Goal: Task Accomplishment & Management: Complete application form

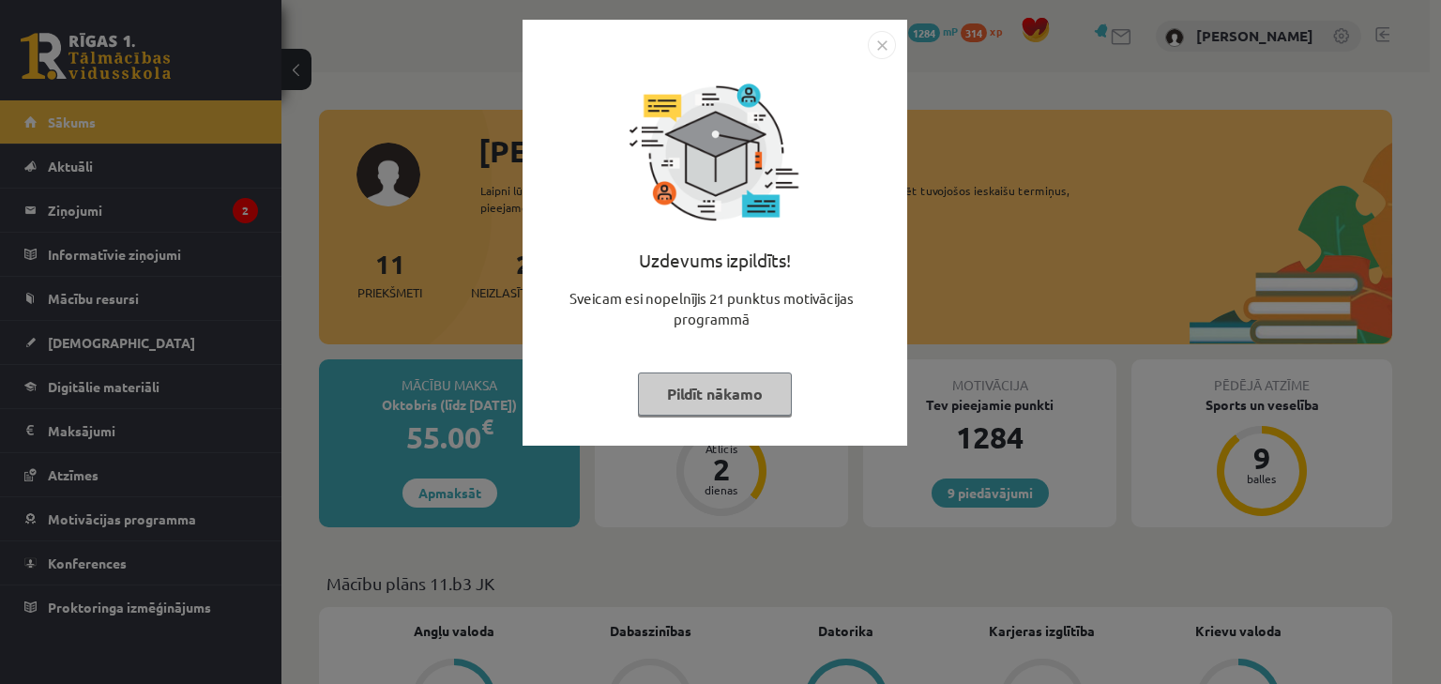
click at [680, 404] on button "Pildīt nākamo" at bounding box center [715, 394] width 154 height 43
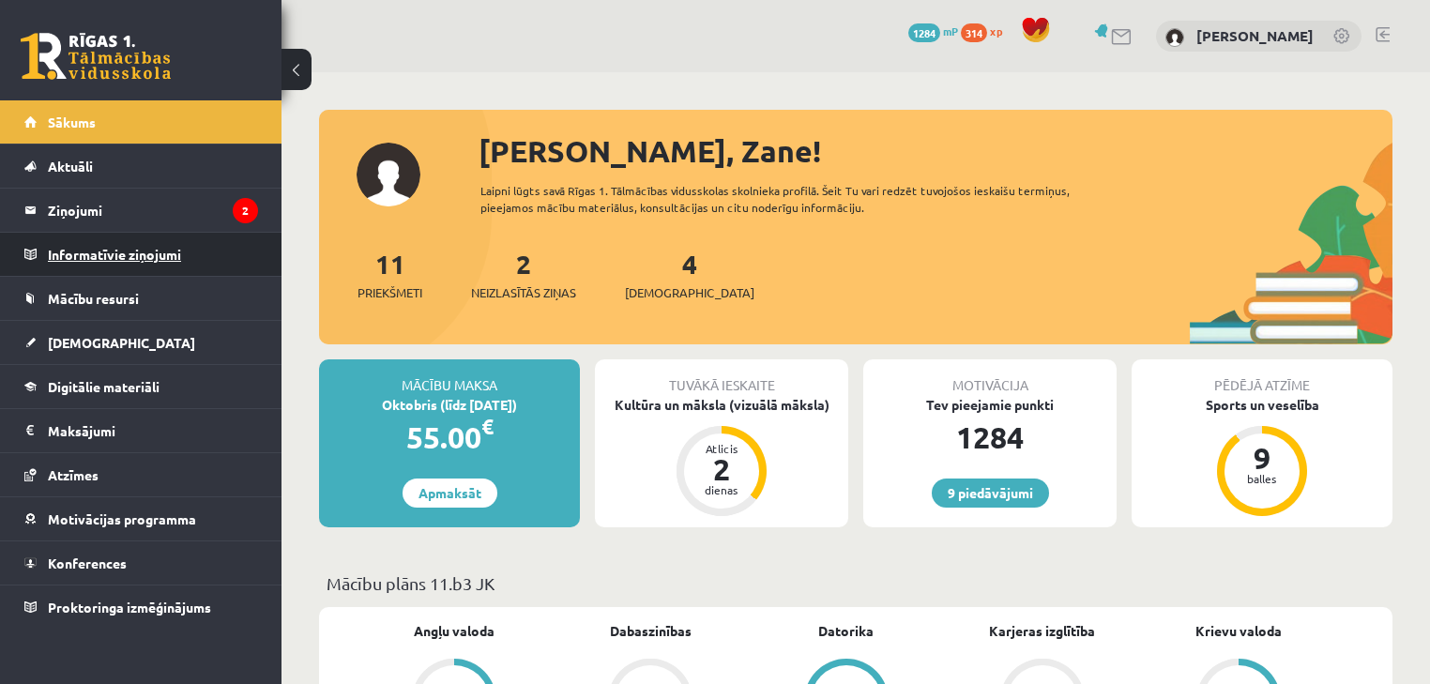
click at [169, 233] on legend "Informatīvie ziņojumi 0" at bounding box center [153, 254] width 210 height 43
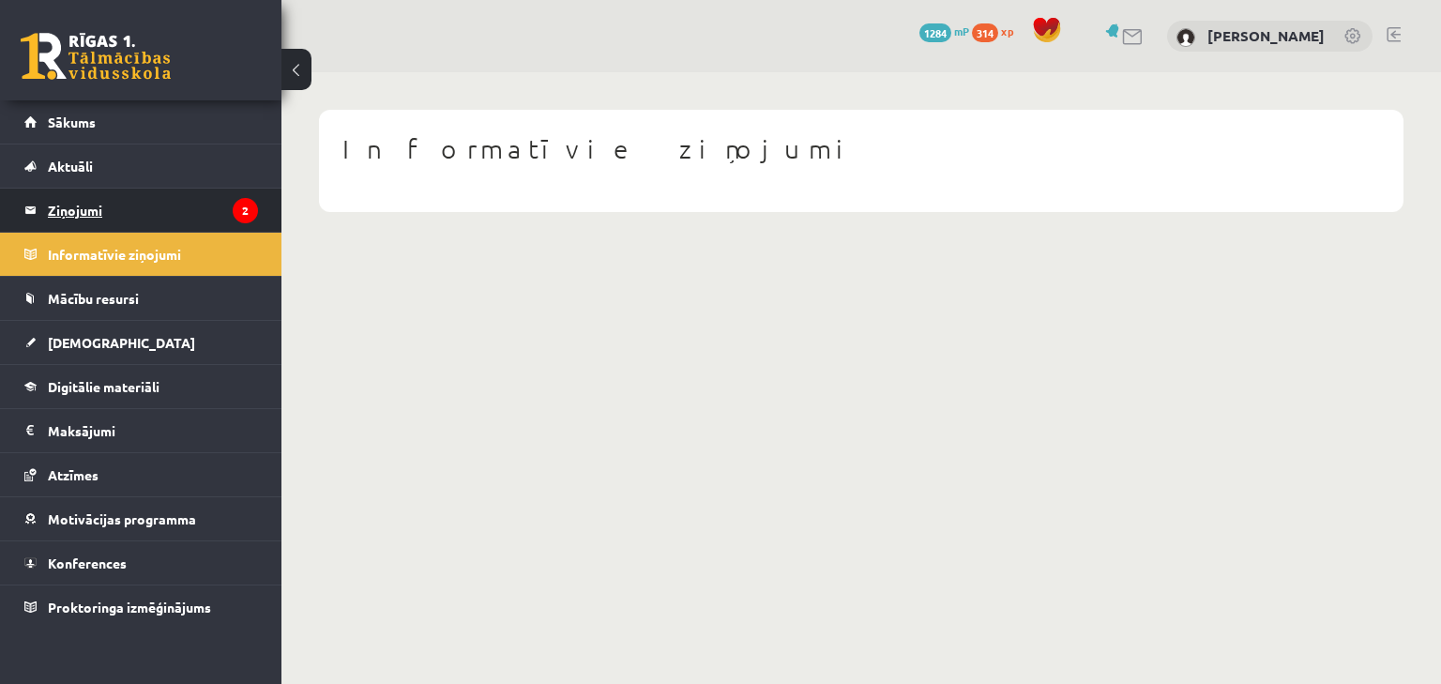
click at [160, 198] on legend "Ziņojumi 2" at bounding box center [153, 210] width 210 height 43
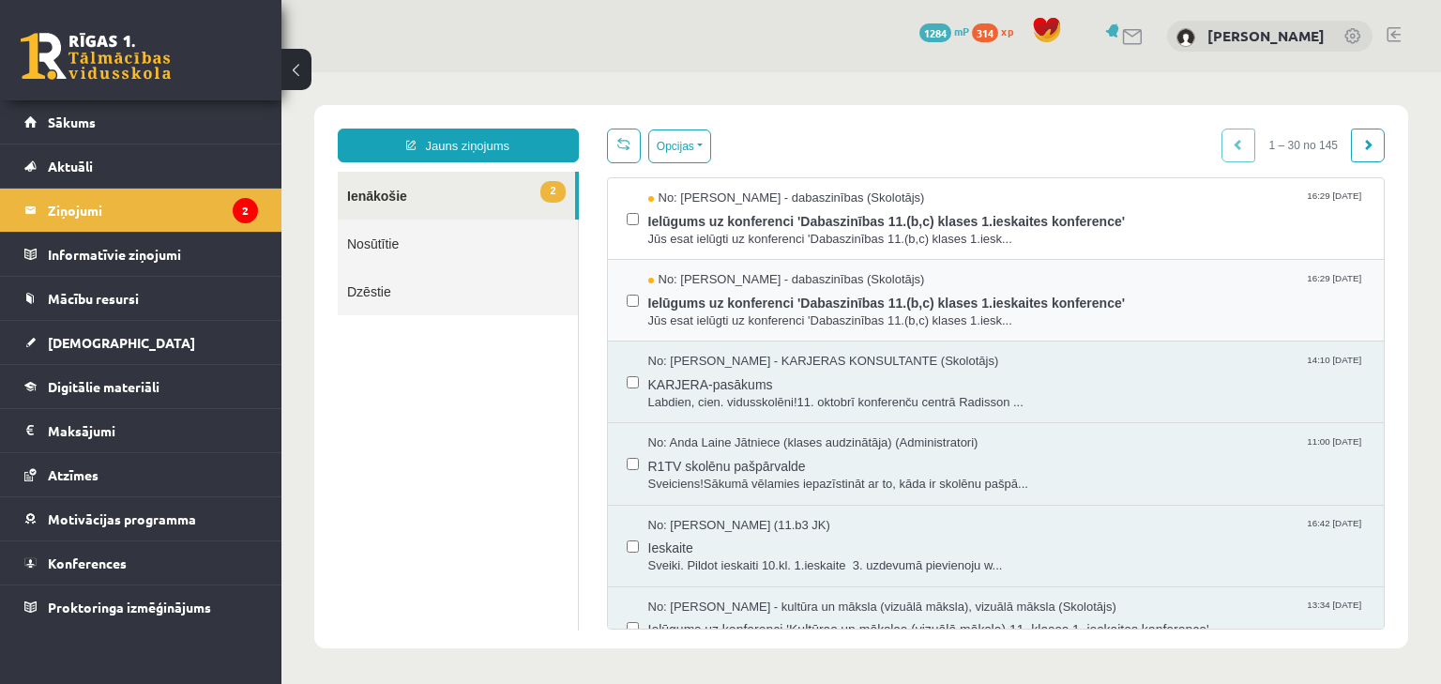
click at [765, 328] on div "No: Sanita Baumane - dabaszinības (Skolotājs) 16:29 14/10/2025 Ielūgums uz konf…" at bounding box center [996, 301] width 777 height 82
click at [748, 274] on span "No: Sanita Baumane - dabaszinības (Skolotājs)" at bounding box center [786, 280] width 277 height 18
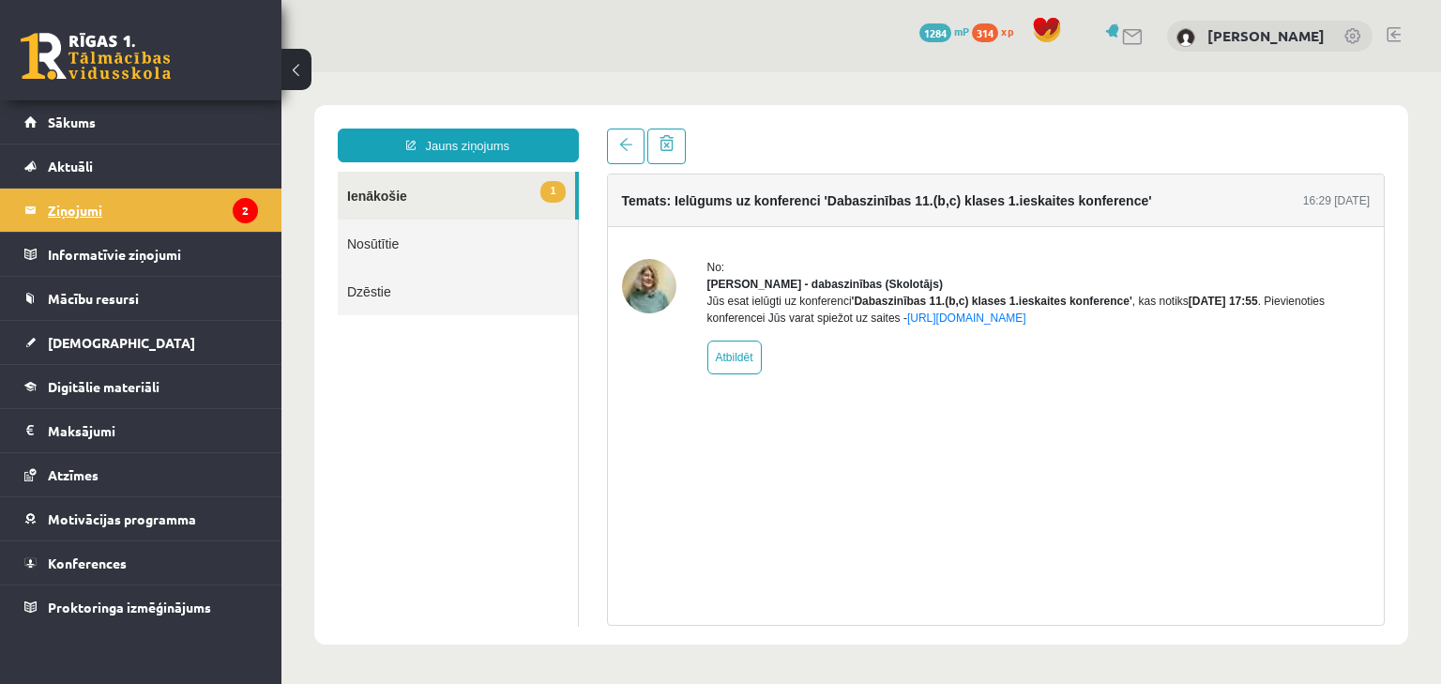
click at [104, 220] on legend "Ziņojumi 2" at bounding box center [153, 210] width 210 height 43
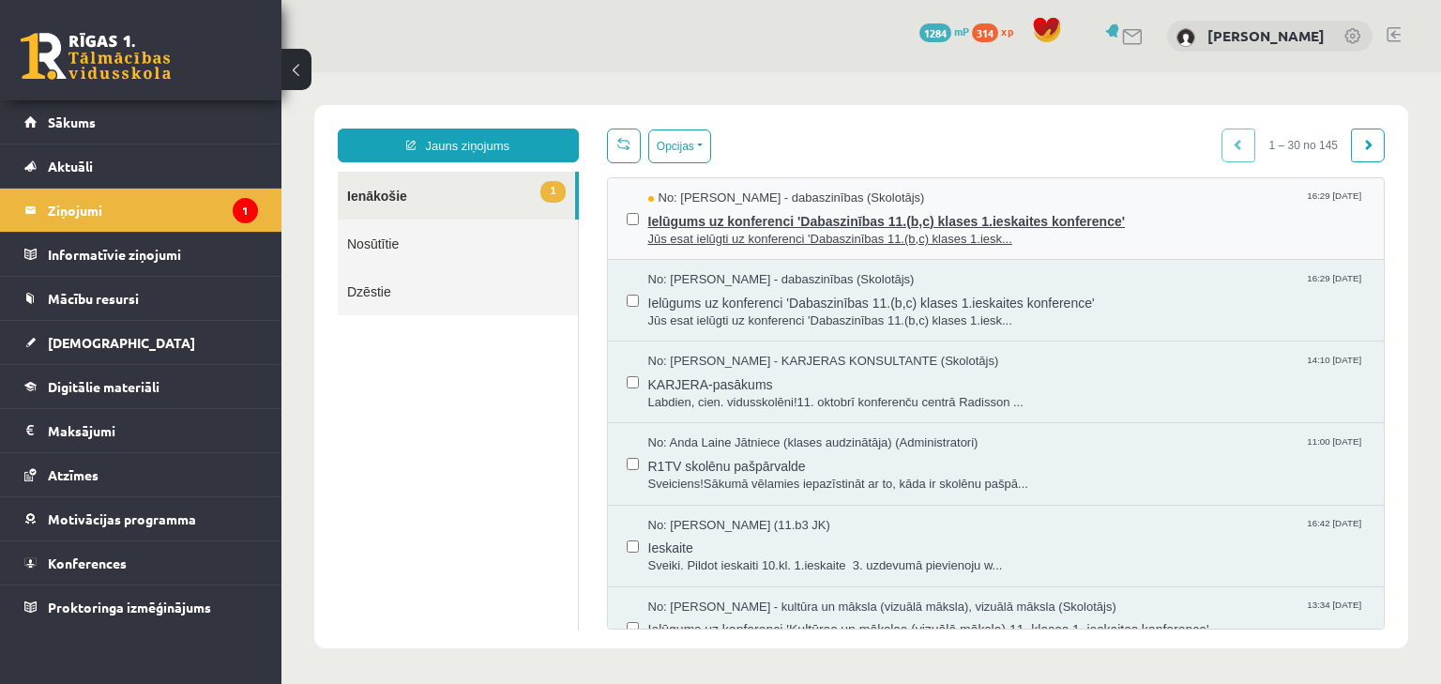
click at [757, 190] on span "No: Sanita Baumane - dabaszinības (Skolotājs)" at bounding box center [786, 199] width 277 height 18
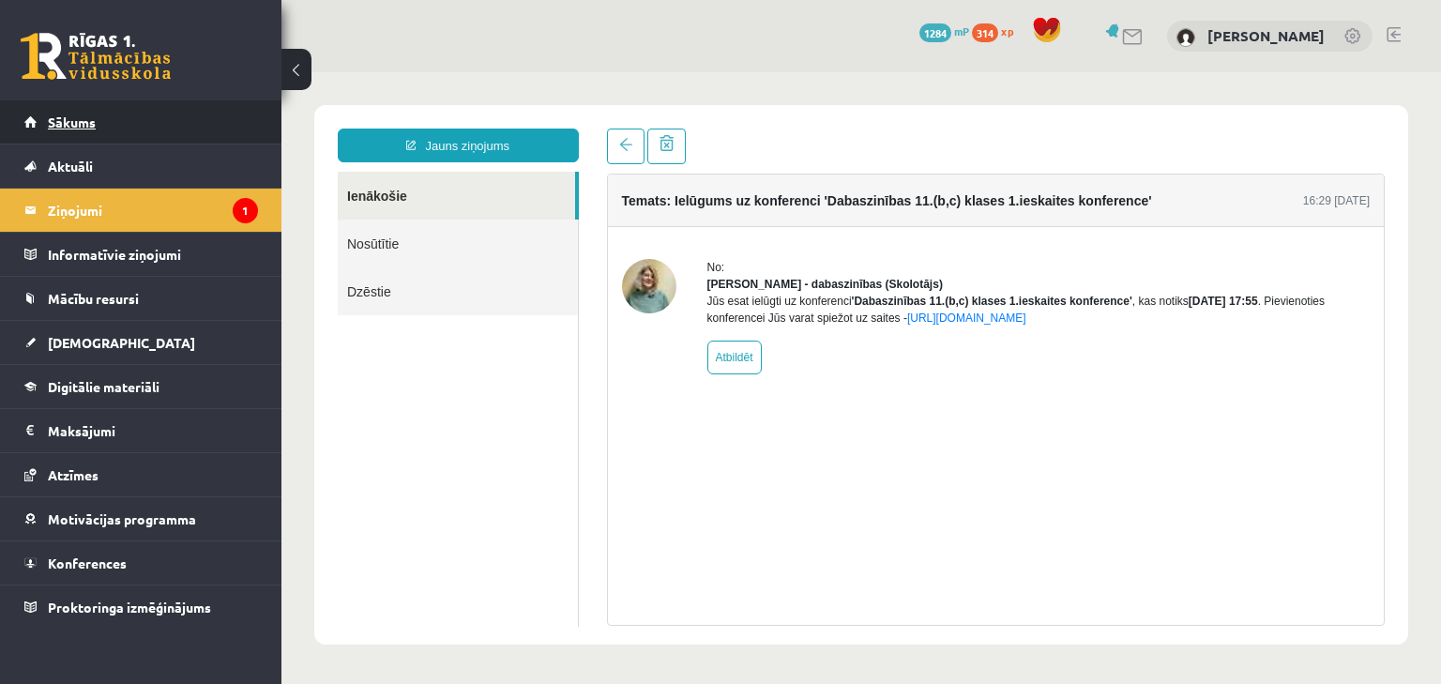
click at [84, 135] on link "Sākums" at bounding box center [141, 121] width 234 height 43
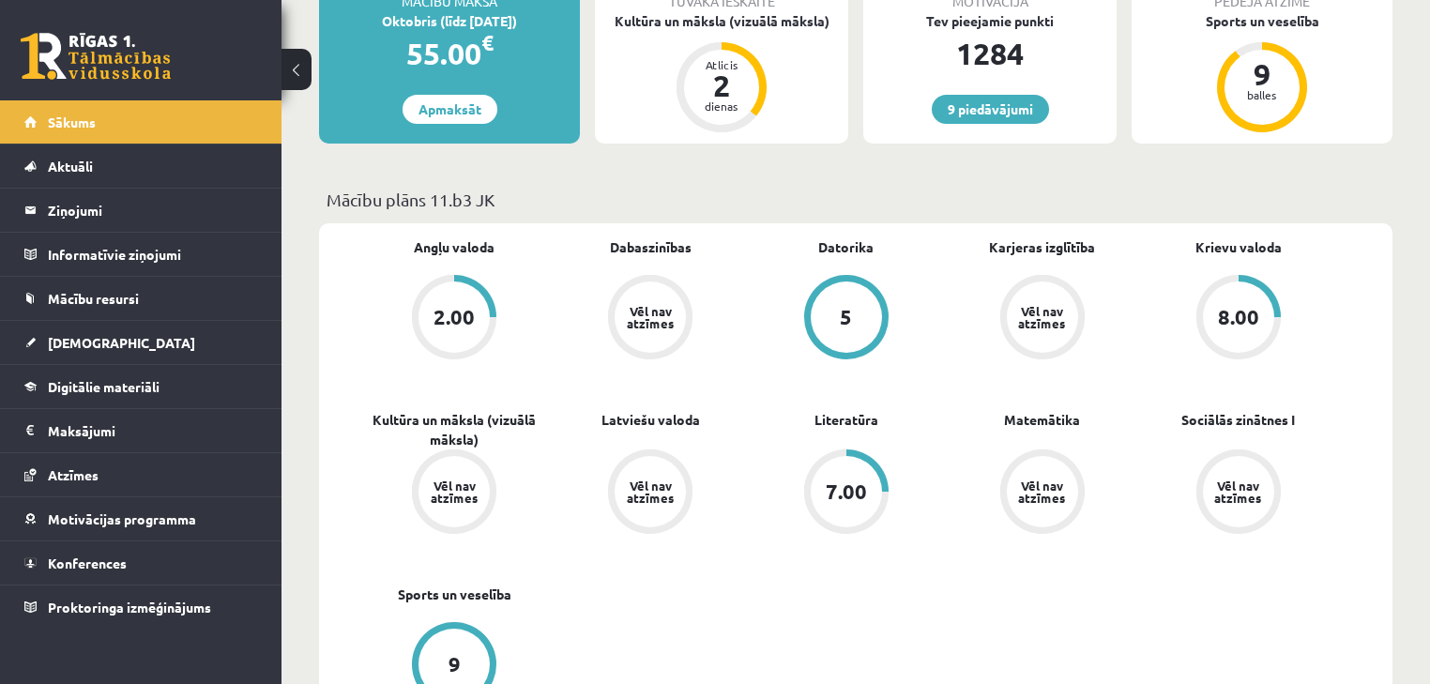
scroll to position [400, 0]
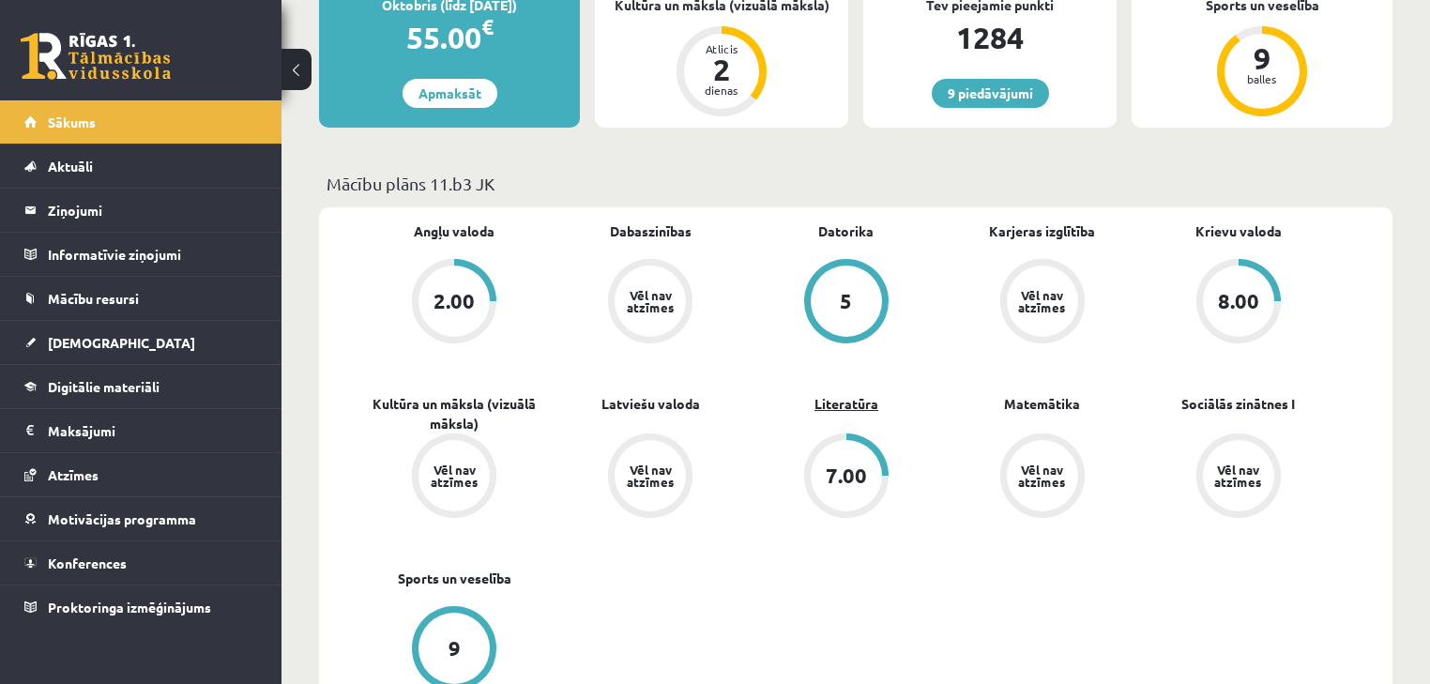
click at [826, 400] on link "Literatūra" at bounding box center [847, 404] width 64 height 20
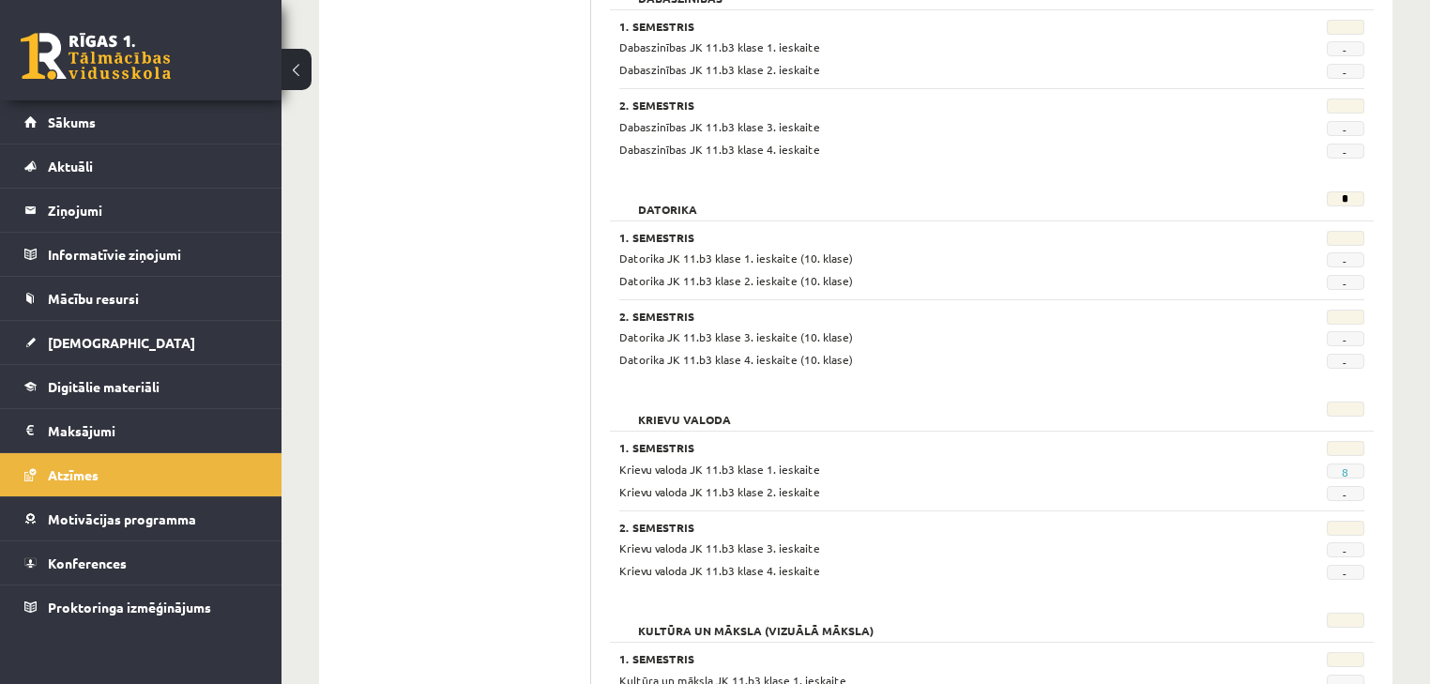
scroll to position [550, 0]
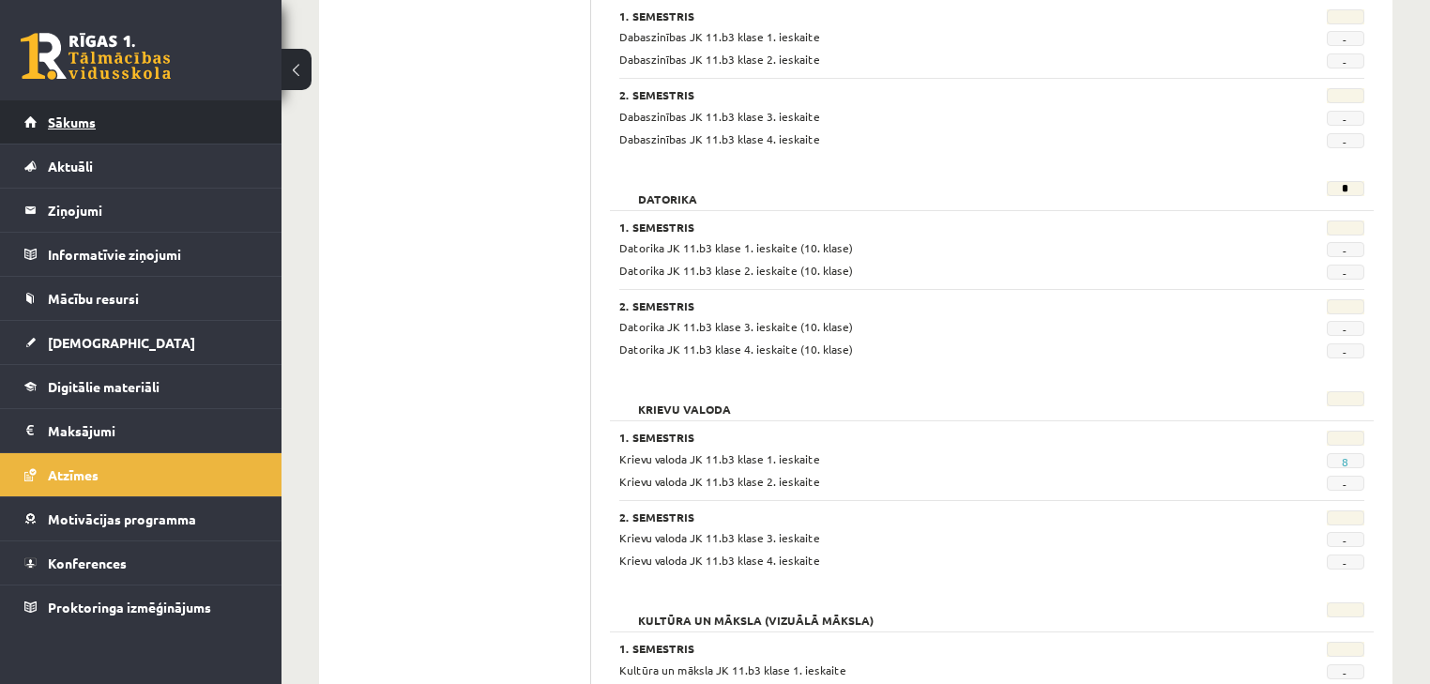
click at [64, 102] on link "Sākums" at bounding box center [141, 121] width 234 height 43
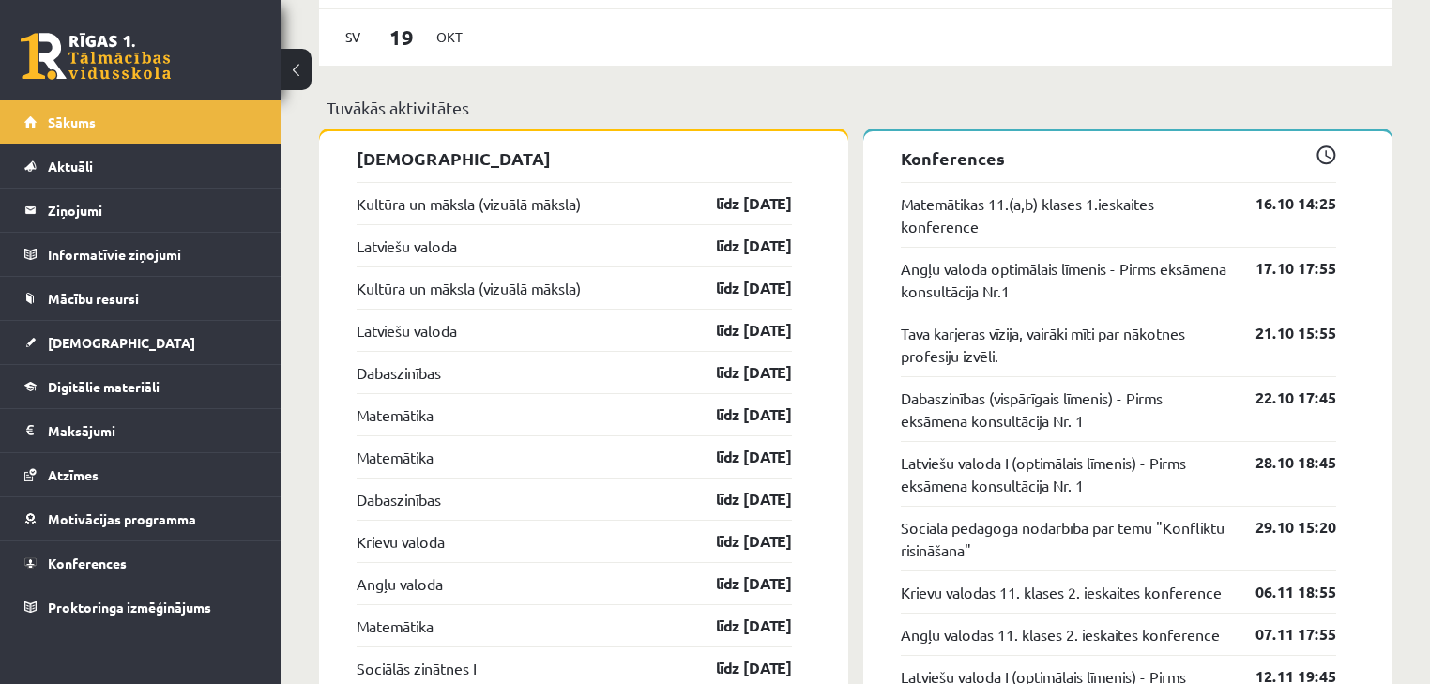
scroll to position [1626, 0]
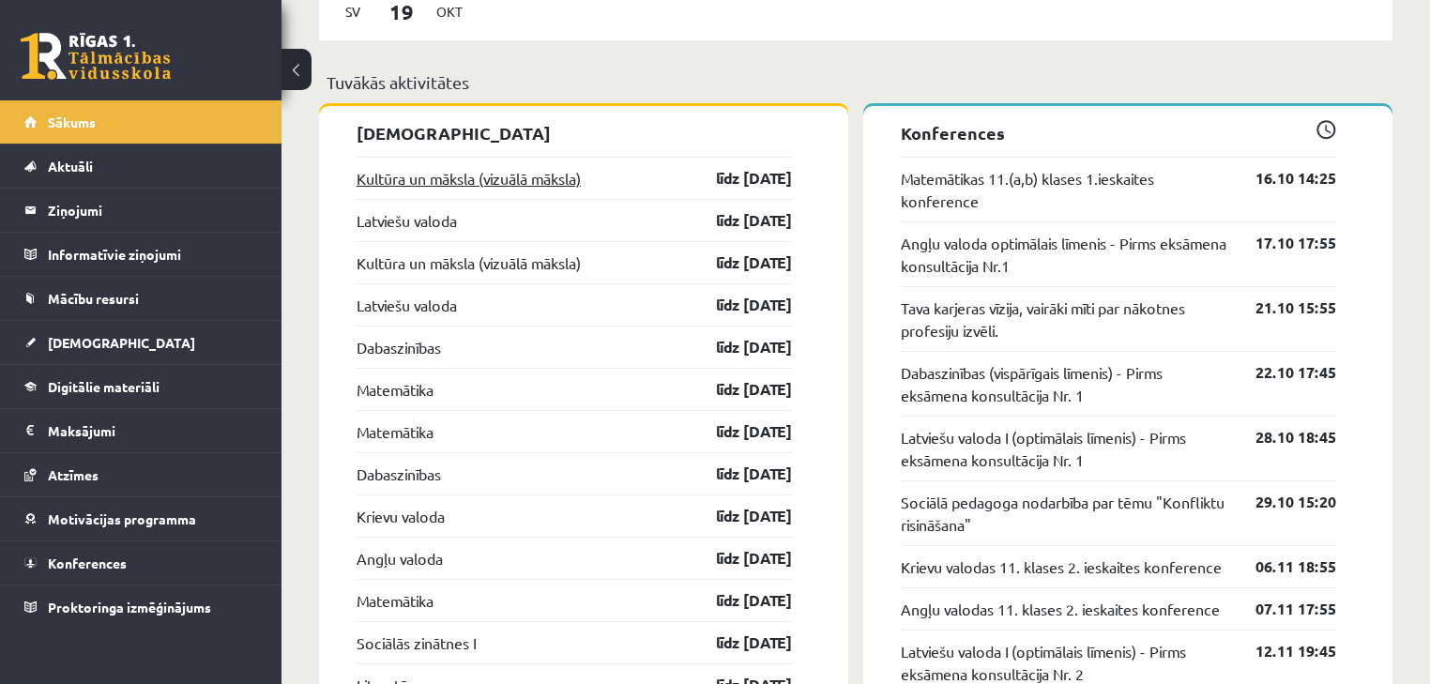
click at [499, 181] on link "Kultūra un māksla (vizuālā māksla)" at bounding box center [469, 178] width 224 height 23
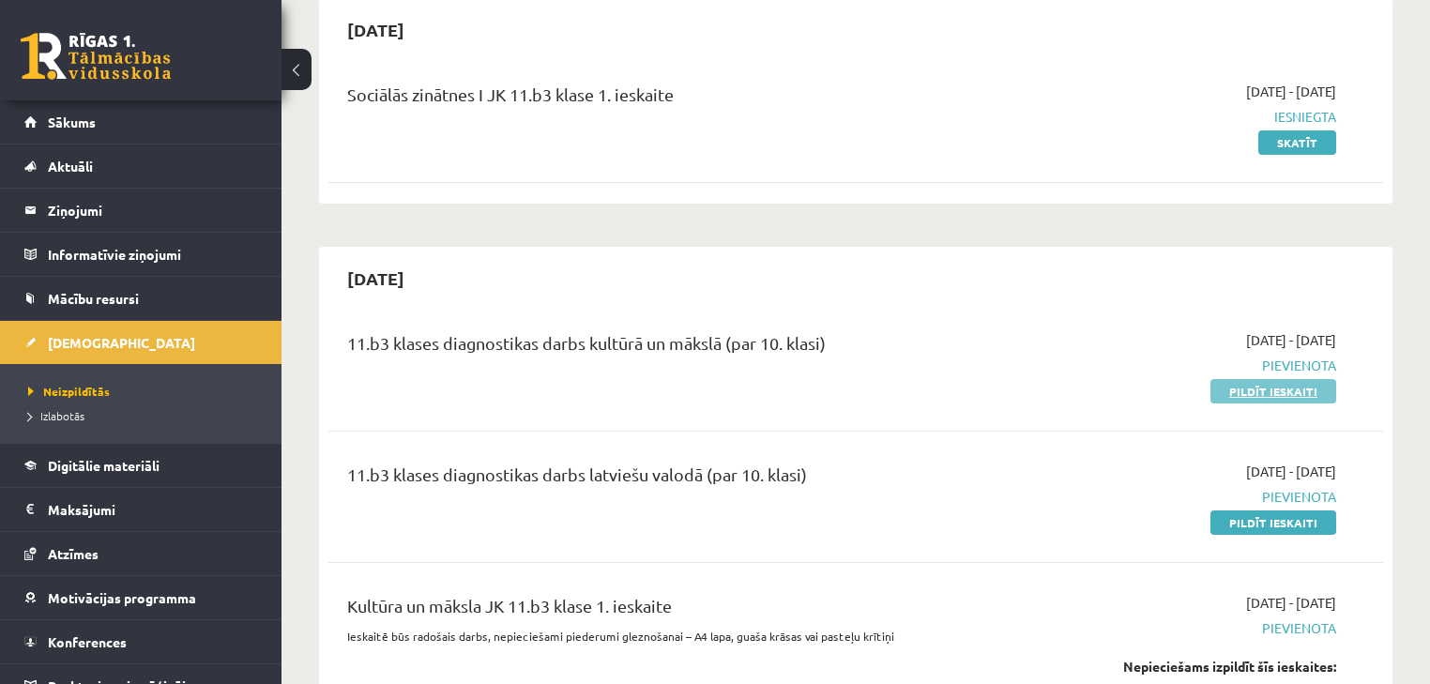
scroll to position [200, 0]
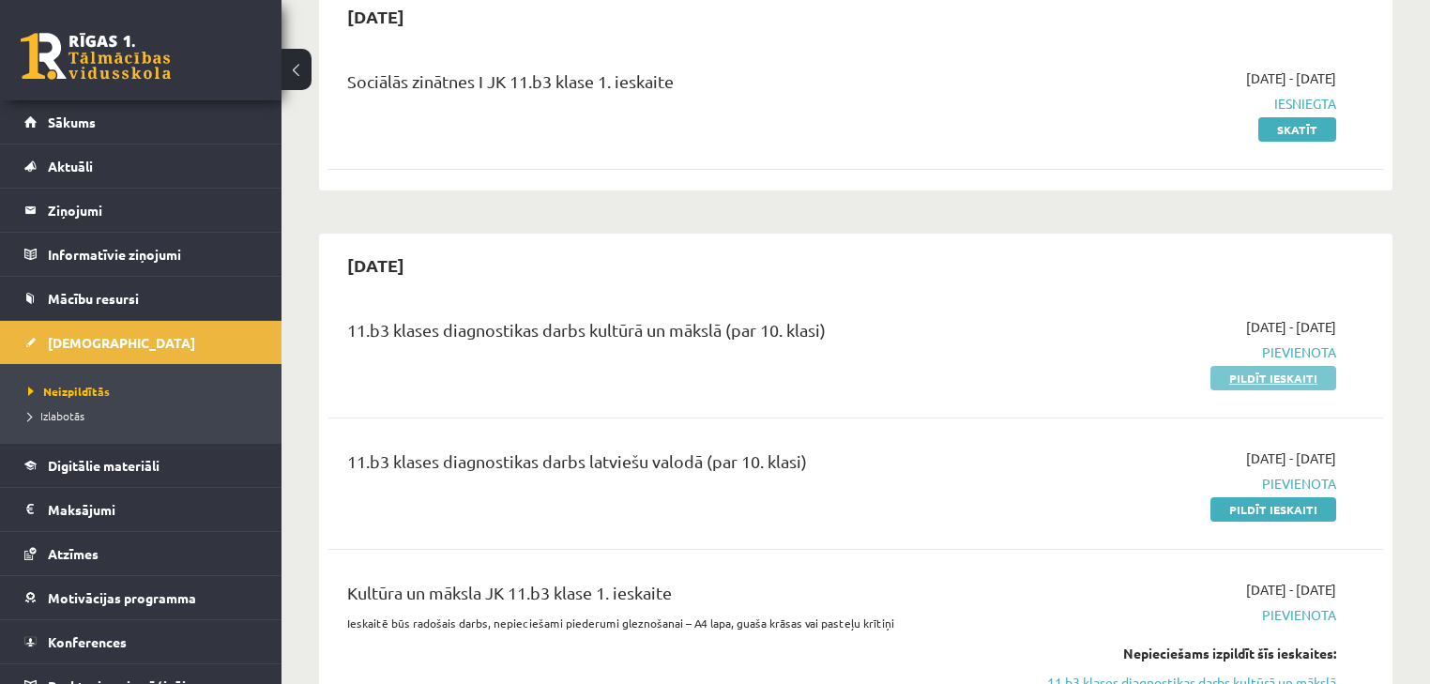
click at [1284, 379] on link "Pildīt ieskaiti" at bounding box center [1274, 378] width 126 height 24
click at [1231, 510] on link "Pildīt ieskaiti" at bounding box center [1274, 509] width 126 height 24
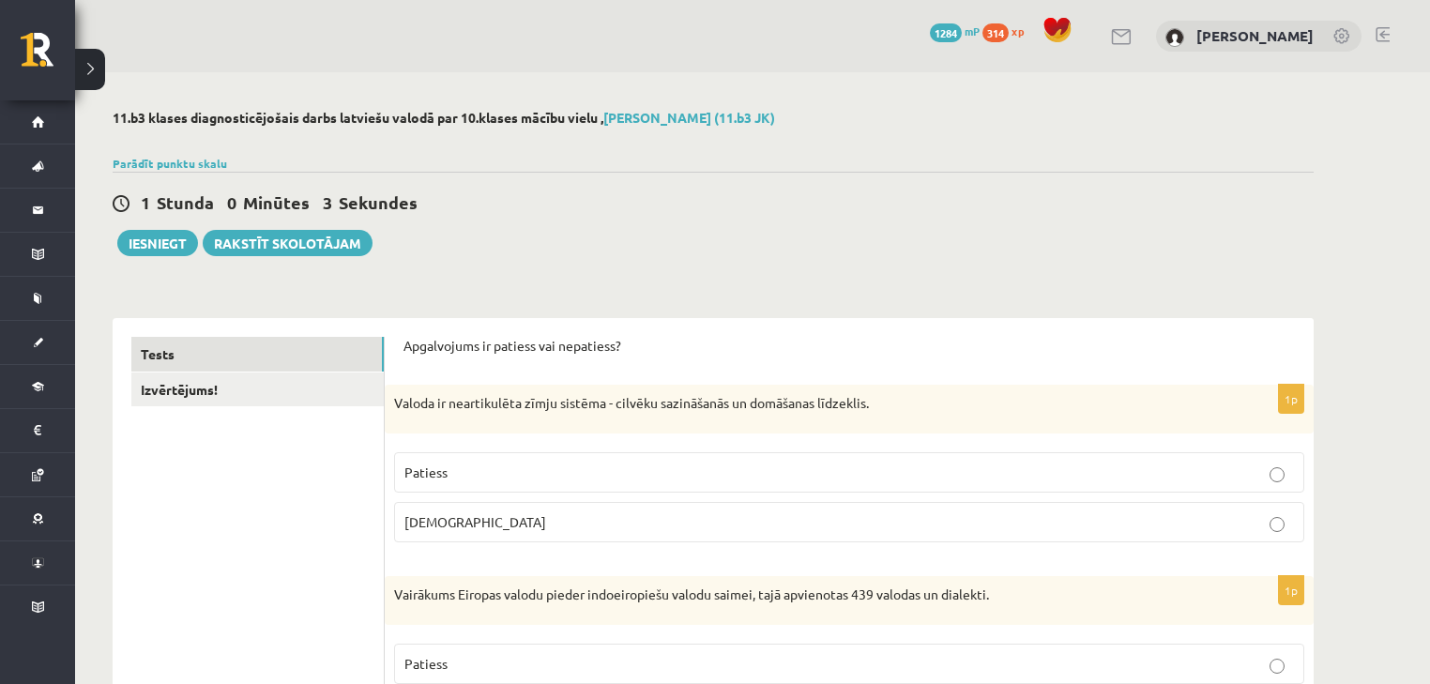
click at [736, 492] on fieldset "Patiess Aplams" at bounding box center [849, 495] width 910 height 105
click at [738, 483] on label "Patiess" at bounding box center [849, 472] width 910 height 40
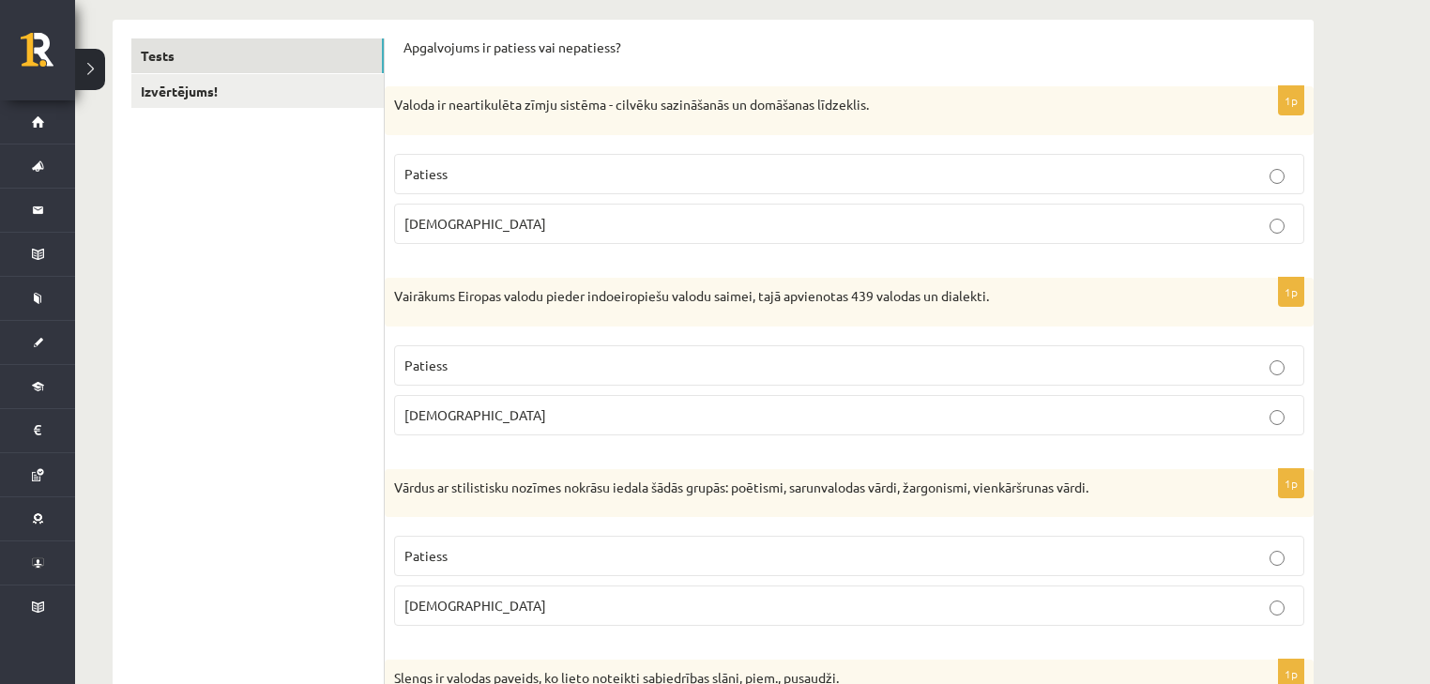
scroll to position [300, 0]
click at [680, 358] on p "Patiess" at bounding box center [849, 364] width 890 height 20
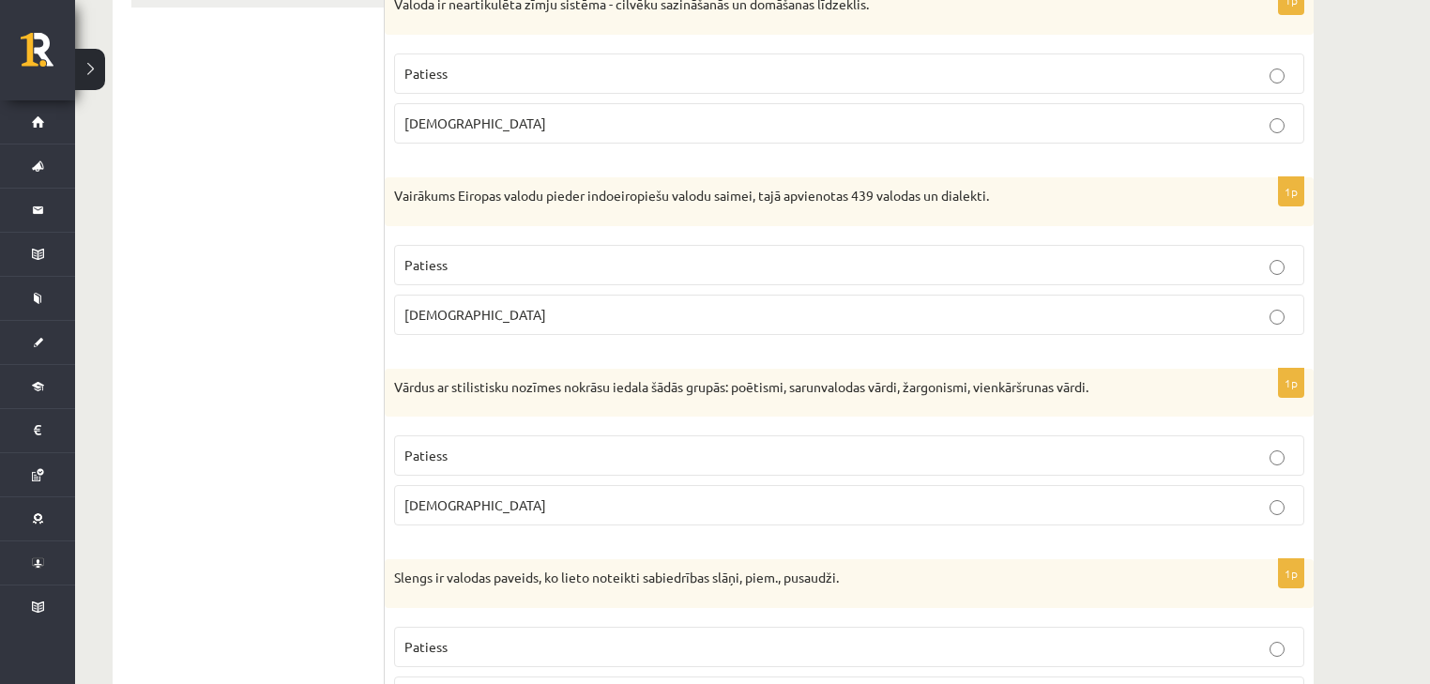
scroll to position [400, 0]
click at [984, 447] on p "Patiess" at bounding box center [849, 455] width 890 height 20
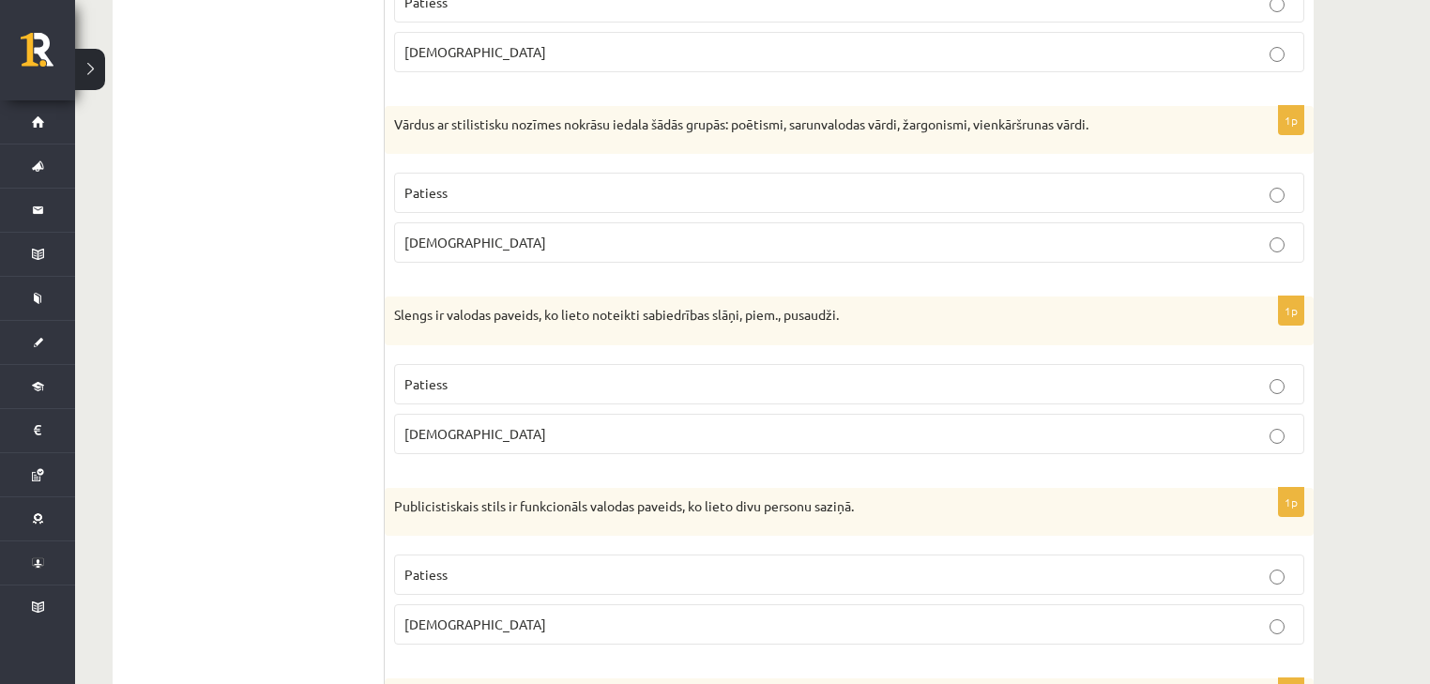
scroll to position [676, 0]
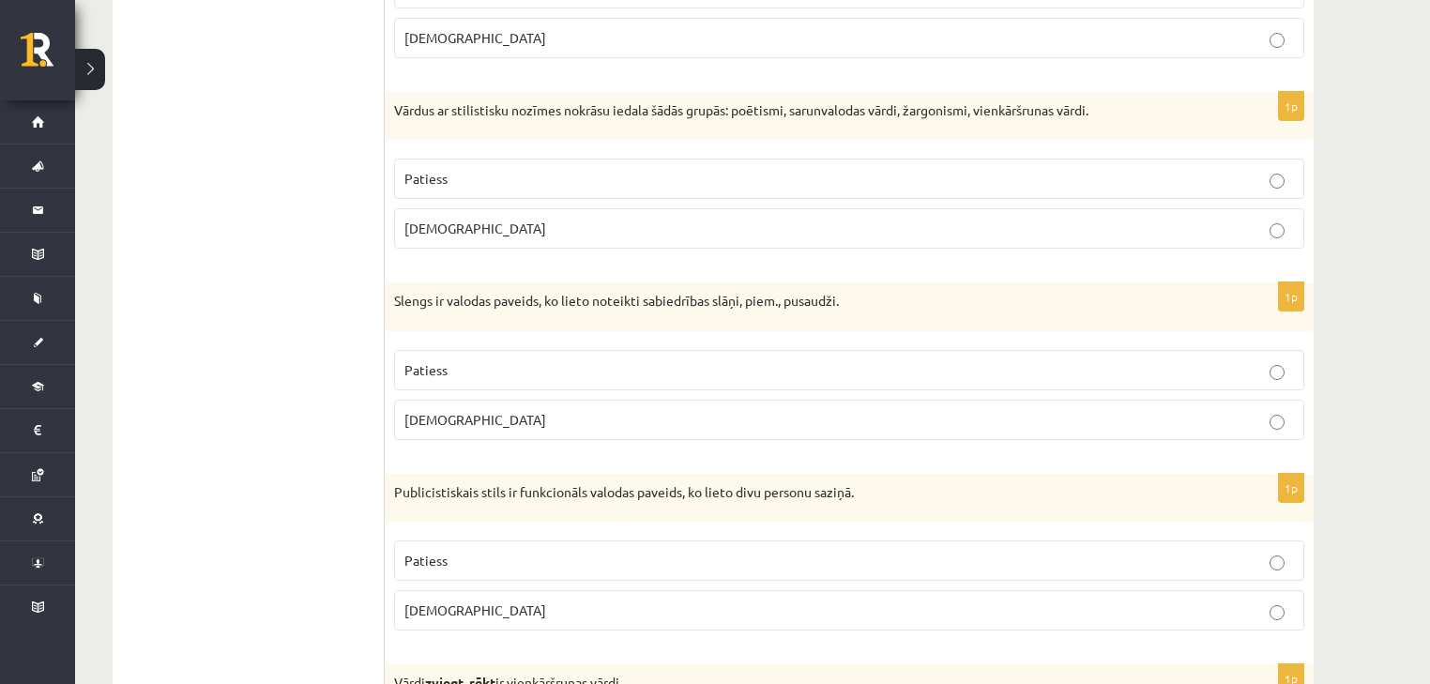
click at [593, 370] on p "Patiess" at bounding box center [849, 370] width 890 height 20
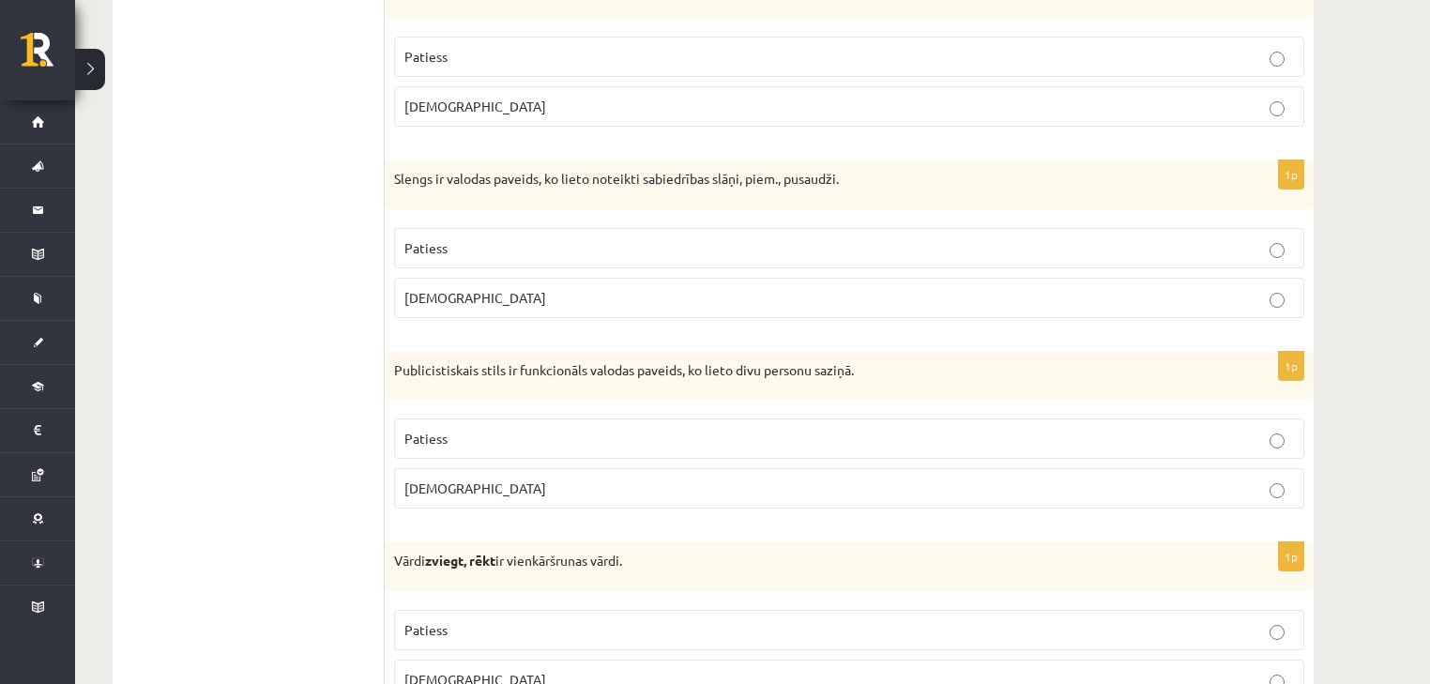
scroll to position [800, 0]
click at [777, 480] on p "Aplams" at bounding box center [849, 486] width 890 height 20
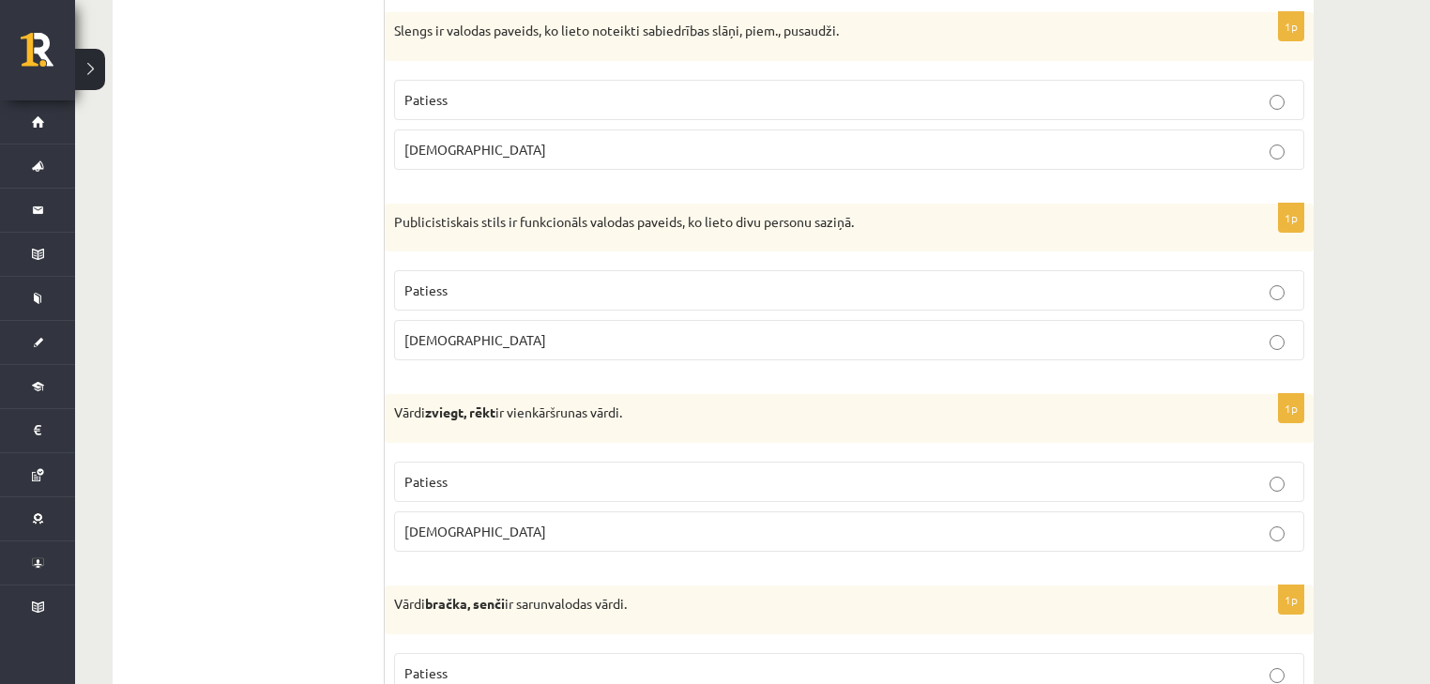
scroll to position [951, 0]
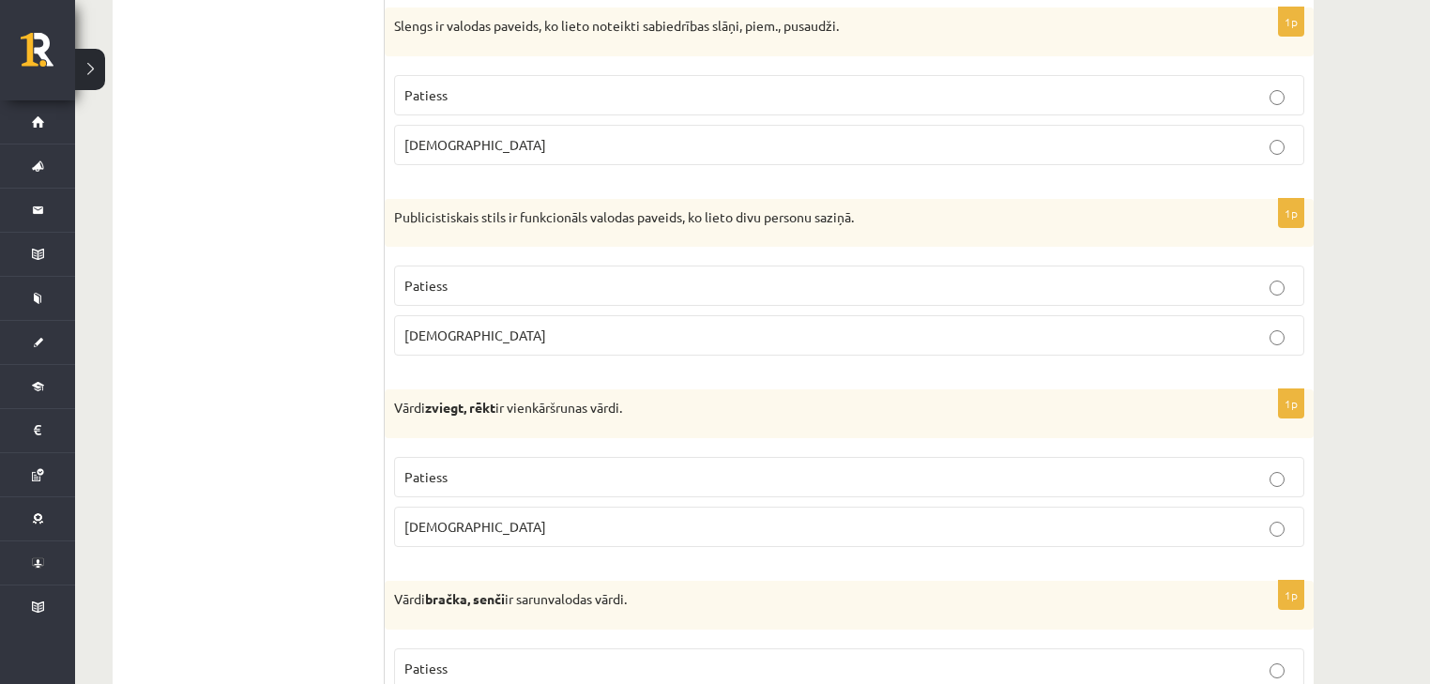
click at [518, 510] on label "Aplams" at bounding box center [849, 527] width 910 height 40
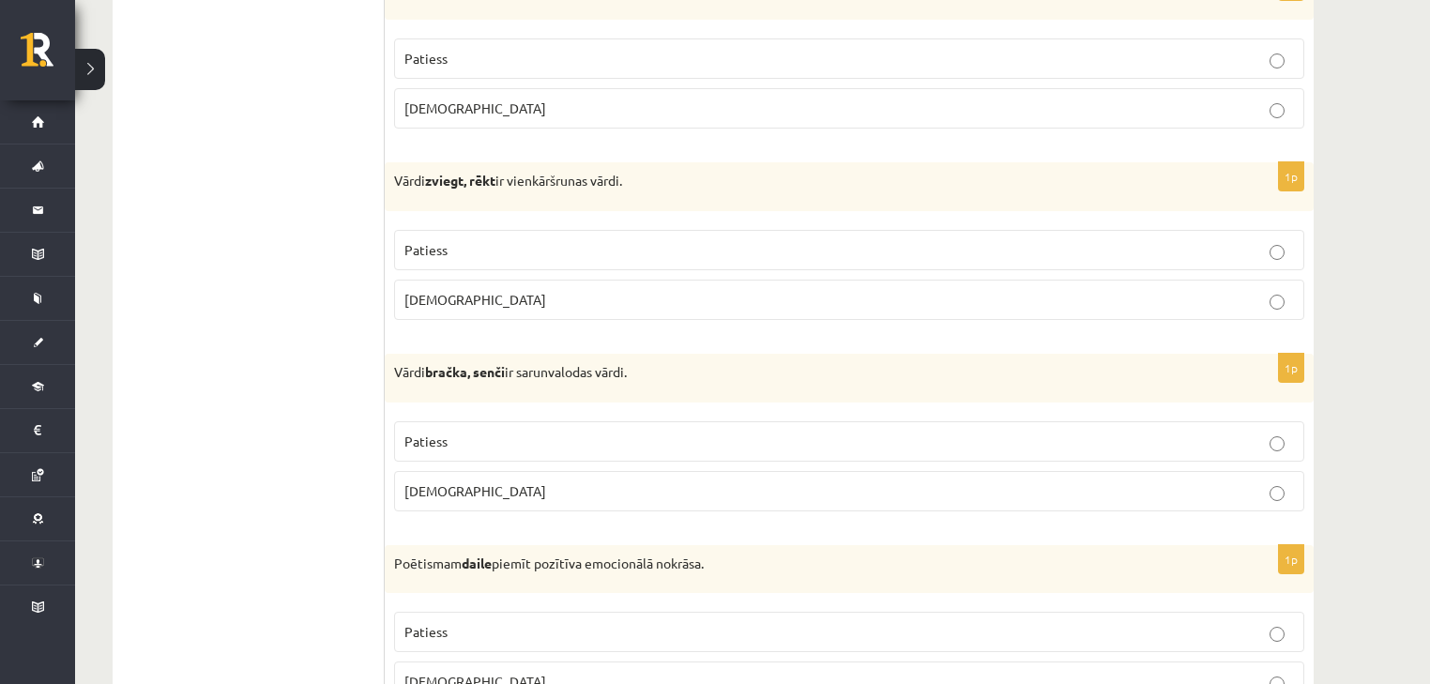
scroll to position [1201, 0]
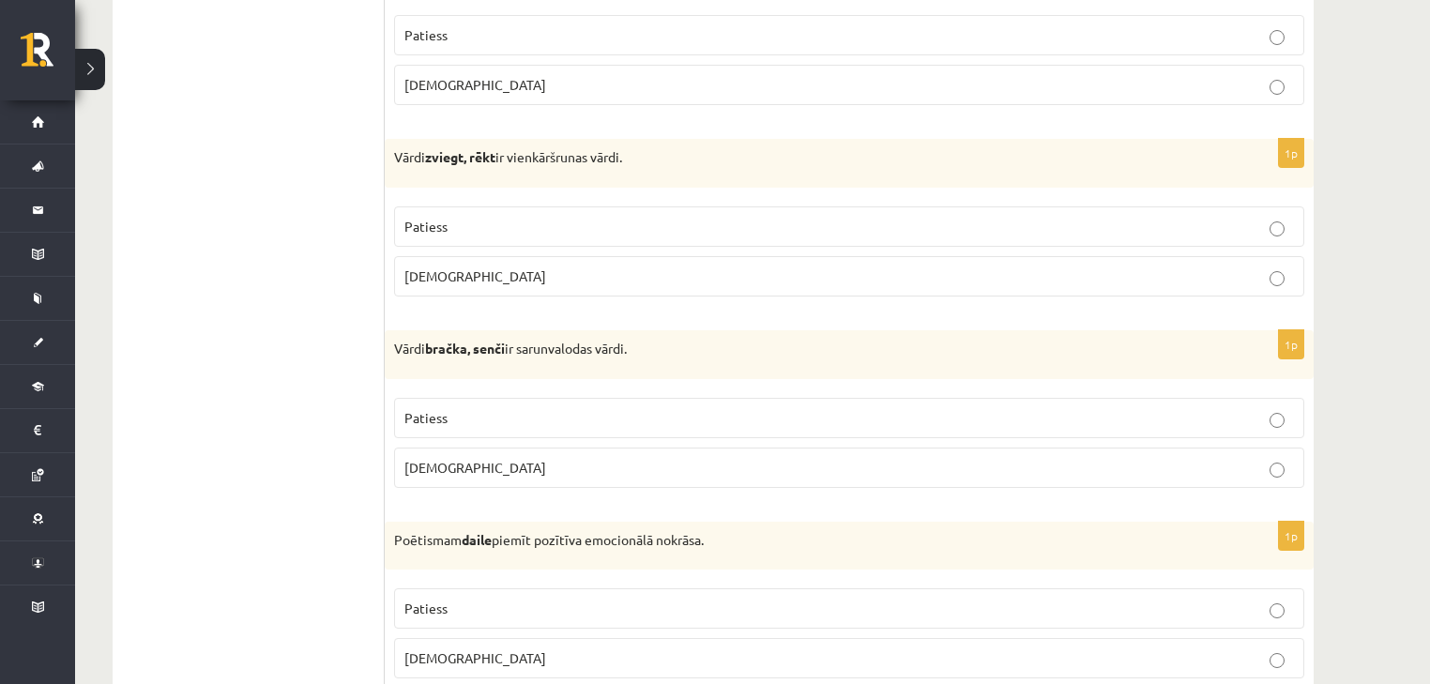
click at [473, 458] on p "Aplams" at bounding box center [849, 468] width 890 height 20
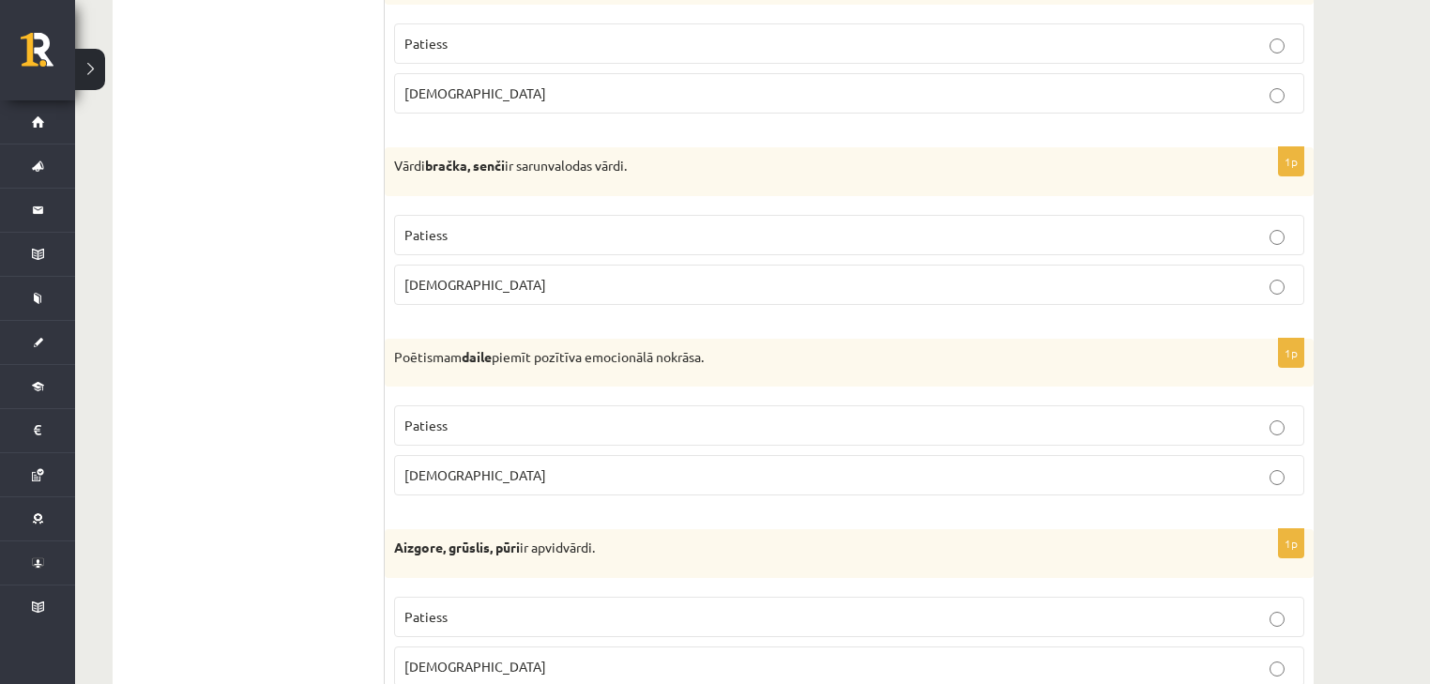
scroll to position [1401, 0]
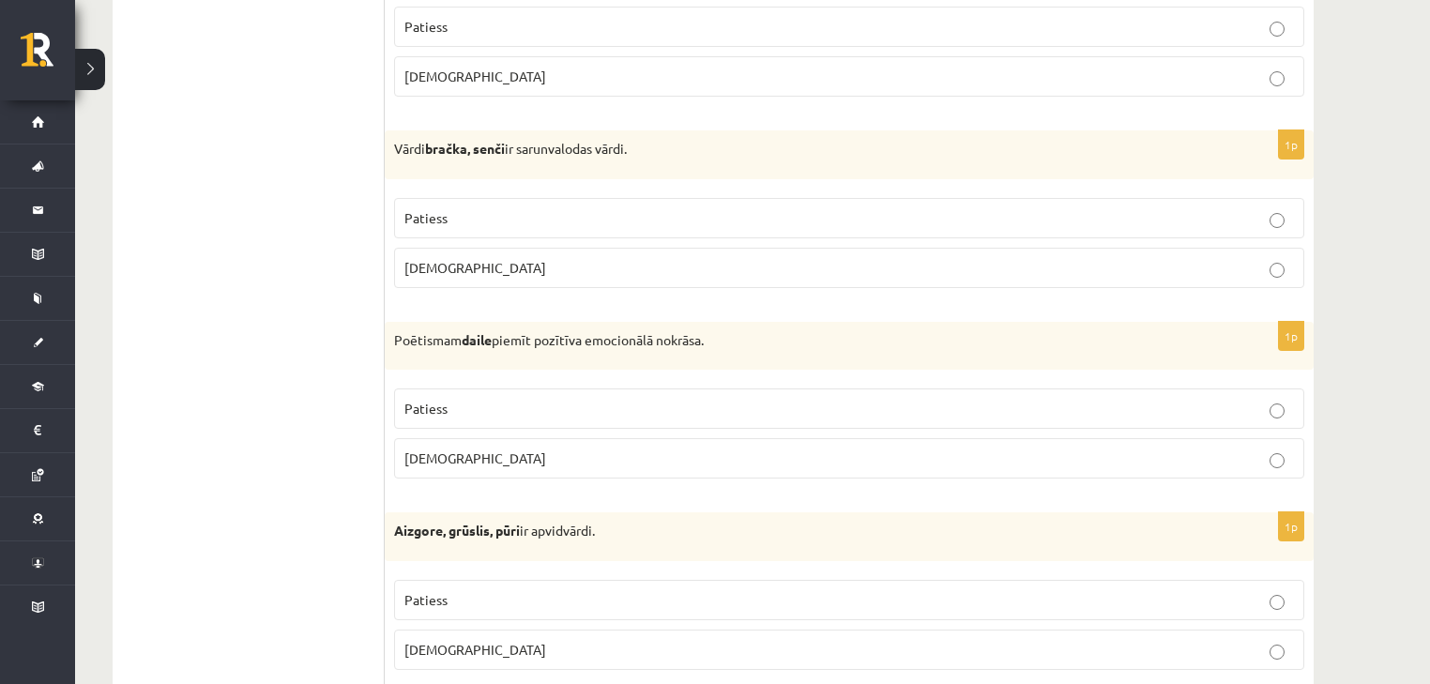
click at [502, 214] on p "Patiess" at bounding box center [849, 218] width 890 height 20
click at [602, 409] on p "Patiess" at bounding box center [849, 409] width 890 height 20
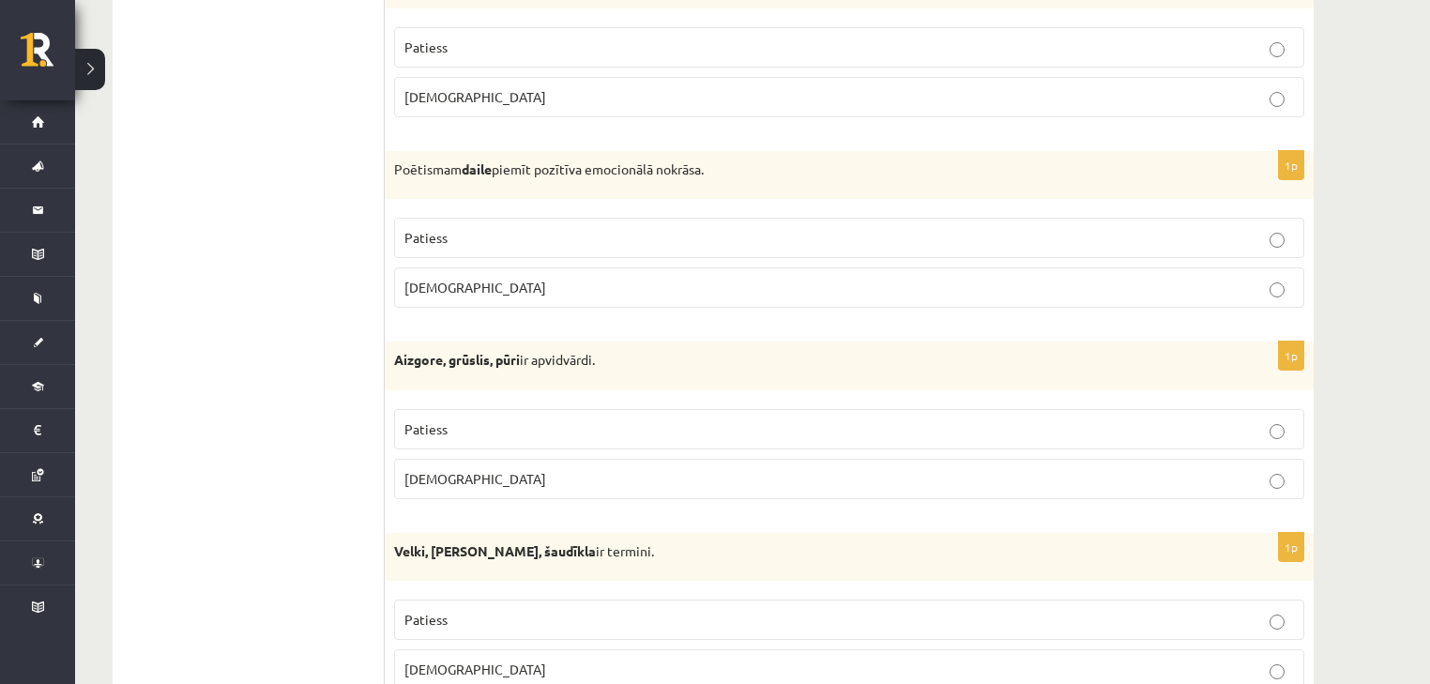
scroll to position [1601, 0]
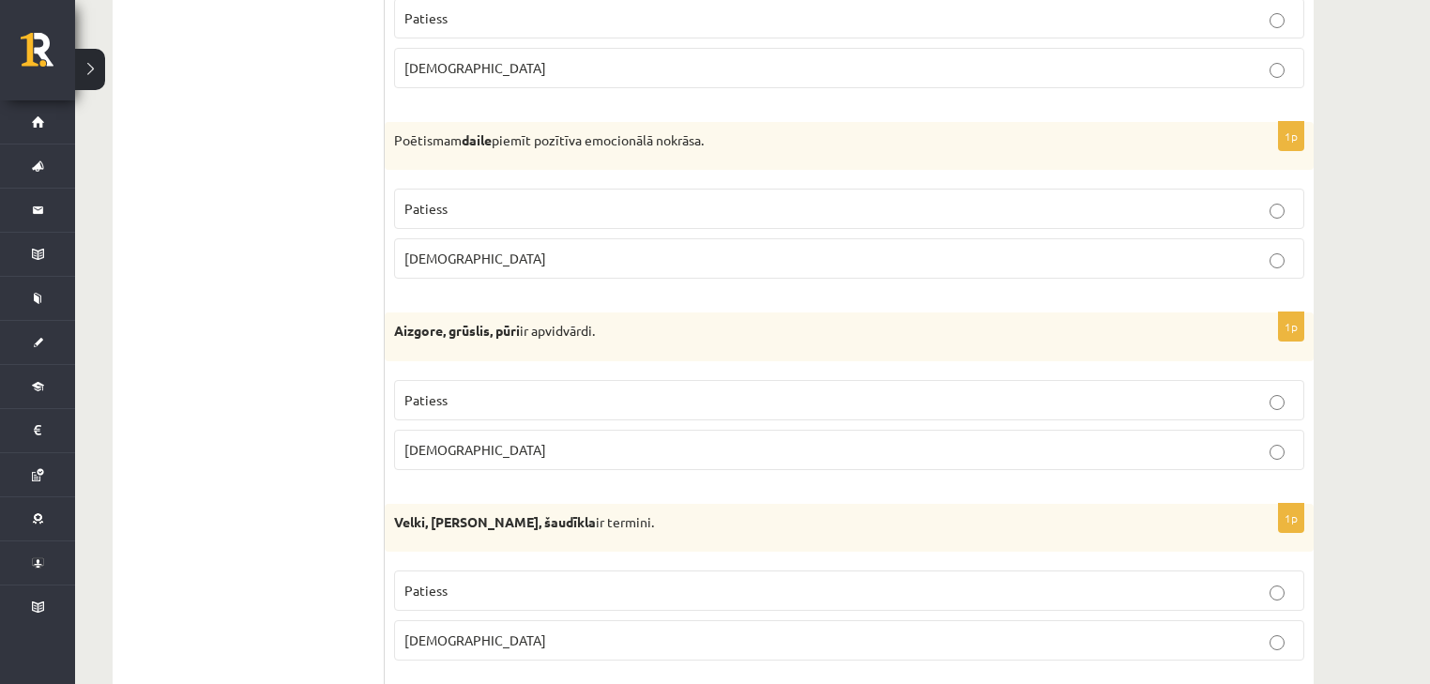
click at [492, 394] on p "Patiess" at bounding box center [849, 400] width 890 height 20
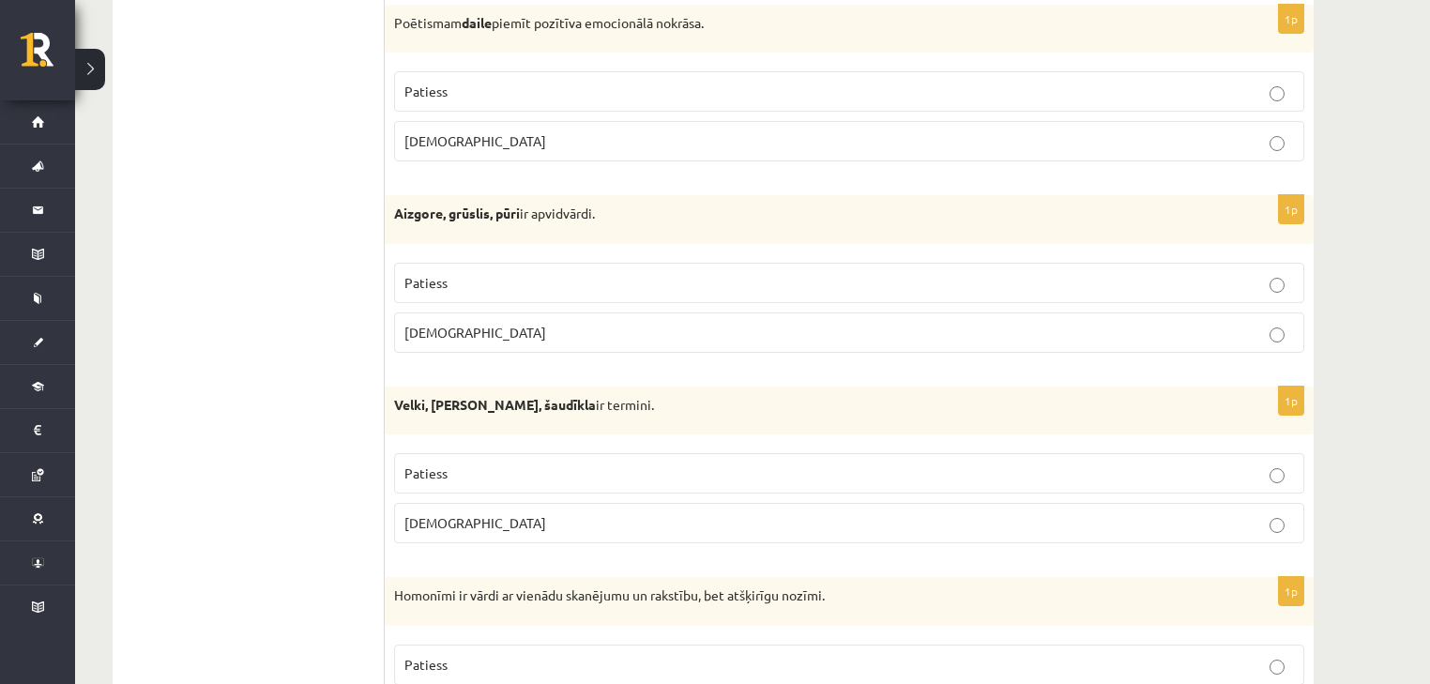
scroll to position [1727, 0]
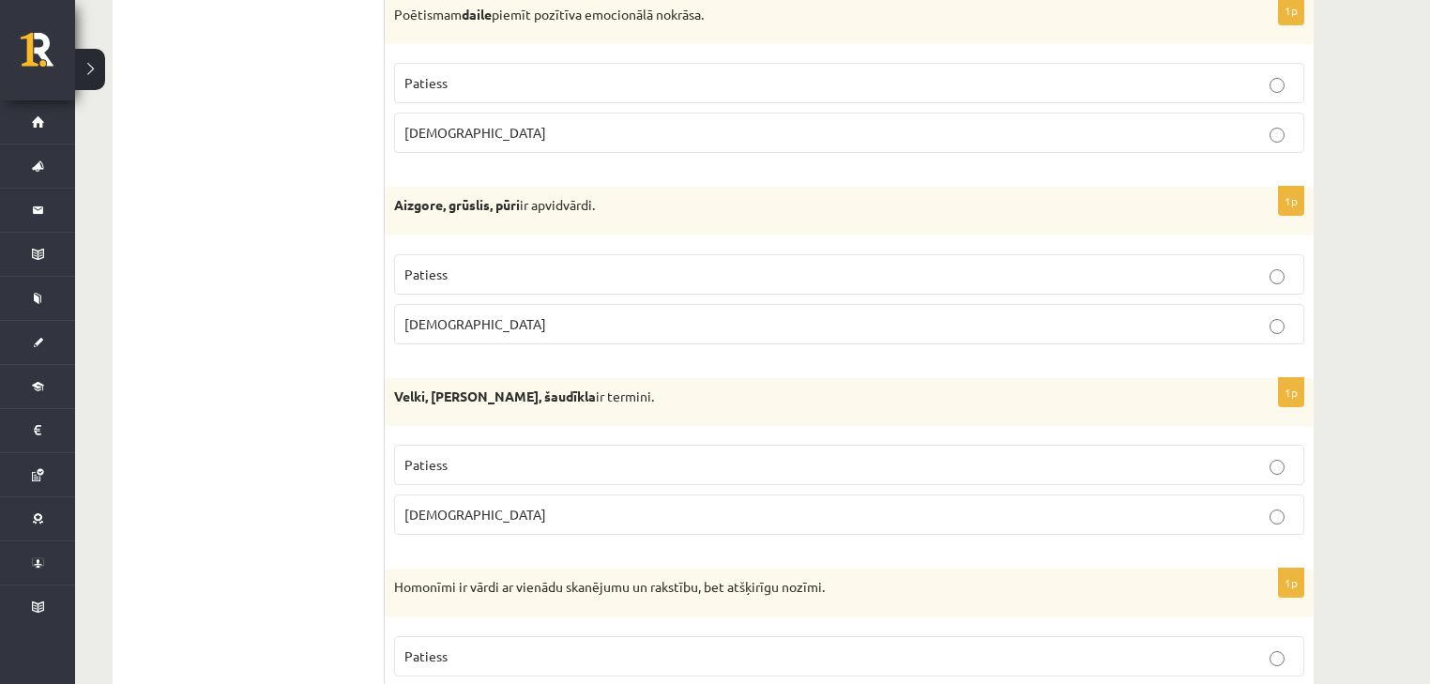
click at [478, 484] on fieldset "Patiess Aplams" at bounding box center [849, 487] width 910 height 105
click at [476, 505] on p "Aplams" at bounding box center [849, 515] width 890 height 20
click at [507, 424] on div "1p Velki, meti, šaudīkla ir termini. Patiess Aplams" at bounding box center [849, 464] width 929 height 173
click at [507, 446] on label "Patiess" at bounding box center [849, 465] width 910 height 40
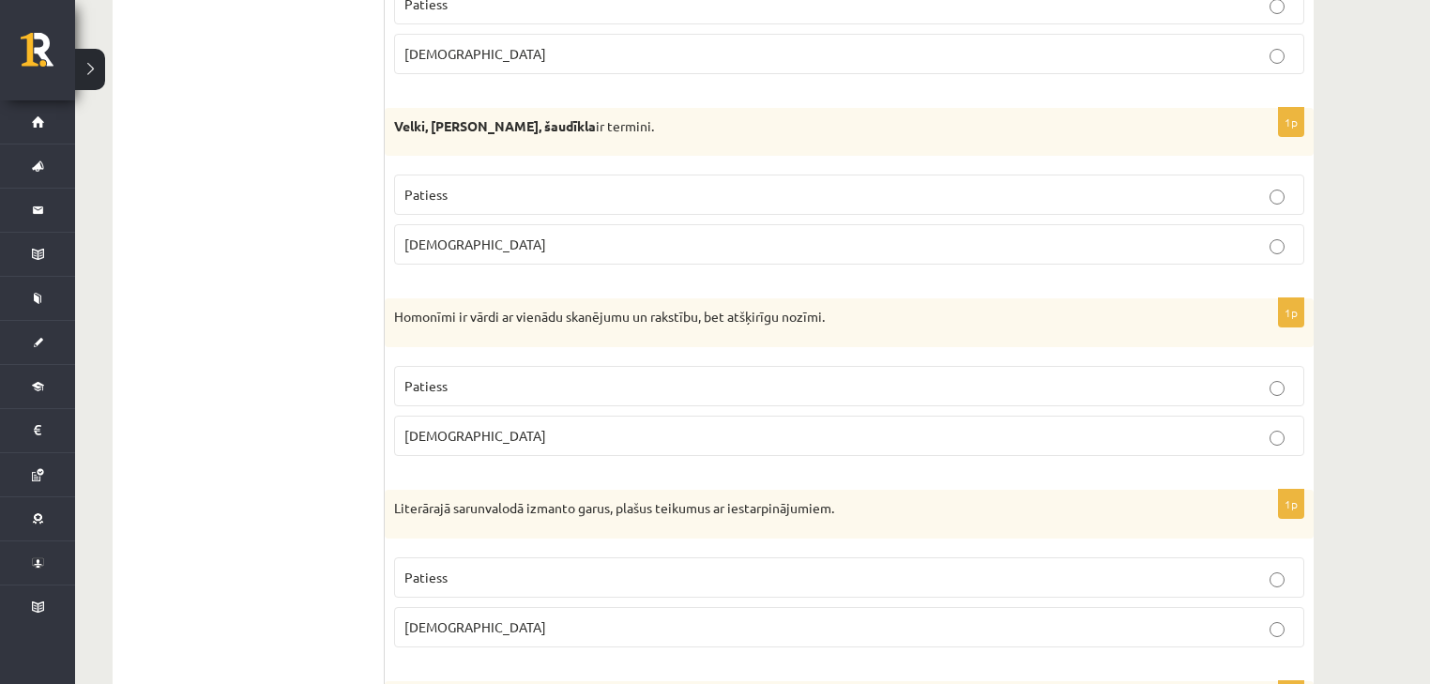
scroll to position [2002, 0]
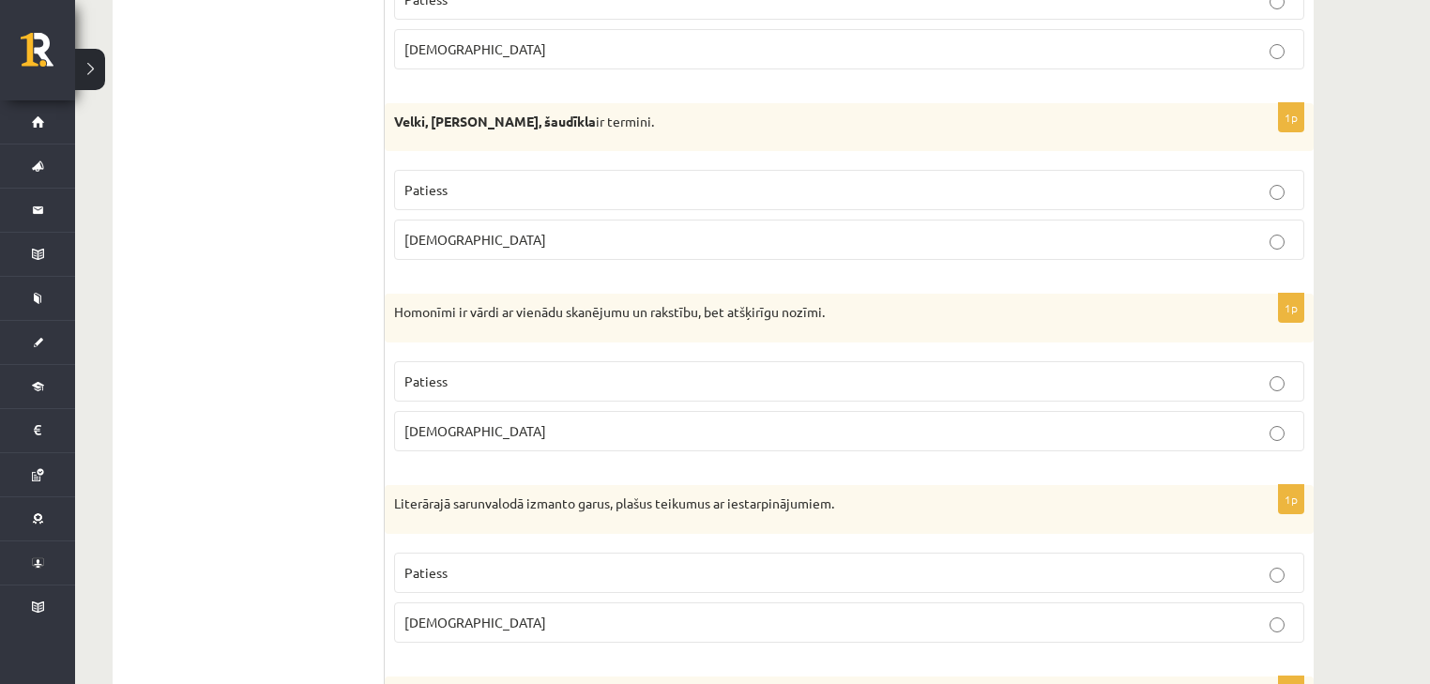
click at [541, 427] on p "Aplams" at bounding box center [849, 431] width 890 height 20
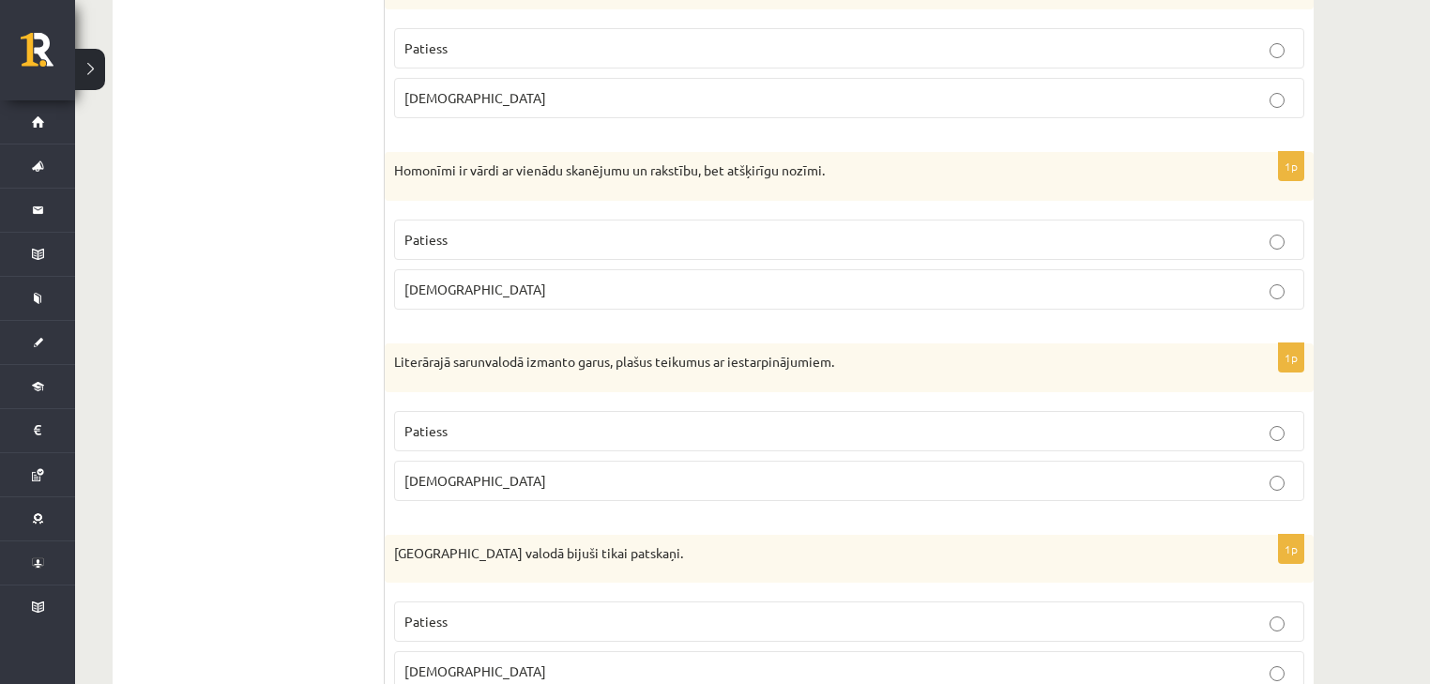
scroll to position [2152, 0]
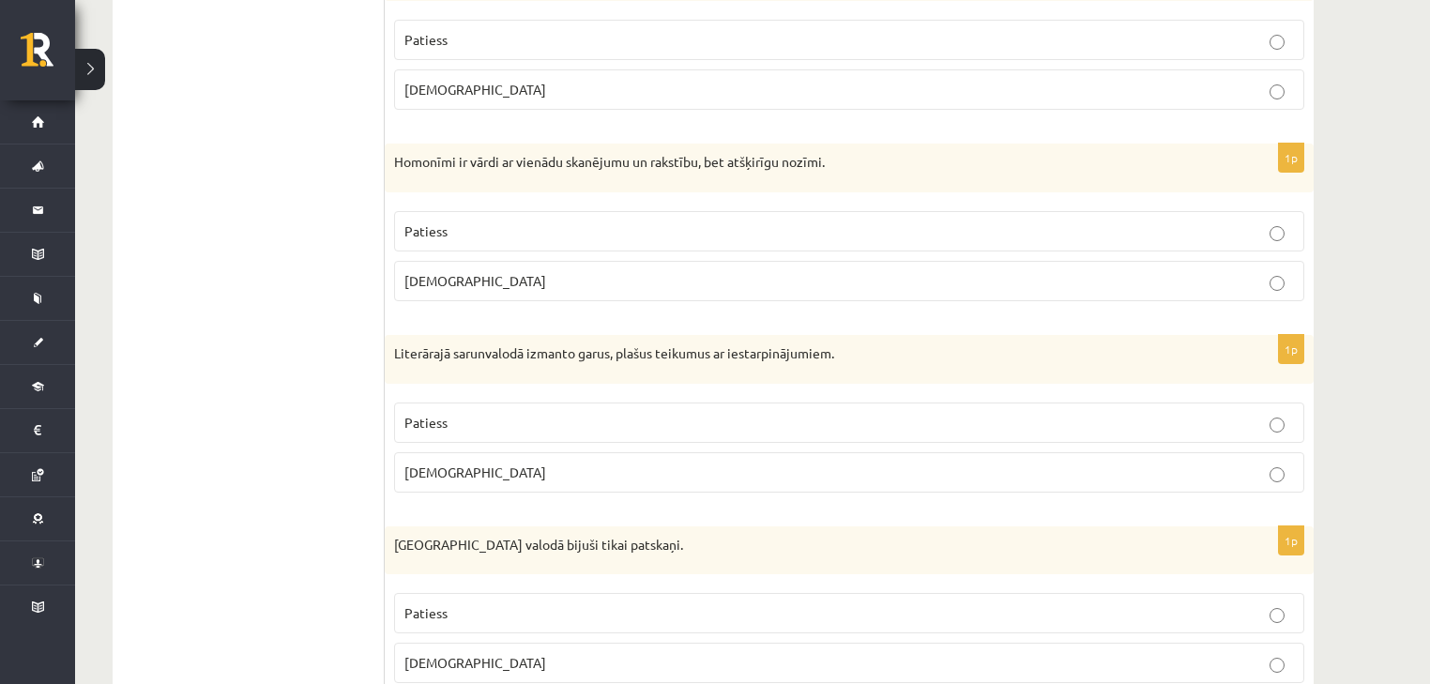
click at [626, 413] on p "Patiess" at bounding box center [849, 423] width 890 height 20
click at [528, 474] on label "Aplams" at bounding box center [849, 472] width 910 height 40
click at [541, 416] on p "Patiess" at bounding box center [849, 423] width 890 height 20
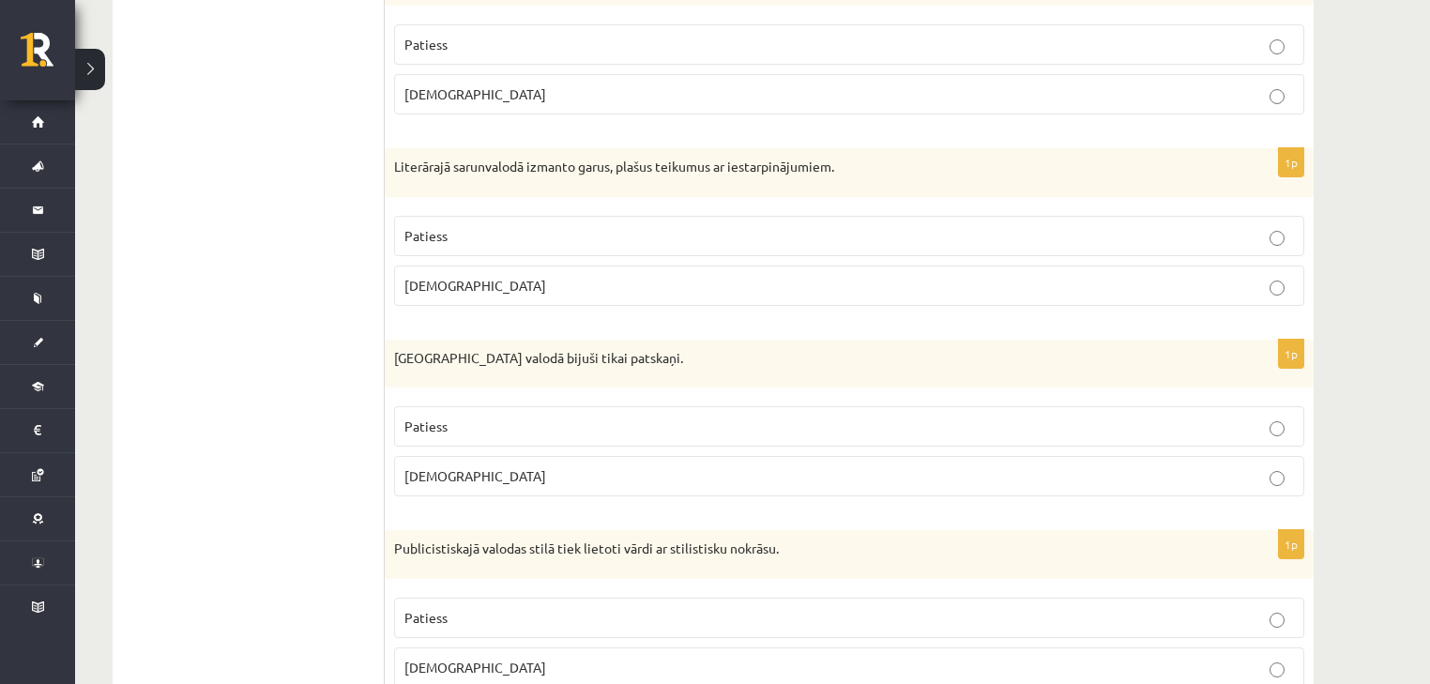
scroll to position [2352, 0]
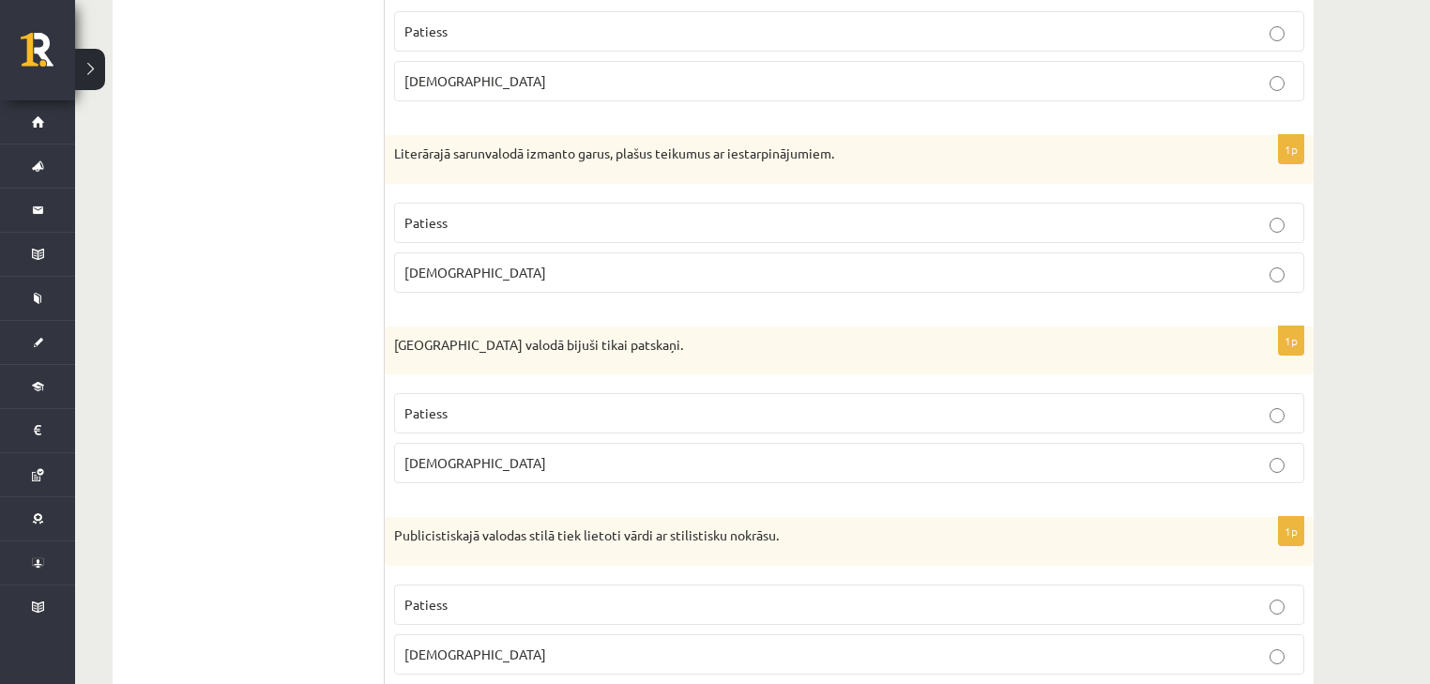
click at [484, 421] on label "Patiess" at bounding box center [849, 413] width 910 height 40
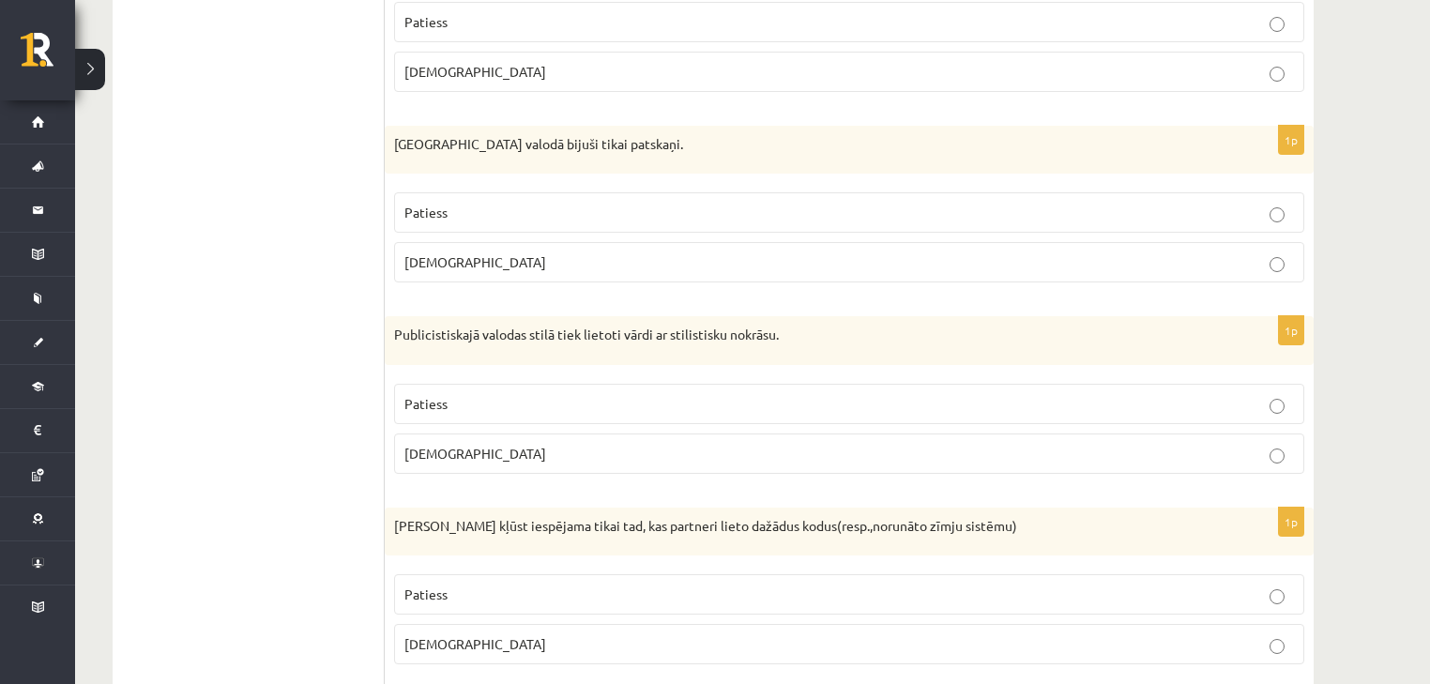
click at [480, 448] on p "Aplams" at bounding box center [849, 454] width 890 height 20
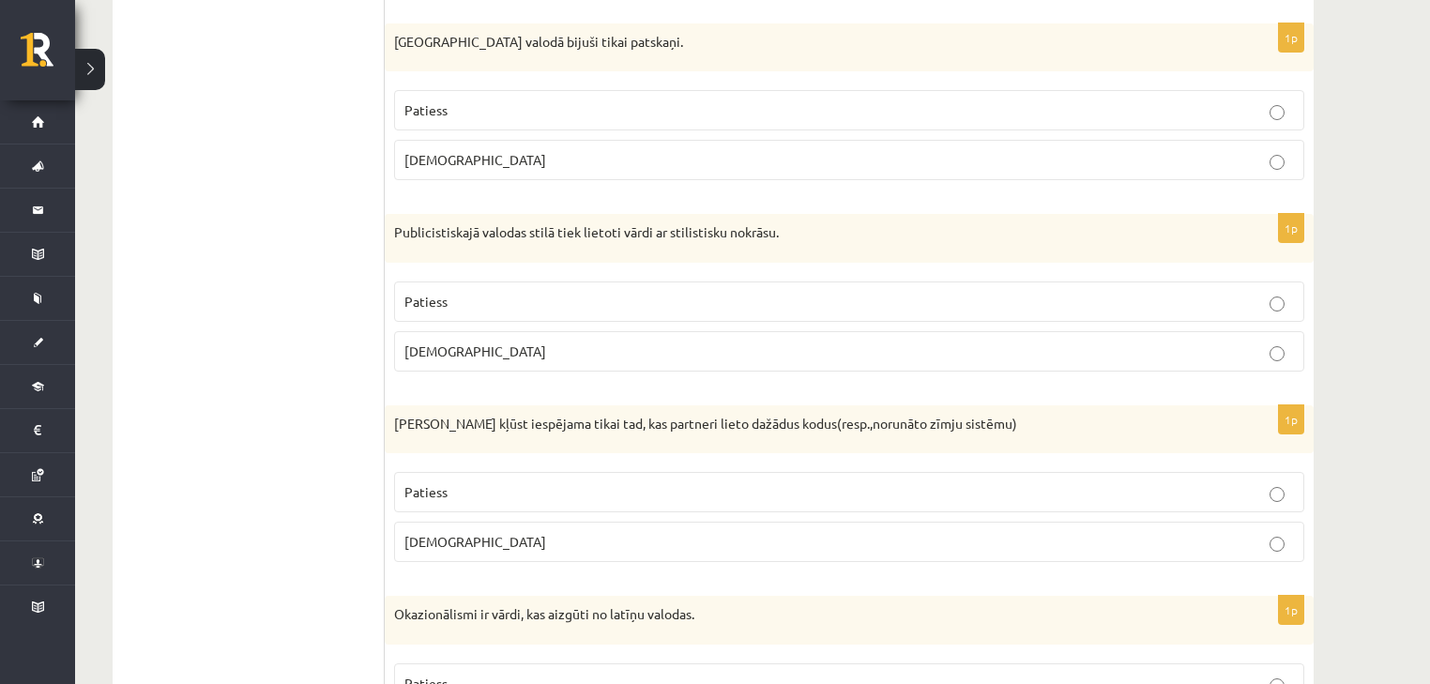
scroll to position [2677, 0]
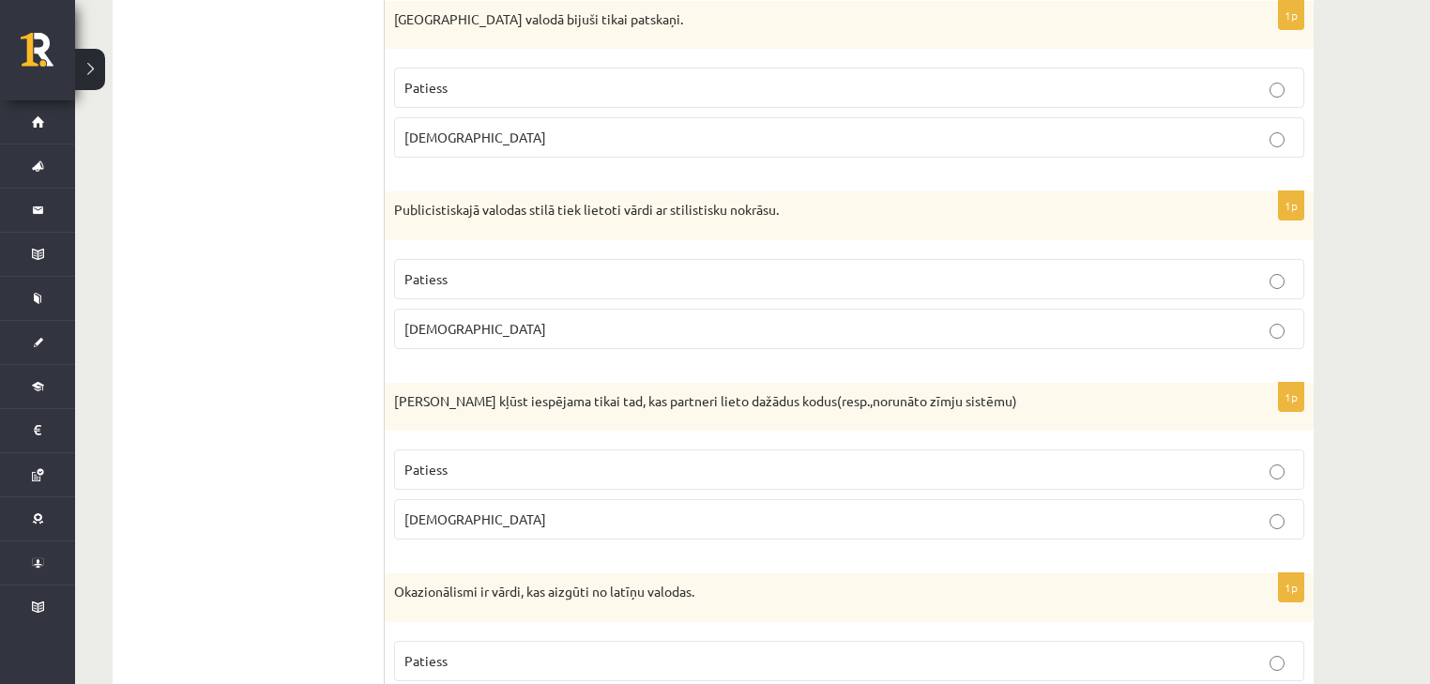
click at [510, 449] on label "Patiess" at bounding box center [849, 469] width 910 height 40
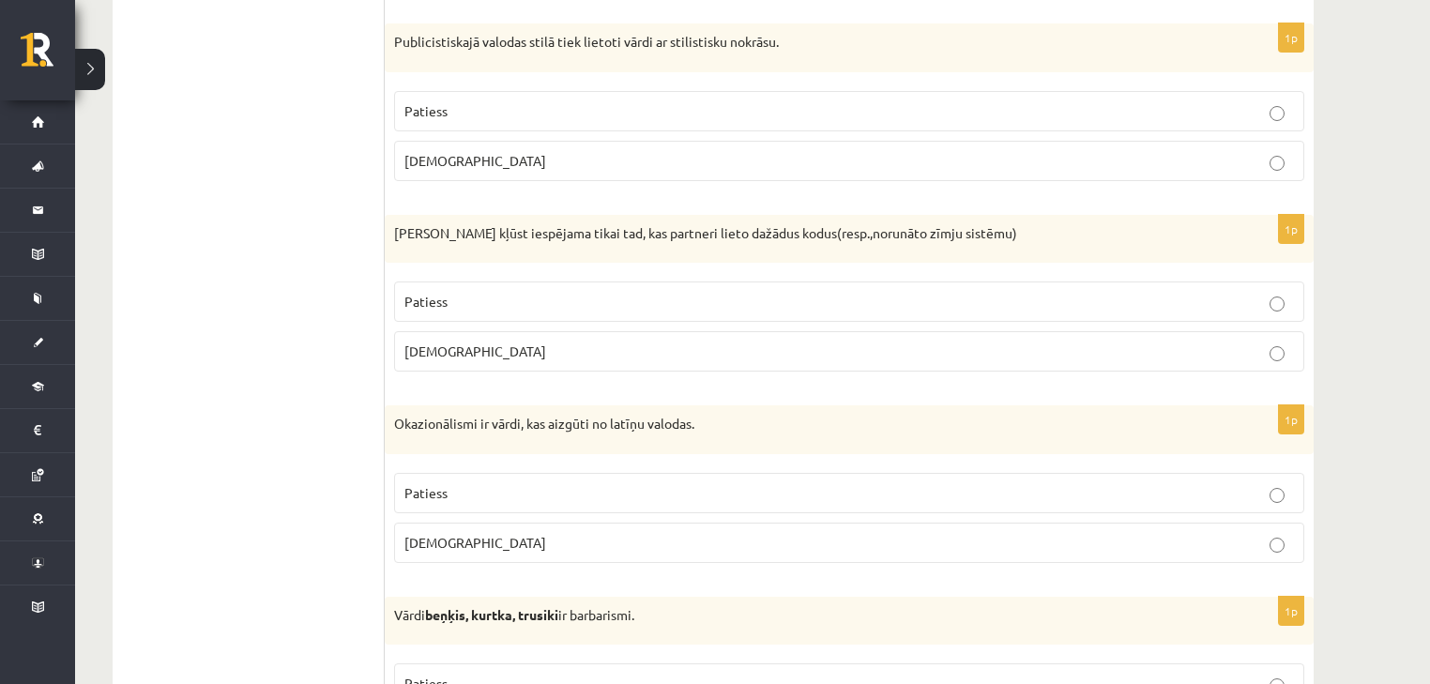
scroll to position [2903, 0]
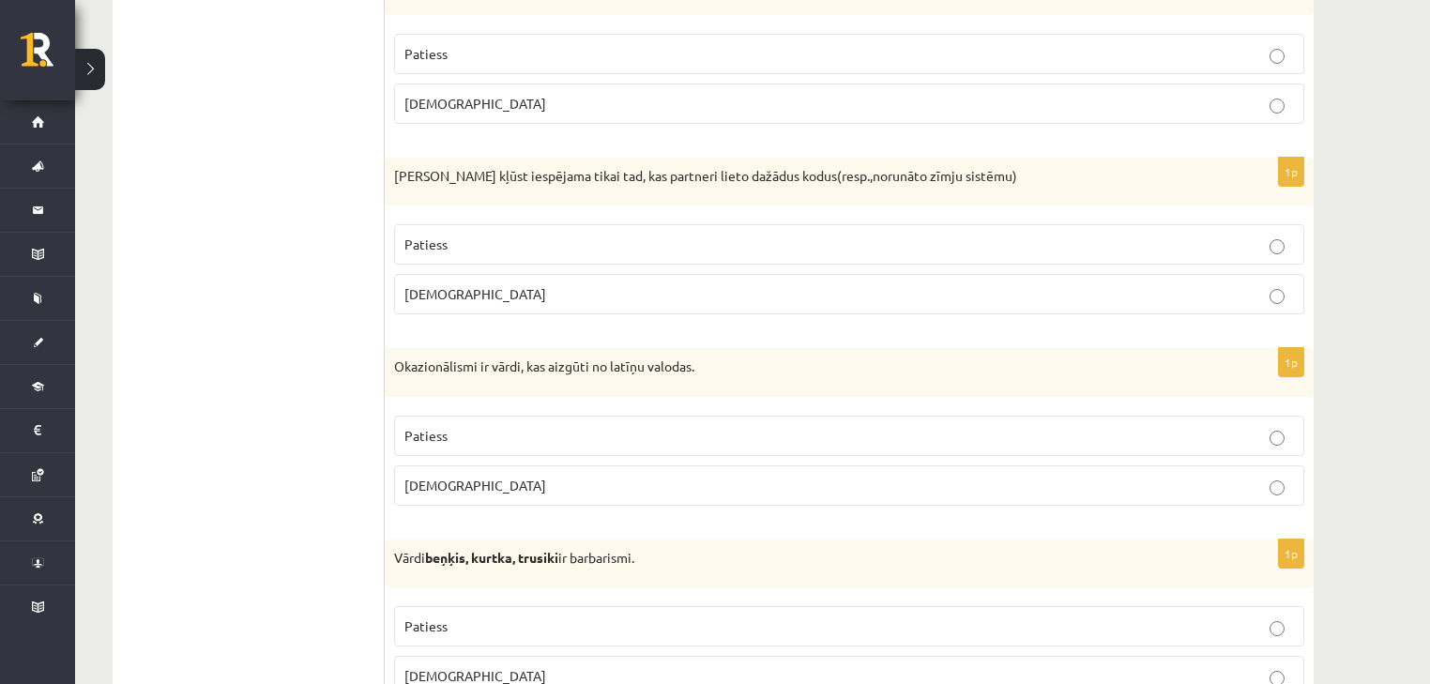
click at [520, 427] on p "Patiess" at bounding box center [849, 436] width 890 height 20
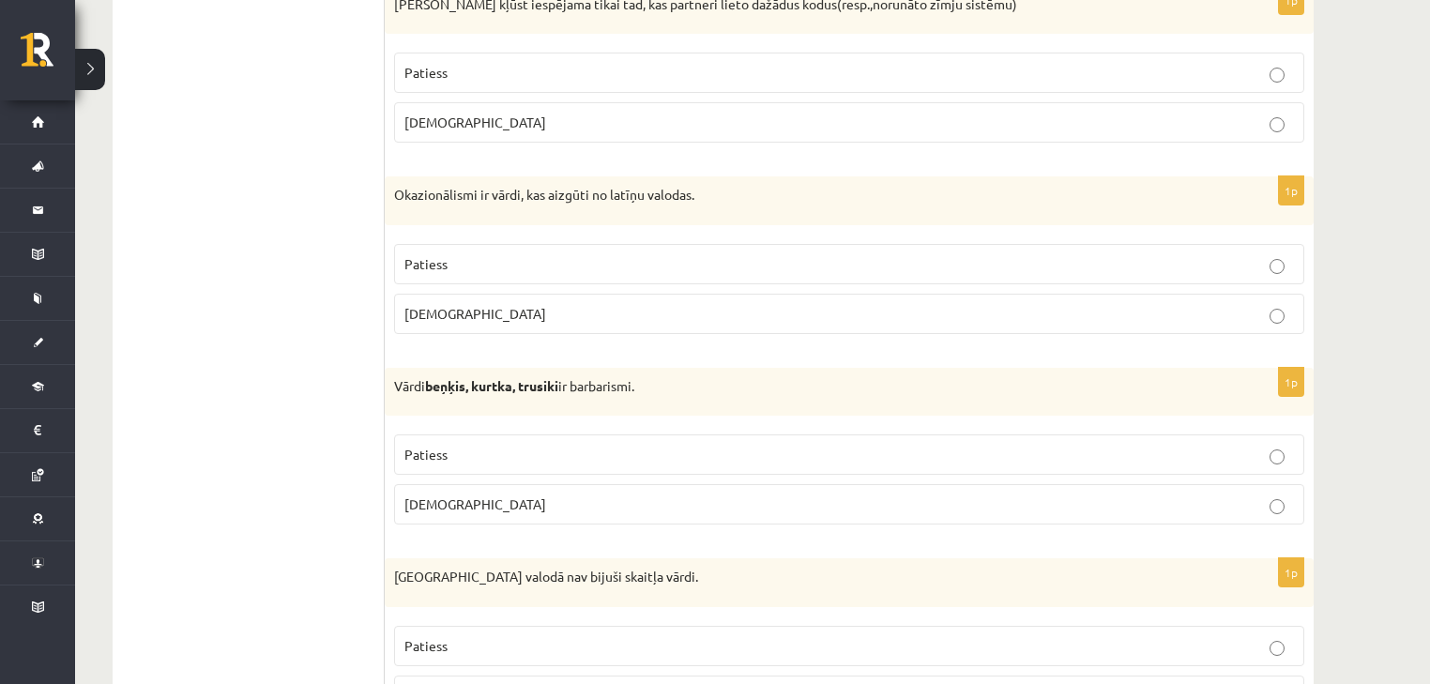
scroll to position [3102, 0]
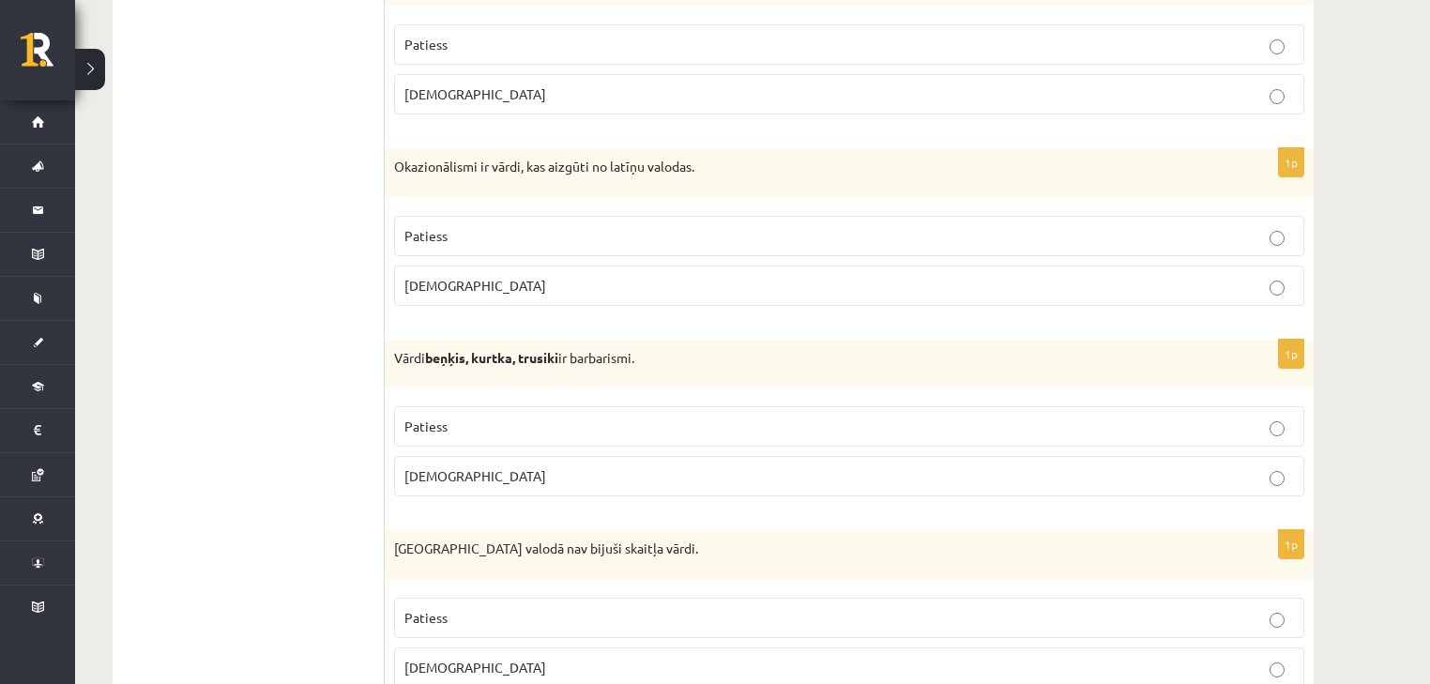
click at [516, 422] on p "Patiess" at bounding box center [849, 427] width 890 height 20
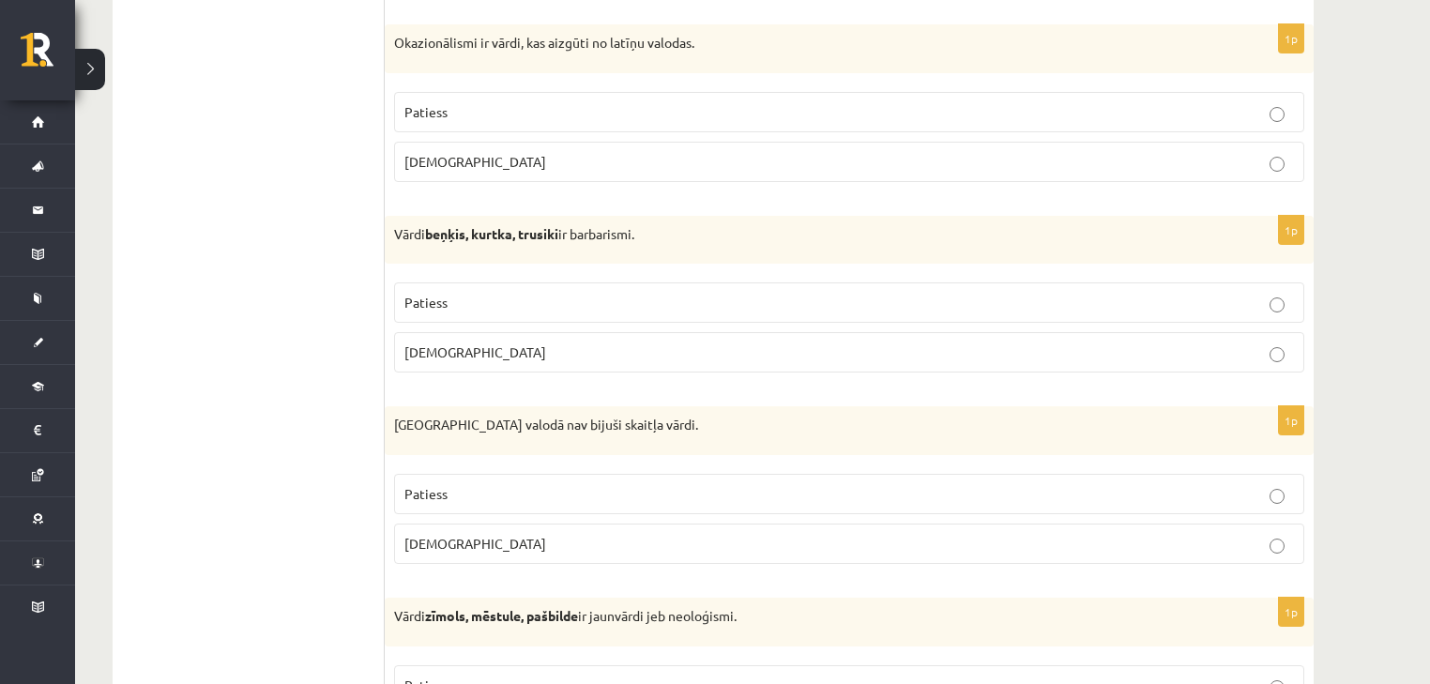
scroll to position [3253, 0]
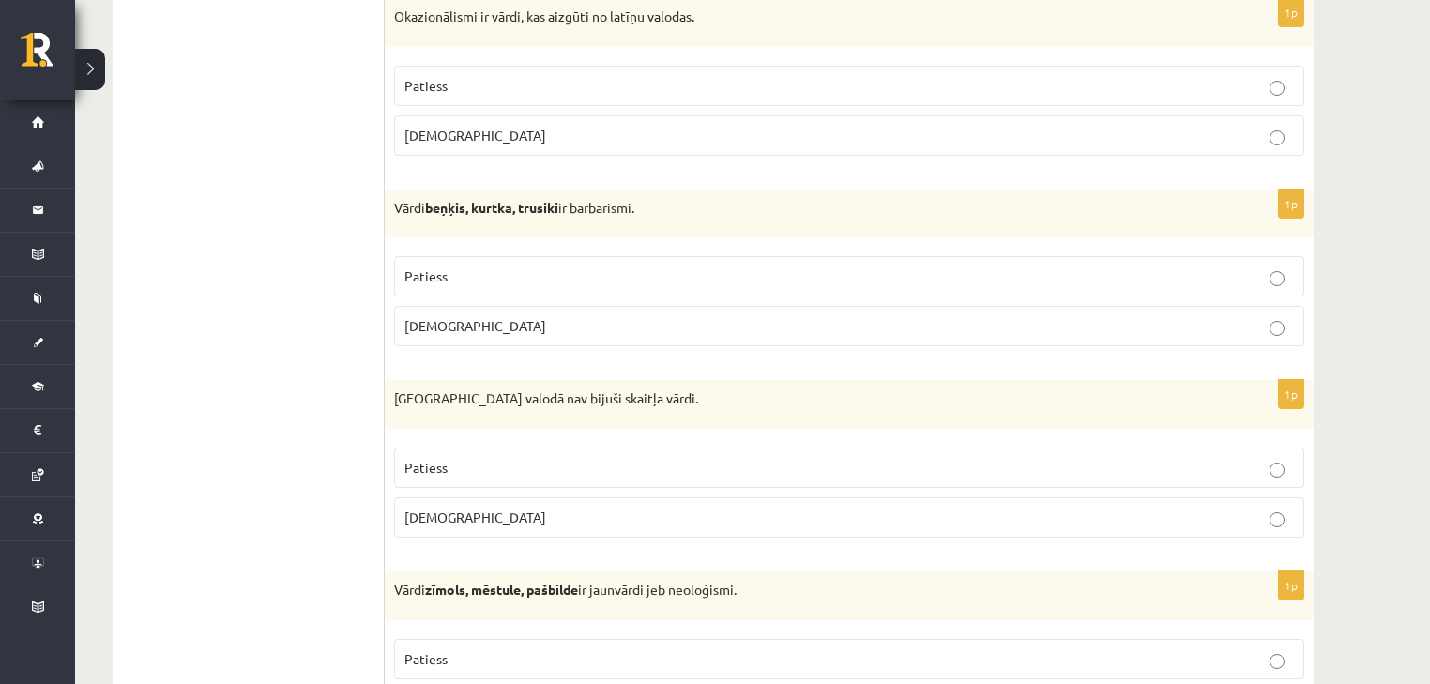
click at [449, 510] on p "Aplams" at bounding box center [849, 518] width 890 height 20
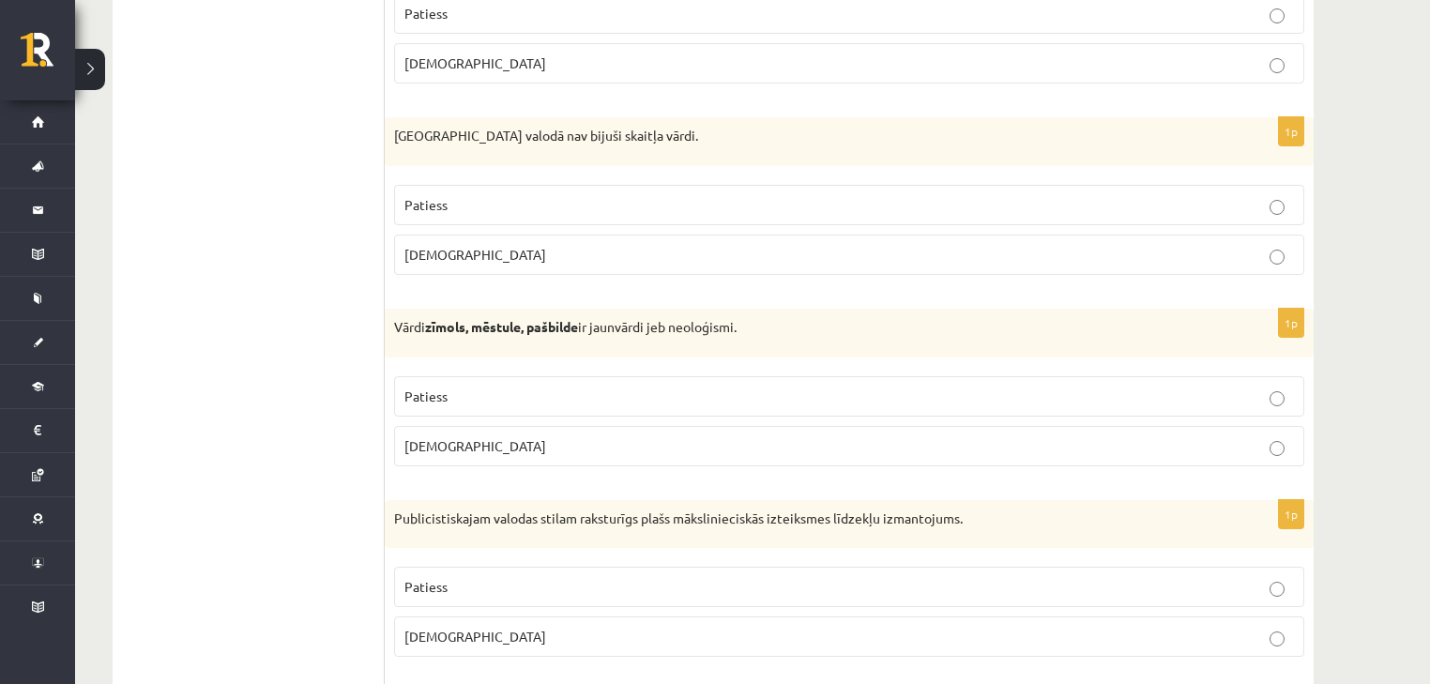
scroll to position [3528, 0]
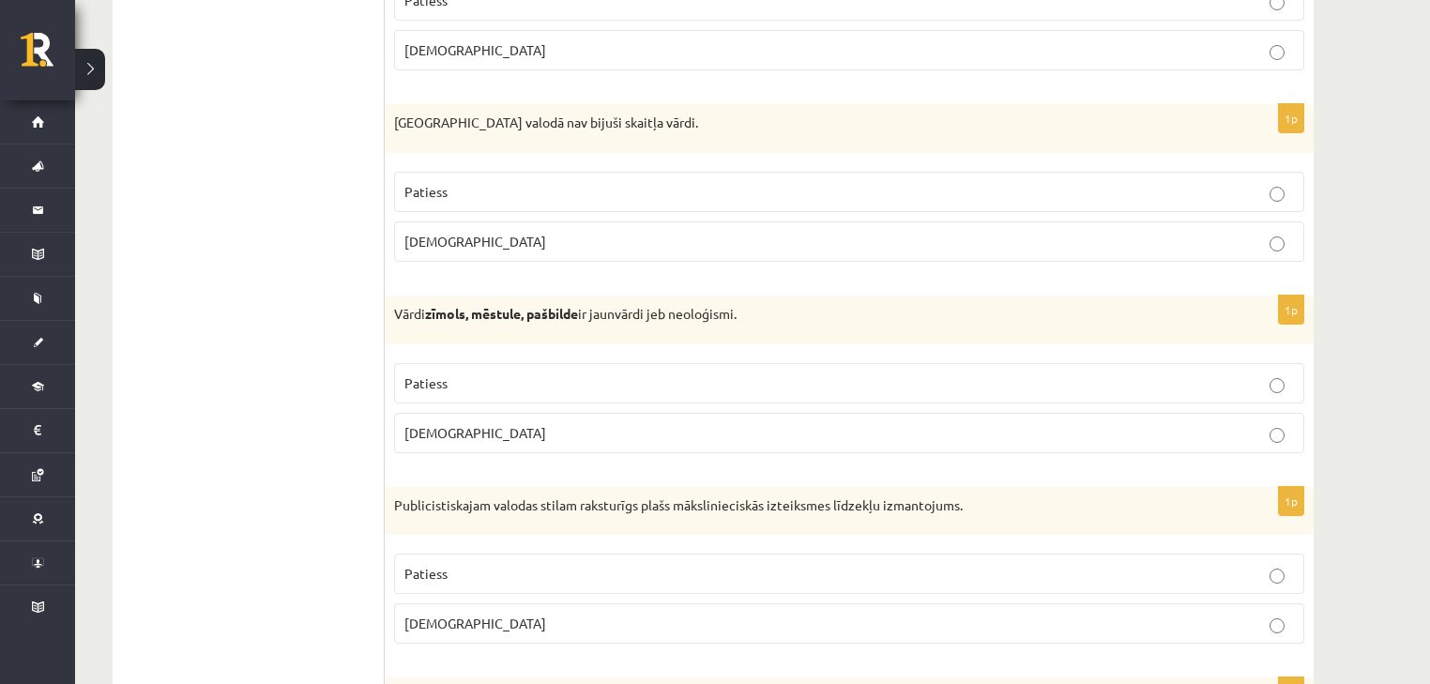
click at [521, 373] on p "Patiess" at bounding box center [849, 383] width 890 height 20
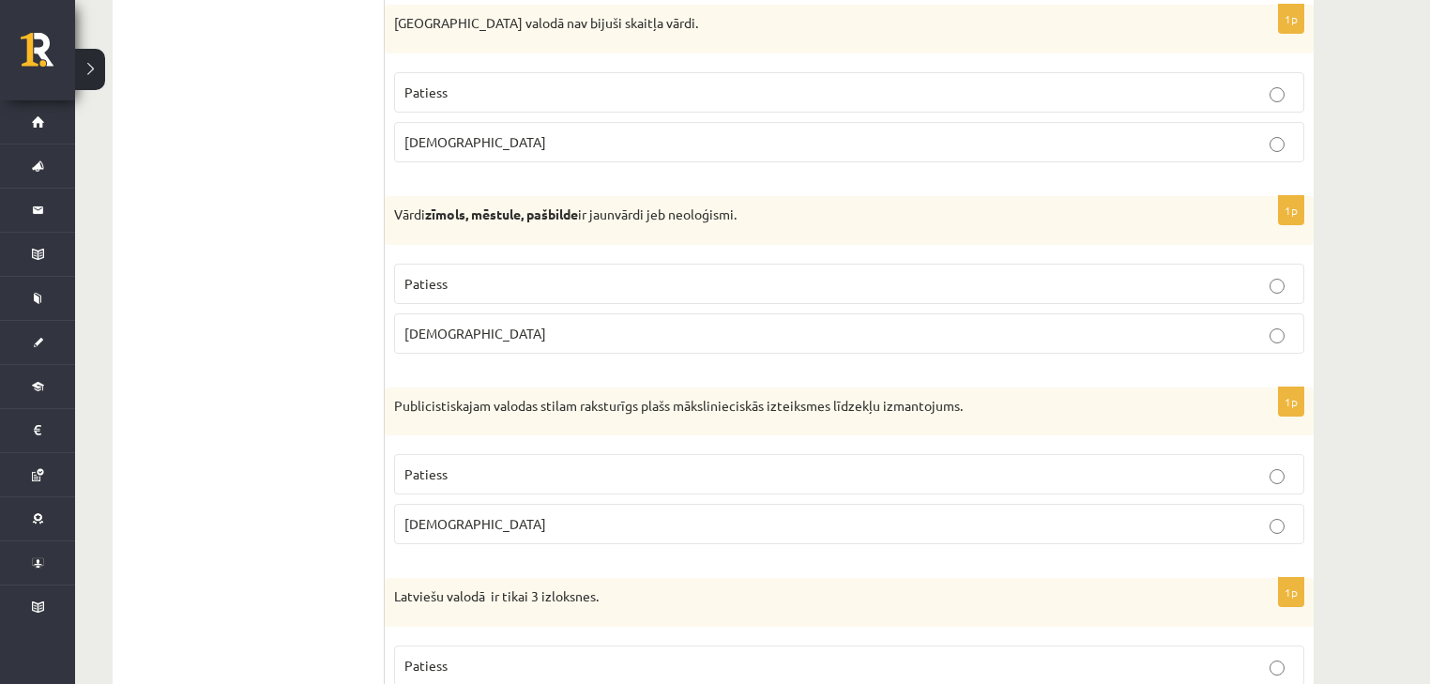
scroll to position [3653, 0]
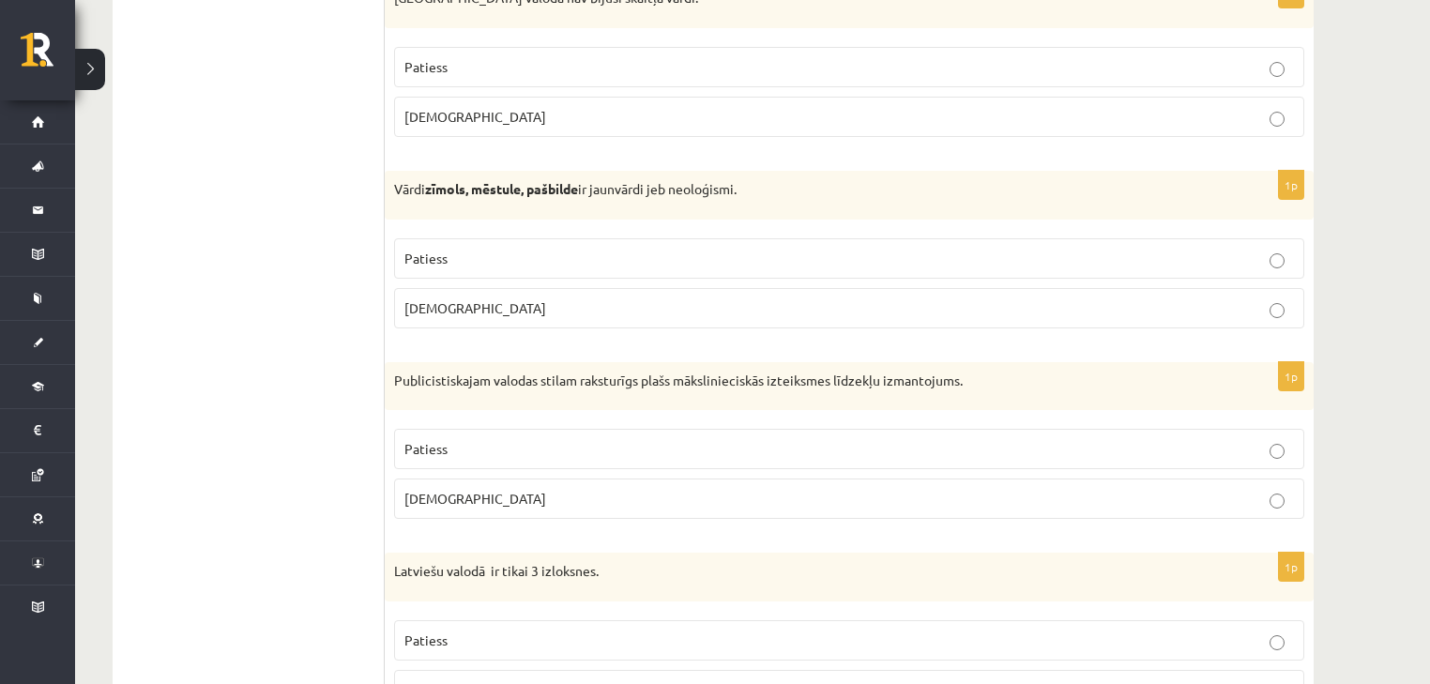
click at [510, 489] on p "Aplams" at bounding box center [849, 499] width 890 height 20
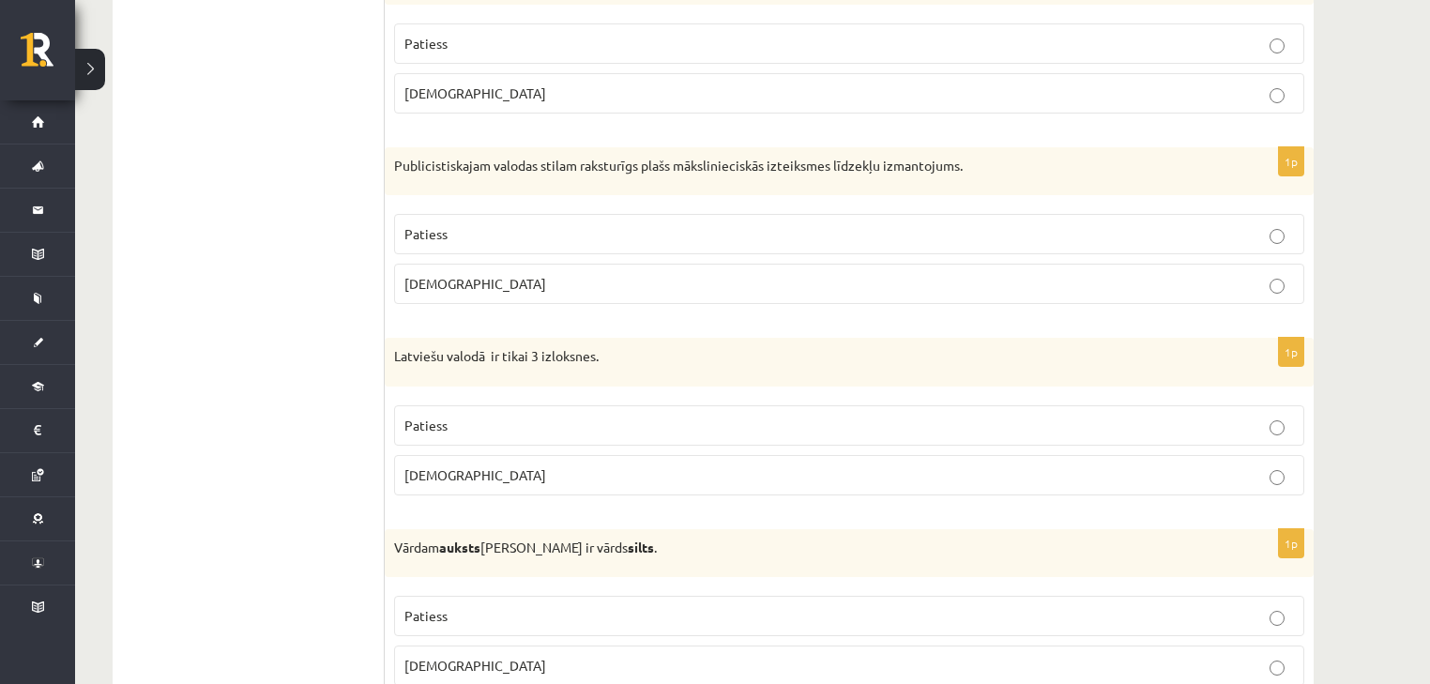
scroll to position [3878, 0]
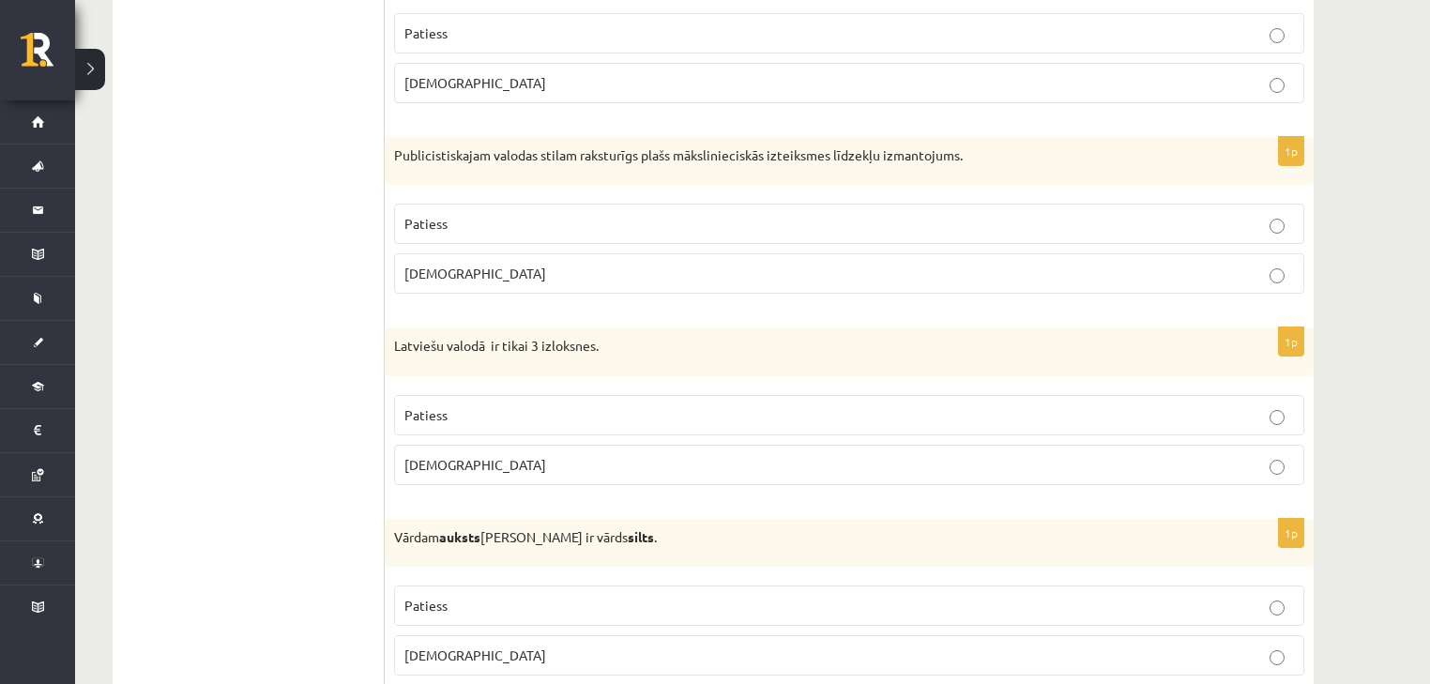
click at [590, 405] on p "Patiess" at bounding box center [849, 415] width 890 height 20
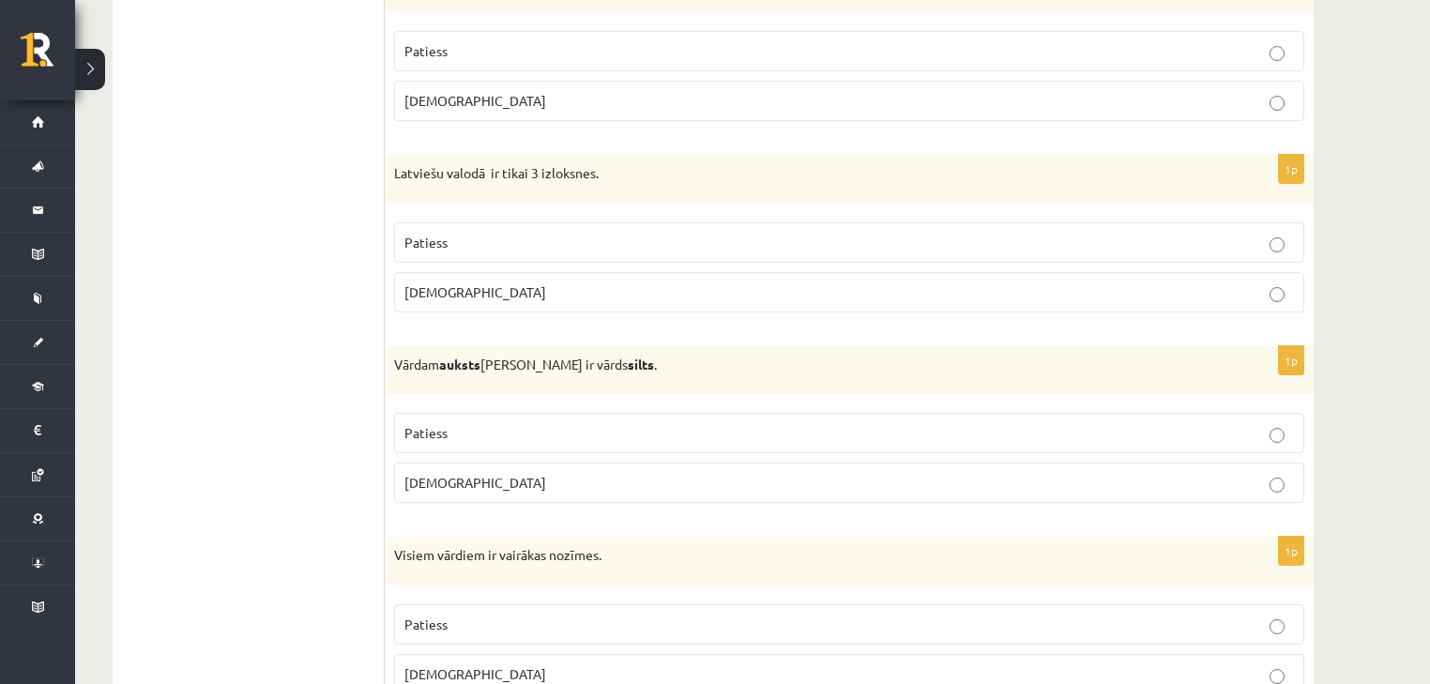
scroll to position [4054, 0]
click at [546, 470] on p "Aplams" at bounding box center [849, 480] width 890 height 20
click at [562, 432] on label "Patiess" at bounding box center [849, 430] width 910 height 40
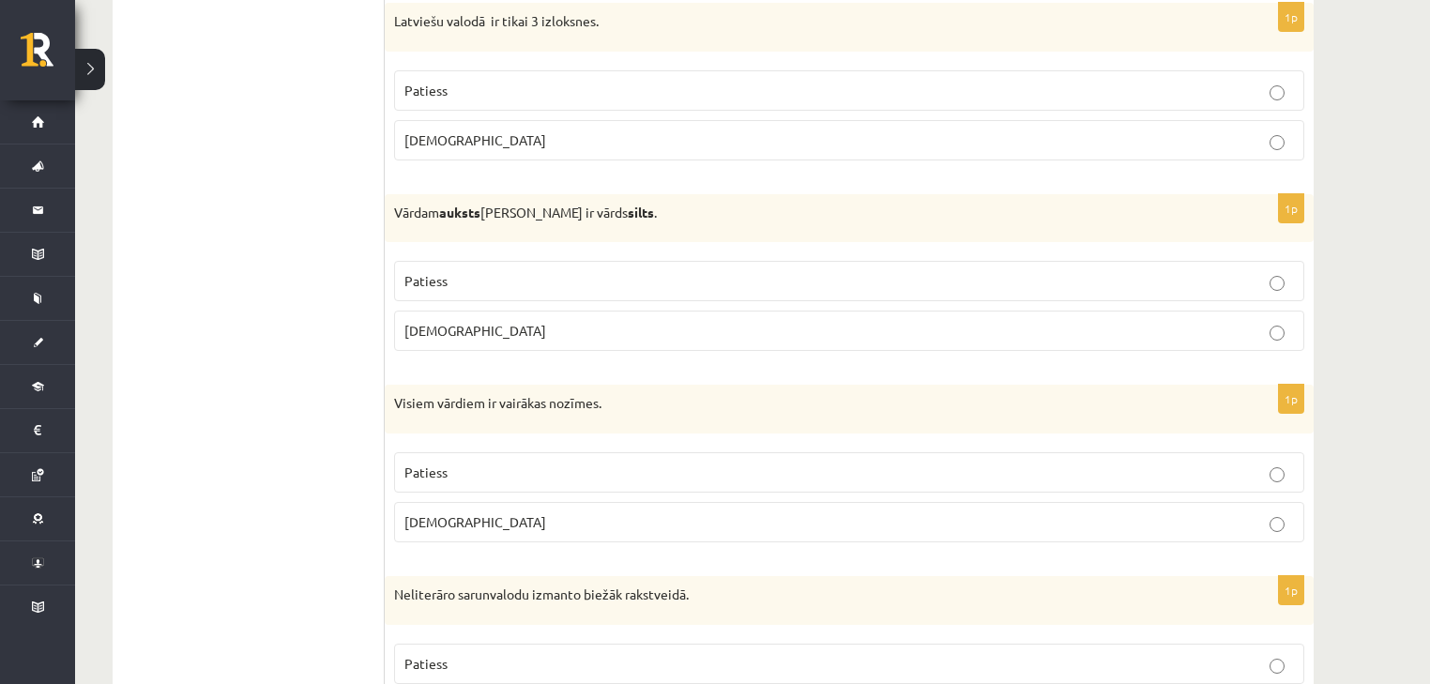
scroll to position [4228, 0]
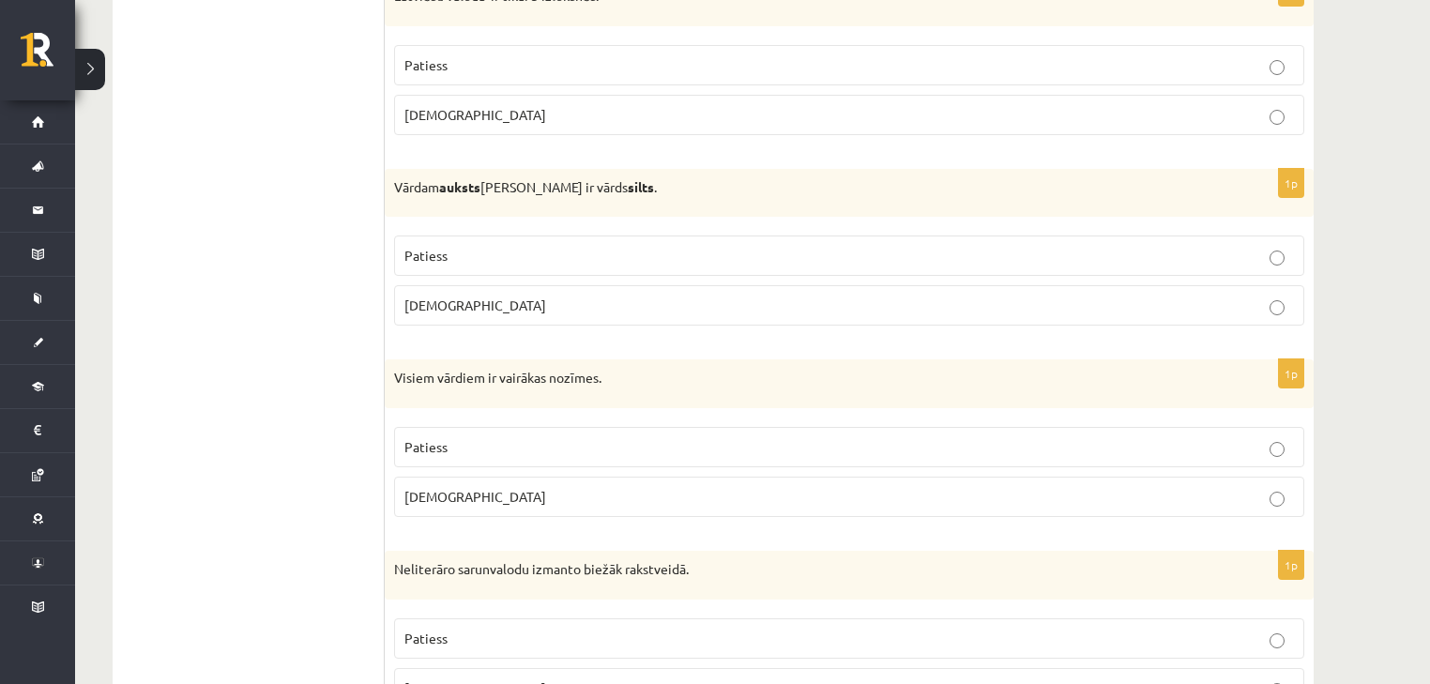
click at [552, 437] on p "Patiess" at bounding box center [849, 447] width 890 height 20
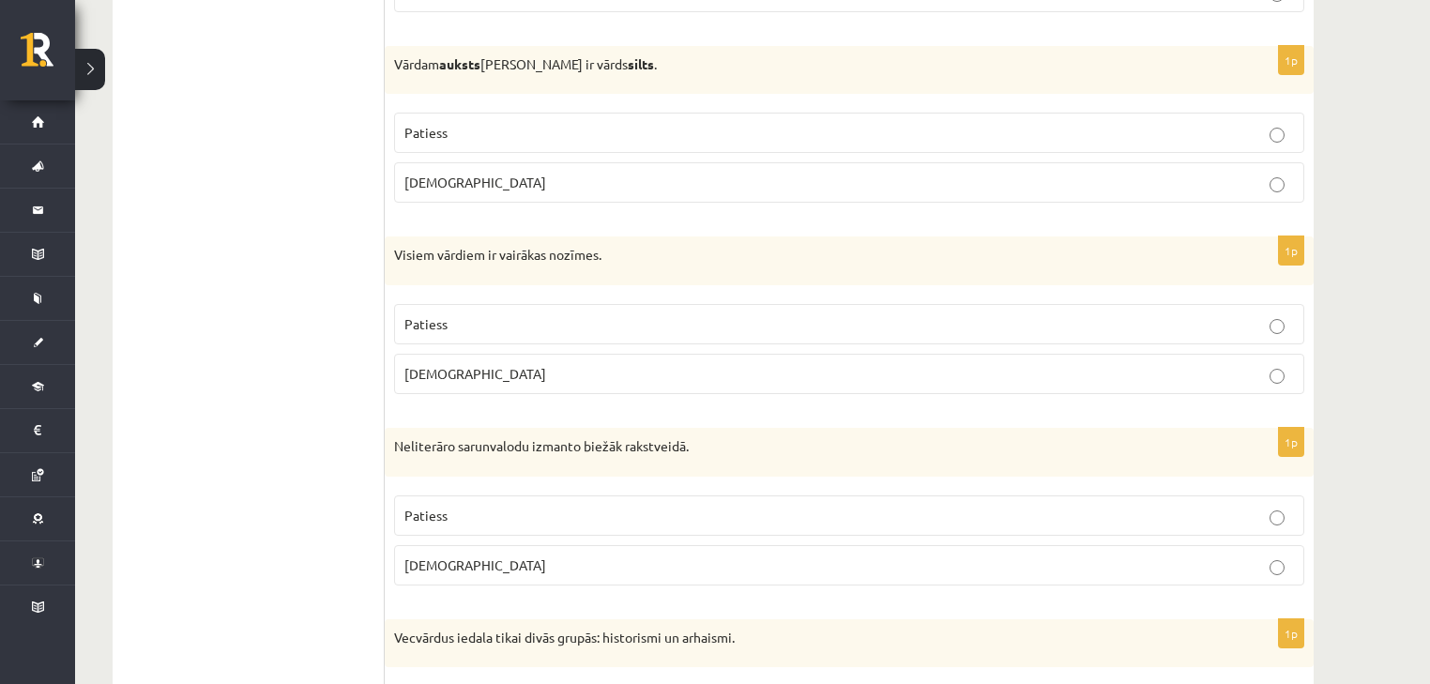
scroll to position [4379, 0]
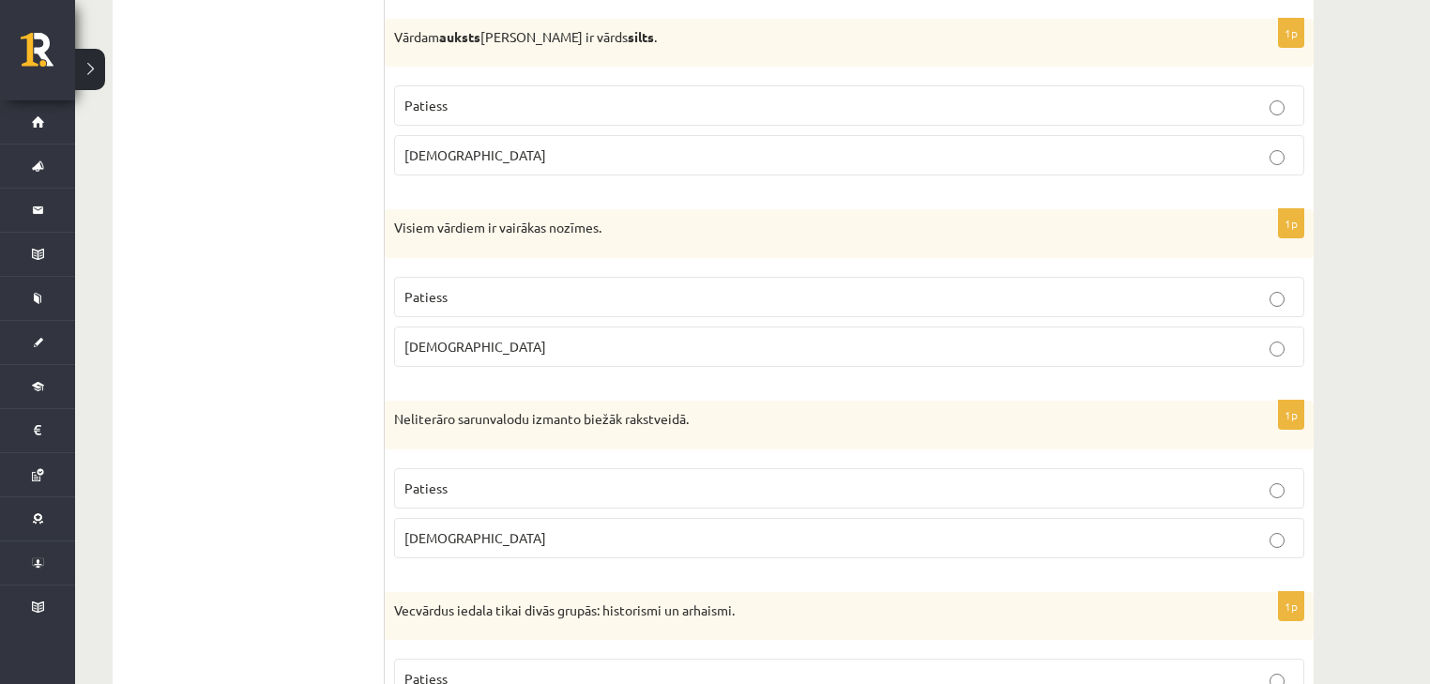
click at [510, 528] on p "Aplams" at bounding box center [849, 538] width 890 height 20
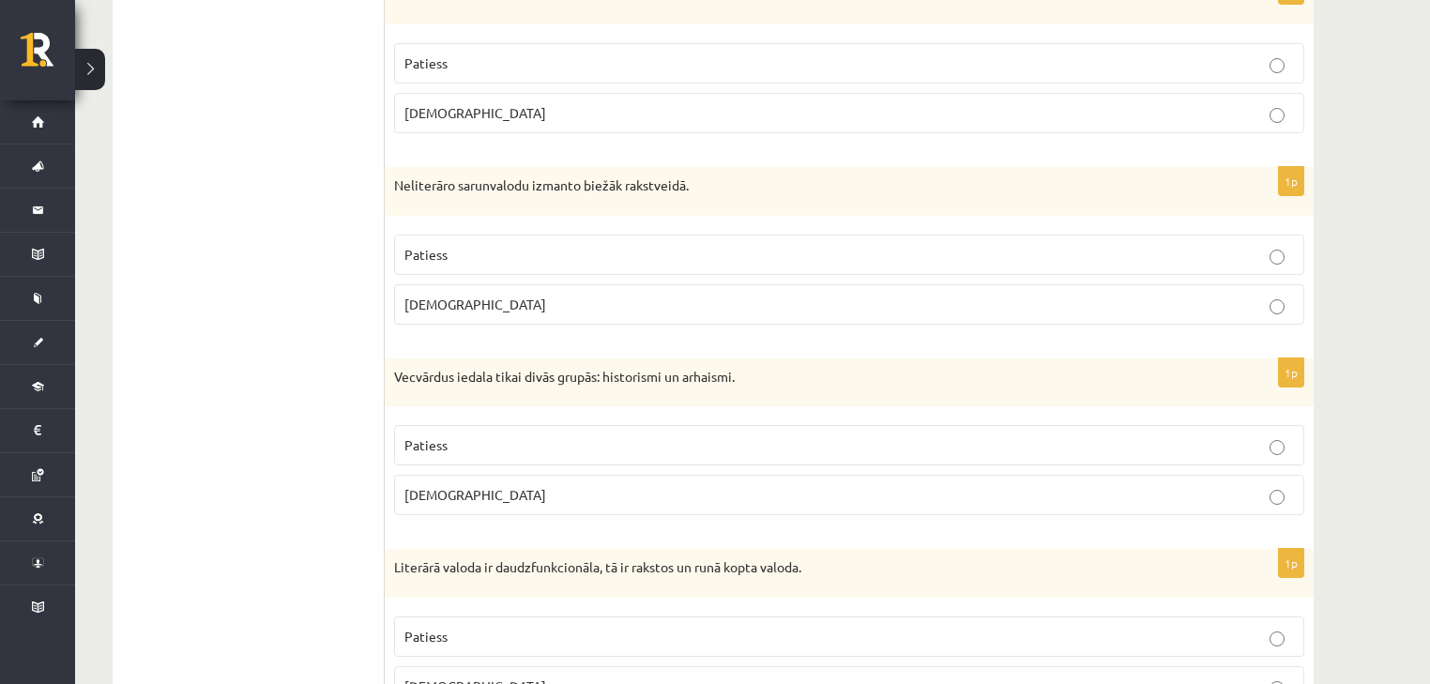
scroll to position [4629, 0]
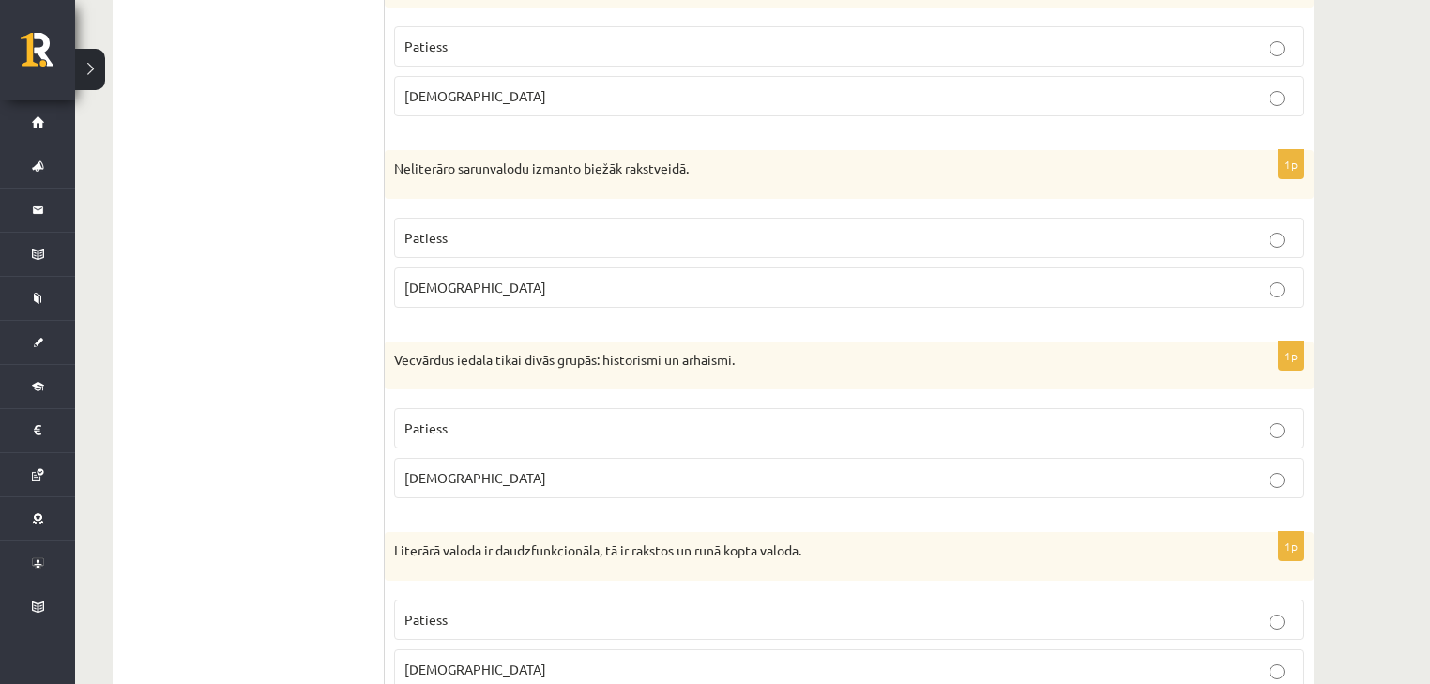
click at [556, 468] on p "Aplams" at bounding box center [849, 478] width 890 height 20
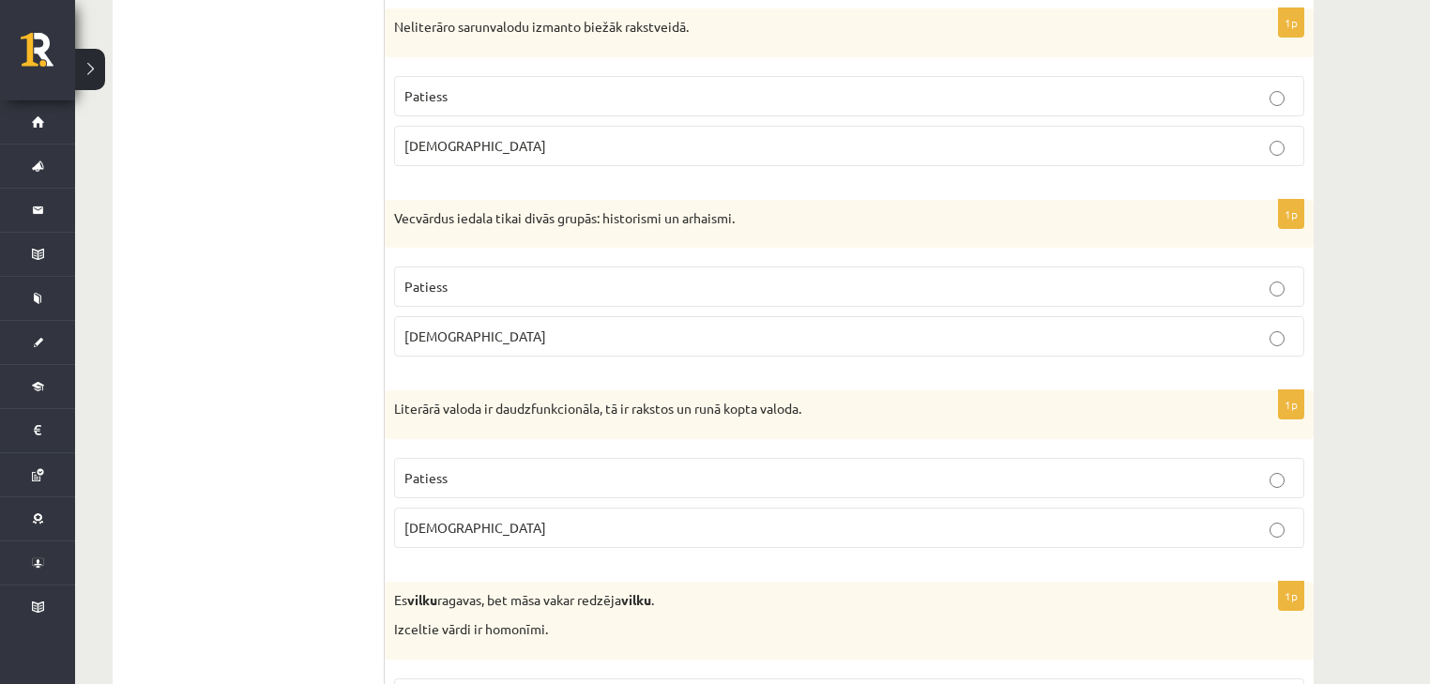
scroll to position [4779, 0]
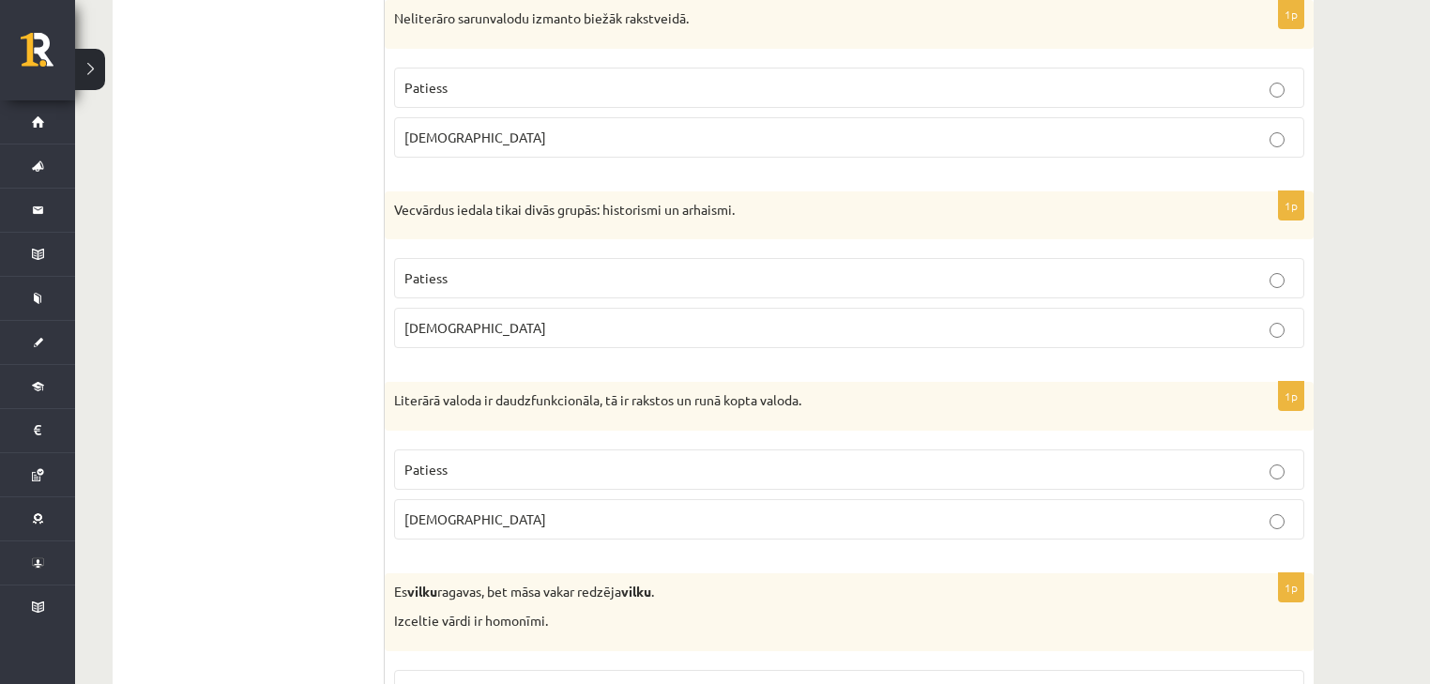
click at [574, 510] on p "Aplams" at bounding box center [849, 520] width 890 height 20
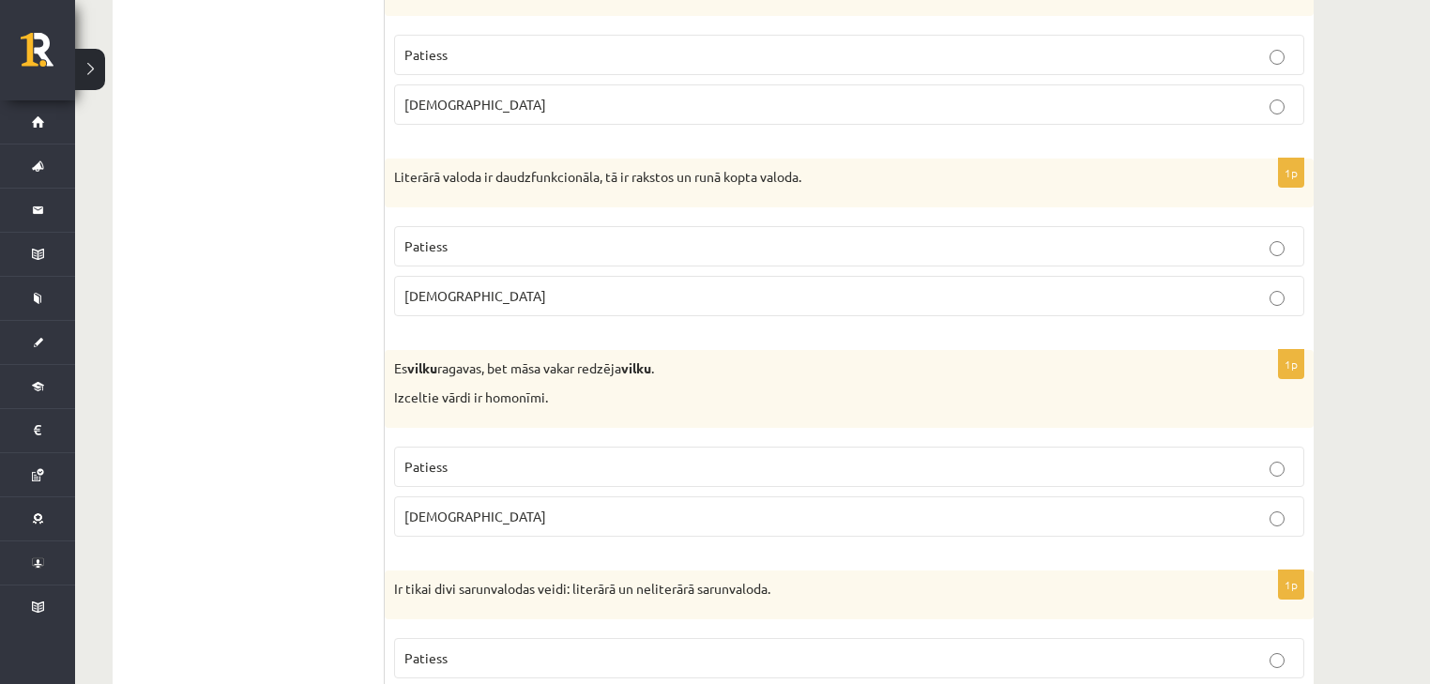
scroll to position [5005, 0]
click at [571, 455] on p "Patiess" at bounding box center [849, 465] width 890 height 20
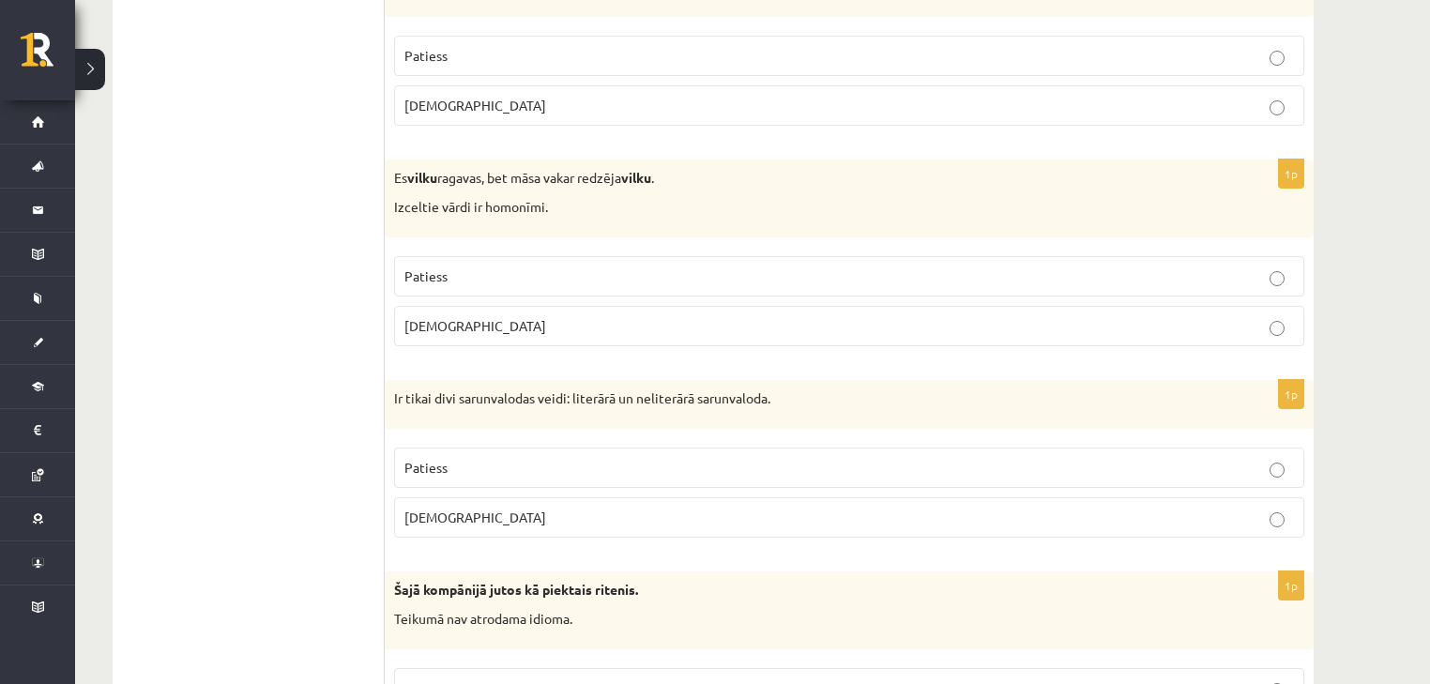
scroll to position [5230, 0]
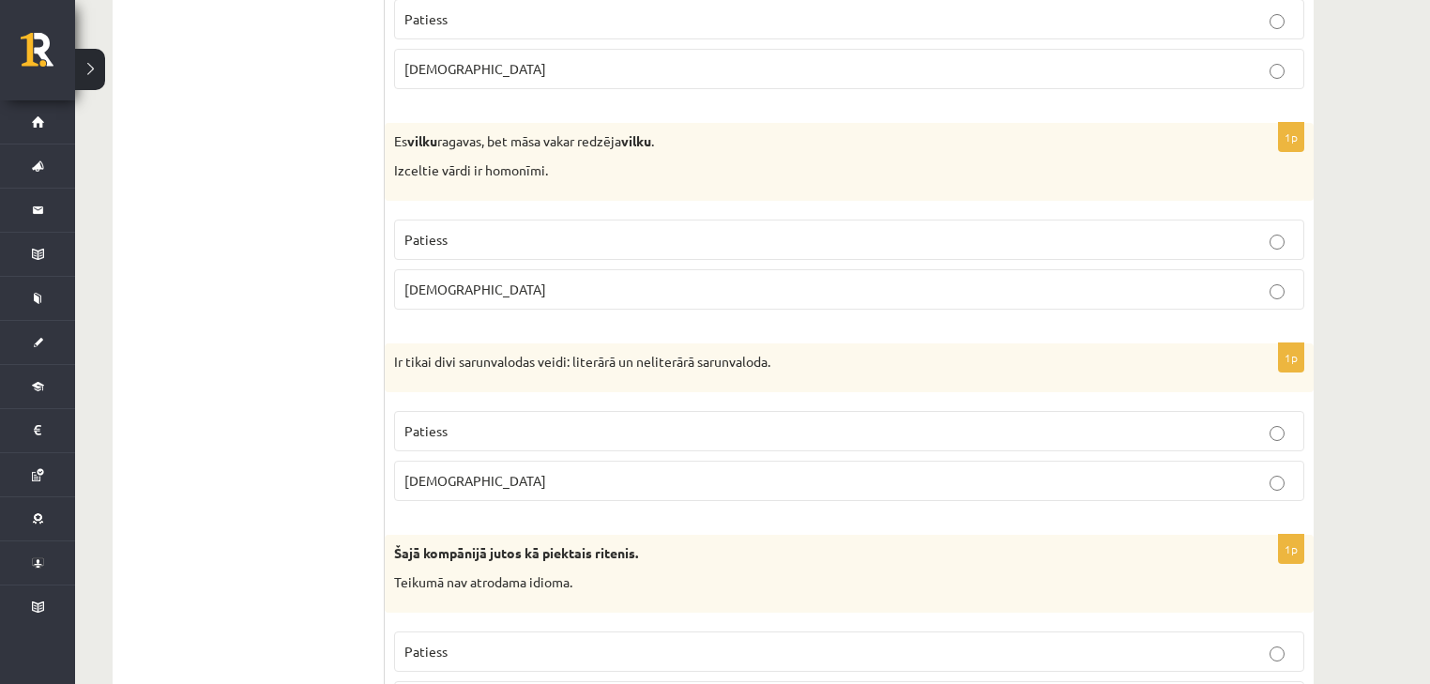
click at [497, 421] on p "Patiess" at bounding box center [849, 431] width 890 height 20
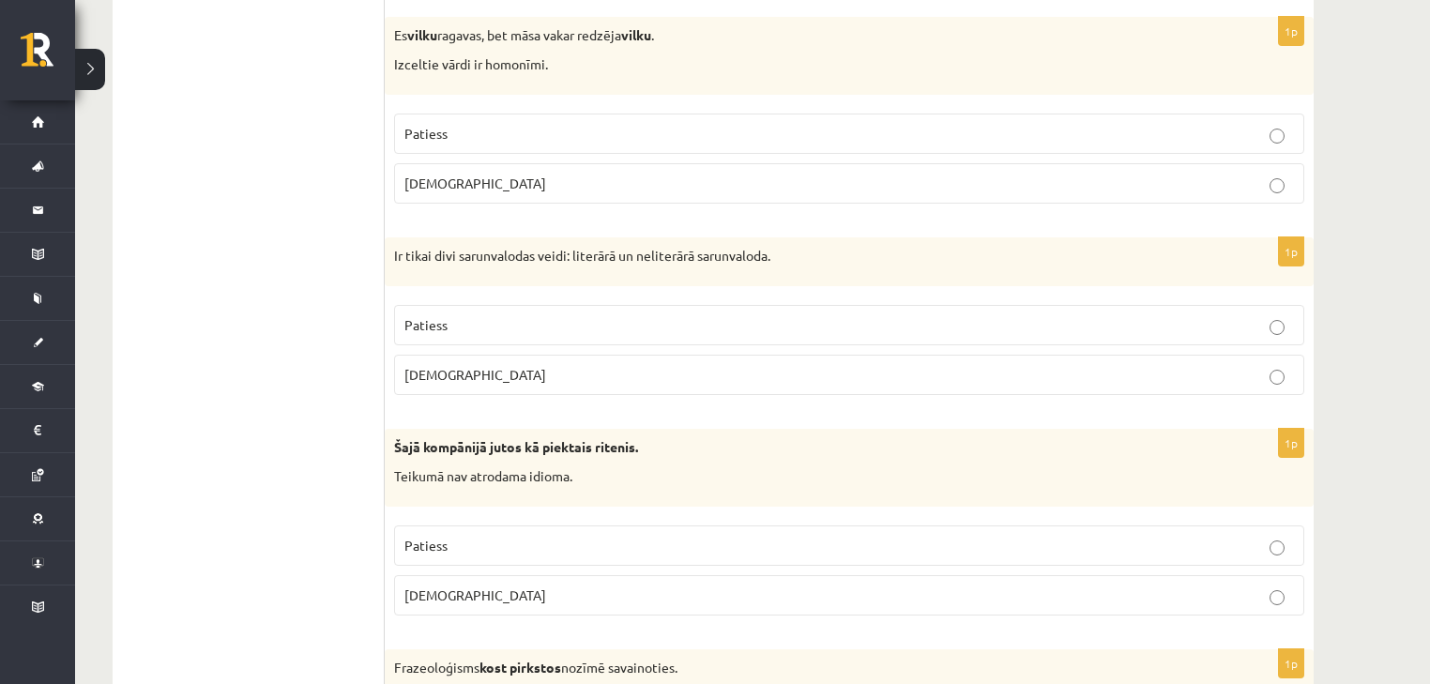
scroll to position [5355, 0]
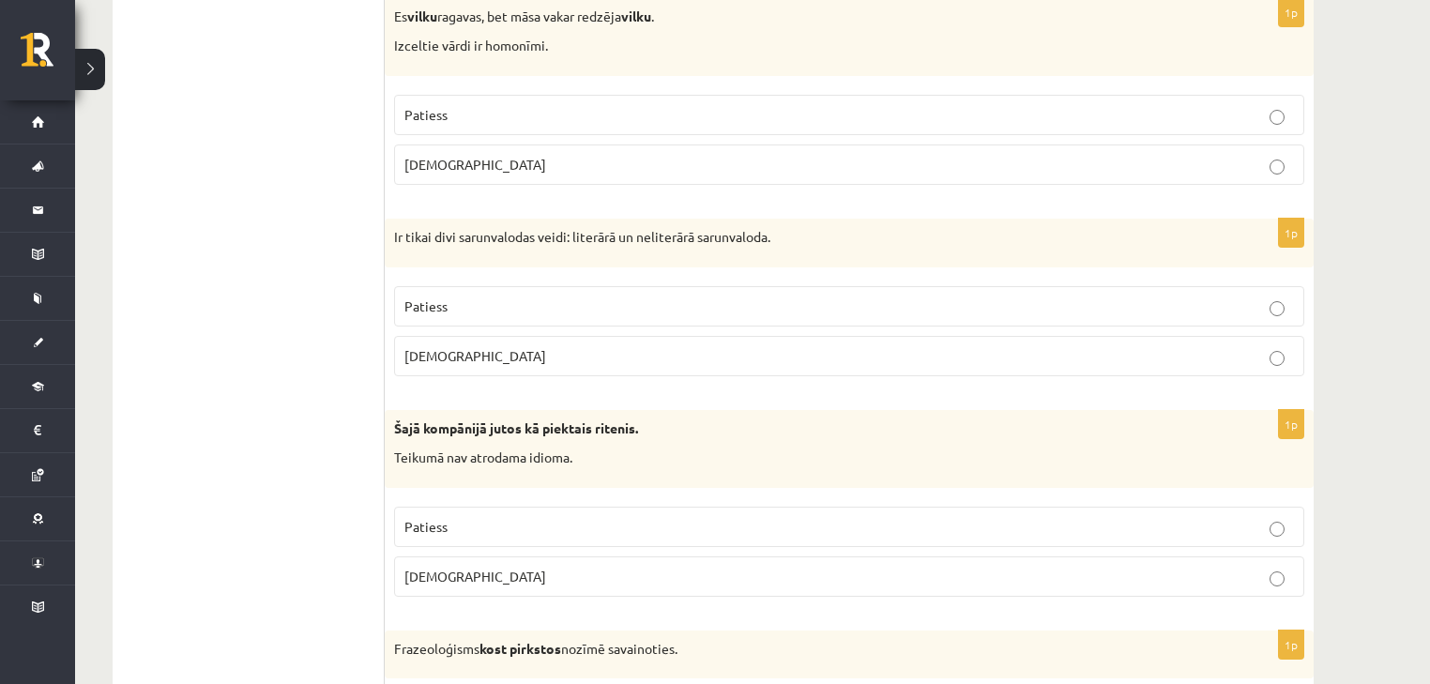
click at [477, 567] on p "Aplams" at bounding box center [849, 577] width 890 height 20
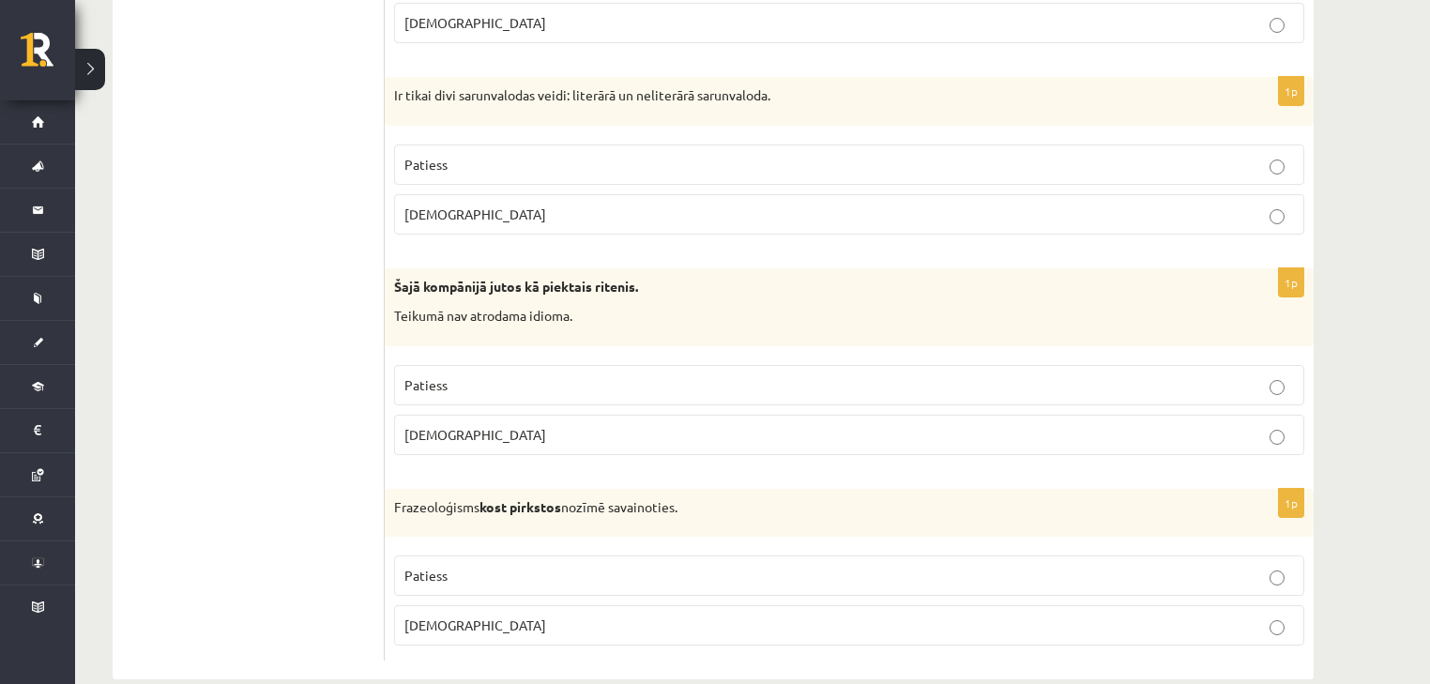
scroll to position [5507, 0]
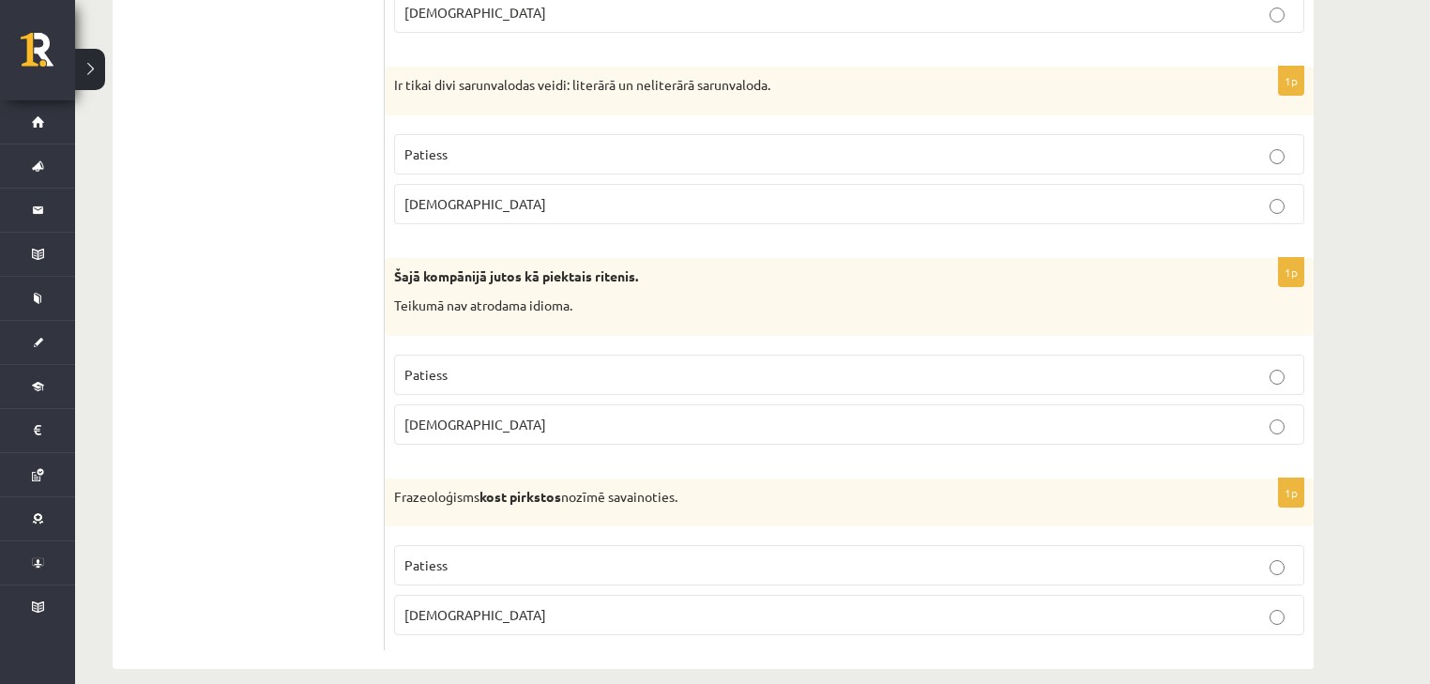
click at [483, 605] on p "Aplams" at bounding box center [849, 615] width 890 height 20
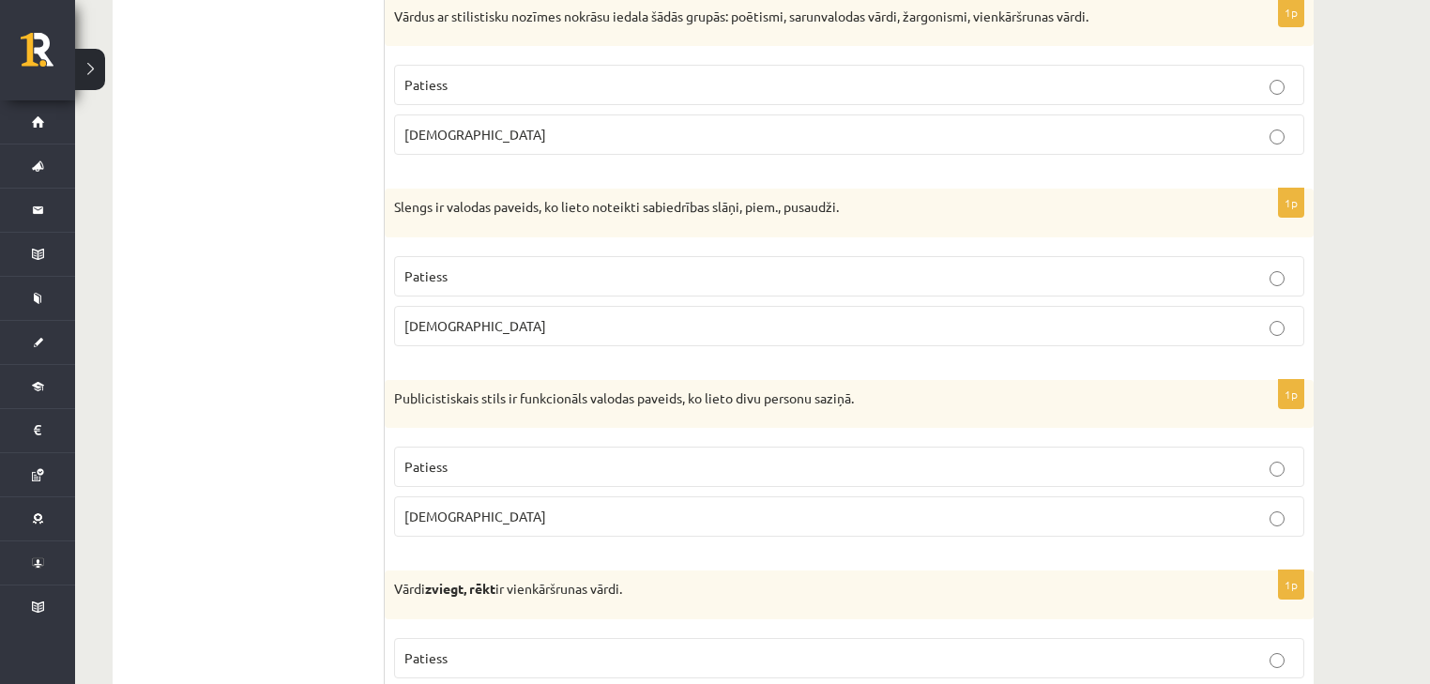
scroll to position [0, 0]
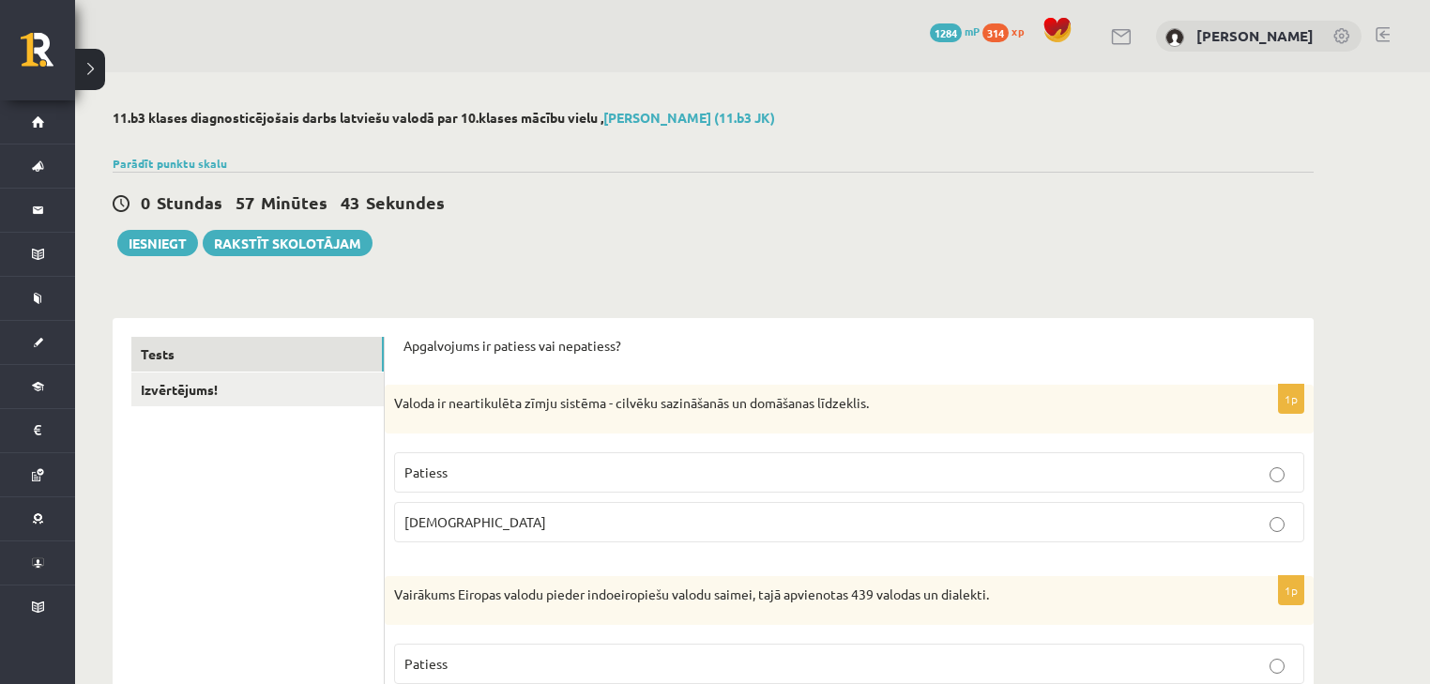
drag, startPoint x: 230, startPoint y: 398, endPoint x: 279, endPoint y: -38, distance: 438.1
click at [214, 382] on link "Izvērtējums!" at bounding box center [257, 390] width 252 height 35
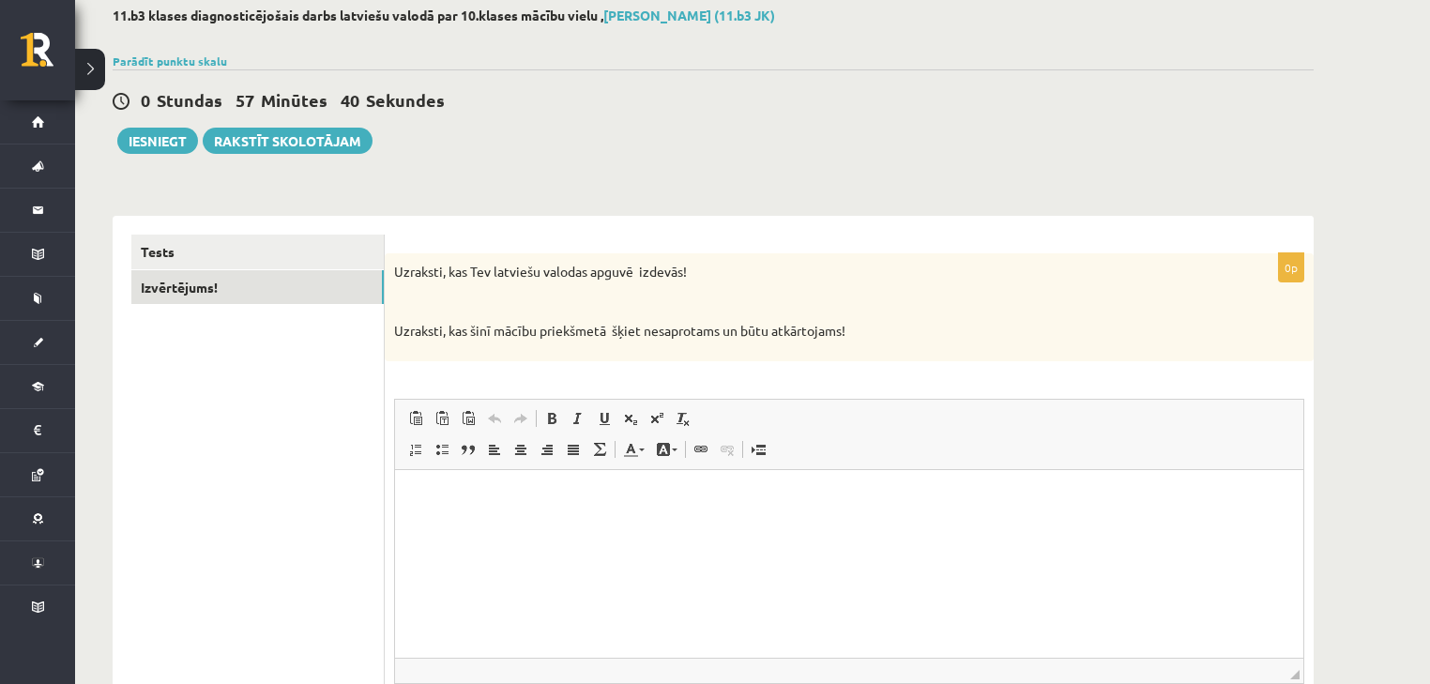
scroll to position [151, 0]
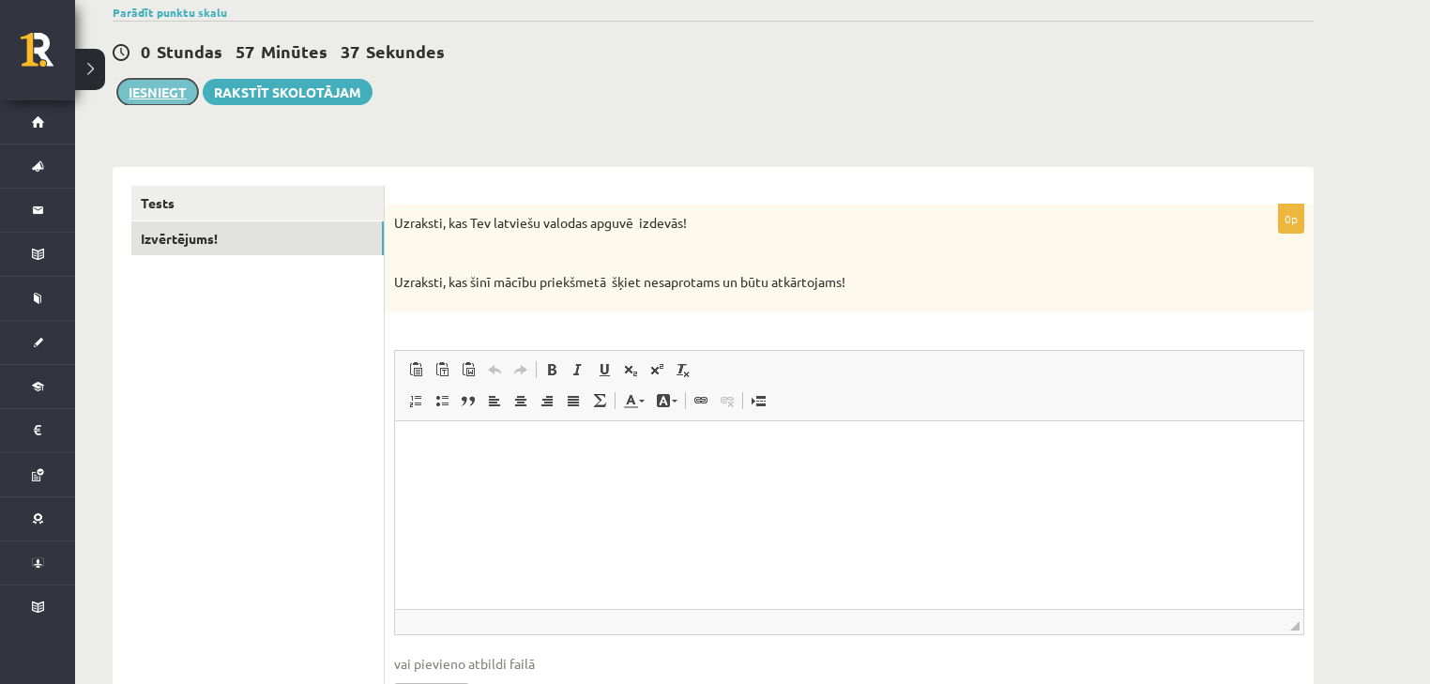
click at [192, 88] on button "Iesniegt" at bounding box center [157, 92] width 81 height 26
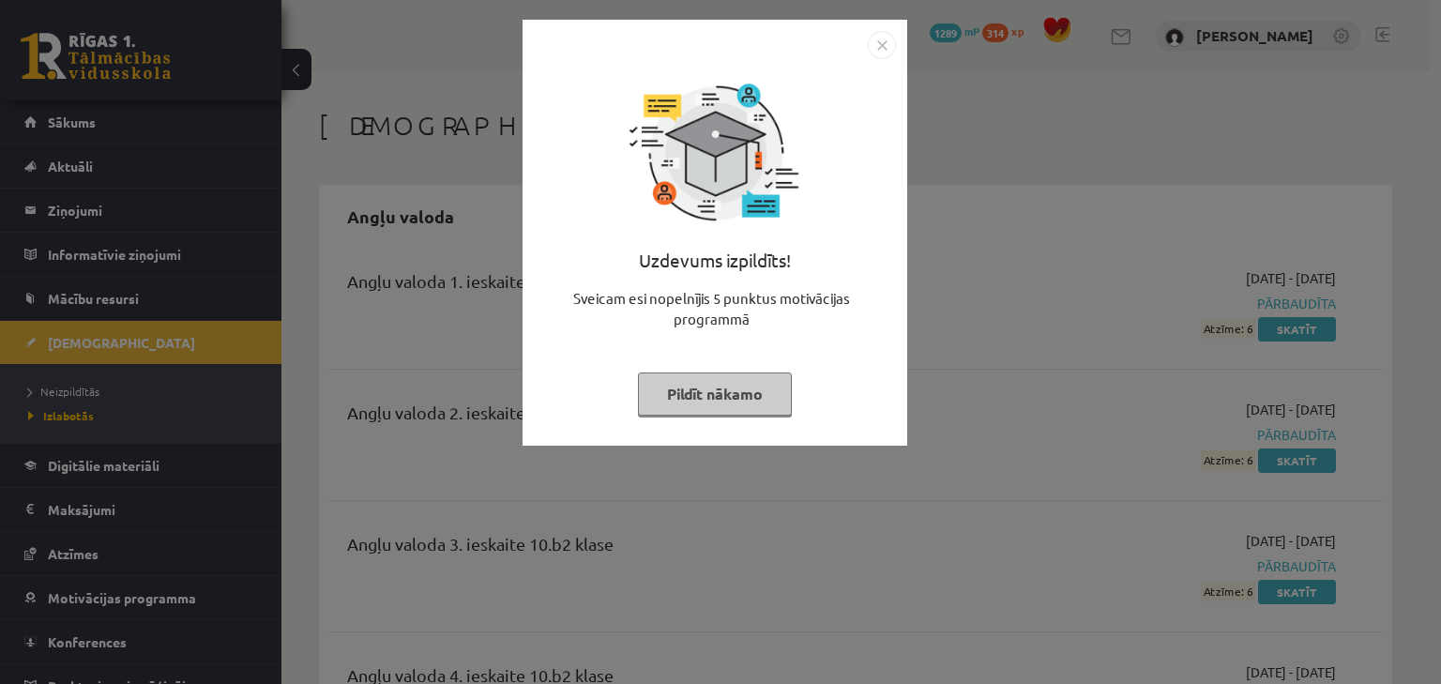
click at [732, 373] on button "Pildīt nākamo" at bounding box center [715, 394] width 154 height 43
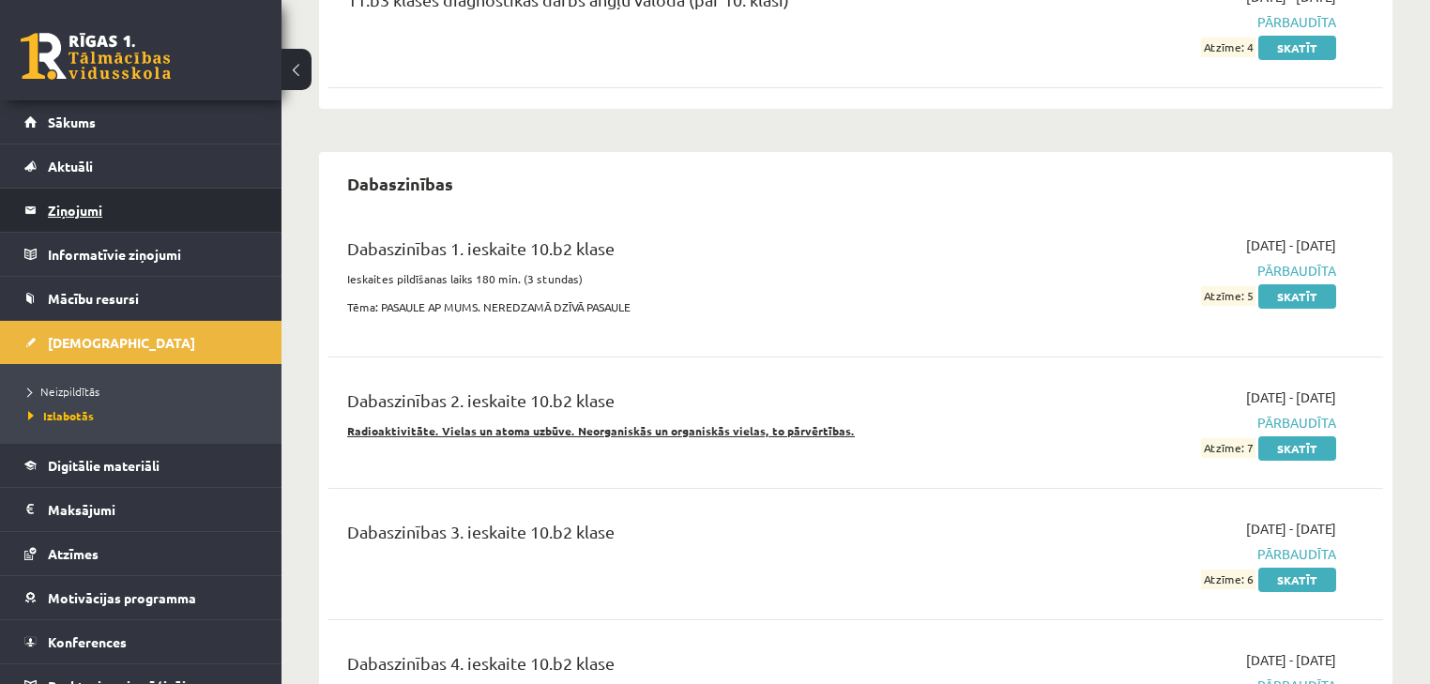
scroll to position [1301, 0]
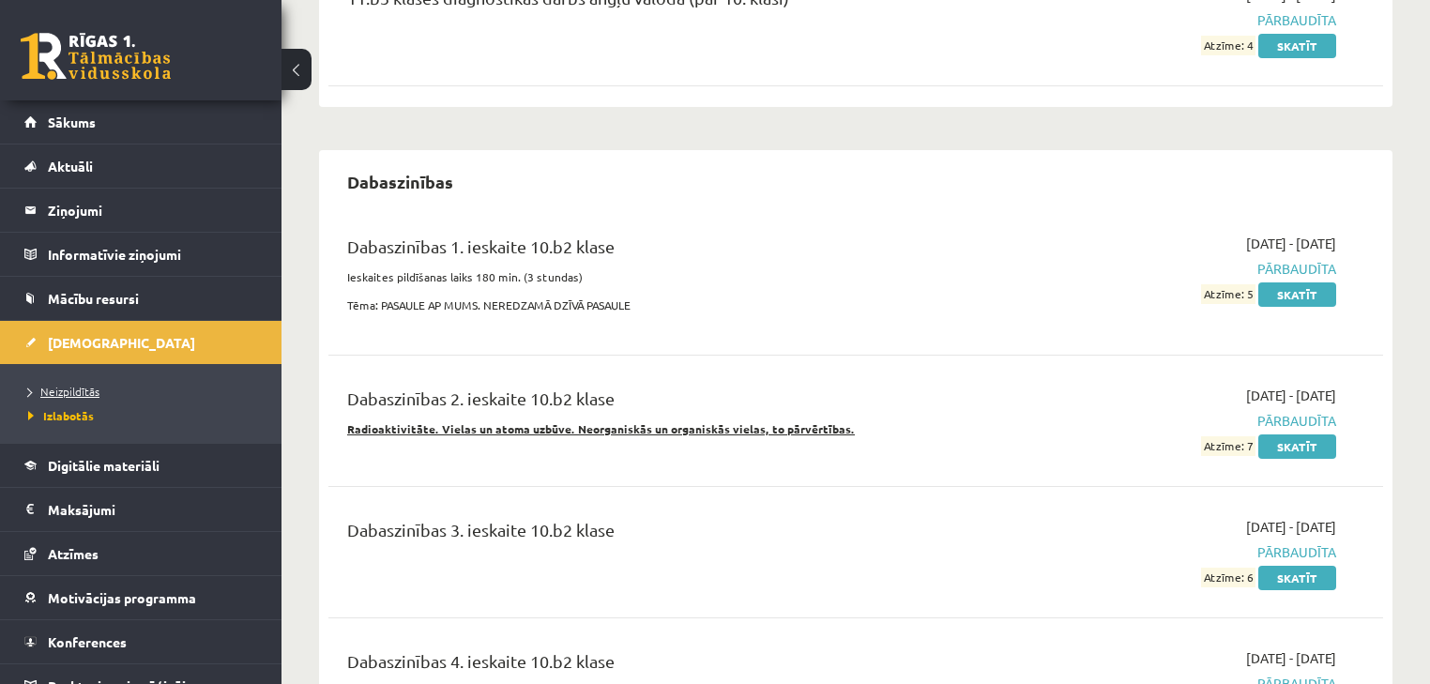
click at [68, 387] on span "Neizpildītās" at bounding box center [63, 391] width 71 height 15
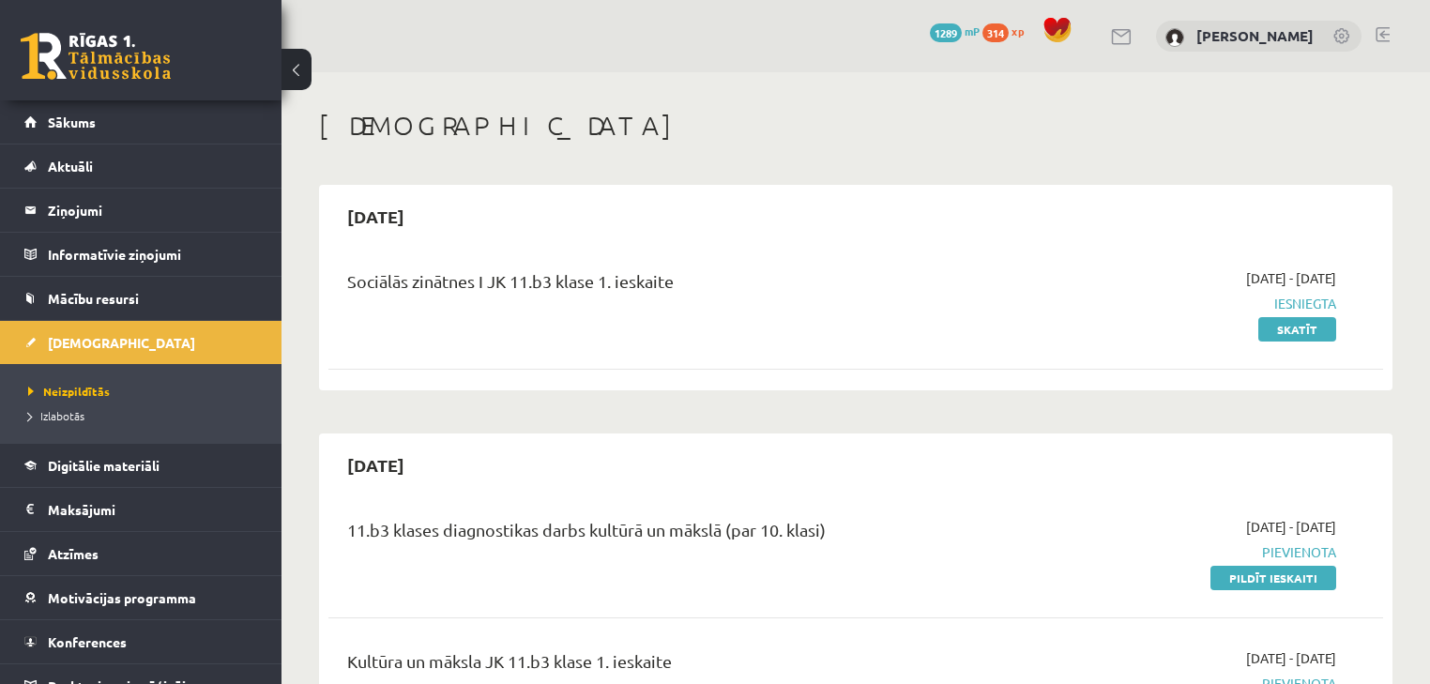
drag, startPoint x: 996, startPoint y: 231, endPoint x: 991, endPoint y: 157, distance: 74.3
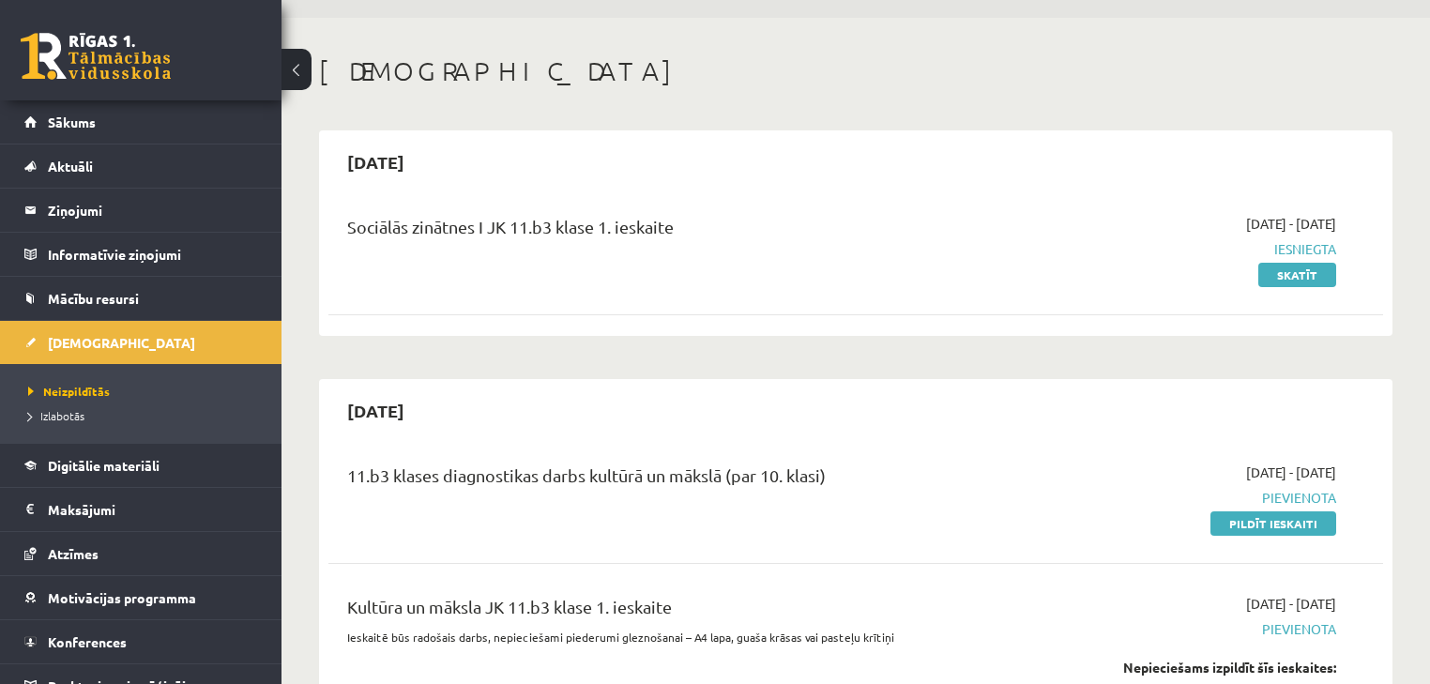
scroll to position [146, 0]
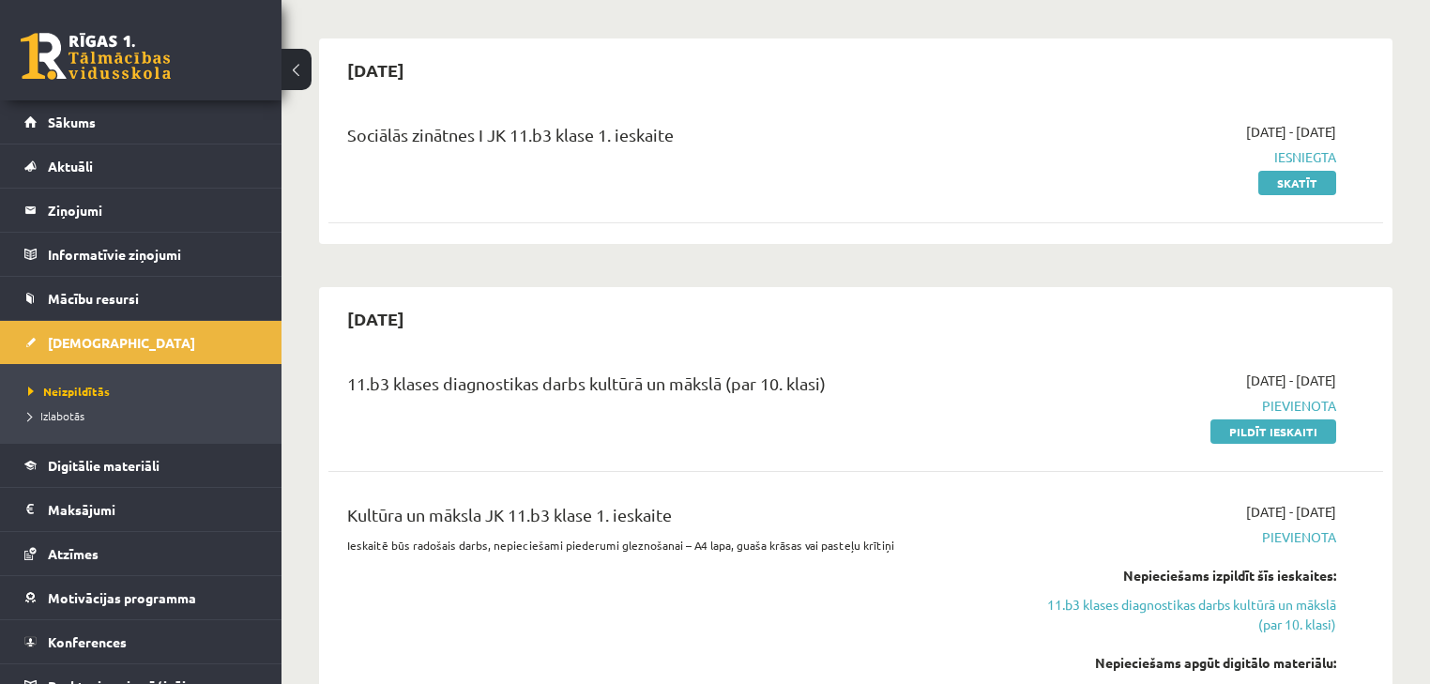
drag, startPoint x: 991, startPoint y: 157, endPoint x: 1001, endPoint y: 251, distance: 95.3
click at [1228, 437] on link "Pildīt ieskaiti" at bounding box center [1274, 431] width 126 height 24
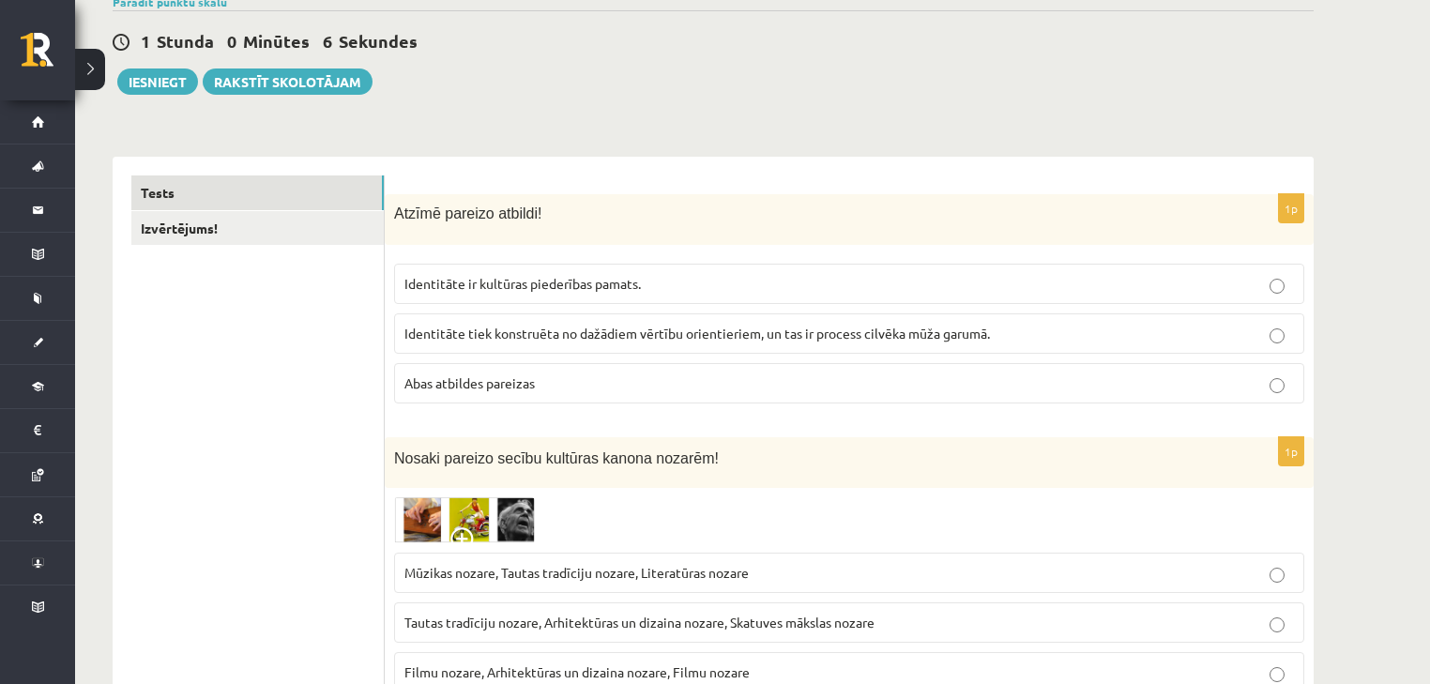
scroll to position [175, 0]
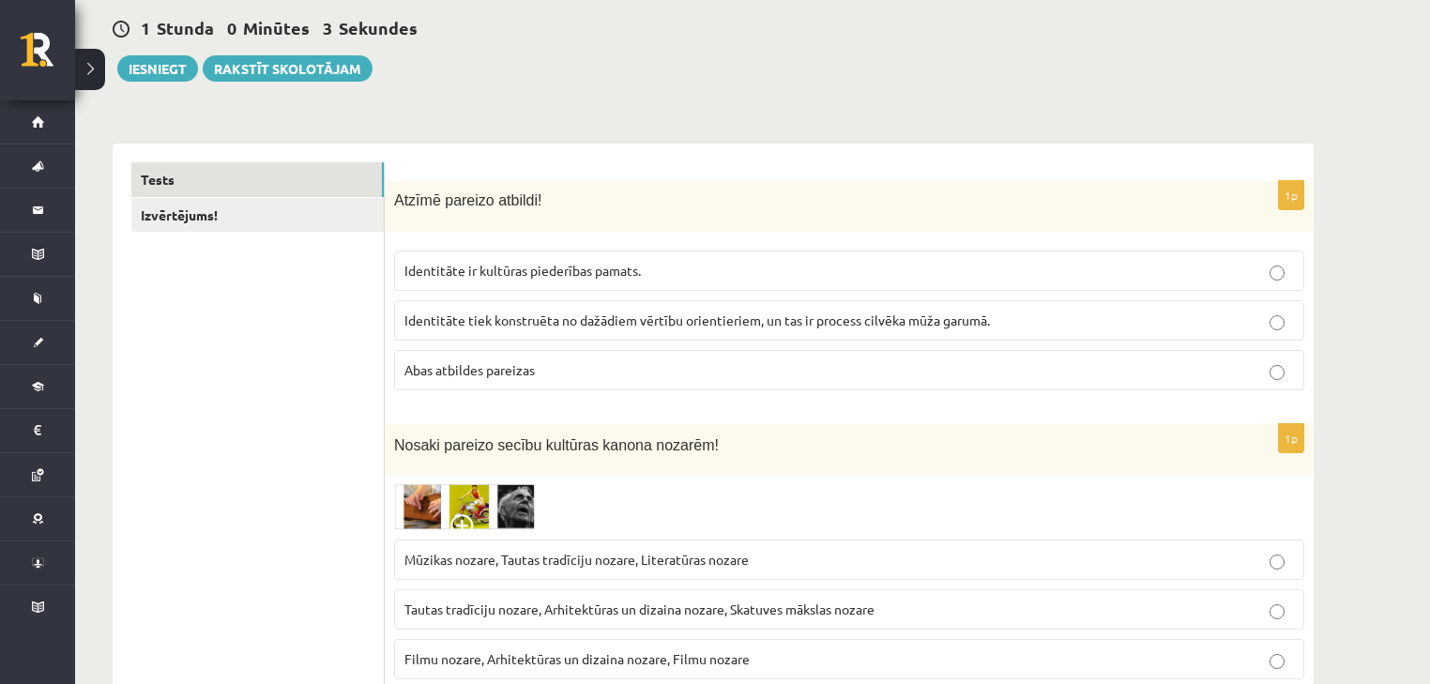
click at [641, 312] on span "Identitāte tiek konstruēta no dažādiem vērtību orientieriem, un tas ir process …" at bounding box center [697, 320] width 586 height 17
click at [643, 252] on label "Identitāte ir kultūras piederības pamats." at bounding box center [849, 271] width 910 height 40
click at [643, 296] on fieldset "Identitāte ir kultūras piederības pamats. Identitāte tiek konstruēta no dažādie…" at bounding box center [849, 318] width 910 height 155
click at [643, 315] on span "Identitāte tiek konstruēta no dažādiem vērtību orientieriem, un tas ir process …" at bounding box center [697, 320] width 586 height 17
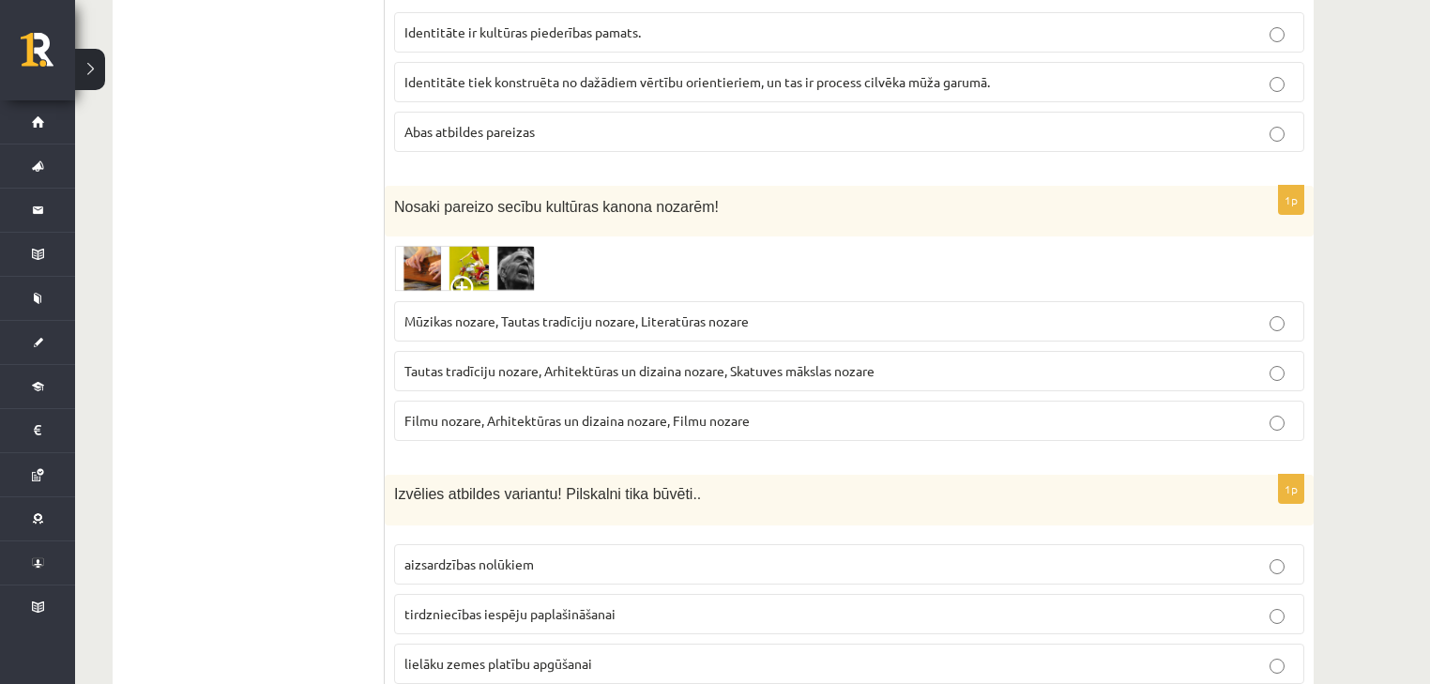
scroll to position [425, 0]
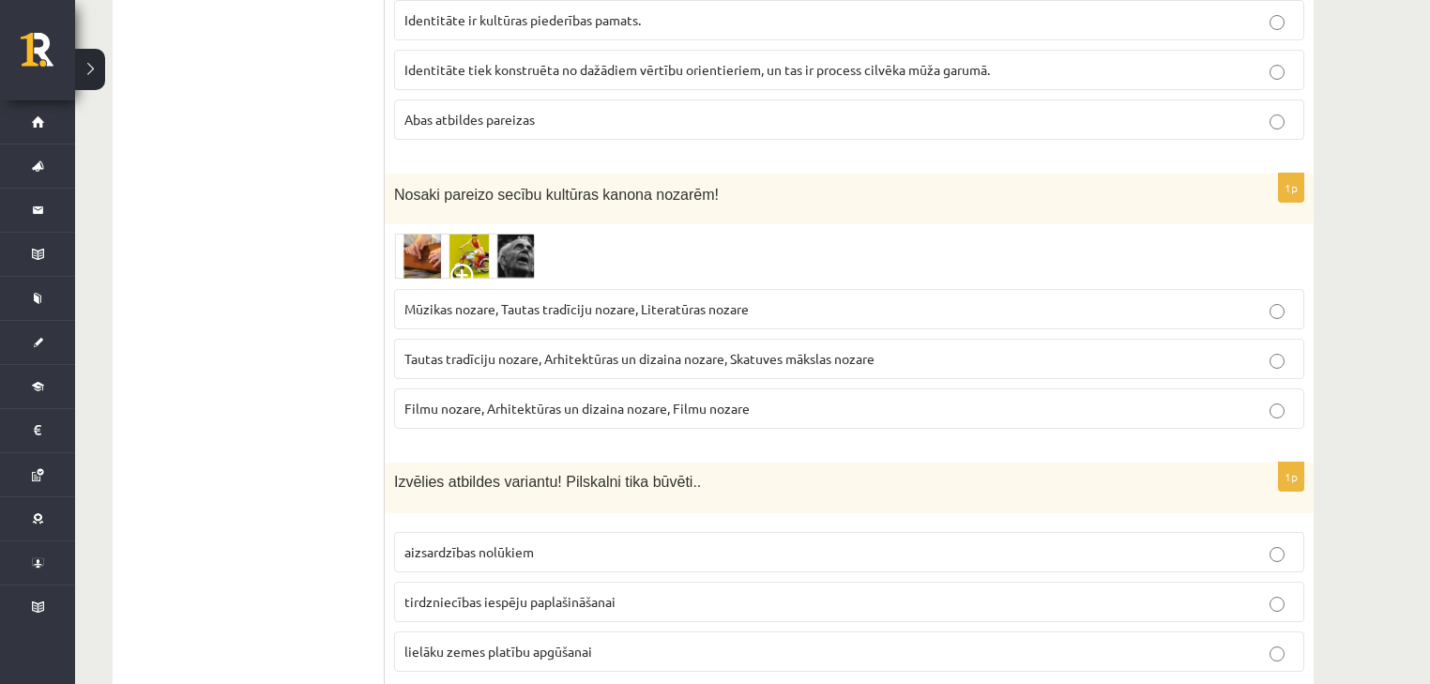
click at [638, 357] on span "Tautas tradīciju nozare, Arhitektūras un dizaina nozare, Skatuves mākslas nozare" at bounding box center [639, 358] width 470 height 17
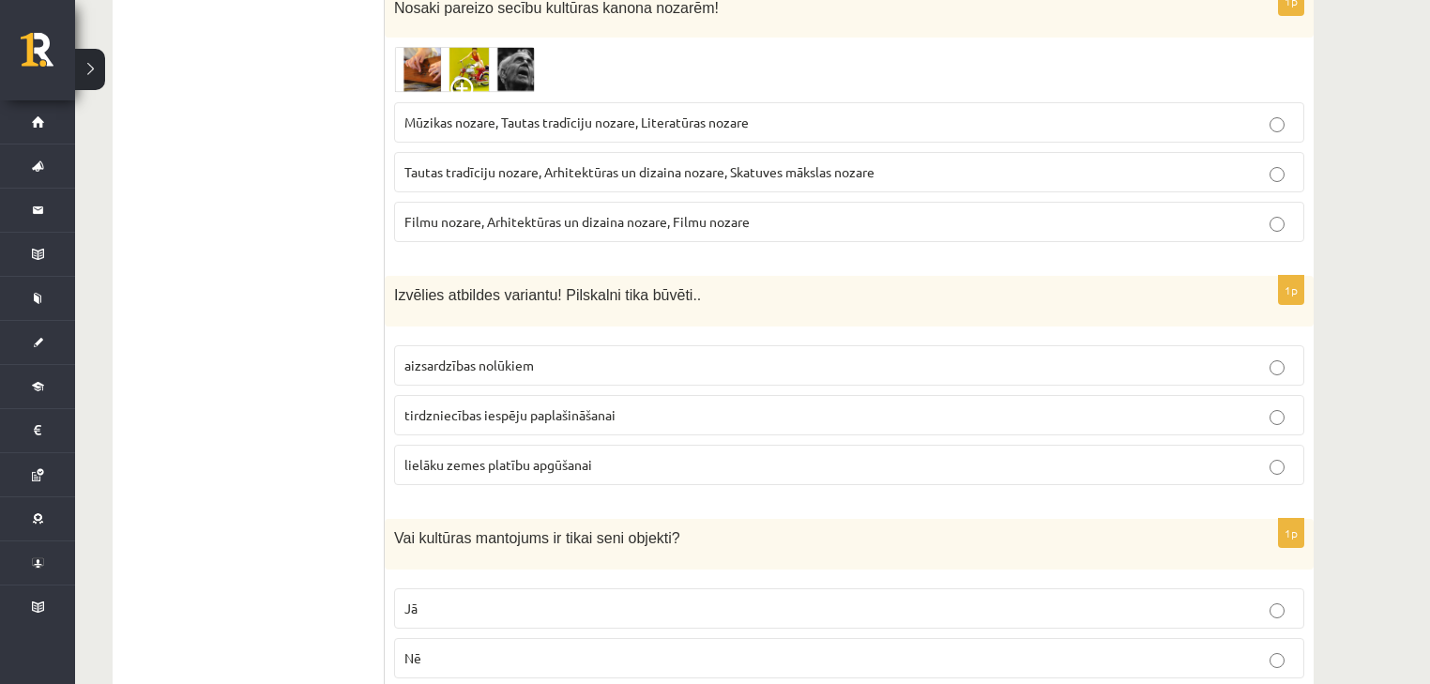
scroll to position [650, 0]
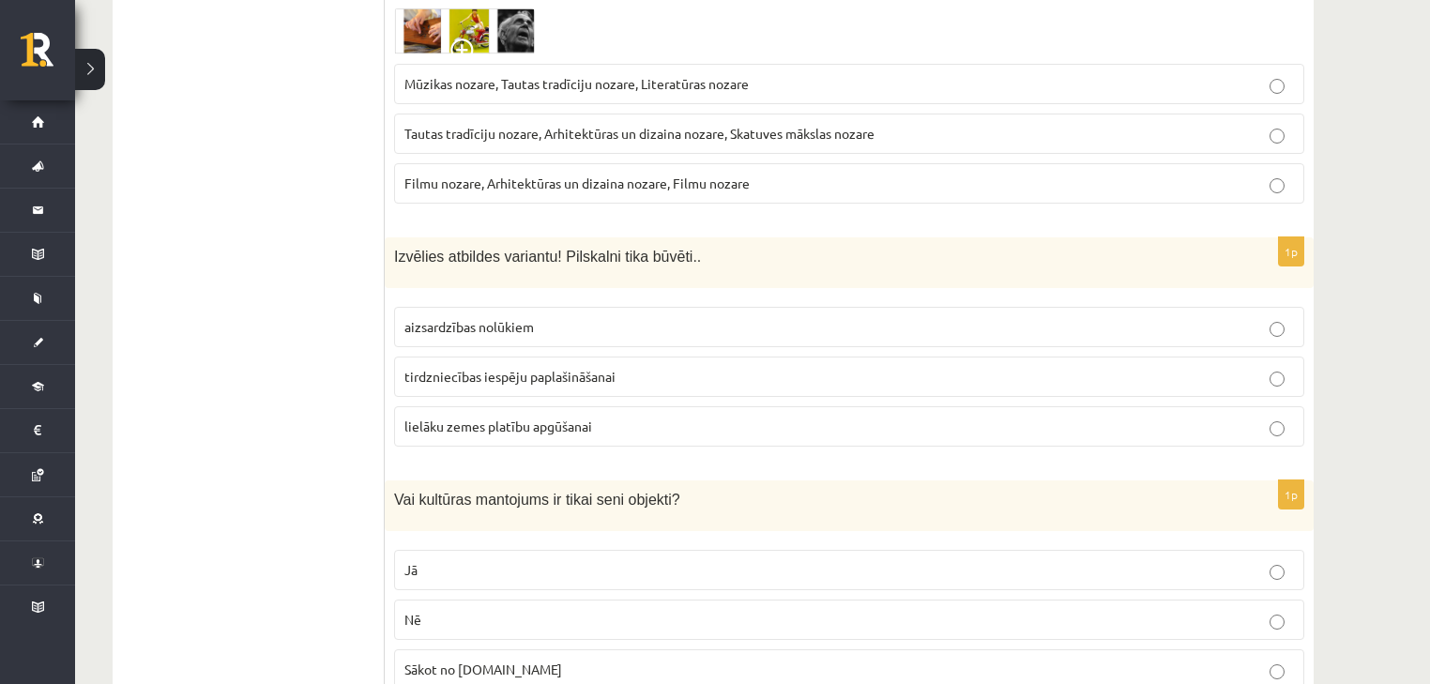
click at [600, 367] on p "tirdzniecības iespēju paplašināšanai" at bounding box center [849, 377] width 890 height 20
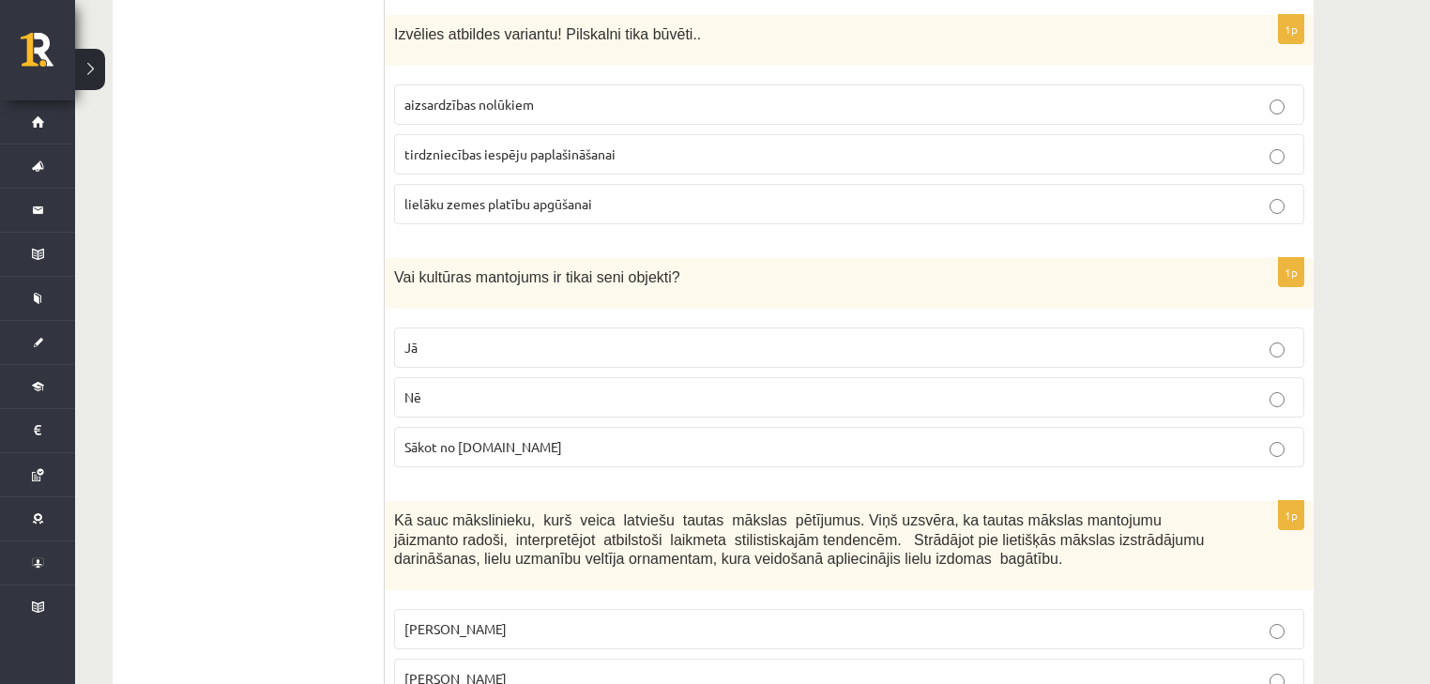
scroll to position [901, 0]
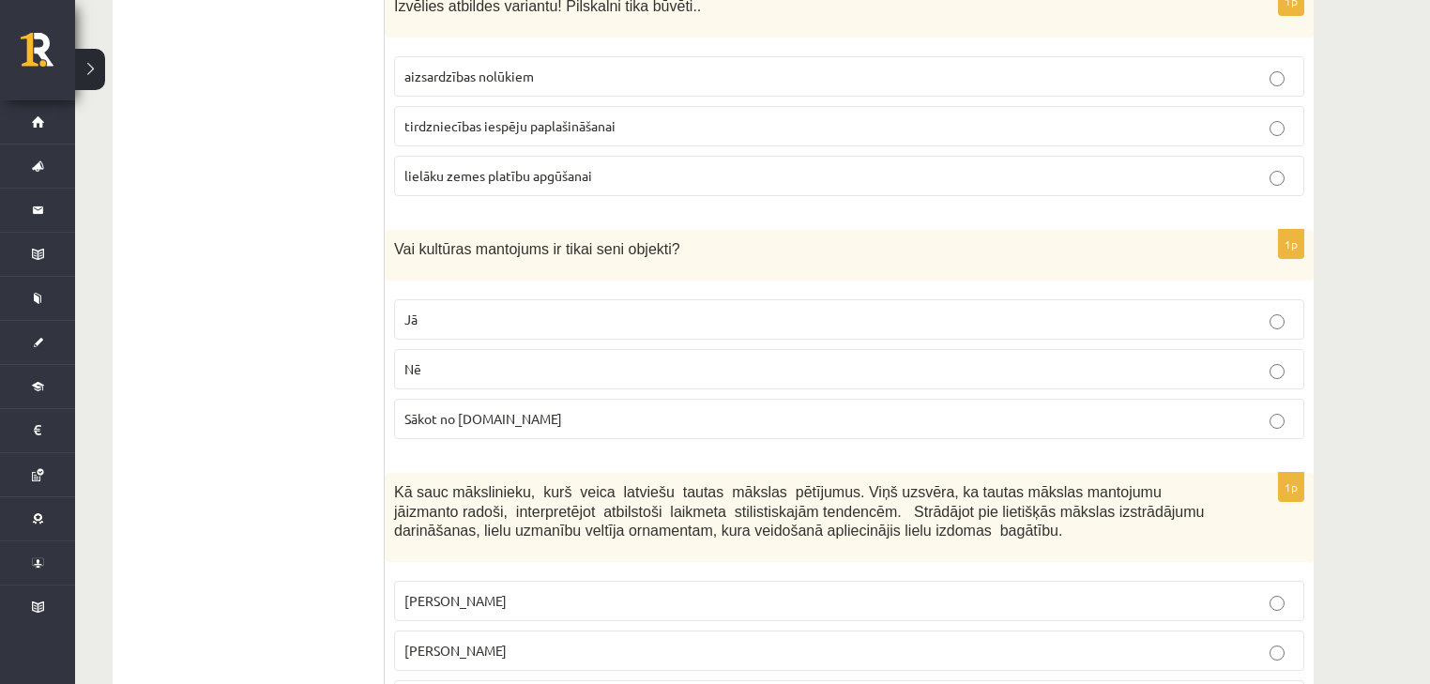
click at [488, 416] on span "Sākot no 10.gs" at bounding box center [483, 418] width 158 height 17
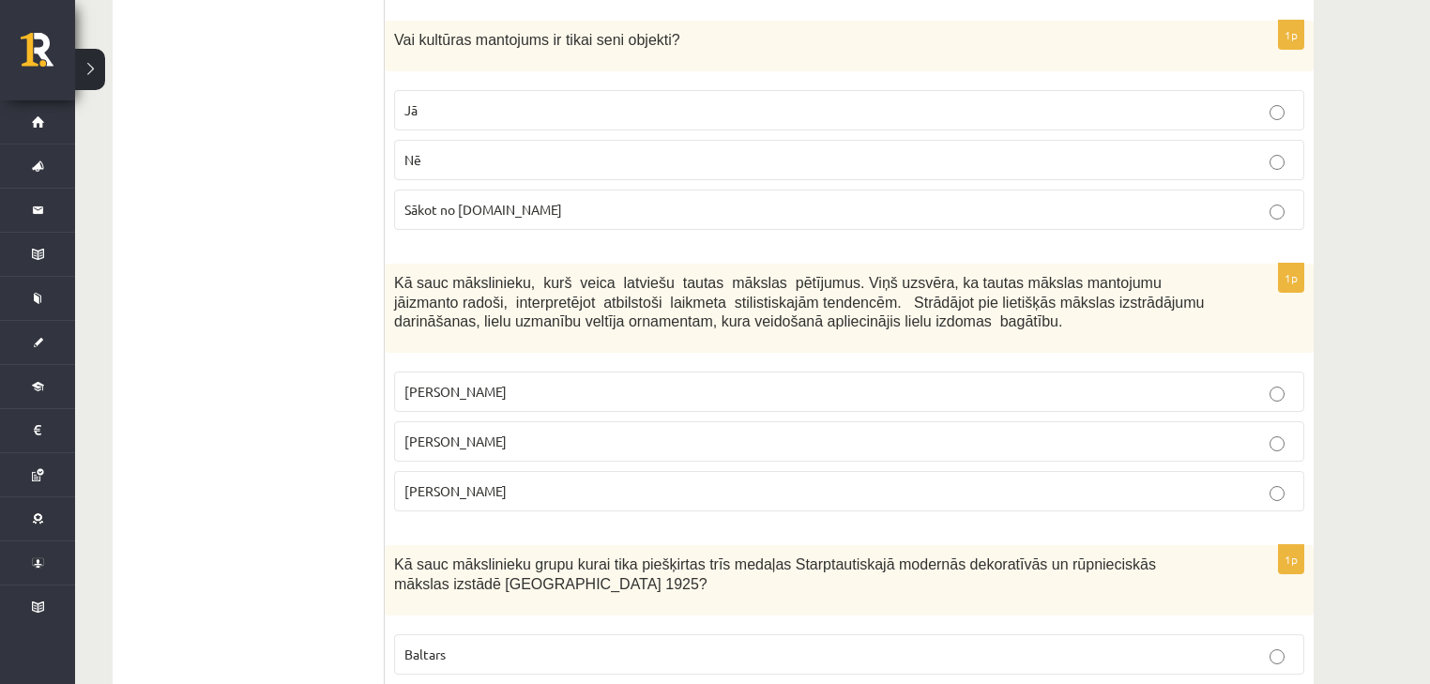
scroll to position [1126, 0]
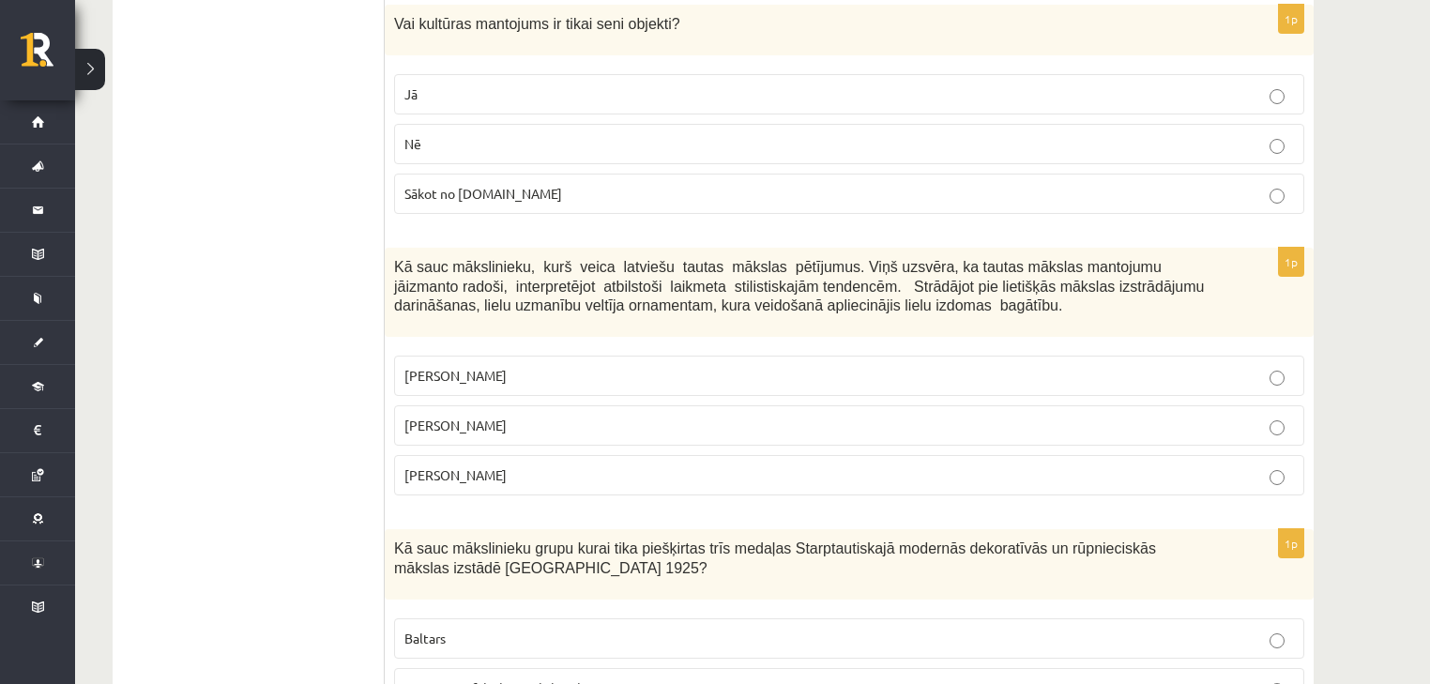
click at [496, 417] on span "Jūlijs Madernieks" at bounding box center [455, 425] width 102 height 17
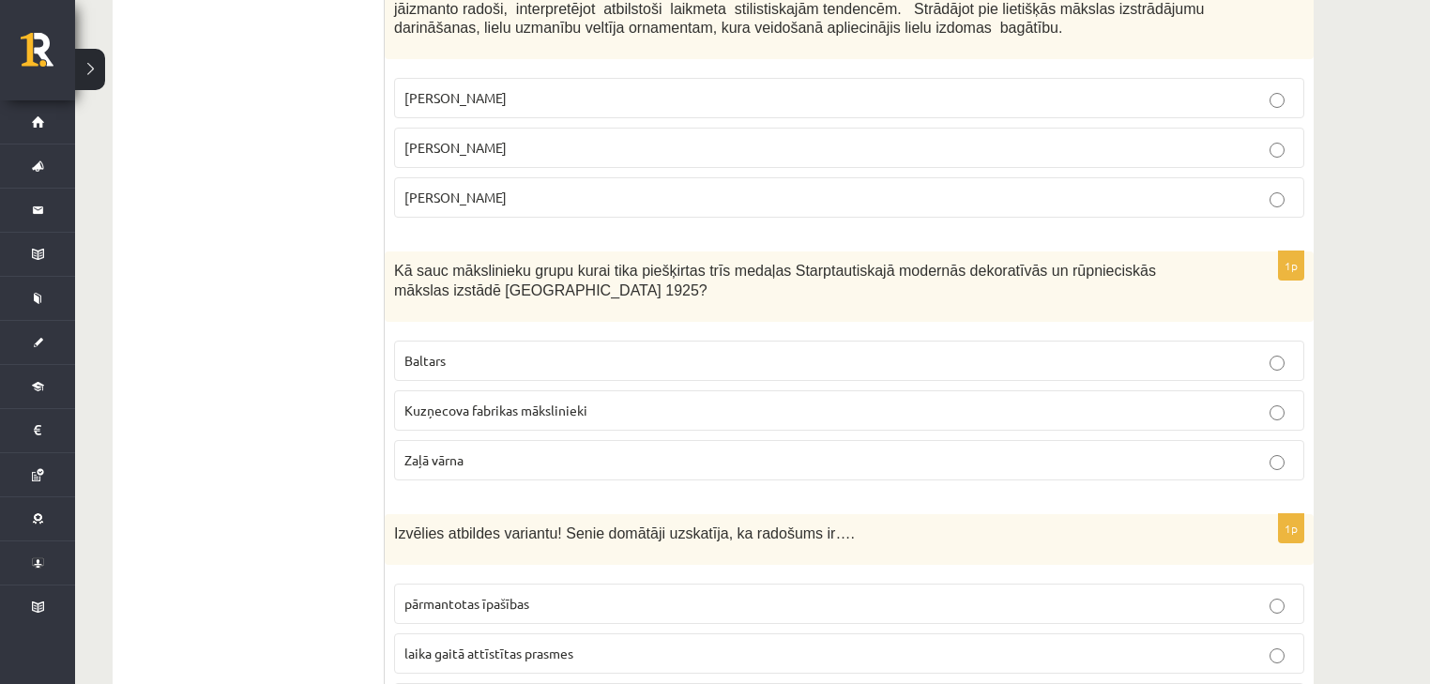
scroll to position [1426, 0]
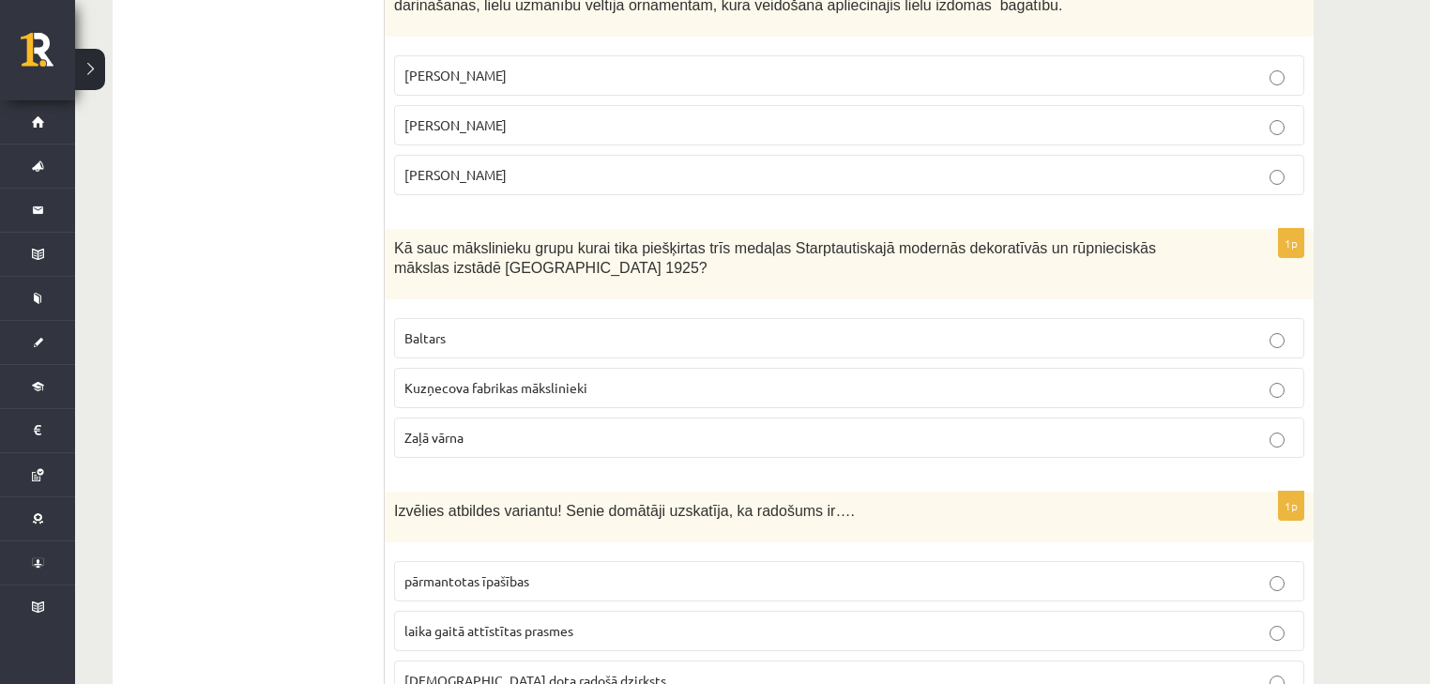
click at [560, 387] on span "Kuzņecova fabrikas mākslinieki" at bounding box center [495, 387] width 183 height 17
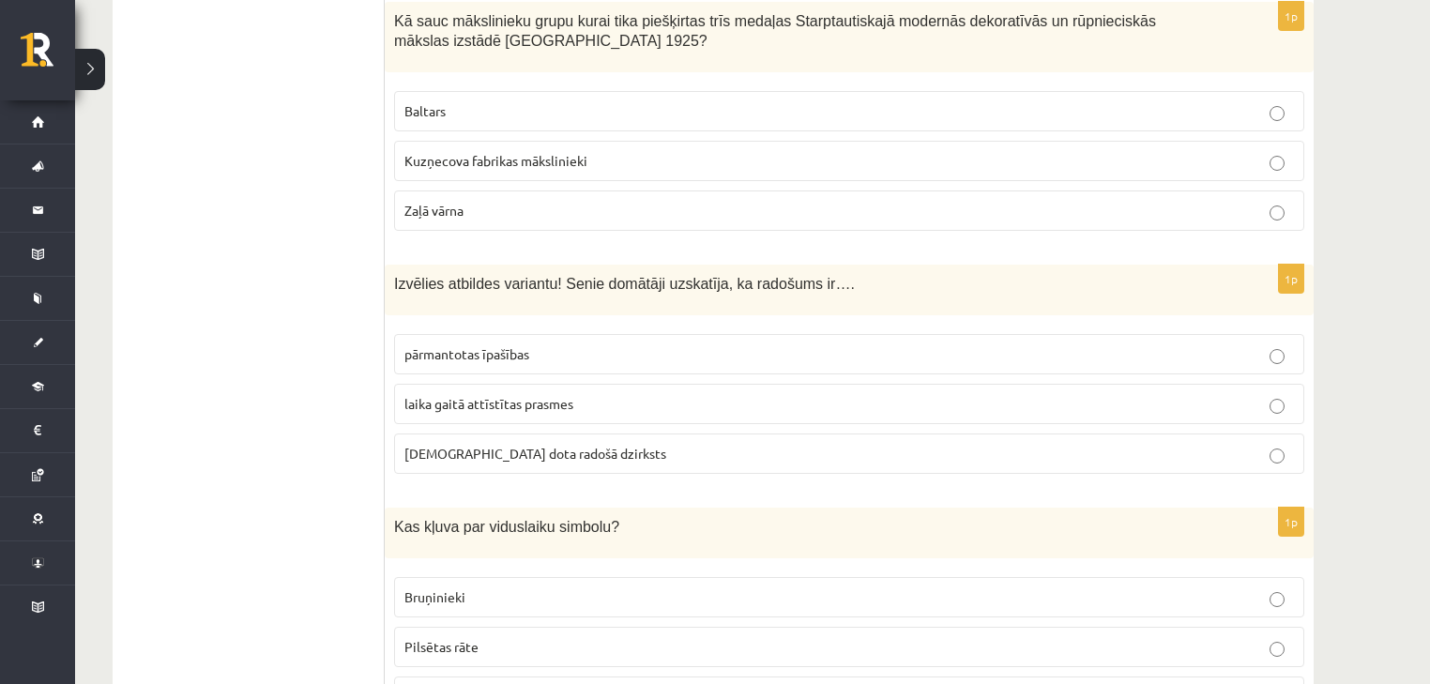
scroll to position [1676, 0]
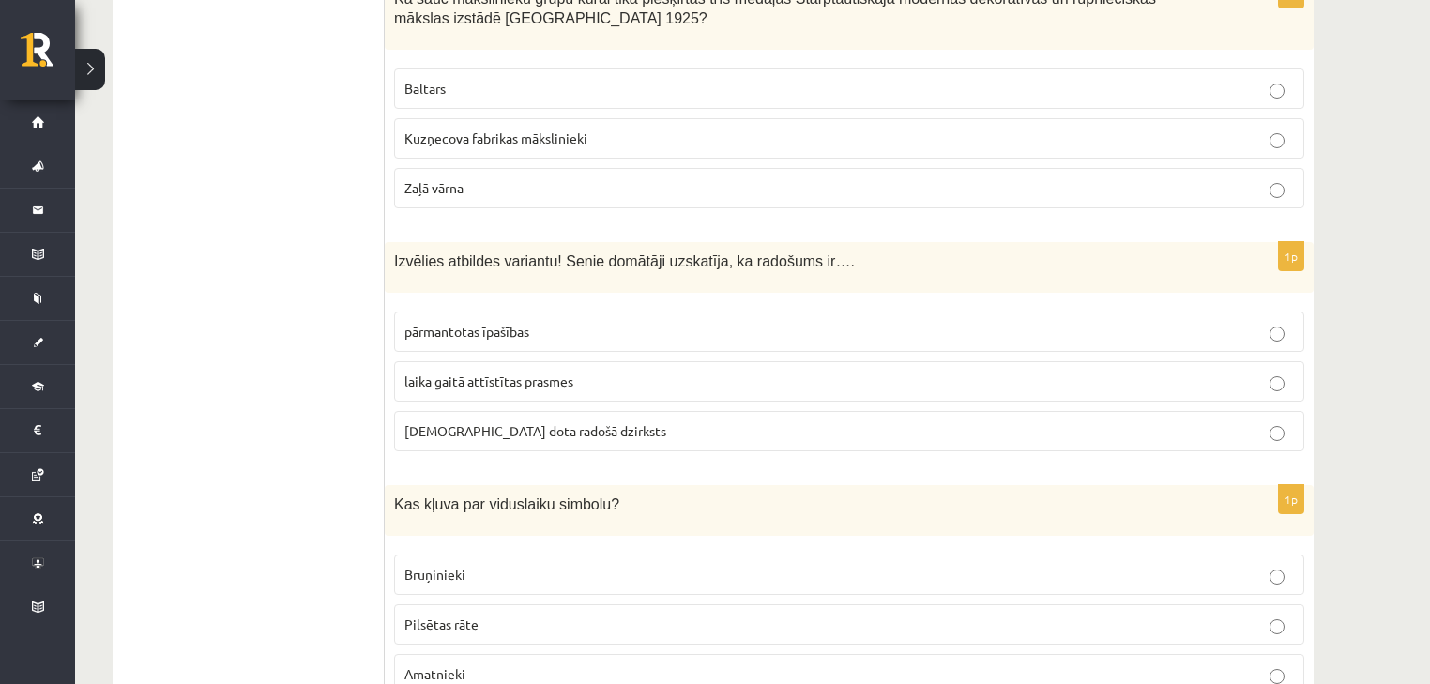
click at [581, 372] on p "laika gaitā attīstītas prasmes" at bounding box center [849, 382] width 890 height 20
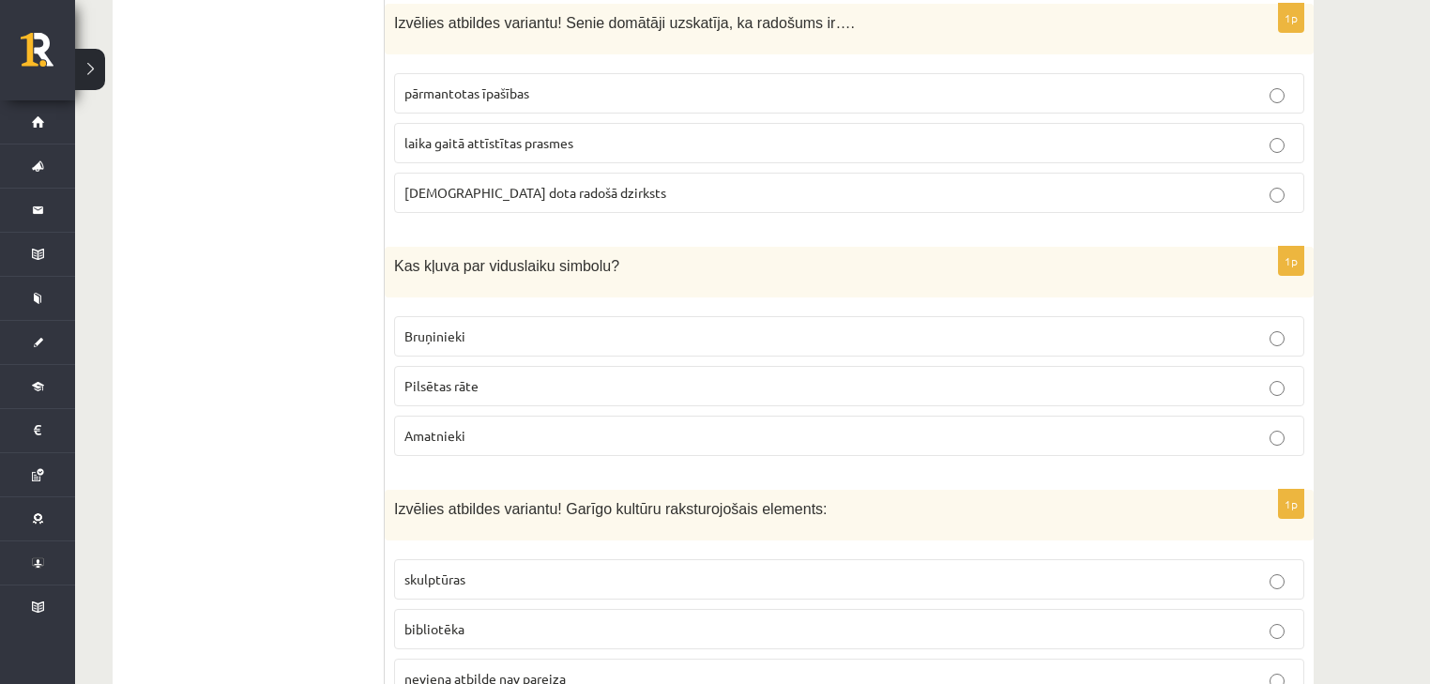
scroll to position [1952, 0]
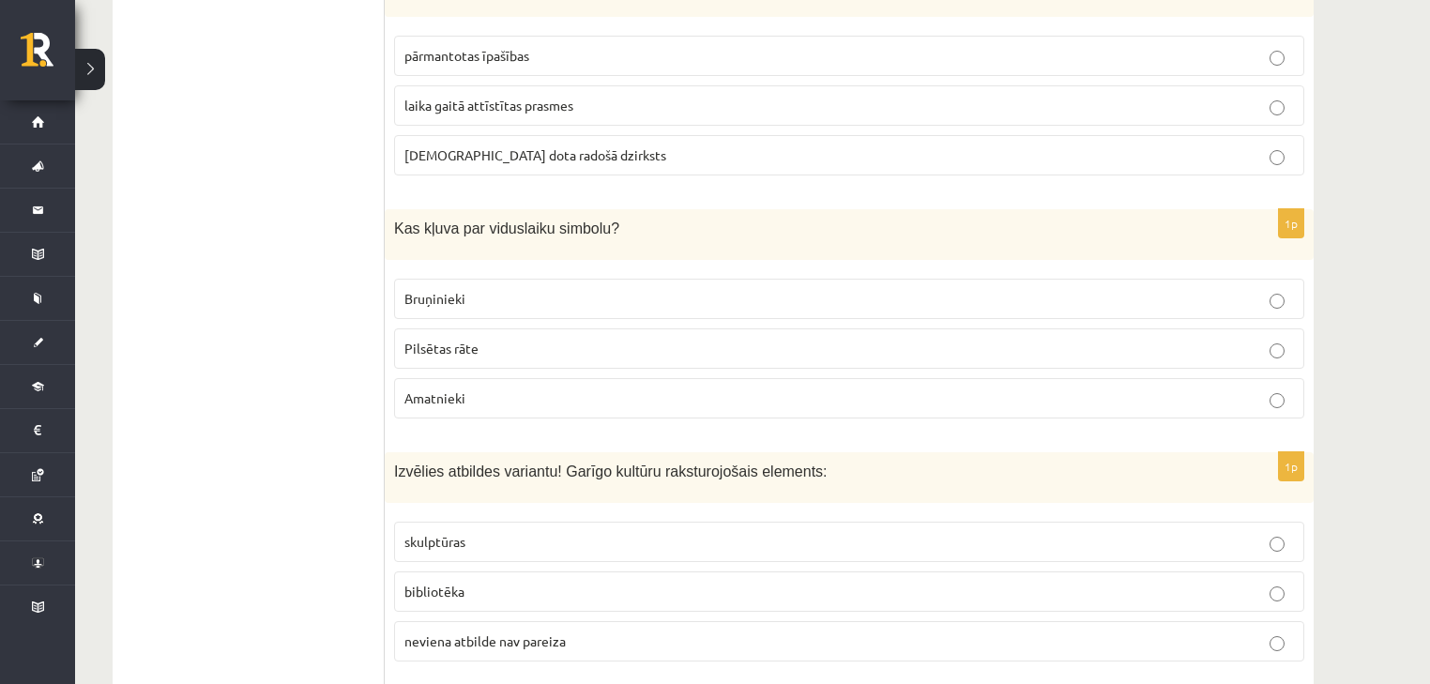
click at [458, 389] on span "Amatnieki" at bounding box center [434, 397] width 61 height 17
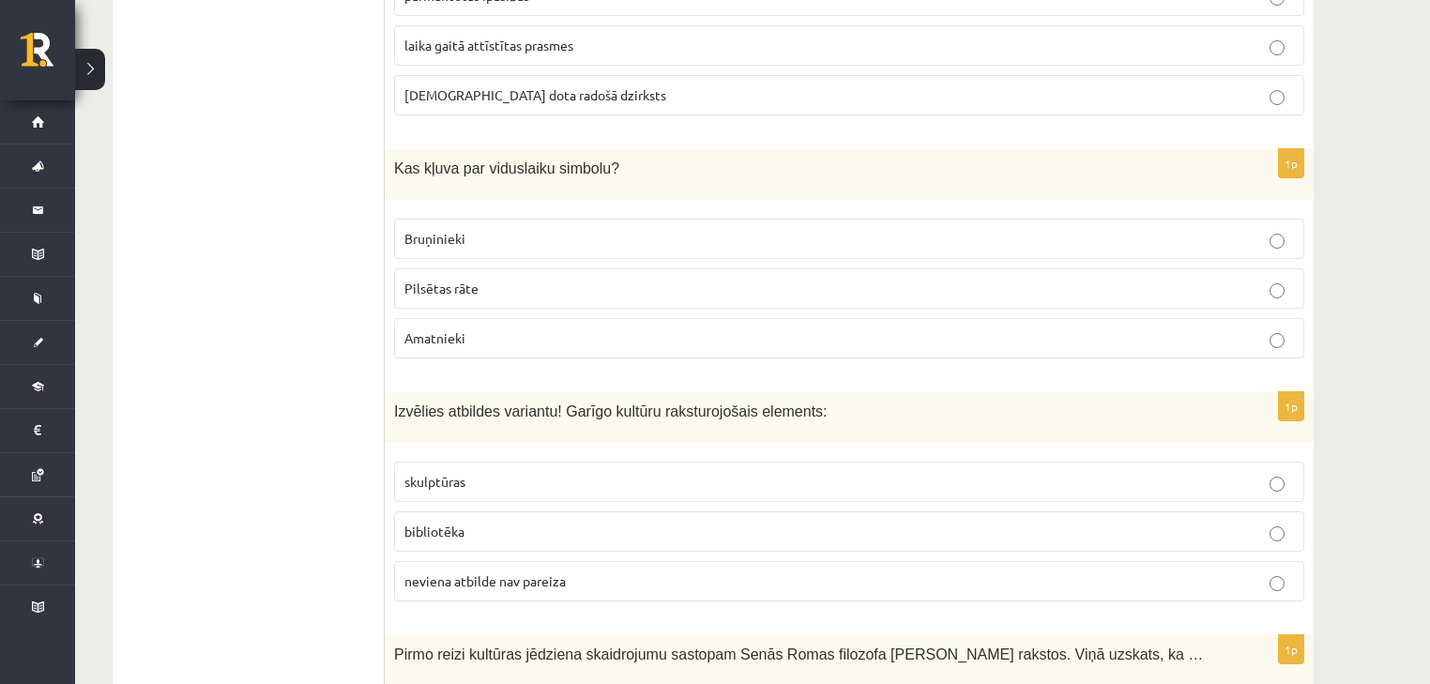
scroll to position [2102, 0]
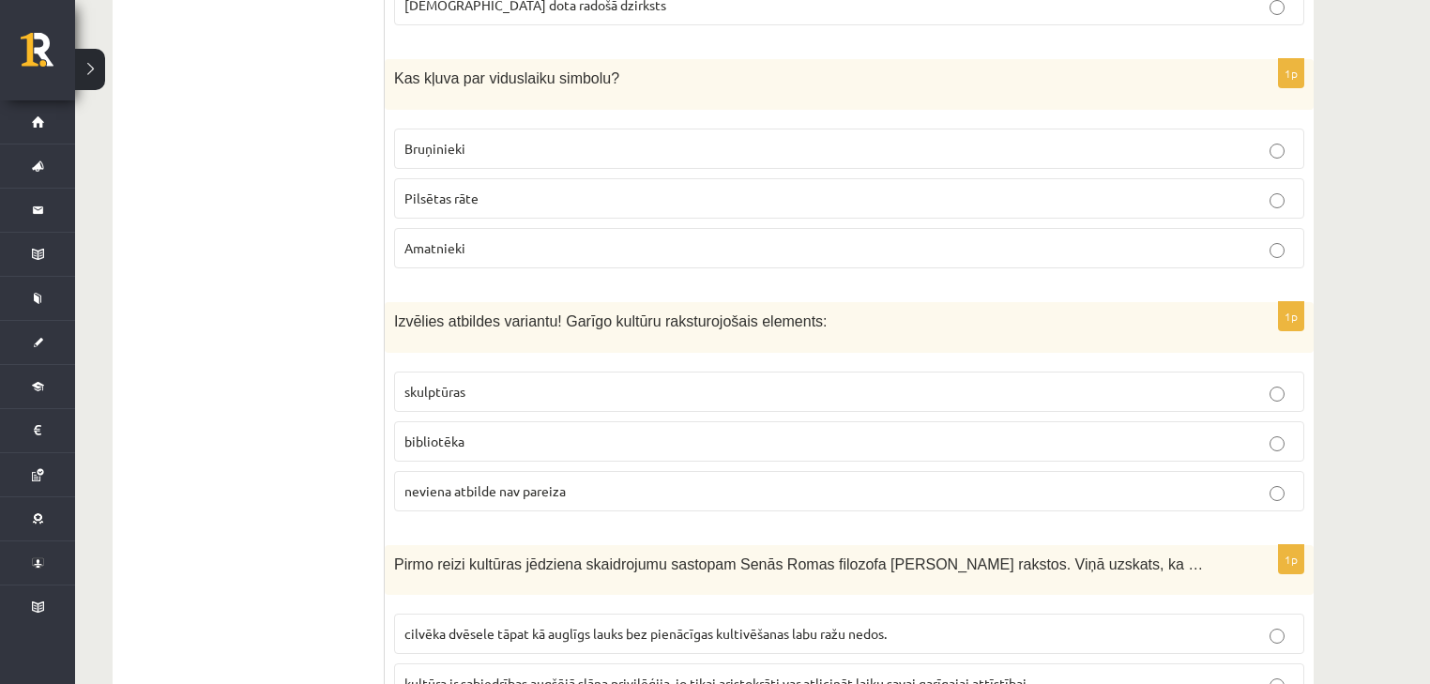
click at [480, 434] on p "bibliotēka" at bounding box center [849, 442] width 890 height 20
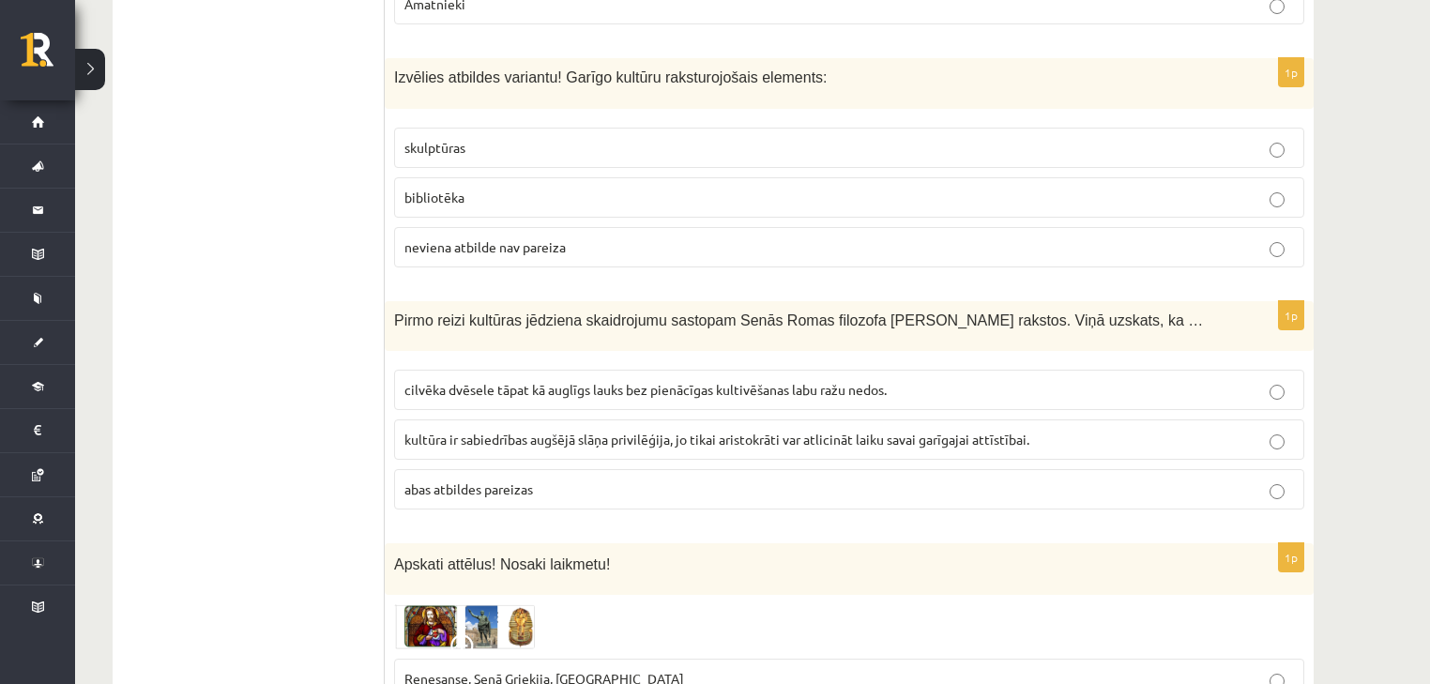
scroll to position [2377, 0]
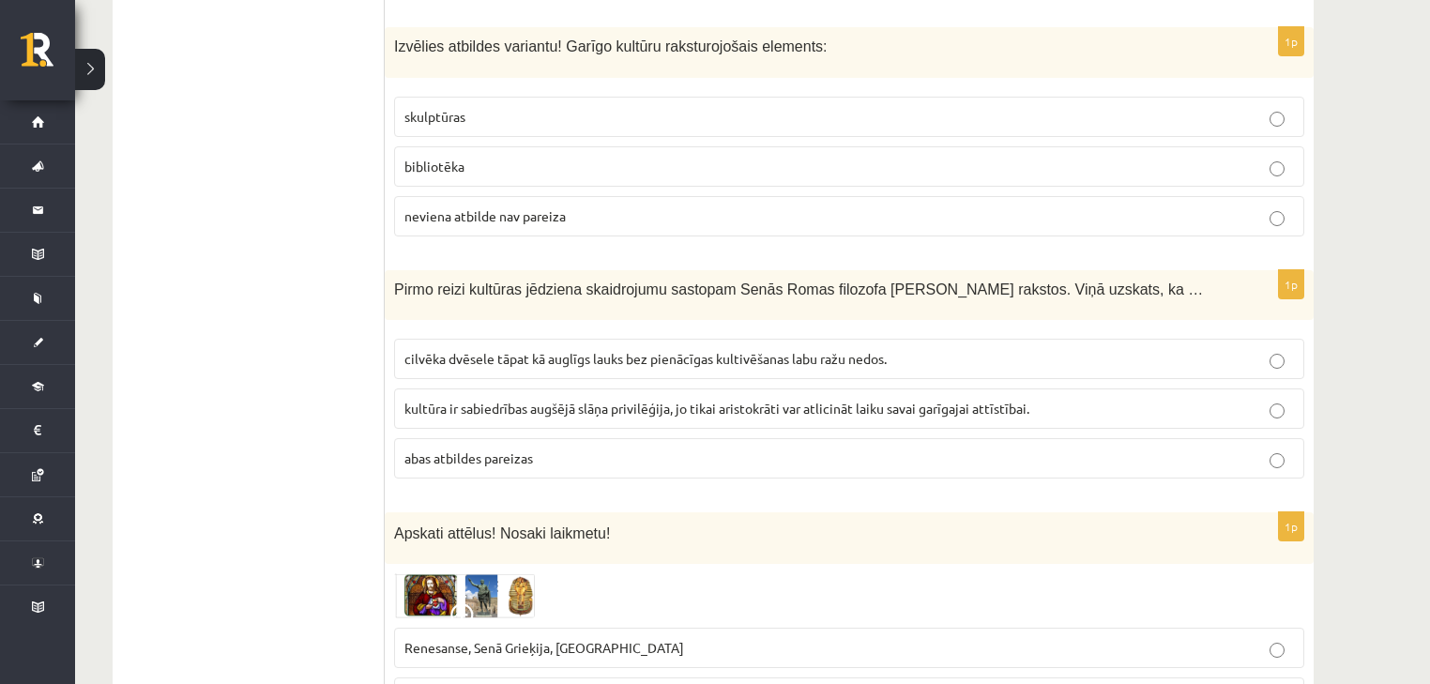
click at [626, 400] on span "kultūra ir sabiedrības augšējā slāņa privilēģija, jo tikai aristokrāti var atli…" at bounding box center [716, 408] width 625 height 17
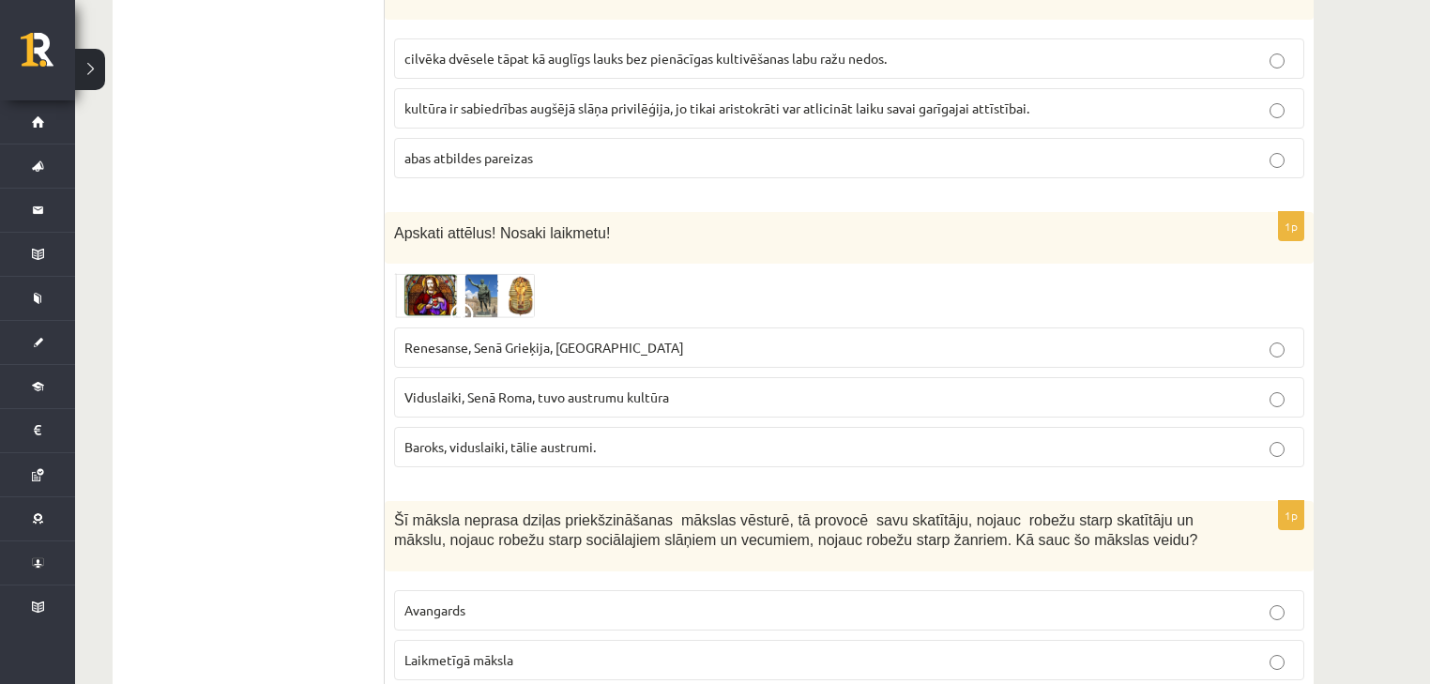
click at [626, 389] on span "Viduslaiki, Senā Roma, tuvo austrumu kultūra" at bounding box center [536, 397] width 265 height 17
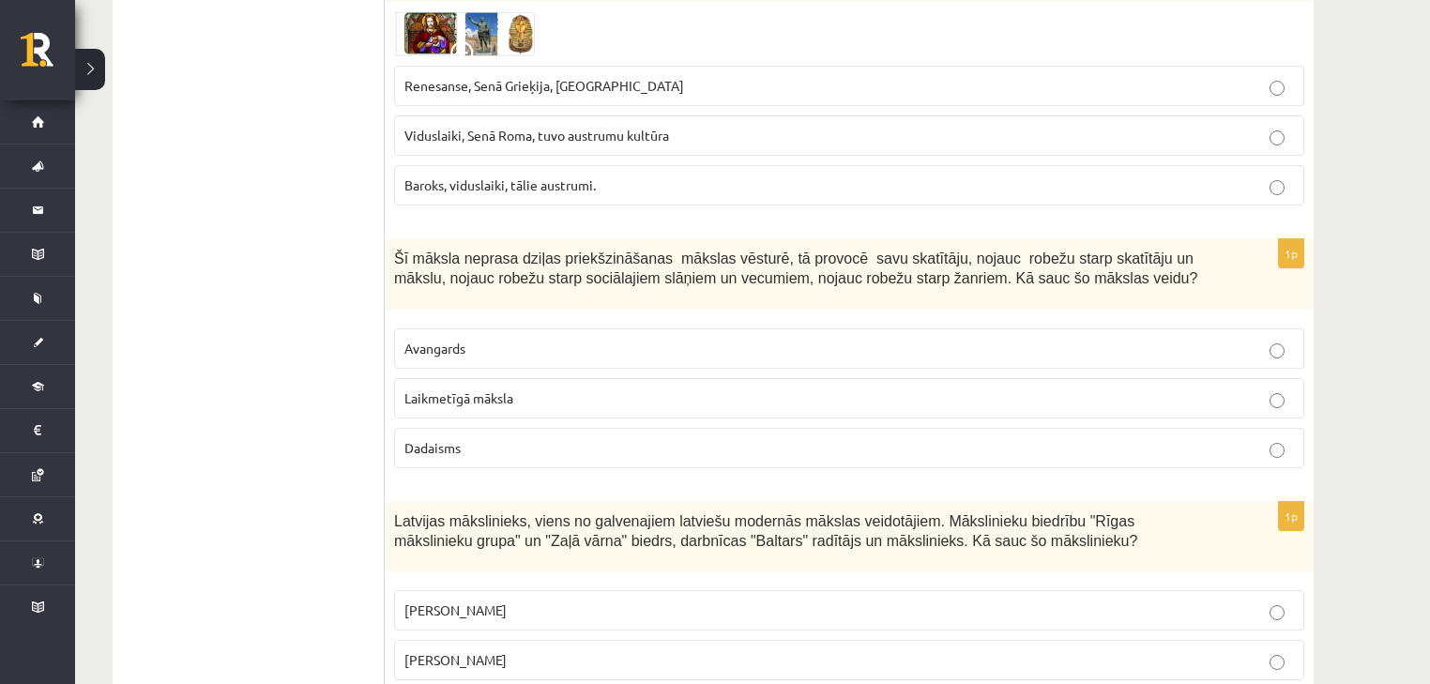
scroll to position [2952, 0]
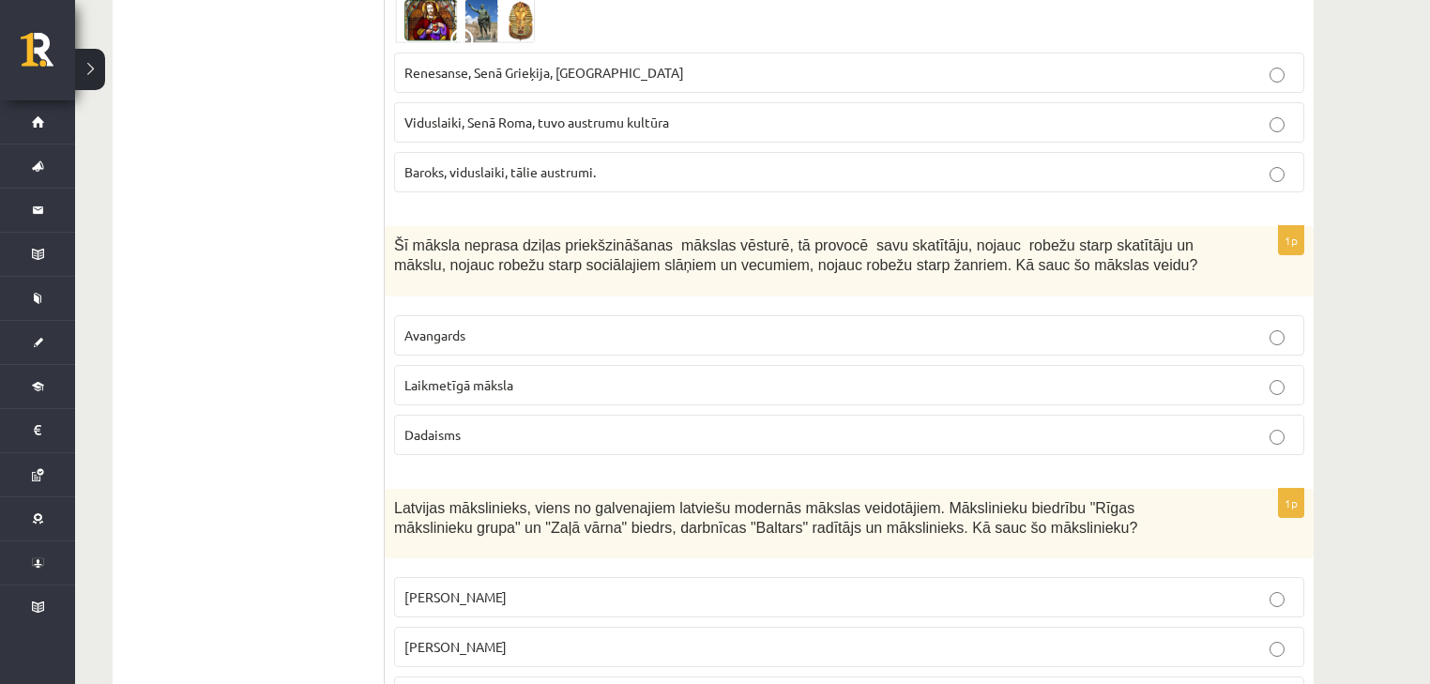
click at [499, 376] on span "Laikmetīgā māksla" at bounding box center [458, 384] width 109 height 17
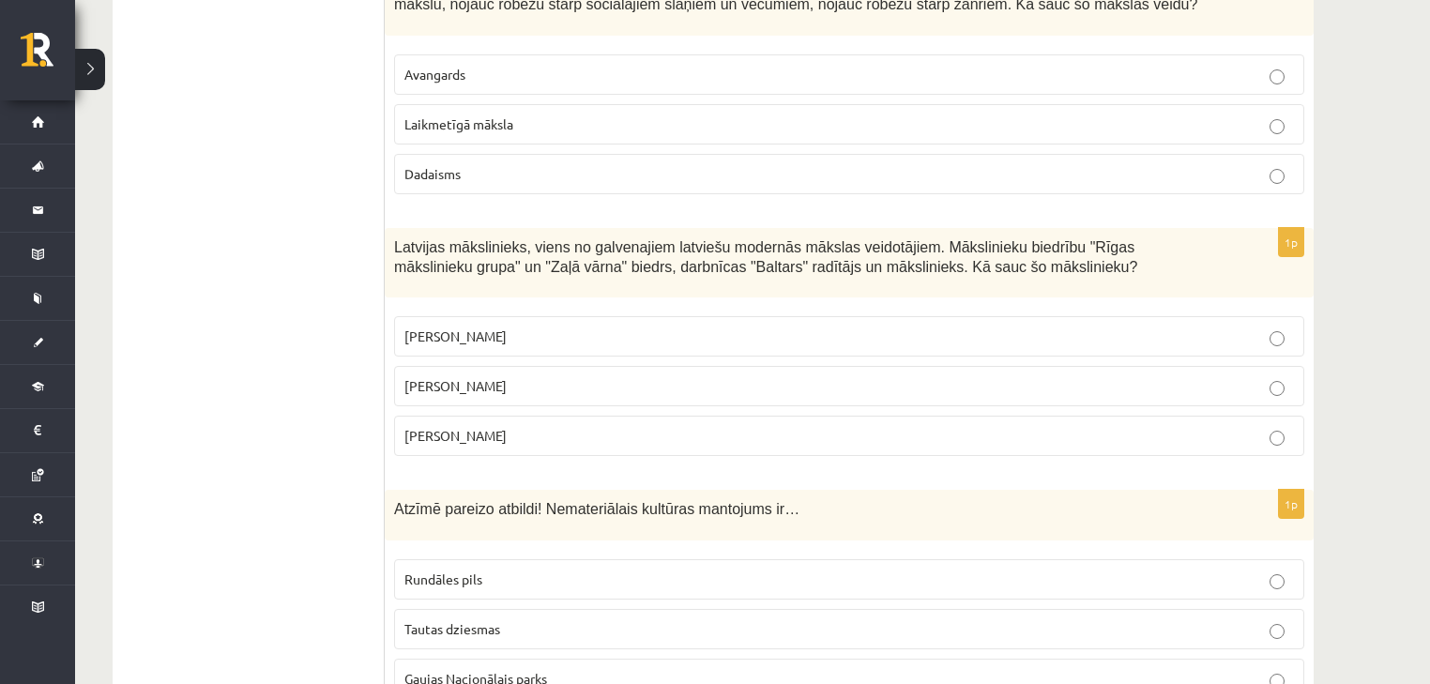
scroll to position [3228, 0]
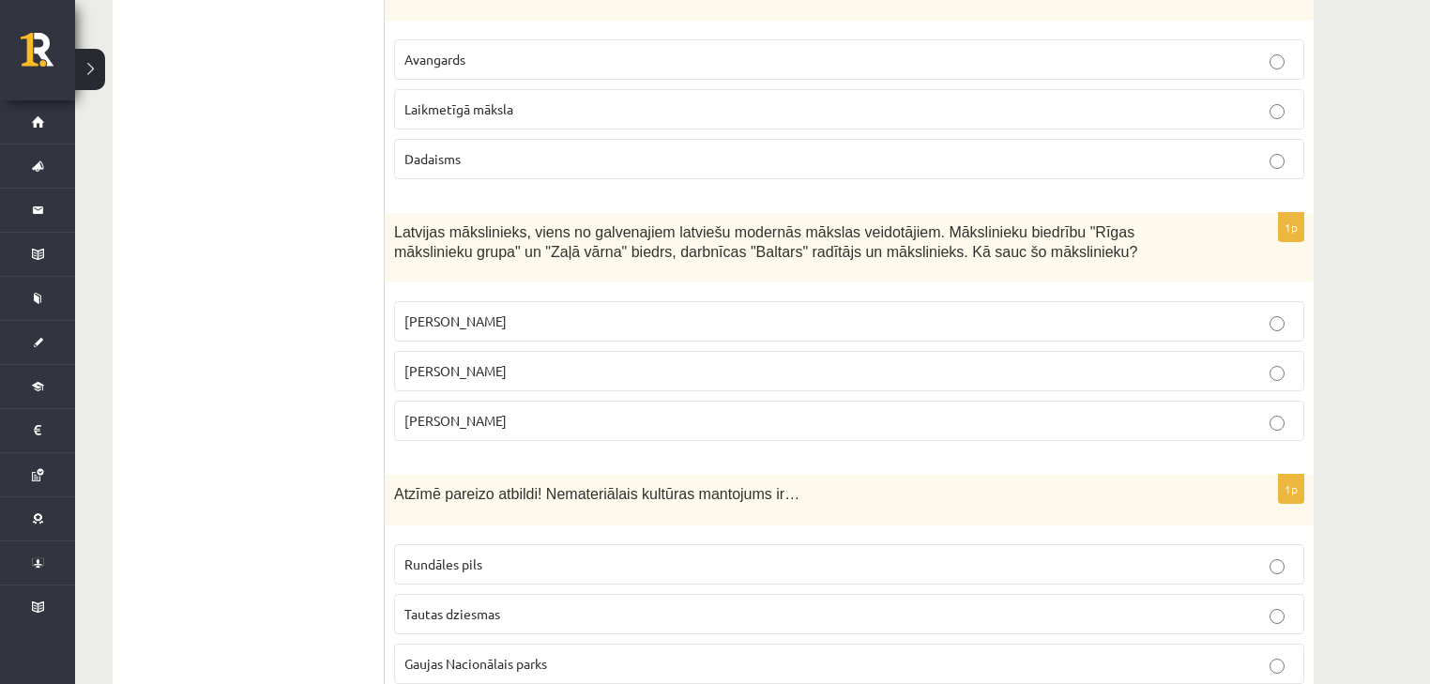
click at [503, 417] on label "Sigismunds Vidbergs" at bounding box center [849, 421] width 910 height 40
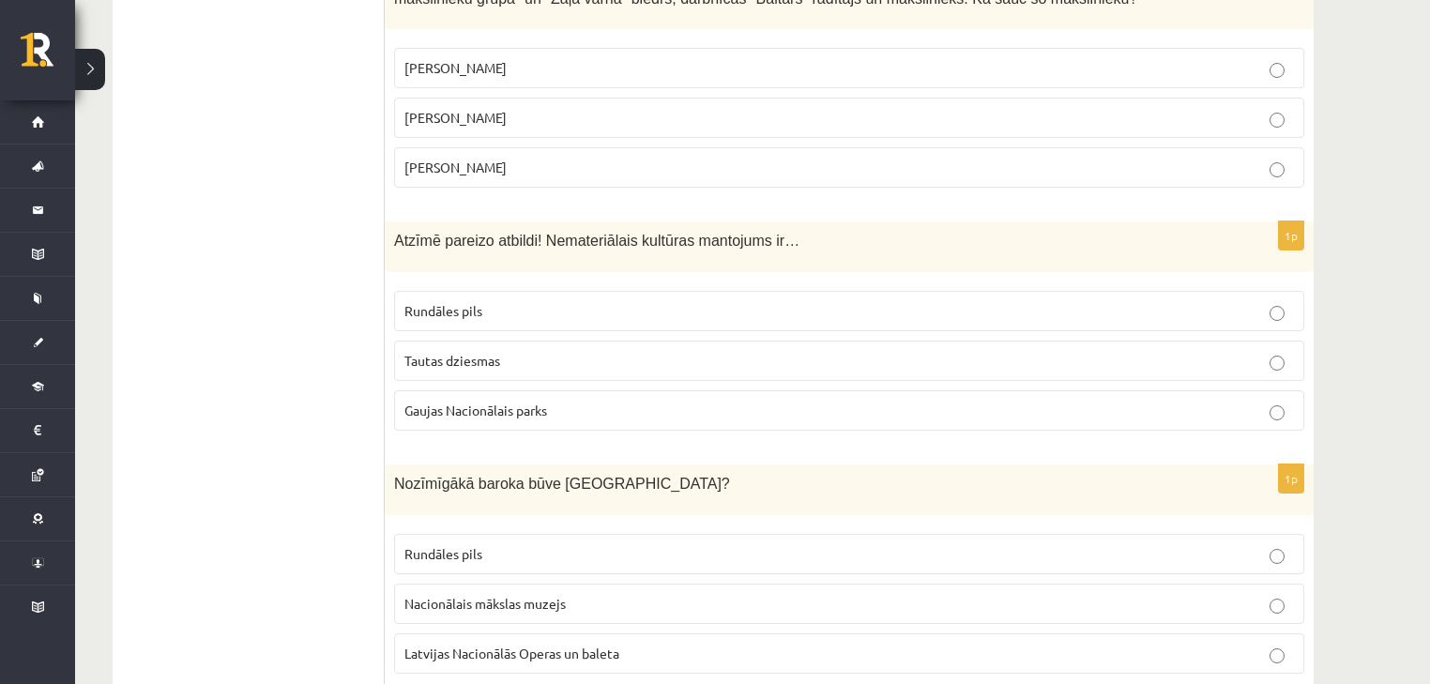
scroll to position [3503, 0]
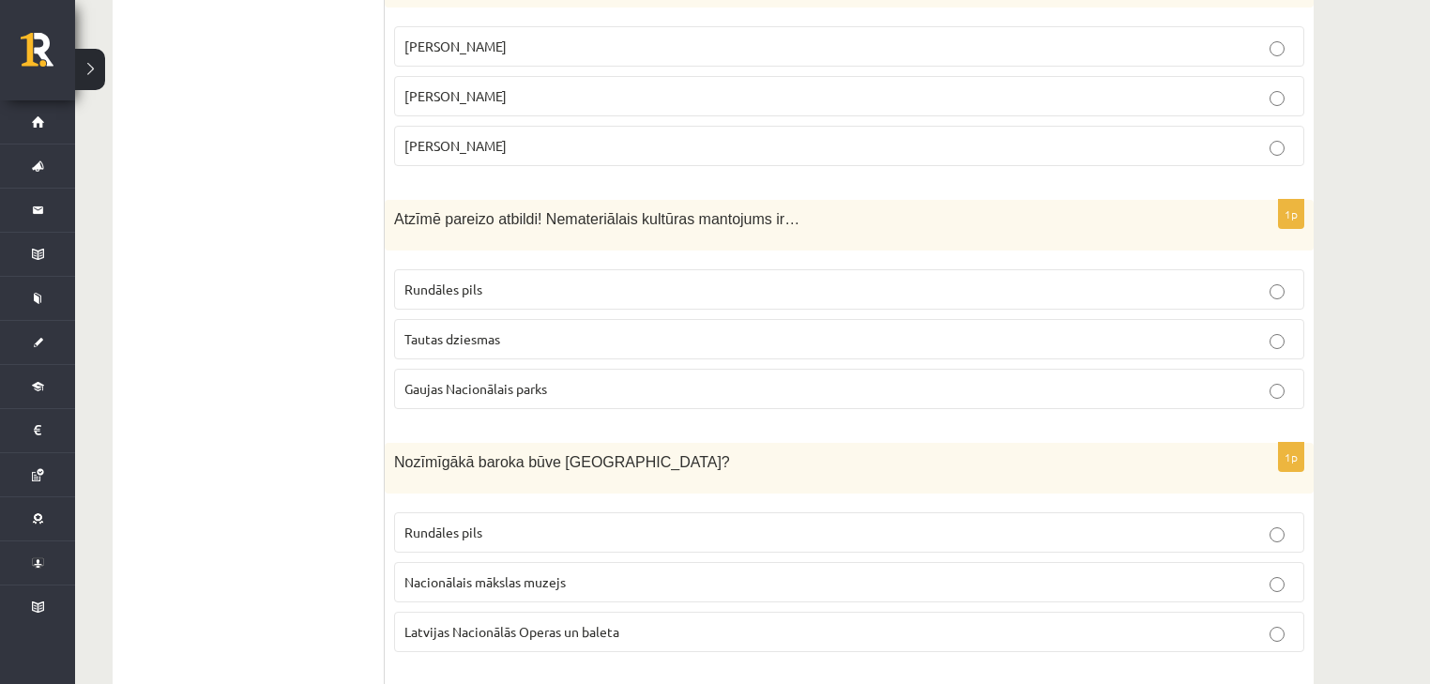
drag, startPoint x: 529, startPoint y: 389, endPoint x: 526, endPoint y: 364, distance: 24.7
click at [528, 389] on label "Gaujas Nacionālais parks" at bounding box center [849, 389] width 910 height 40
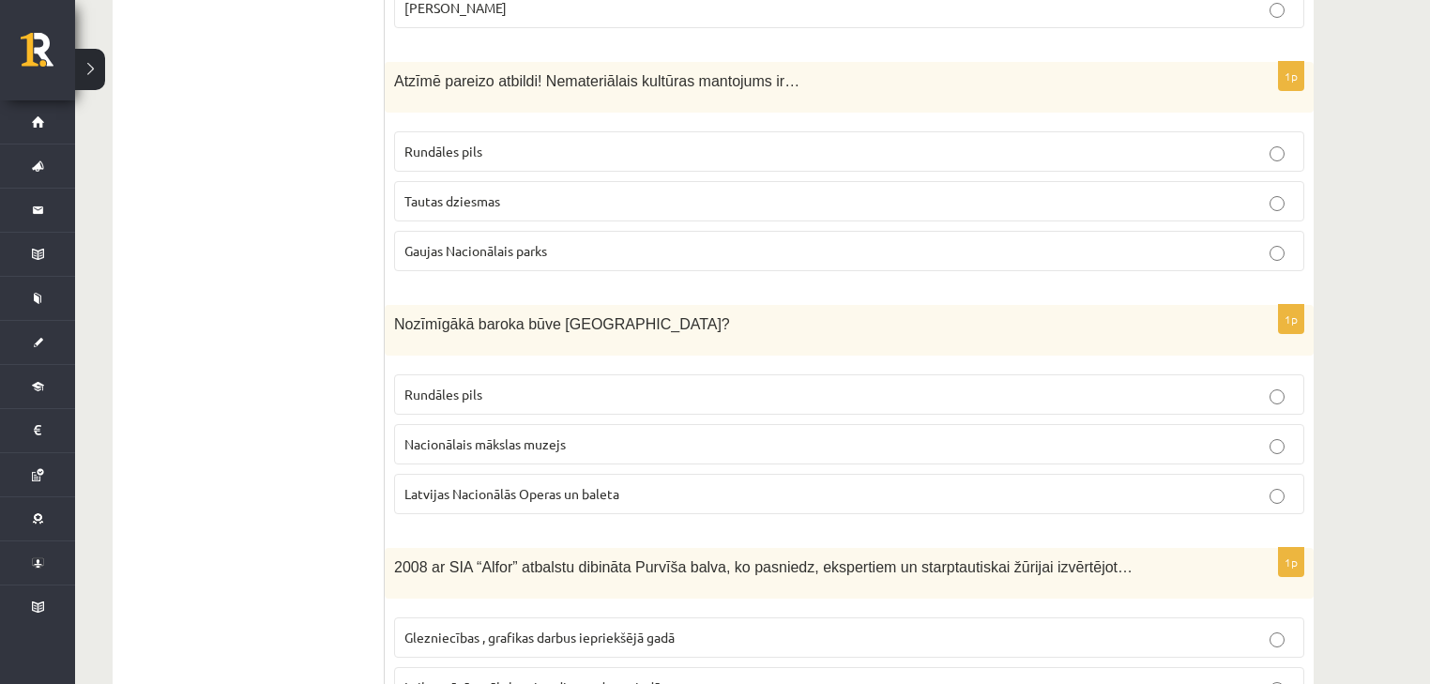
scroll to position [3653, 0]
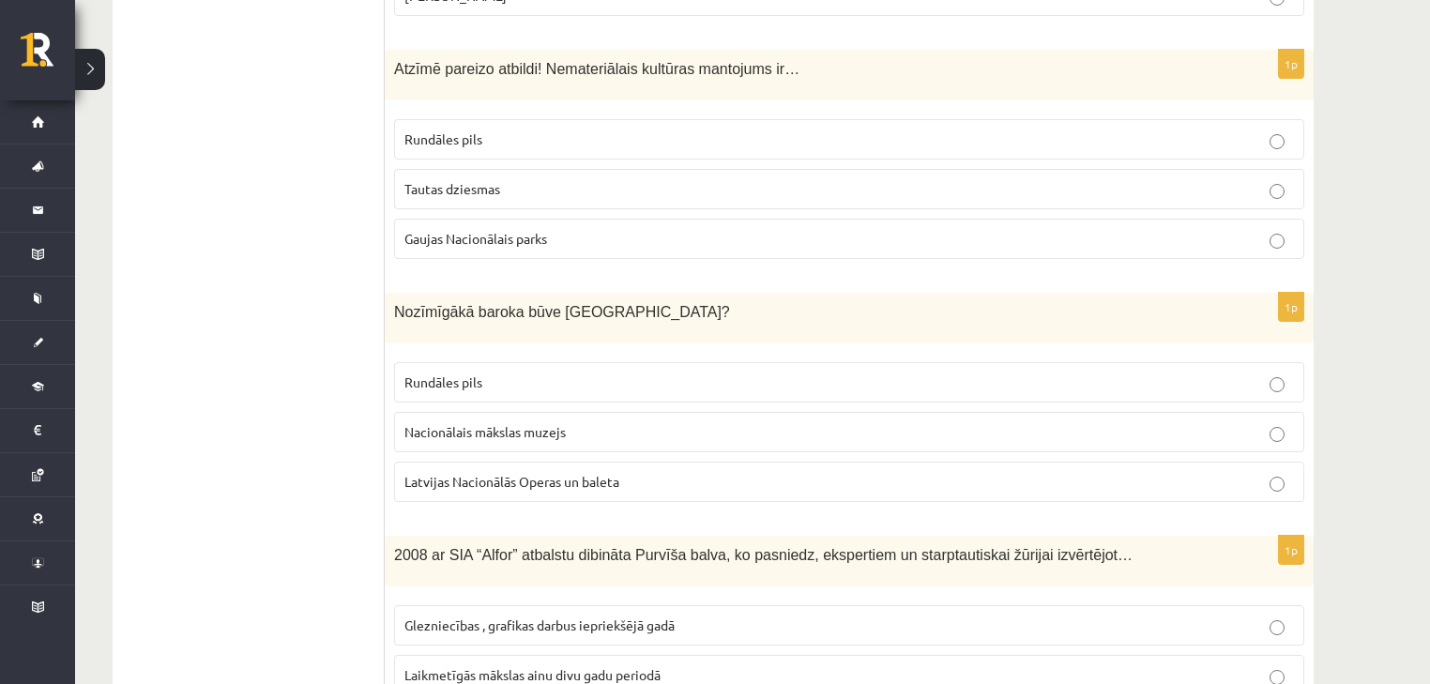
click at [510, 473] on span "Latvijas Nacionālās Operas un baleta" at bounding box center [511, 481] width 215 height 17
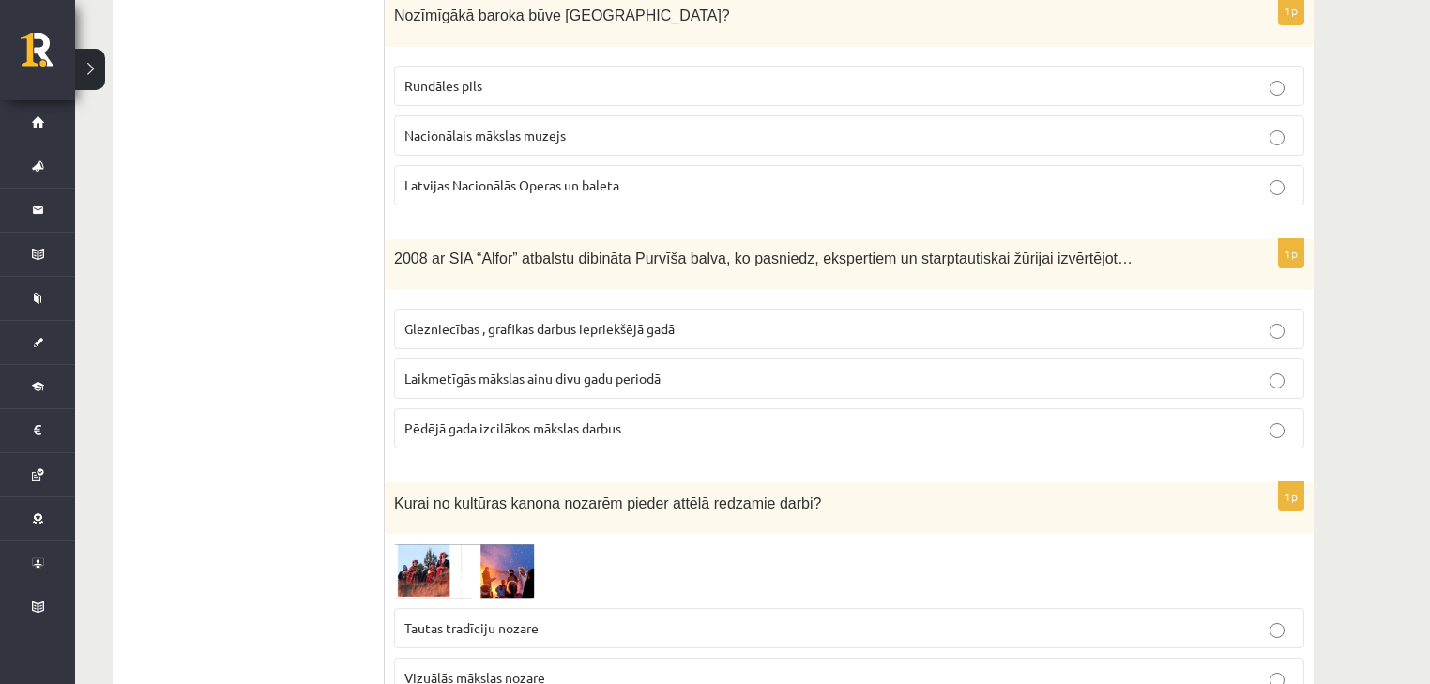
scroll to position [3954, 0]
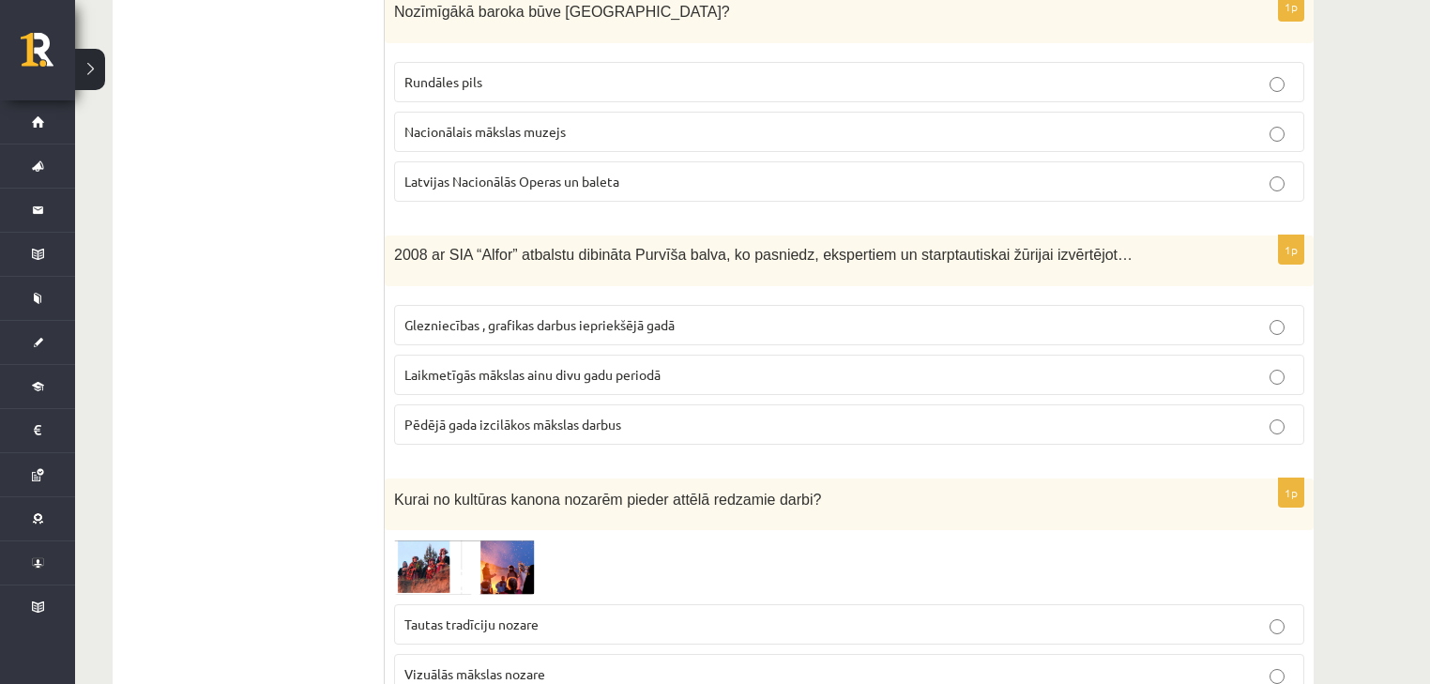
click at [551, 316] on span "Glezniecības , grafikas darbus iepriekšējā gadā" at bounding box center [539, 324] width 270 height 17
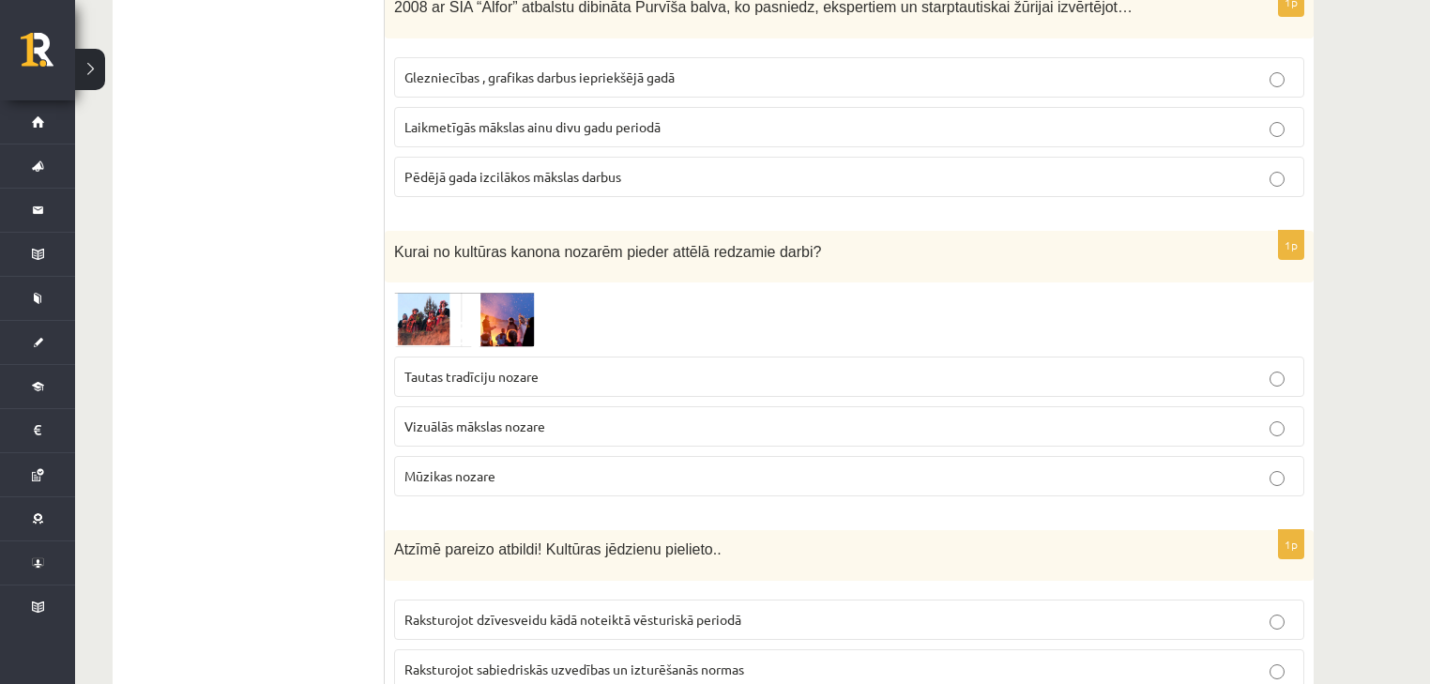
scroll to position [4204, 0]
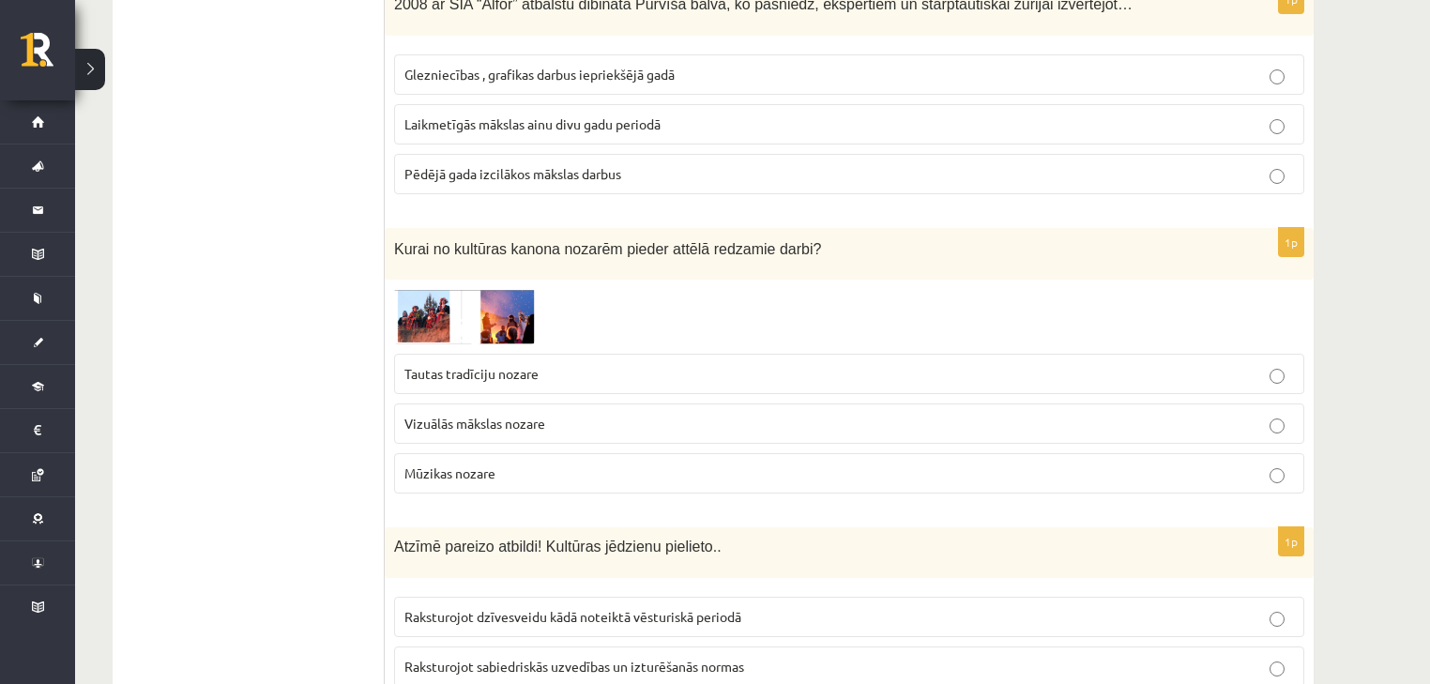
click at [494, 415] on span "Vizuālās mākslas nozare" at bounding box center [474, 423] width 141 height 17
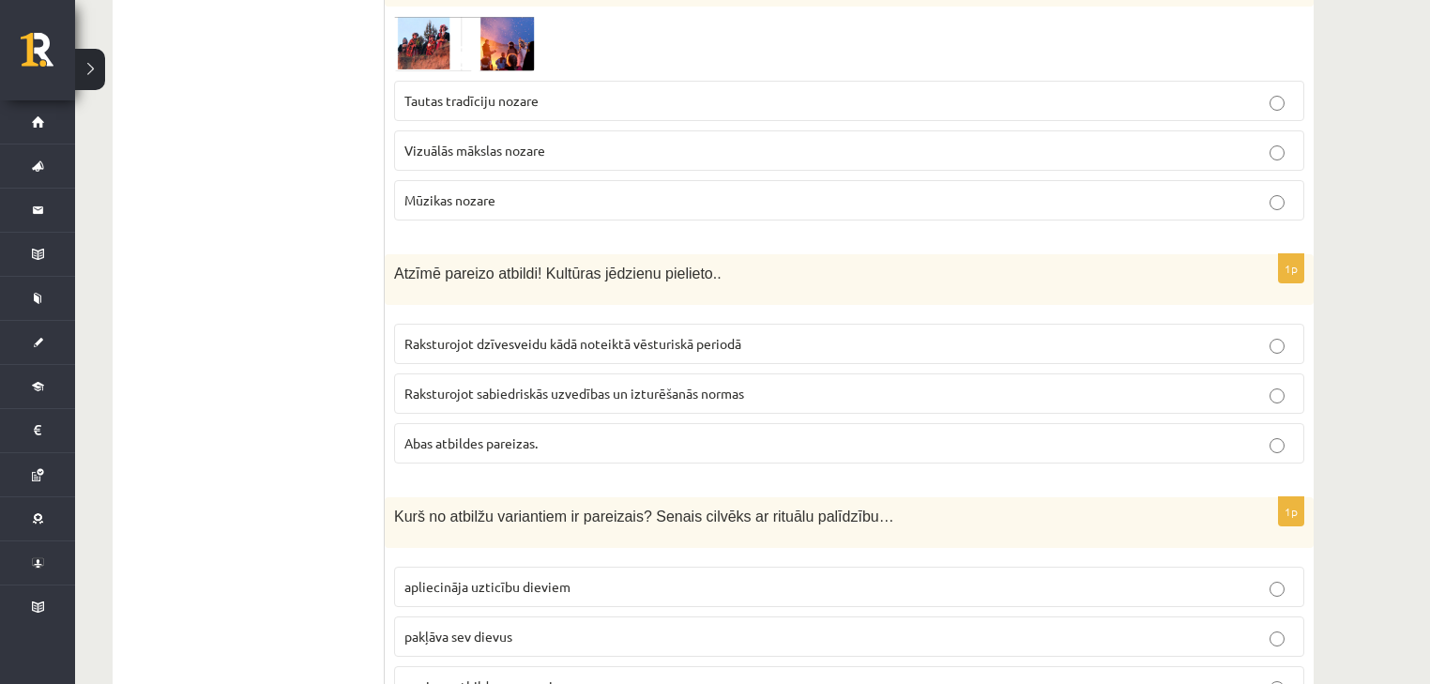
scroll to position [4504, 0]
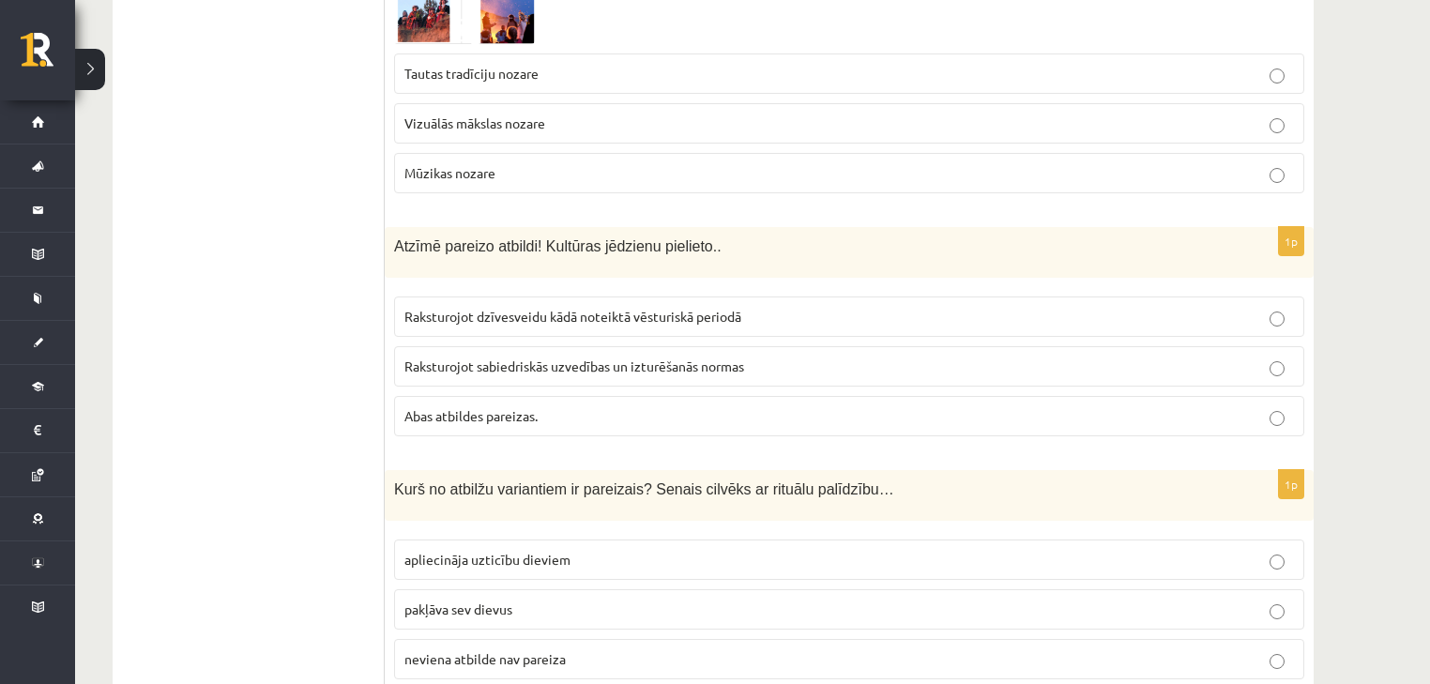
click at [462, 407] on span "Abas atbildes pareizas." at bounding box center [470, 415] width 133 height 17
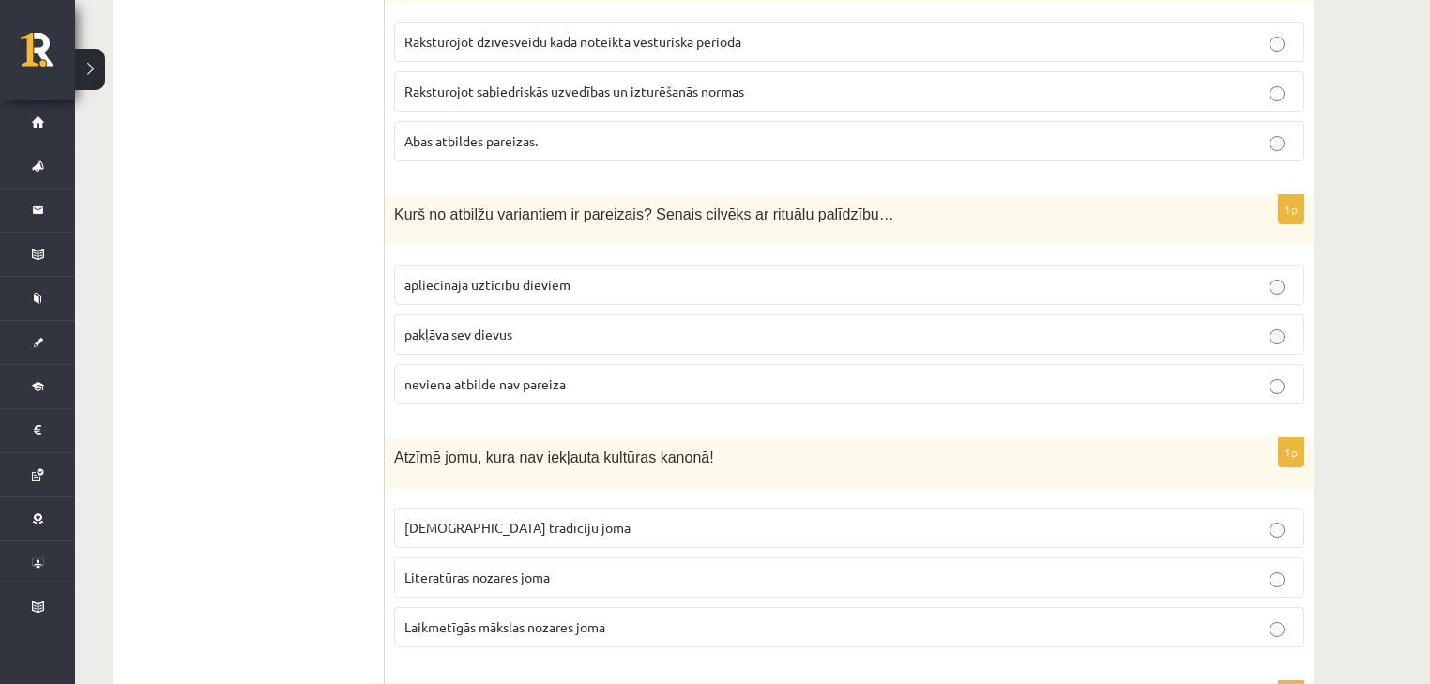
click at [487, 314] on label "pakļāva sev dievus" at bounding box center [849, 334] width 910 height 40
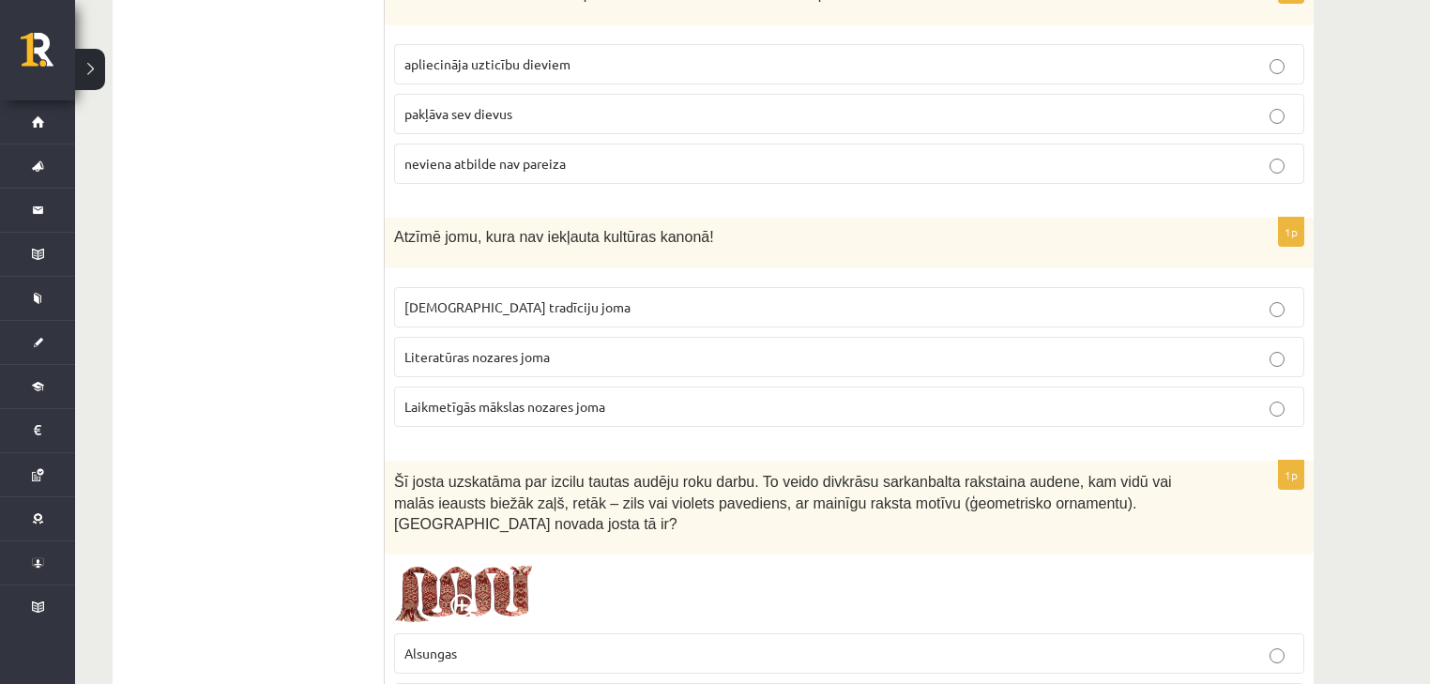
scroll to position [5005, 0]
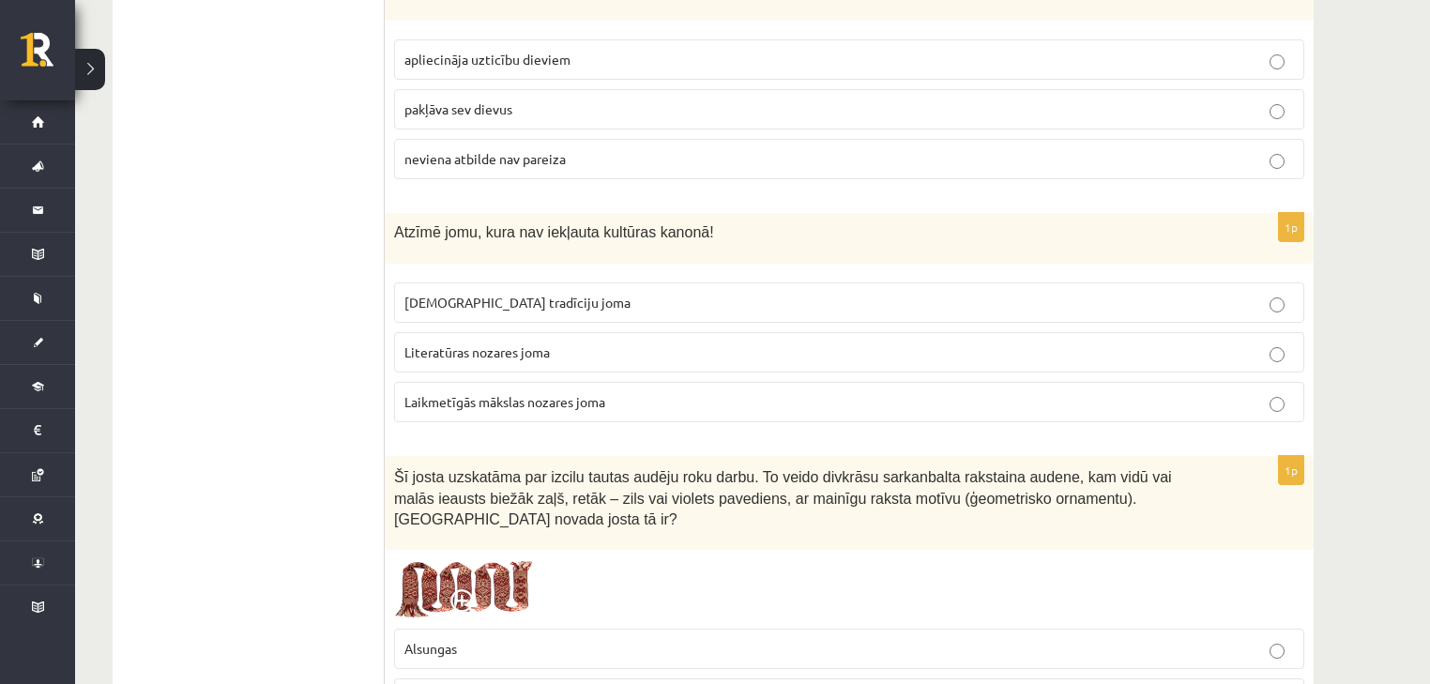
click at [495, 393] on span "Laikmetīgās mākslas nozares joma" at bounding box center [504, 401] width 201 height 17
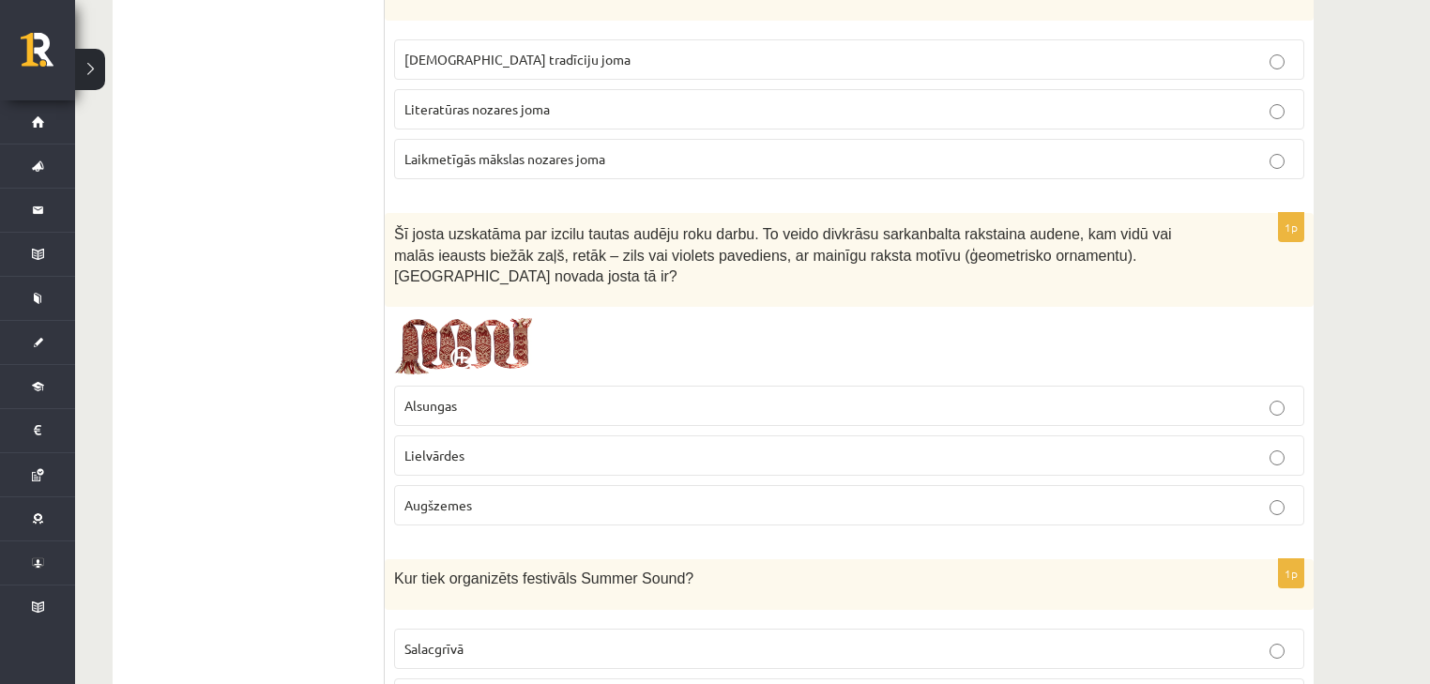
scroll to position [5255, 0]
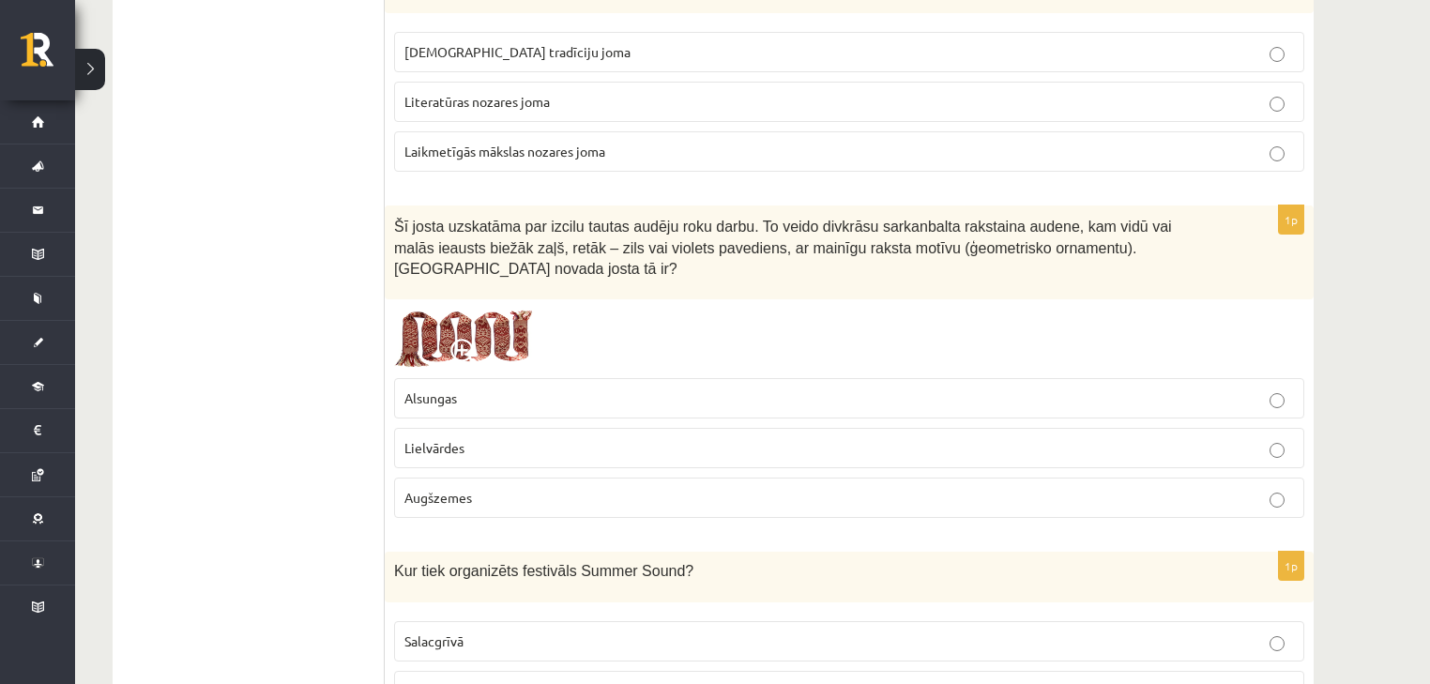
click at [473, 488] on p "Augšzemes" at bounding box center [849, 498] width 890 height 20
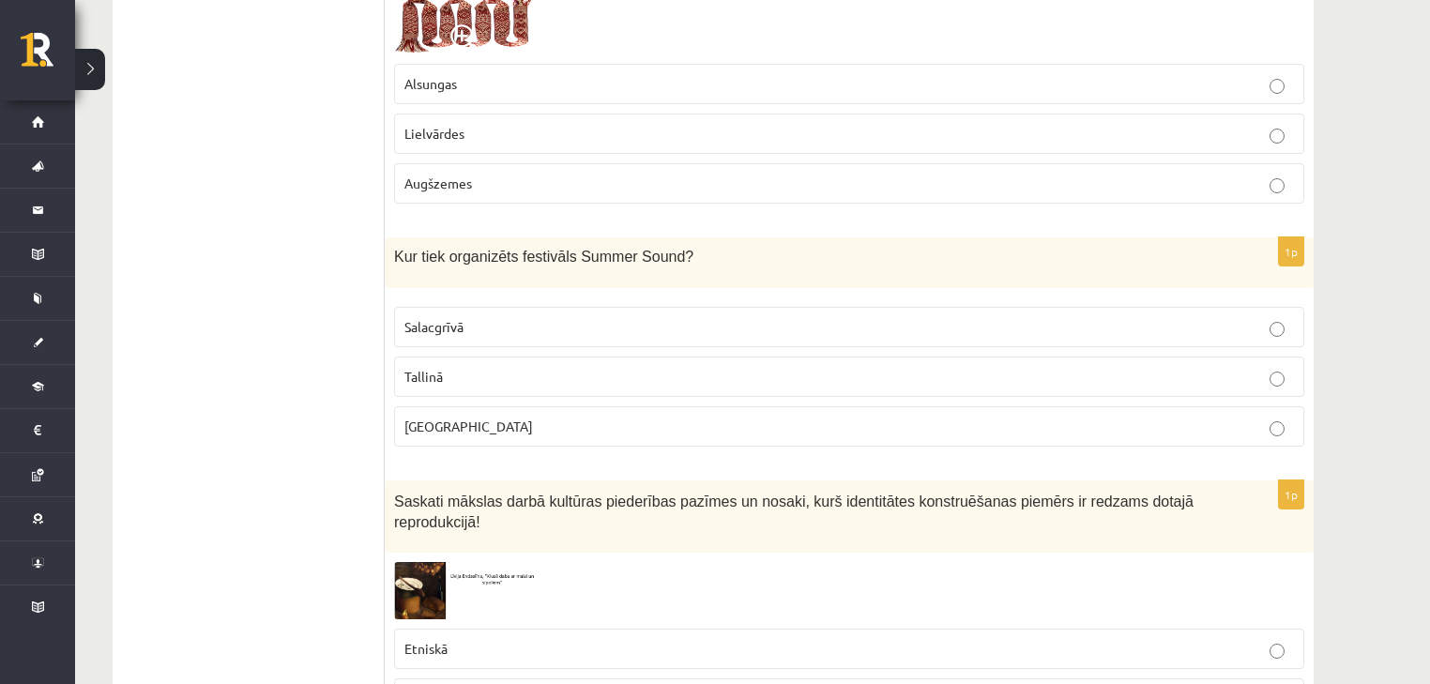
scroll to position [5580, 0]
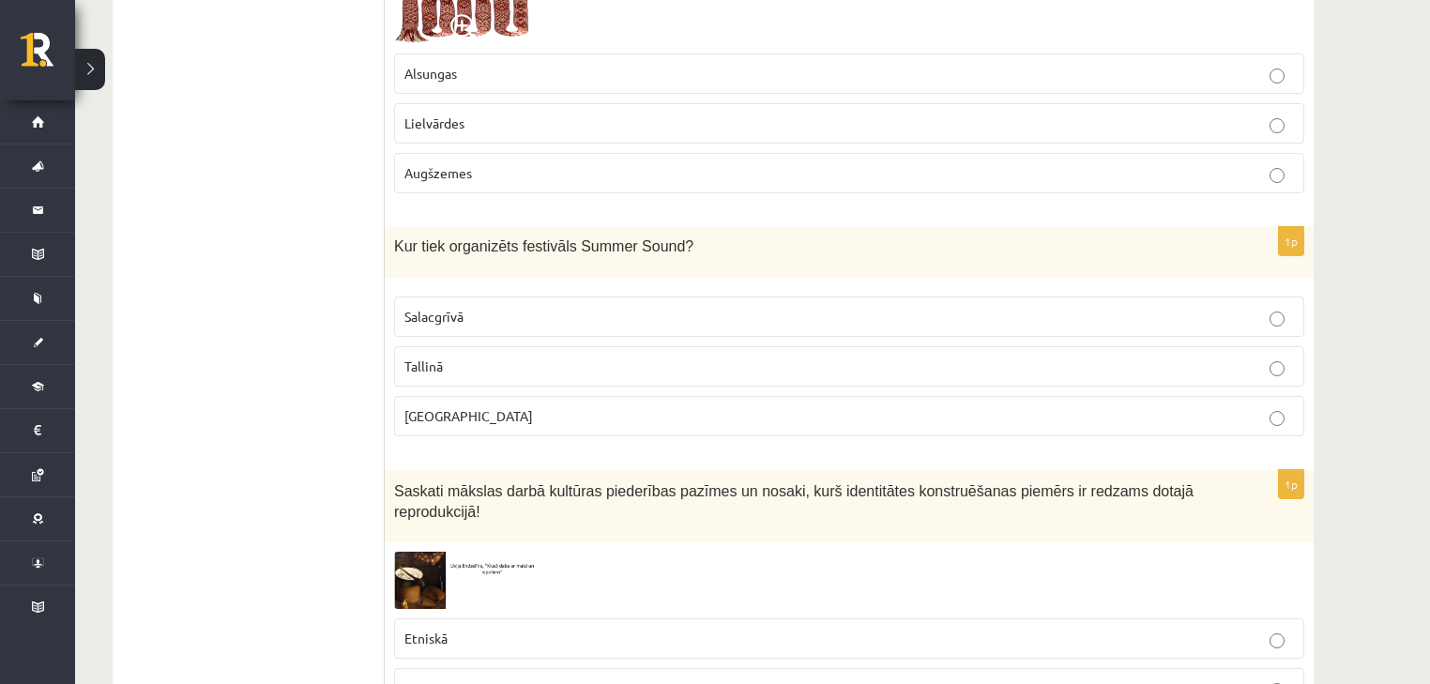
click at [508, 307] on p "Salacgrīvā" at bounding box center [849, 317] width 890 height 20
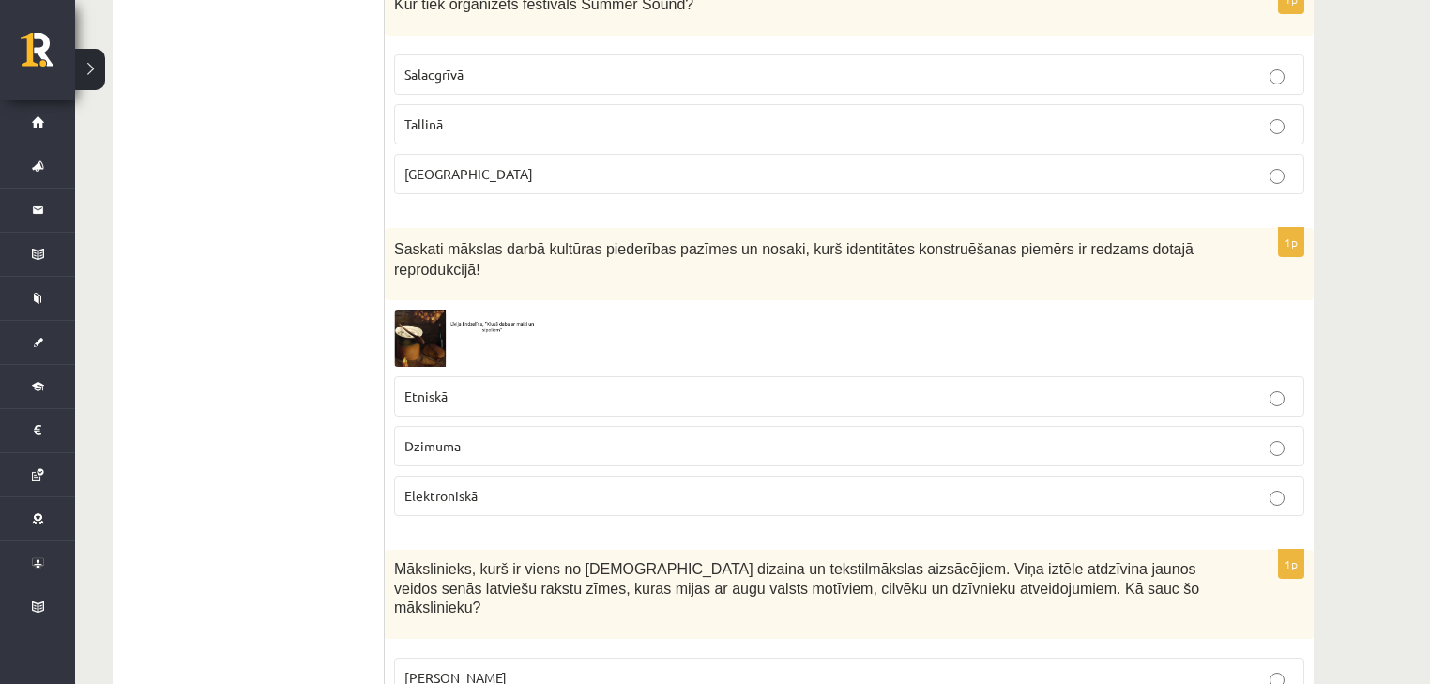
scroll to position [5830, 0]
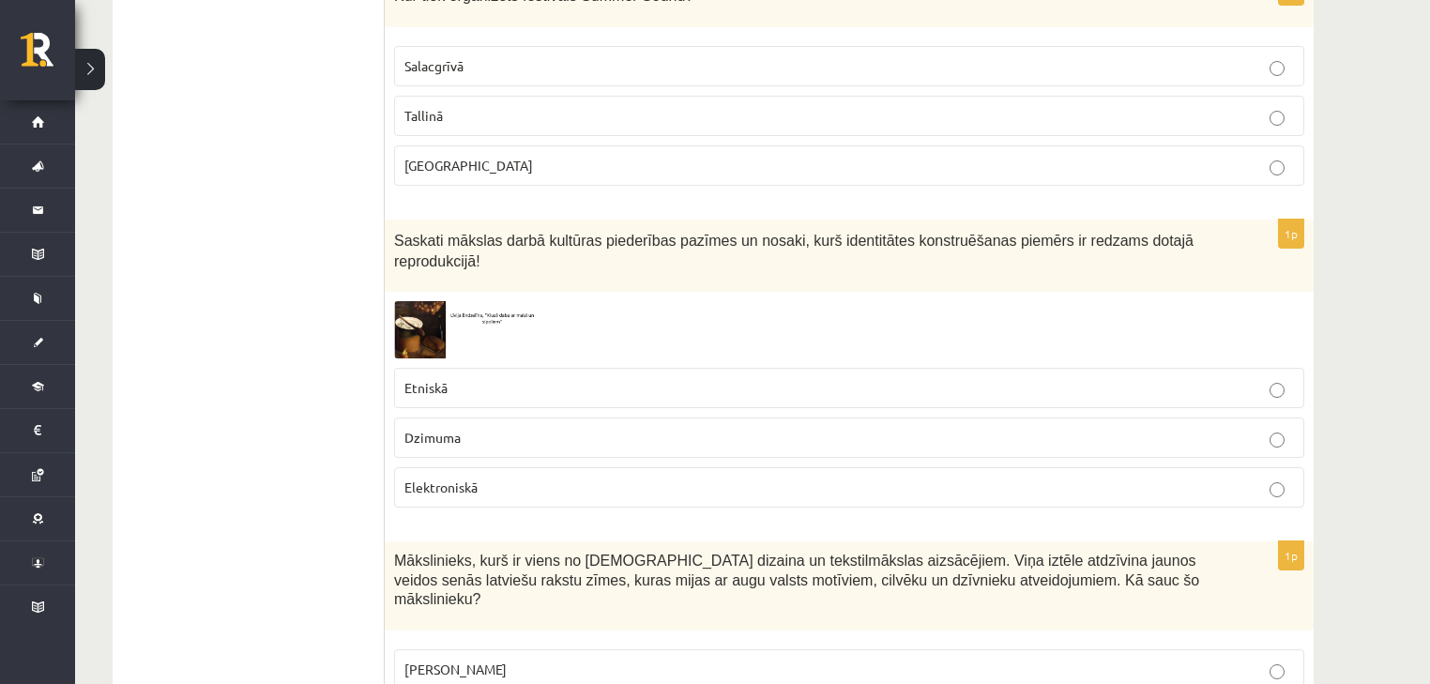
drag, startPoint x: 483, startPoint y: 428, endPoint x: 483, endPoint y: 413, distance: 15.0
click at [483, 467] on label "Elektroniskā" at bounding box center [849, 487] width 910 height 40
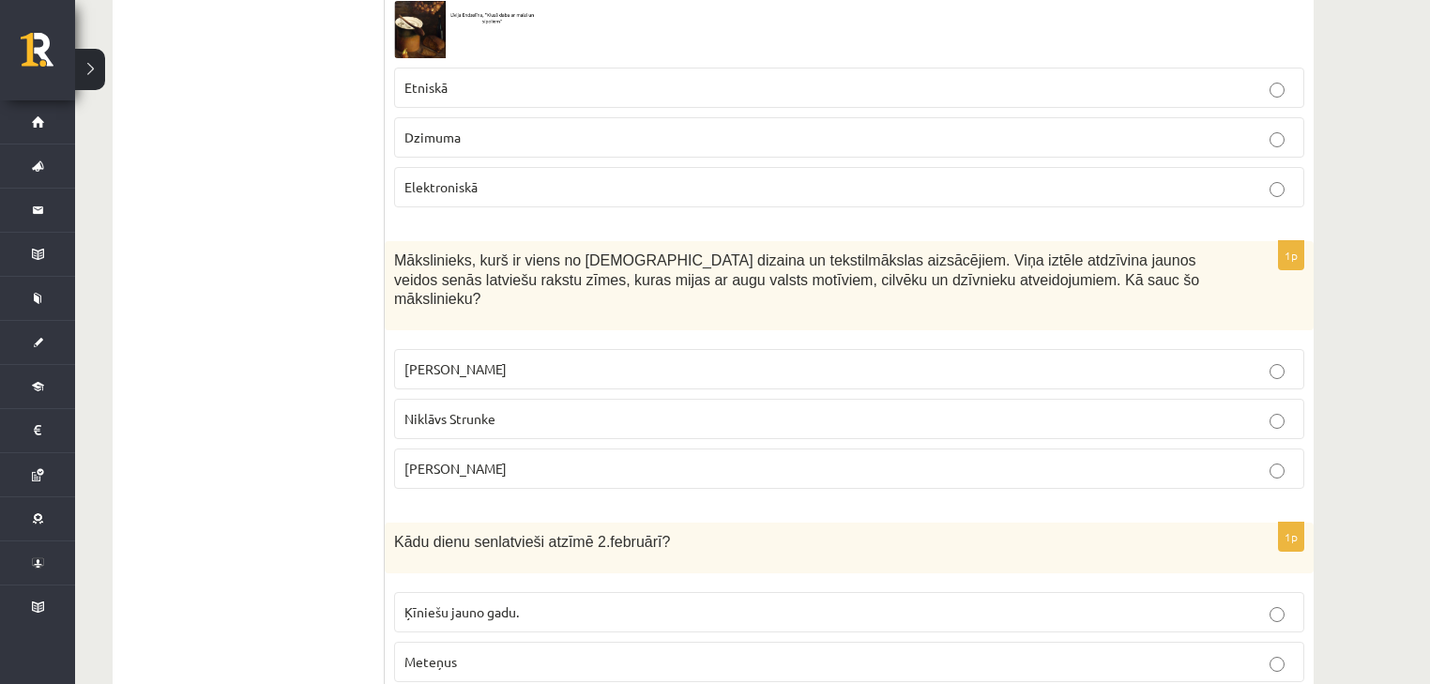
click at [487, 460] on span "Rihards Zariņš" at bounding box center [455, 468] width 102 height 17
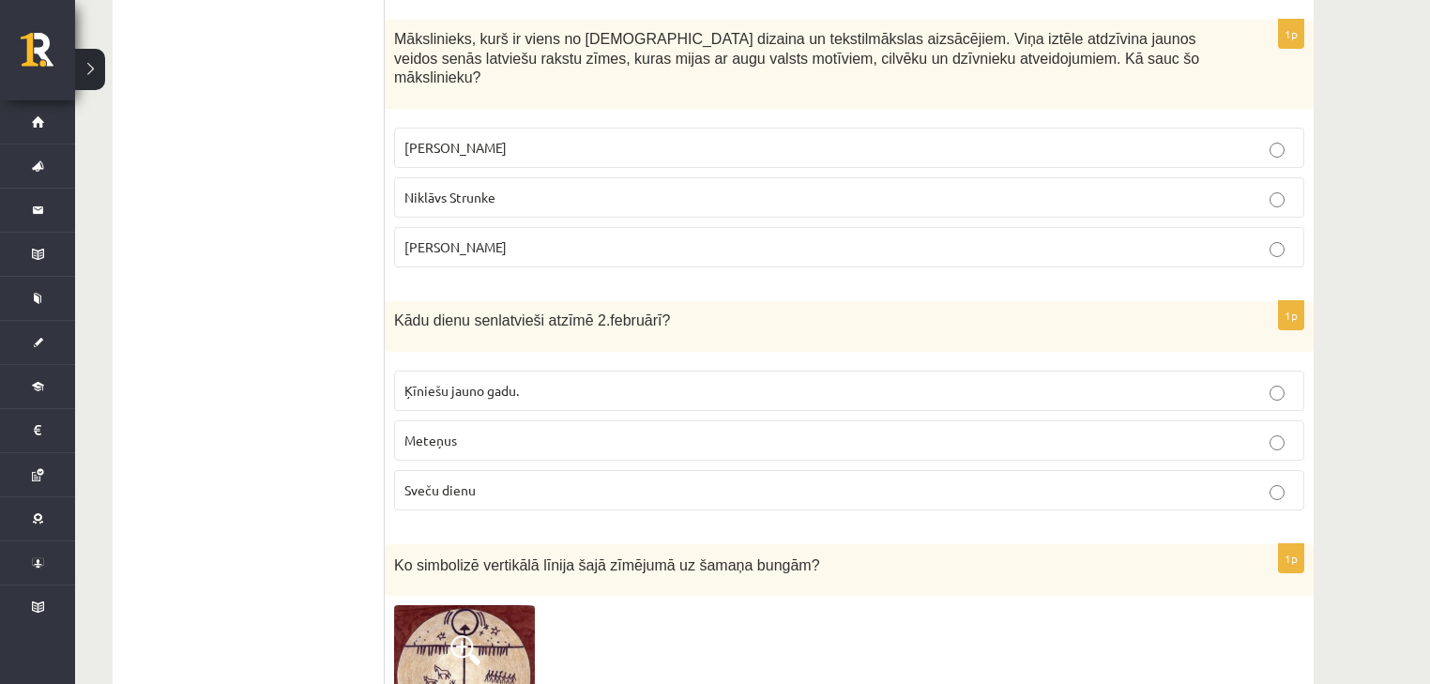
scroll to position [6356, 0]
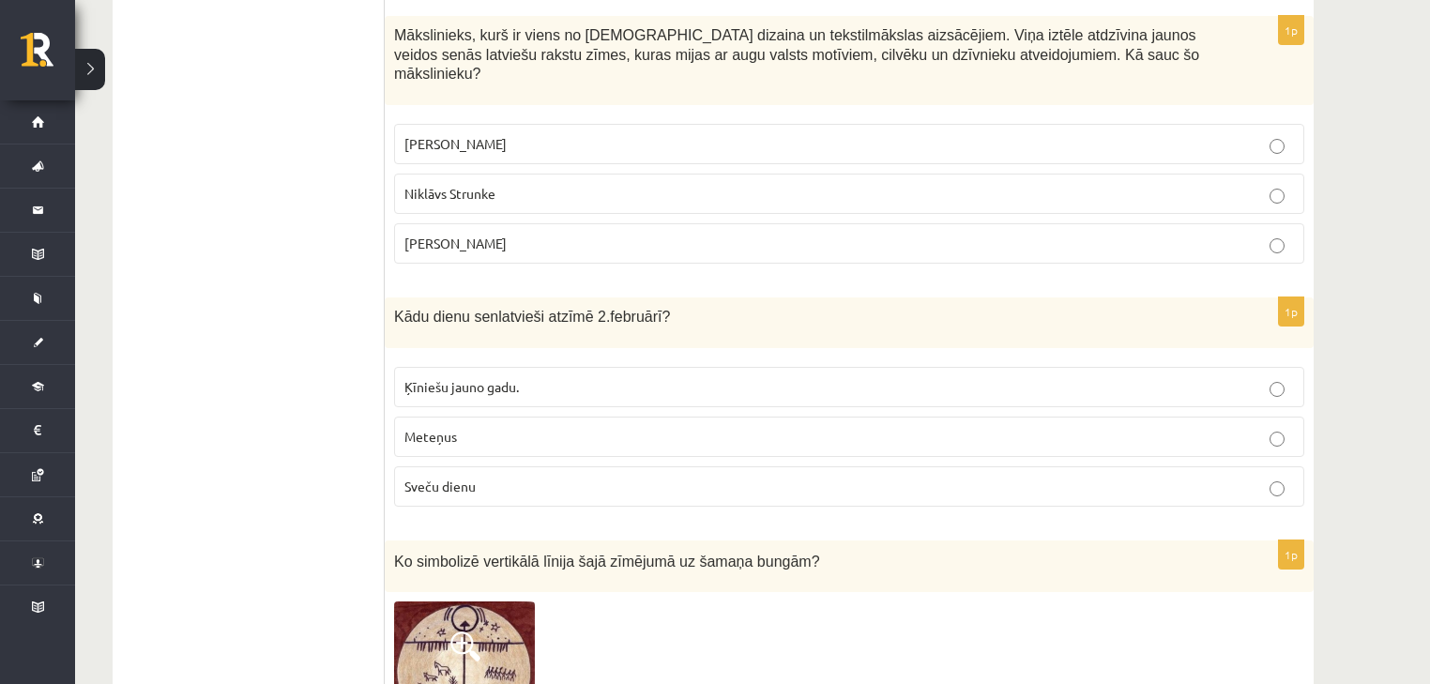
click at [494, 367] on label "Ķīniešu jauno gadu." at bounding box center [849, 387] width 910 height 40
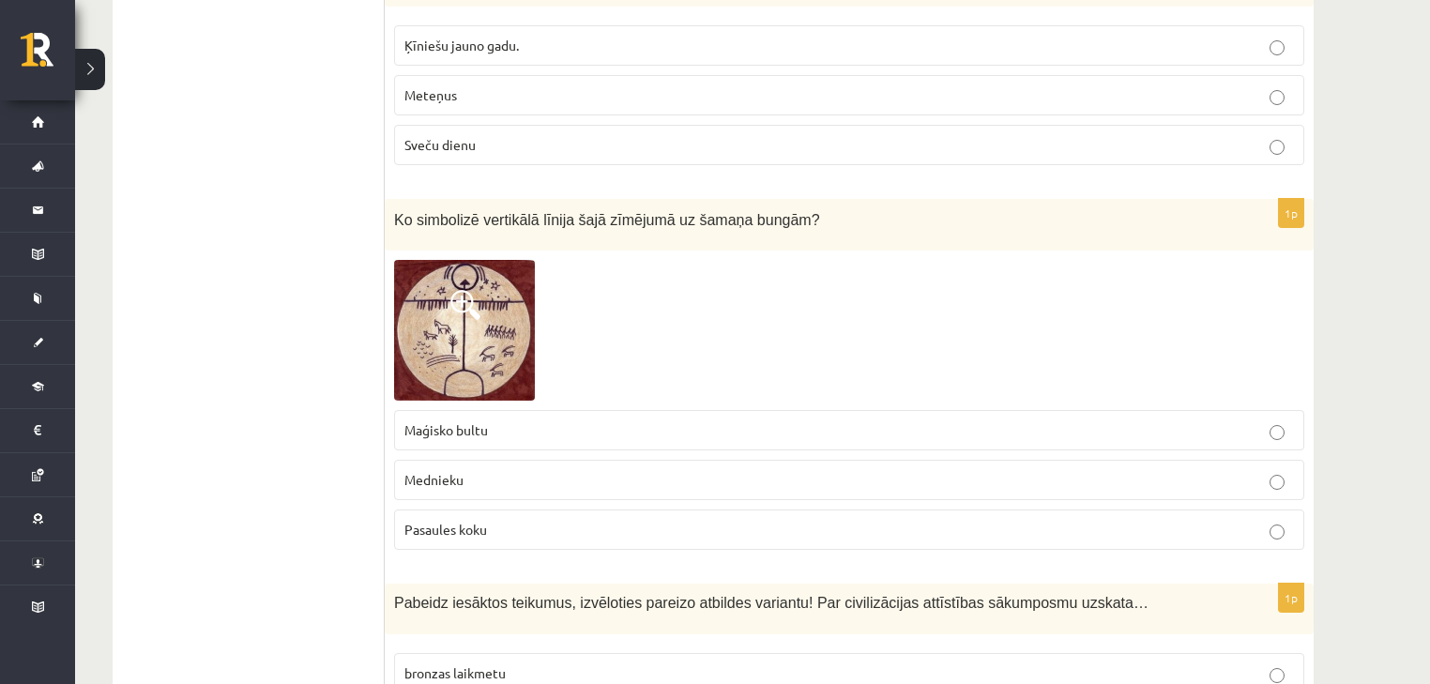
scroll to position [6706, 0]
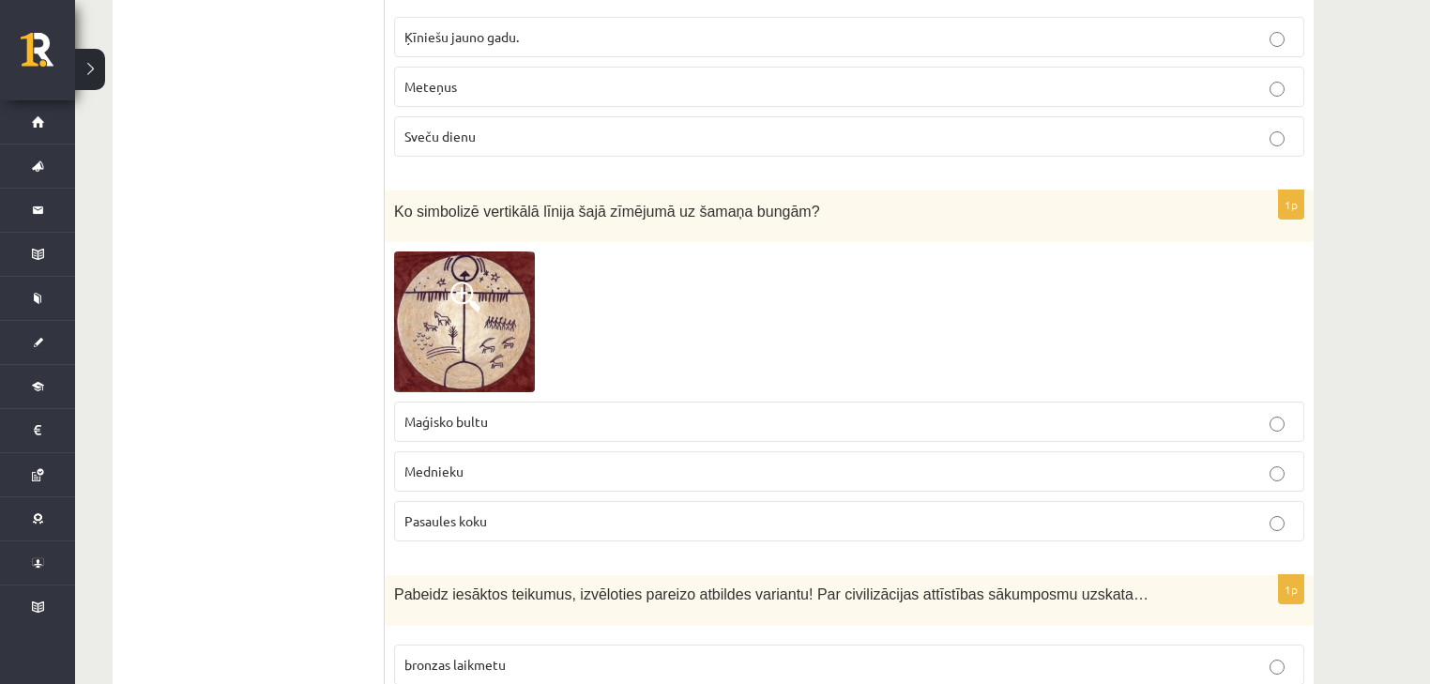
click at [501, 412] on p "Maģisko bultu" at bounding box center [849, 422] width 890 height 20
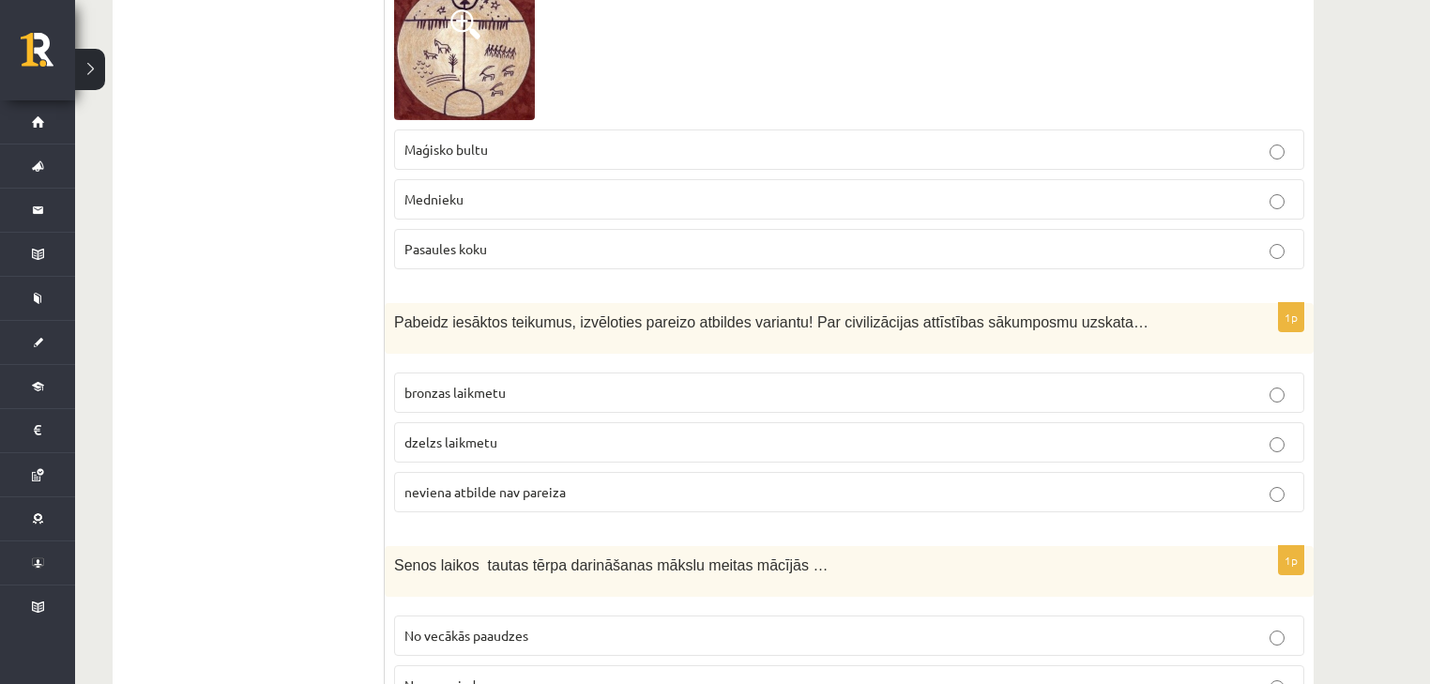
scroll to position [6982, 0]
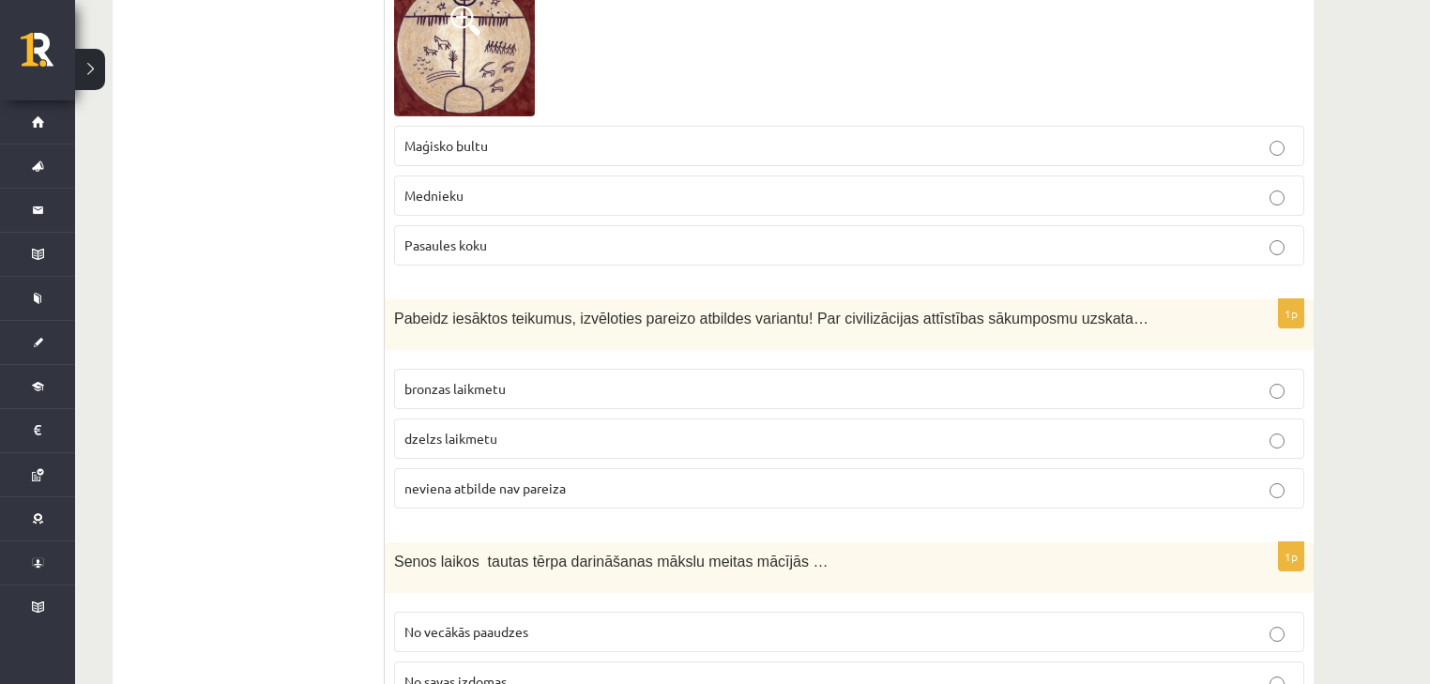
click at [488, 480] on span "neviena atbilde nav pareiza" at bounding box center [484, 488] width 161 height 17
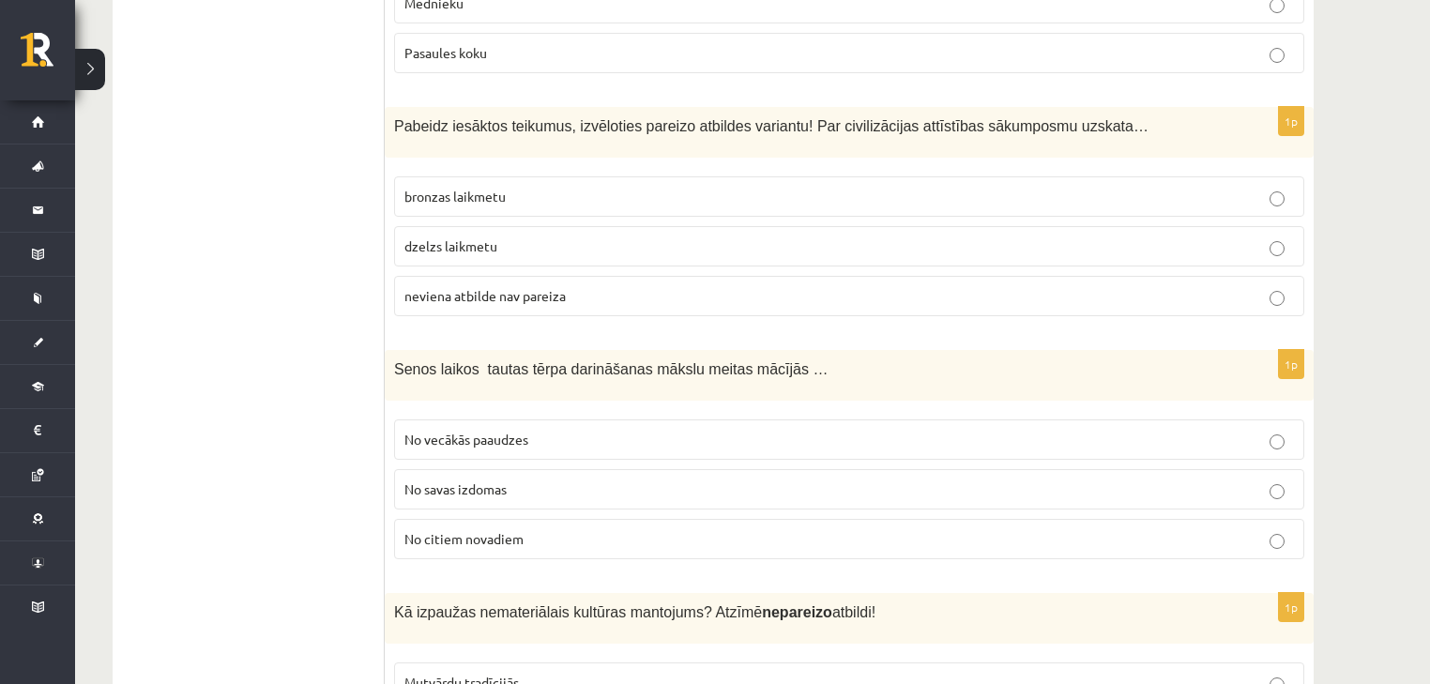
scroll to position [7182, 0]
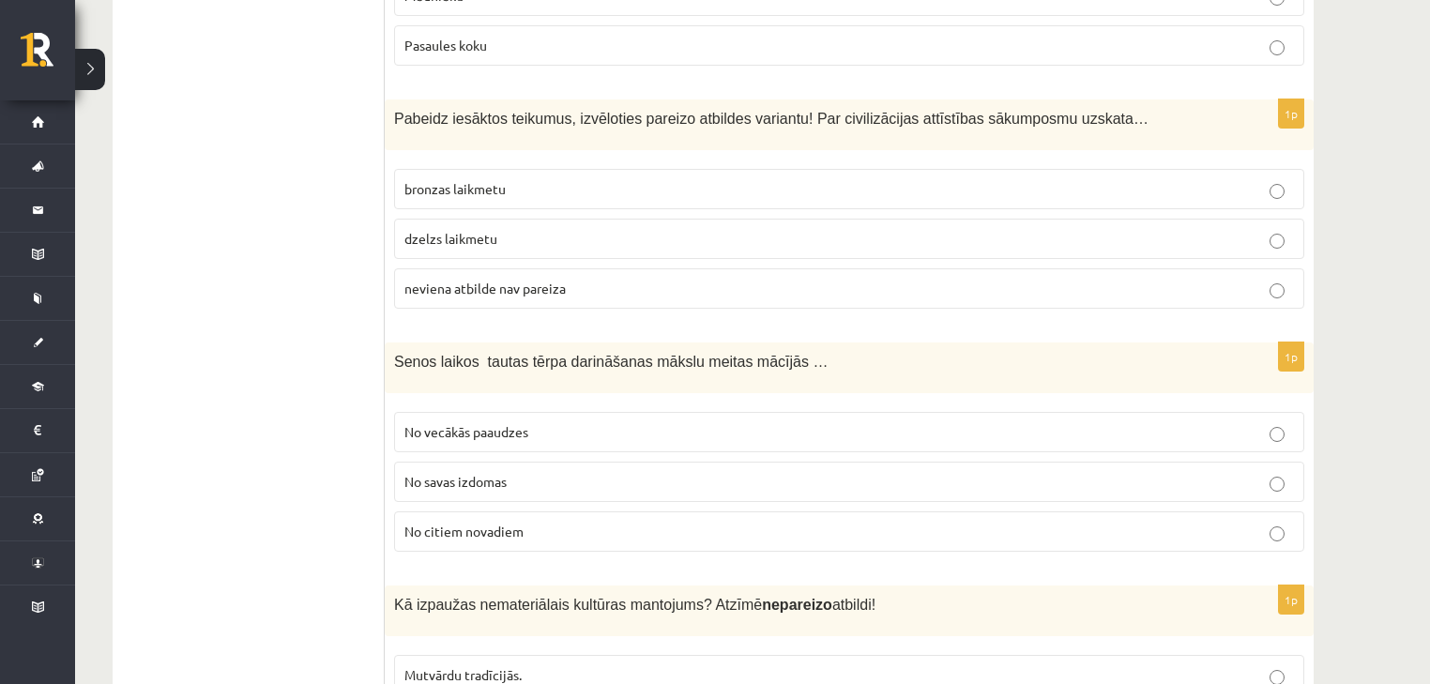
click at [535, 422] on p "No vecākās paaudzes" at bounding box center [849, 432] width 890 height 20
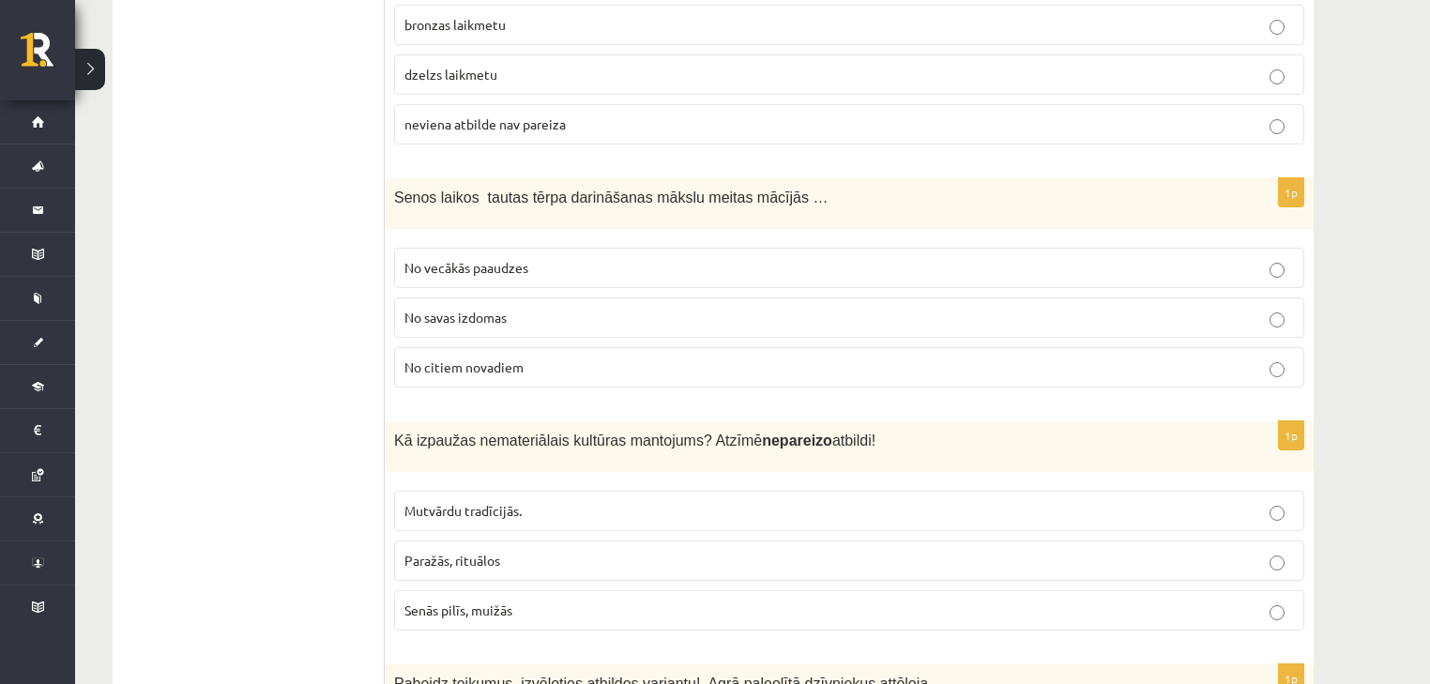
scroll to position [7357, 0]
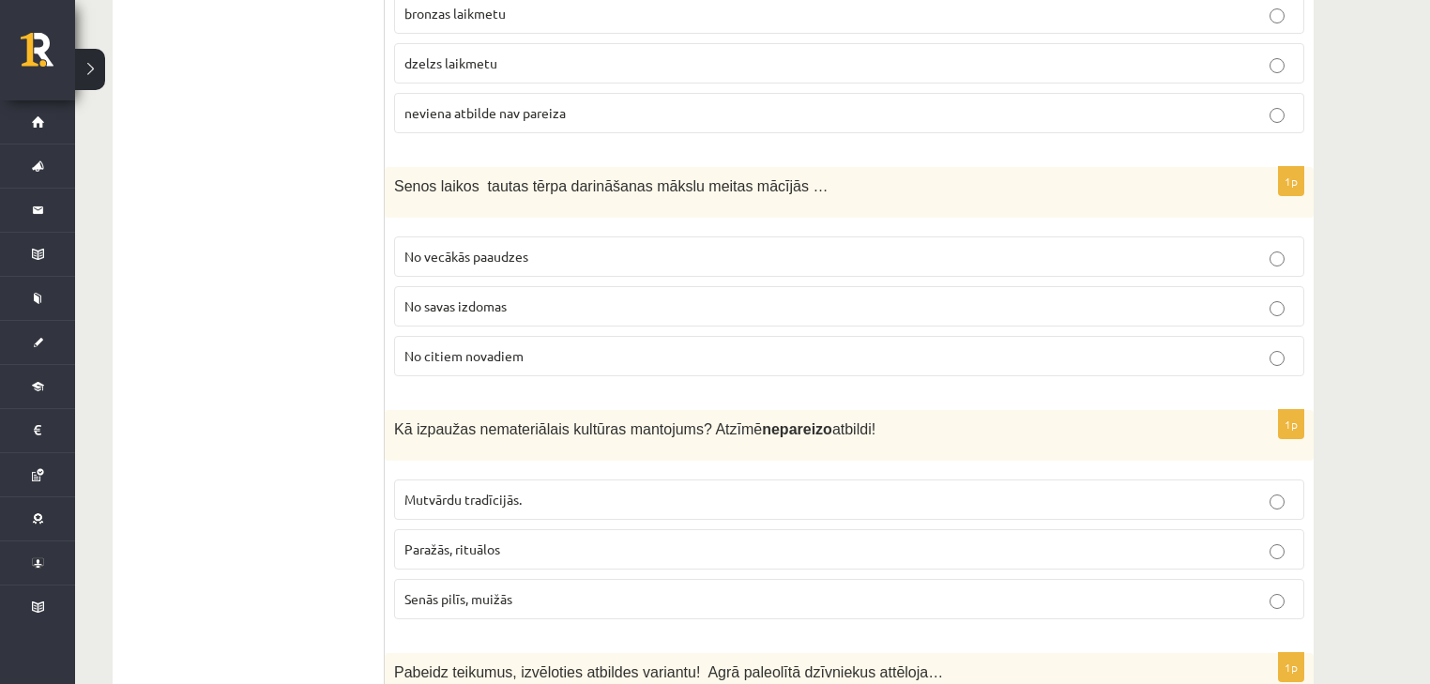
click at [480, 491] on span "Mutvārdu tradīcijās." at bounding box center [462, 499] width 117 height 17
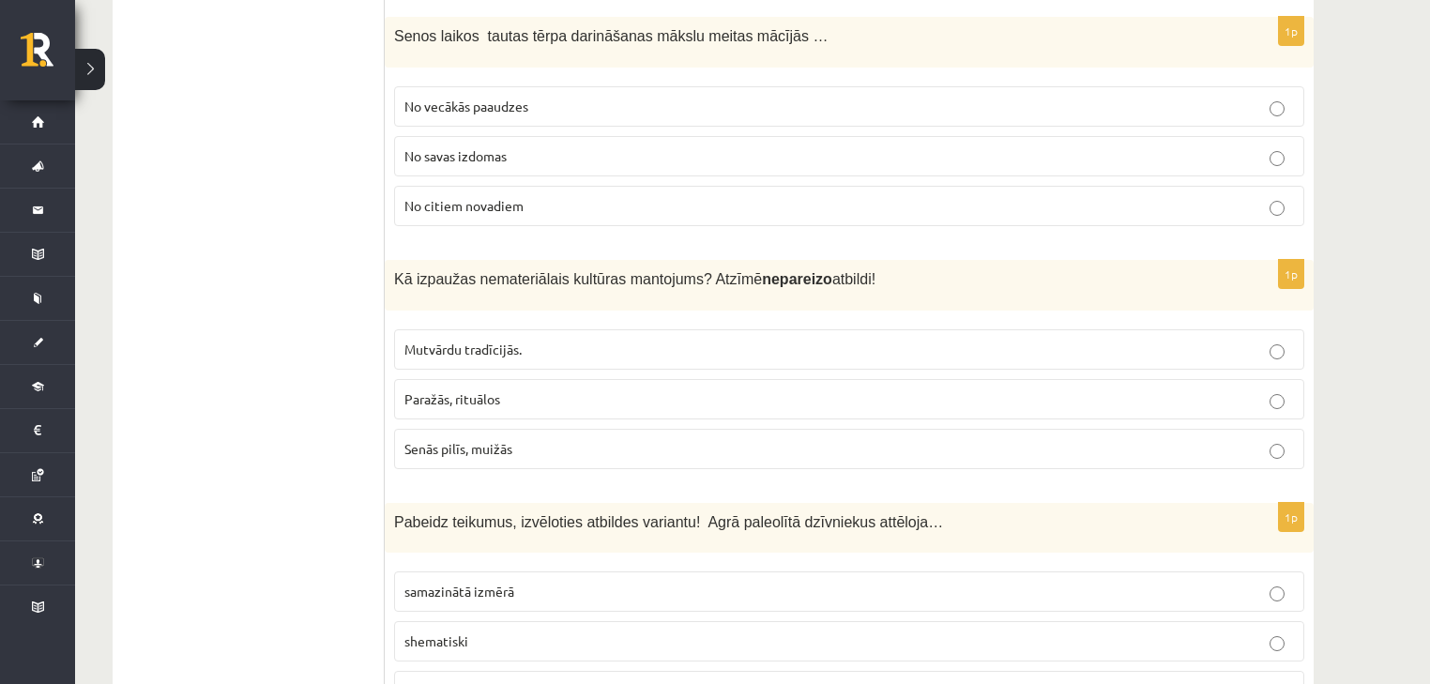
scroll to position [7507, 0]
click at [473, 632] on p "shematiski" at bounding box center [849, 642] width 890 height 20
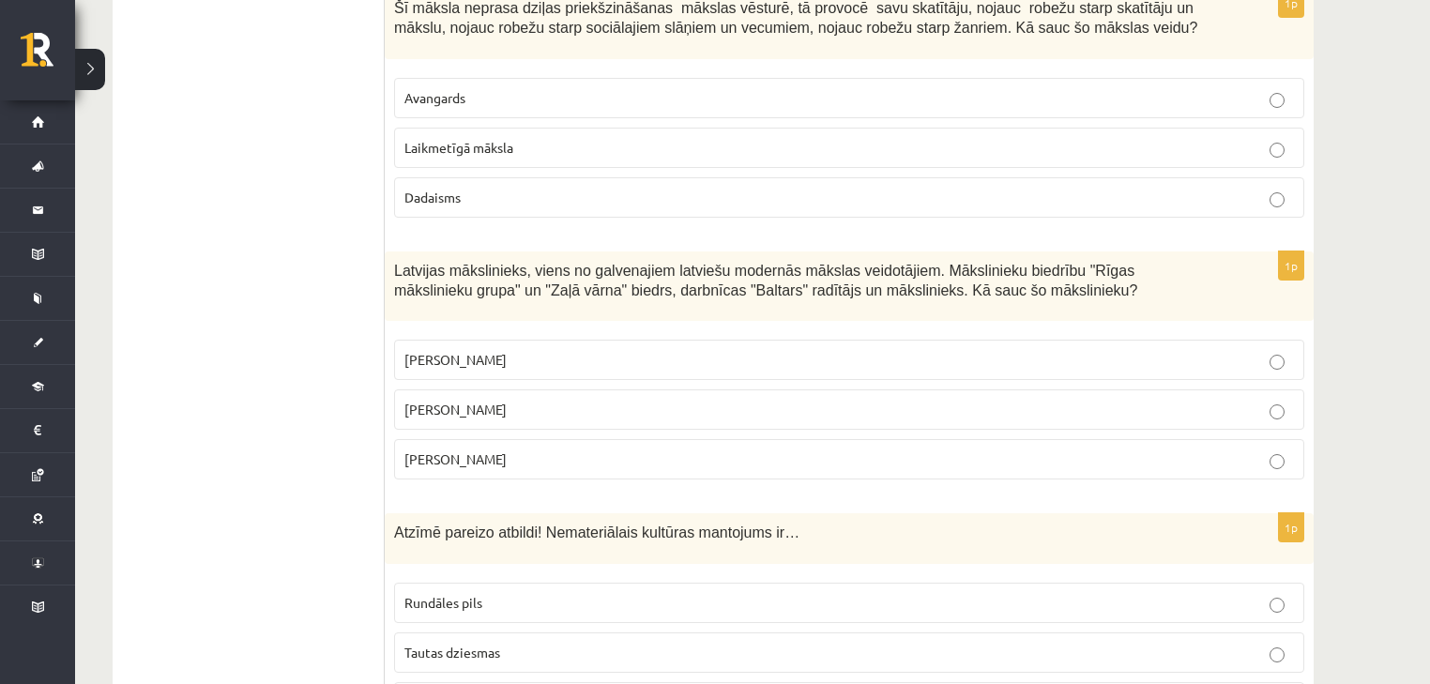
drag, startPoint x: 255, startPoint y: 360, endPoint x: 303, endPoint y: -26, distance: 389.6
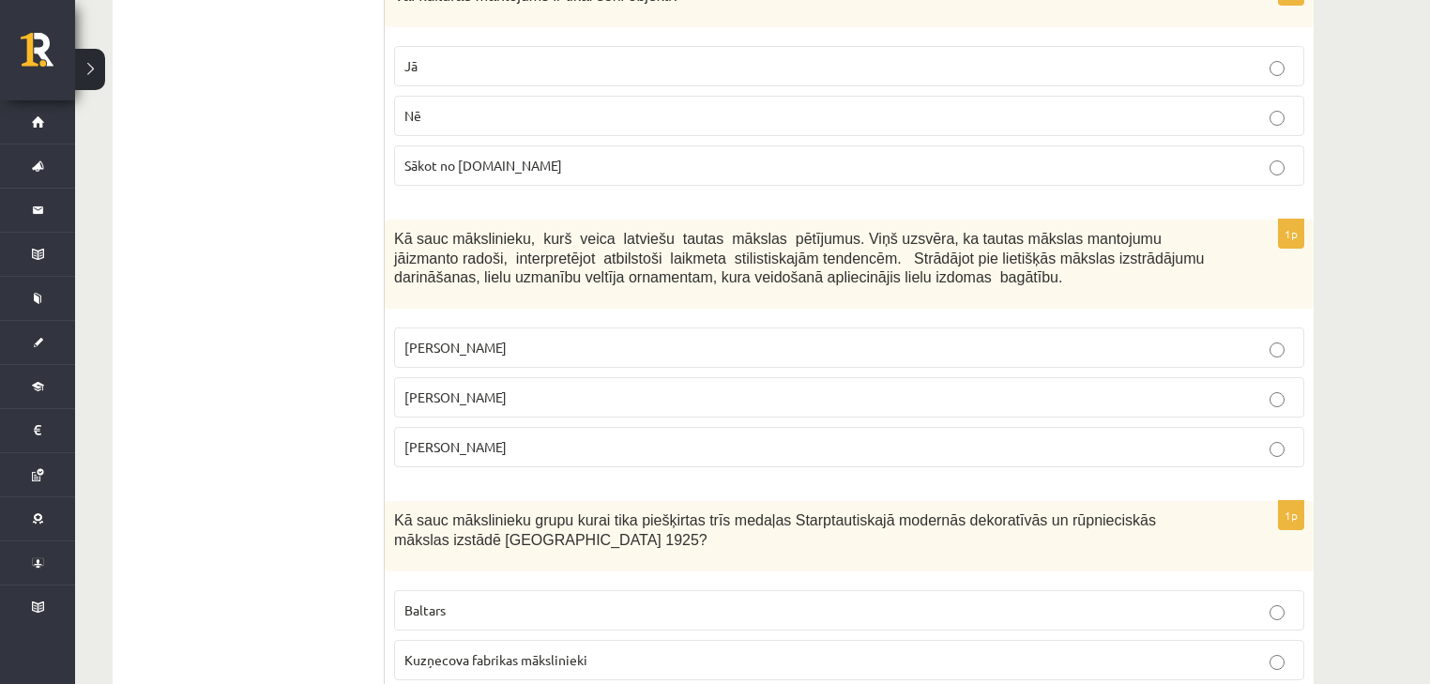
scroll to position [0, 0]
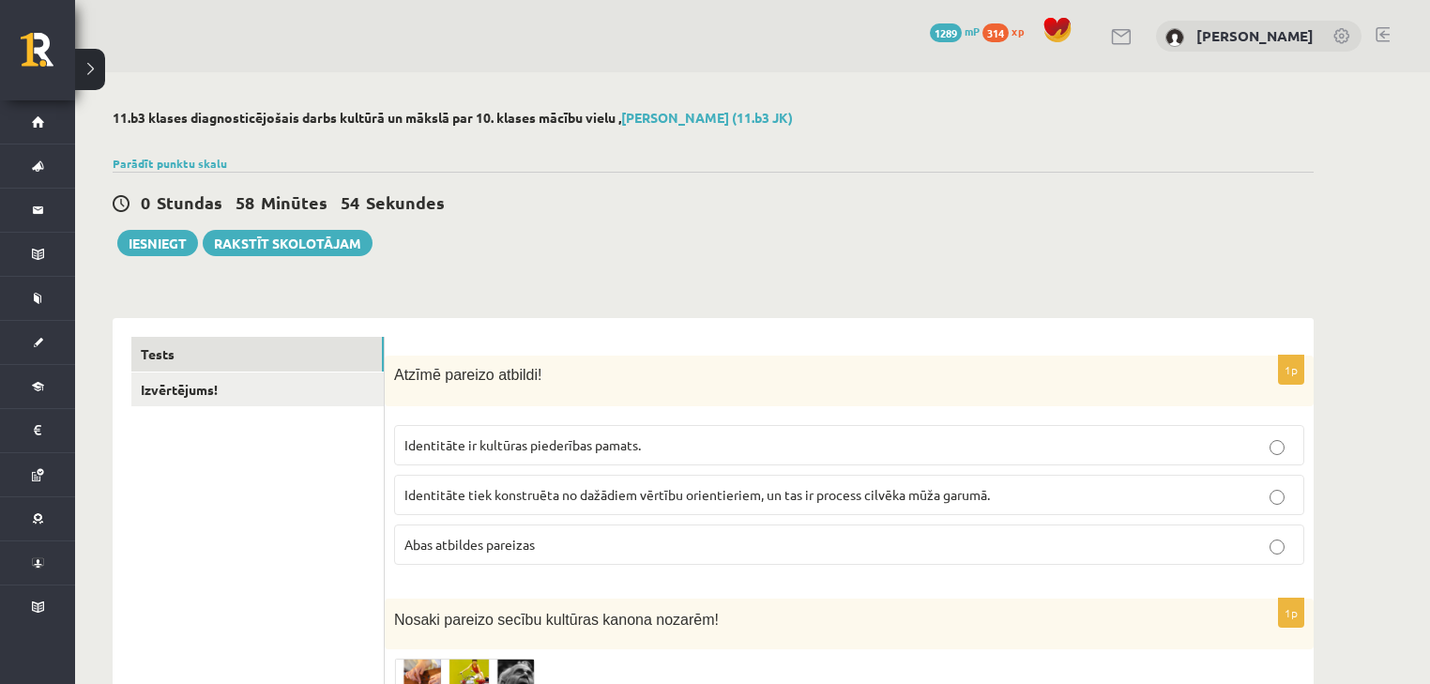
drag, startPoint x: 301, startPoint y: 221, endPoint x: 316, endPoint y: -8, distance: 228.5
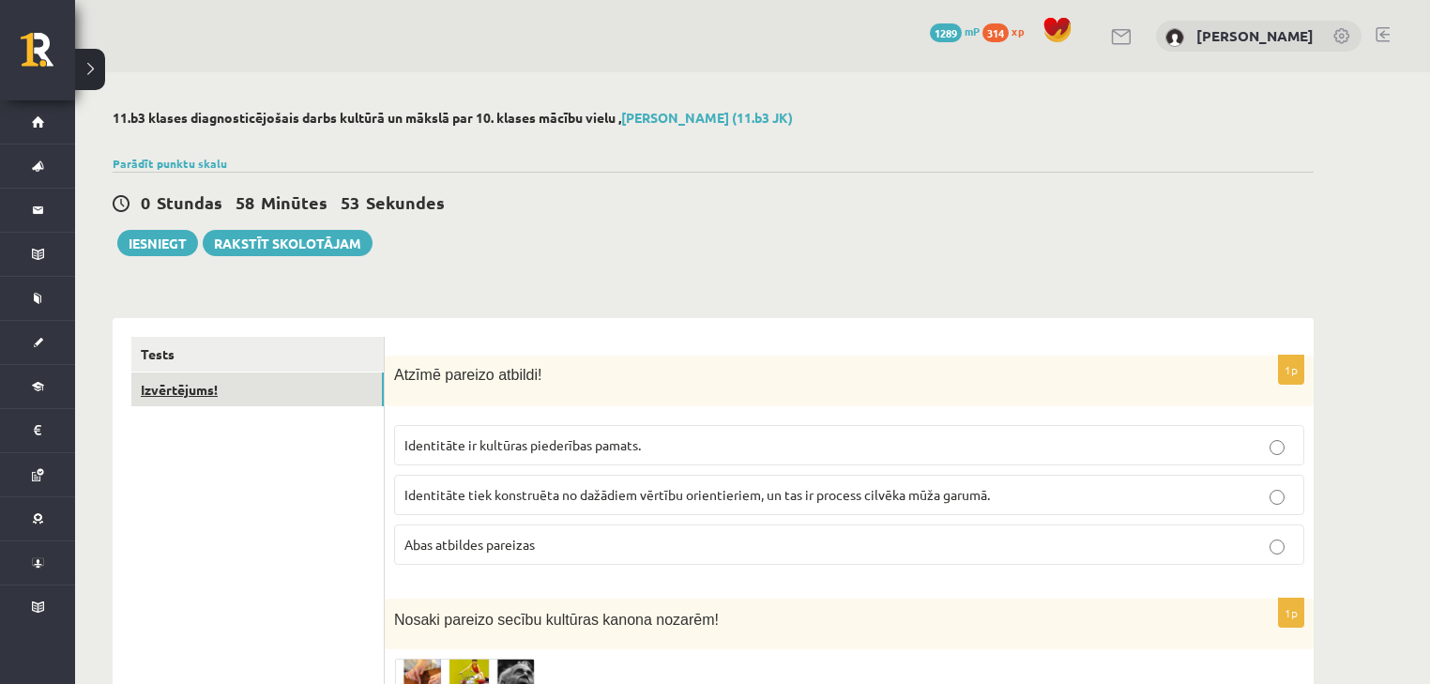
click at [191, 379] on link "Izvērtējums!" at bounding box center [257, 390] width 252 height 35
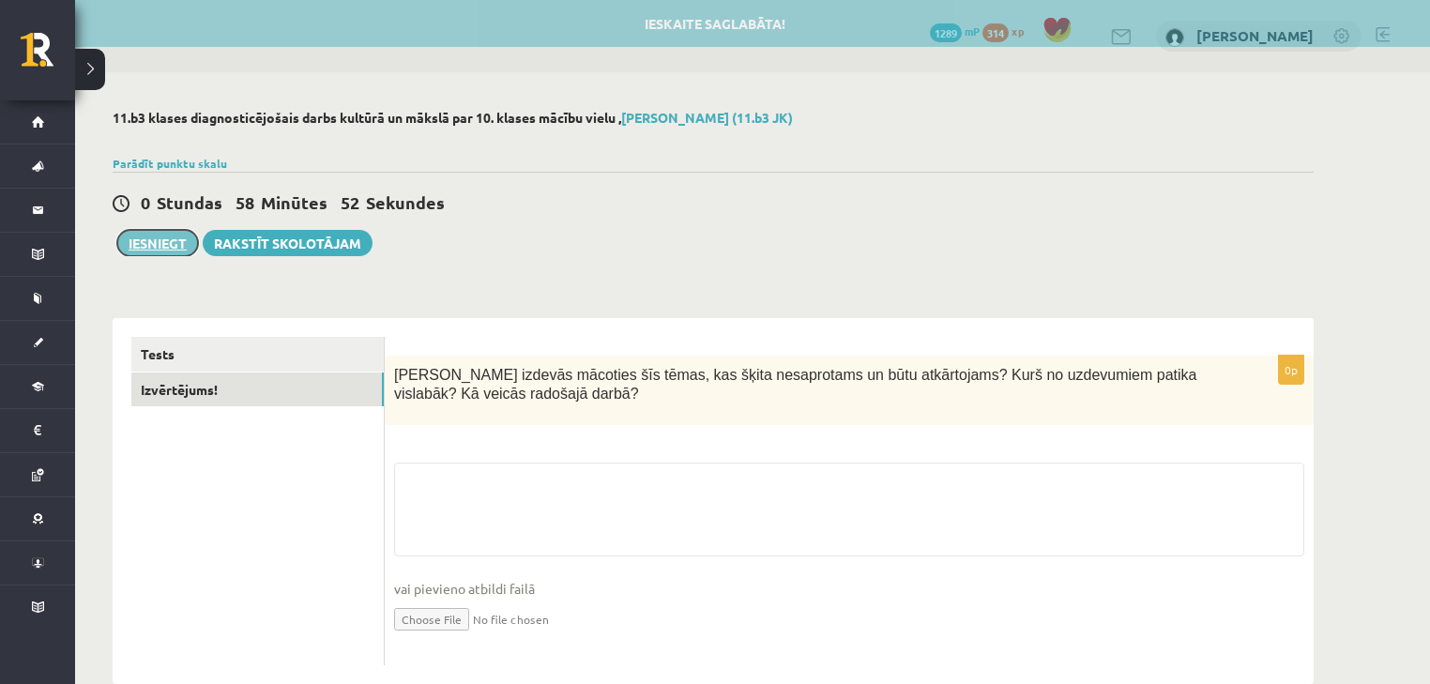
click at [171, 244] on button "Iesniegt" at bounding box center [157, 243] width 81 height 26
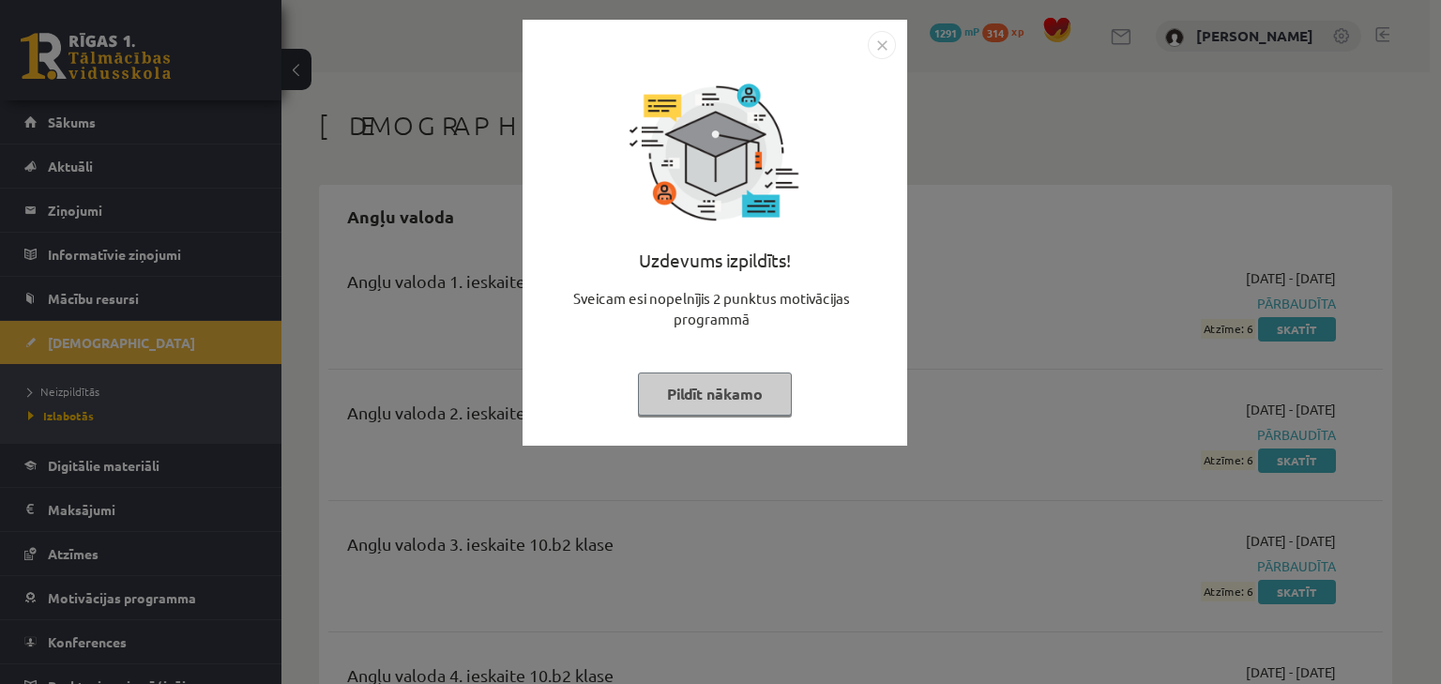
click at [727, 385] on button "Pildīt nākamo" at bounding box center [715, 394] width 154 height 43
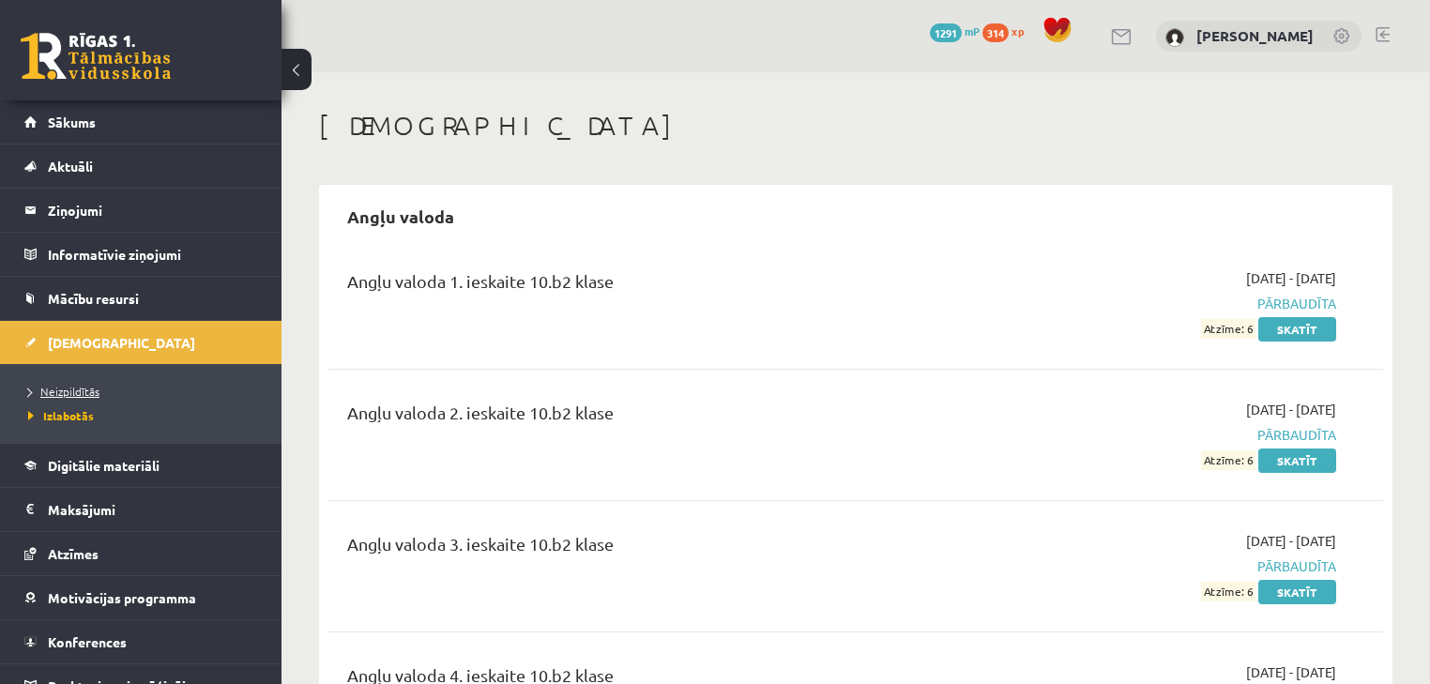
click at [38, 384] on span "Neizpildītās" at bounding box center [63, 391] width 71 height 15
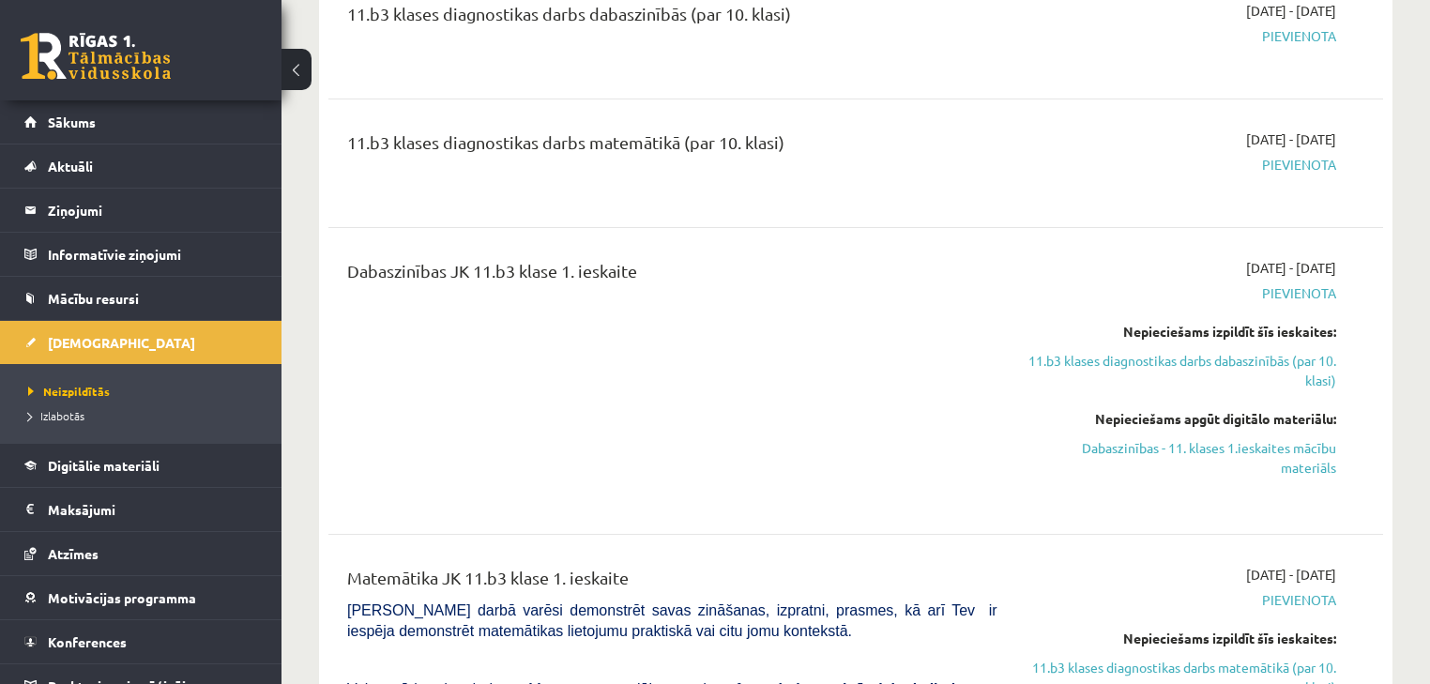
scroll to position [1351, 0]
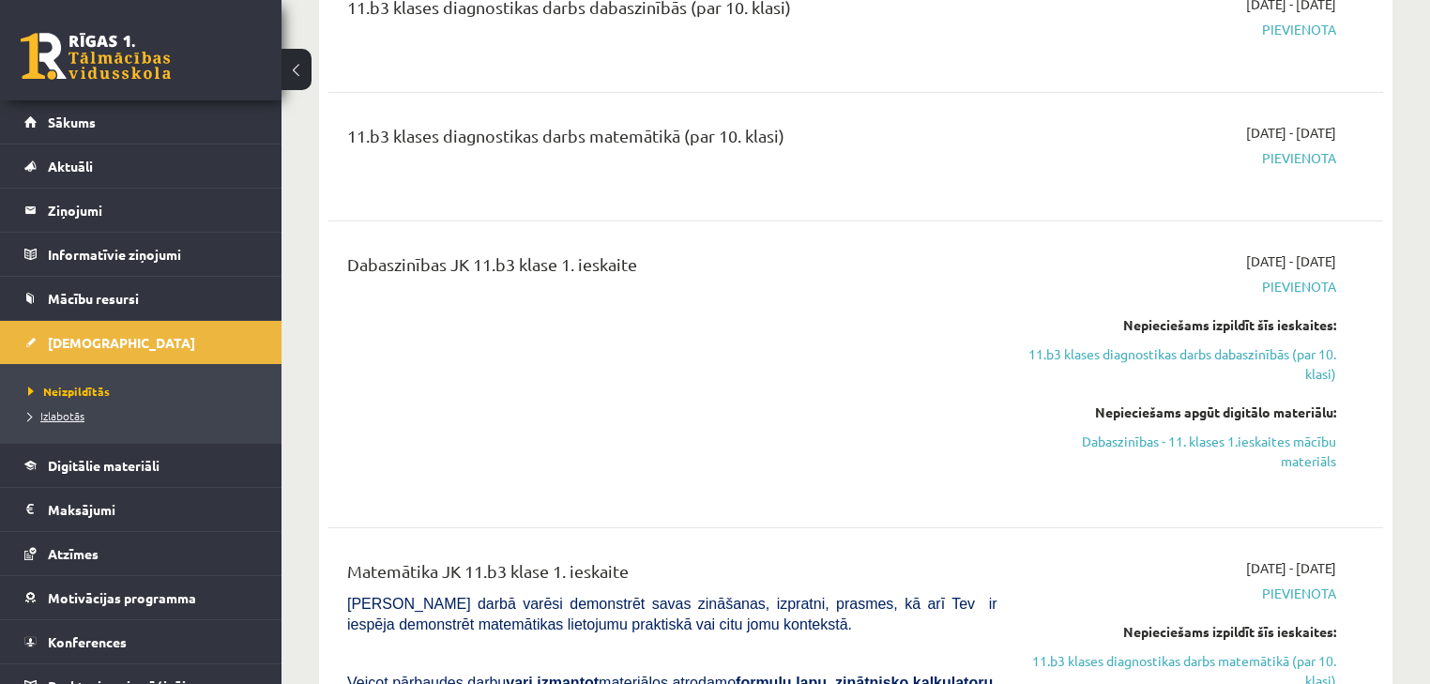
click at [41, 413] on span "Izlabotās" at bounding box center [56, 415] width 56 height 15
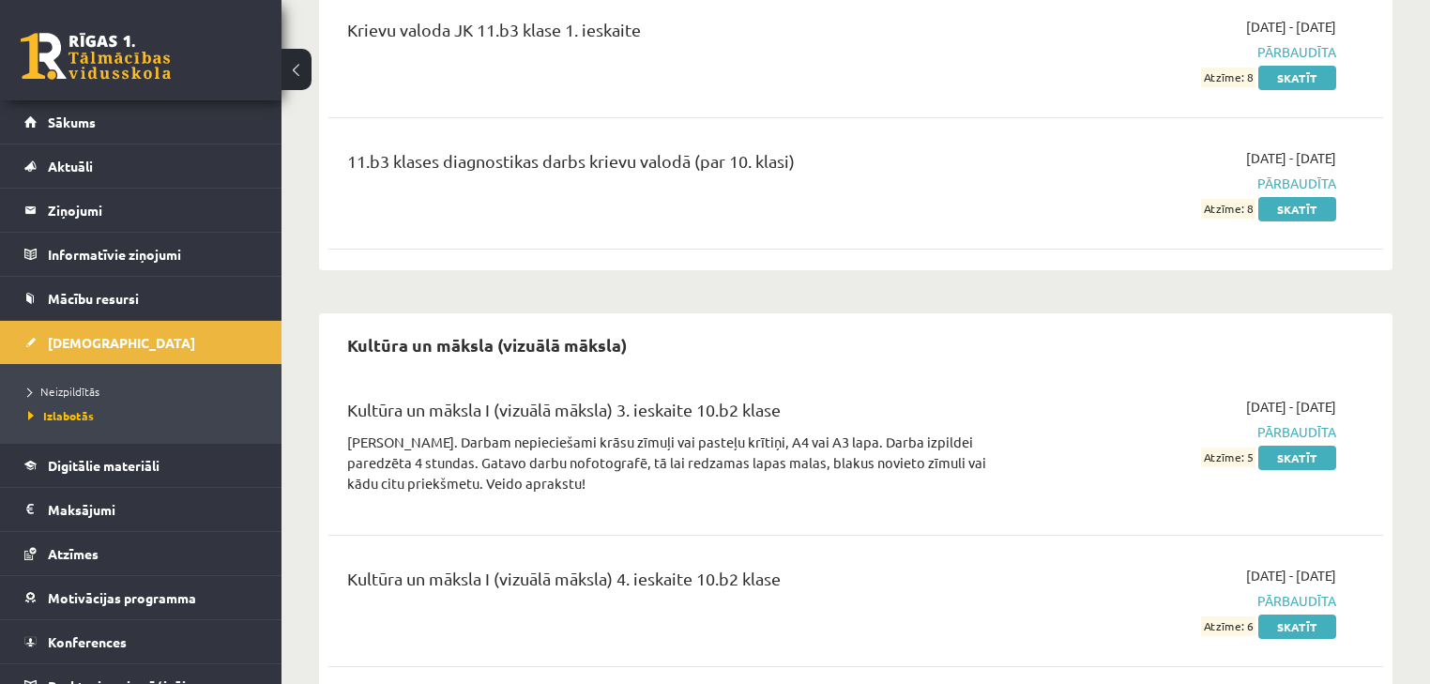
drag, startPoint x: 1032, startPoint y: 253, endPoint x: 998, endPoint y: 499, distance: 248.2
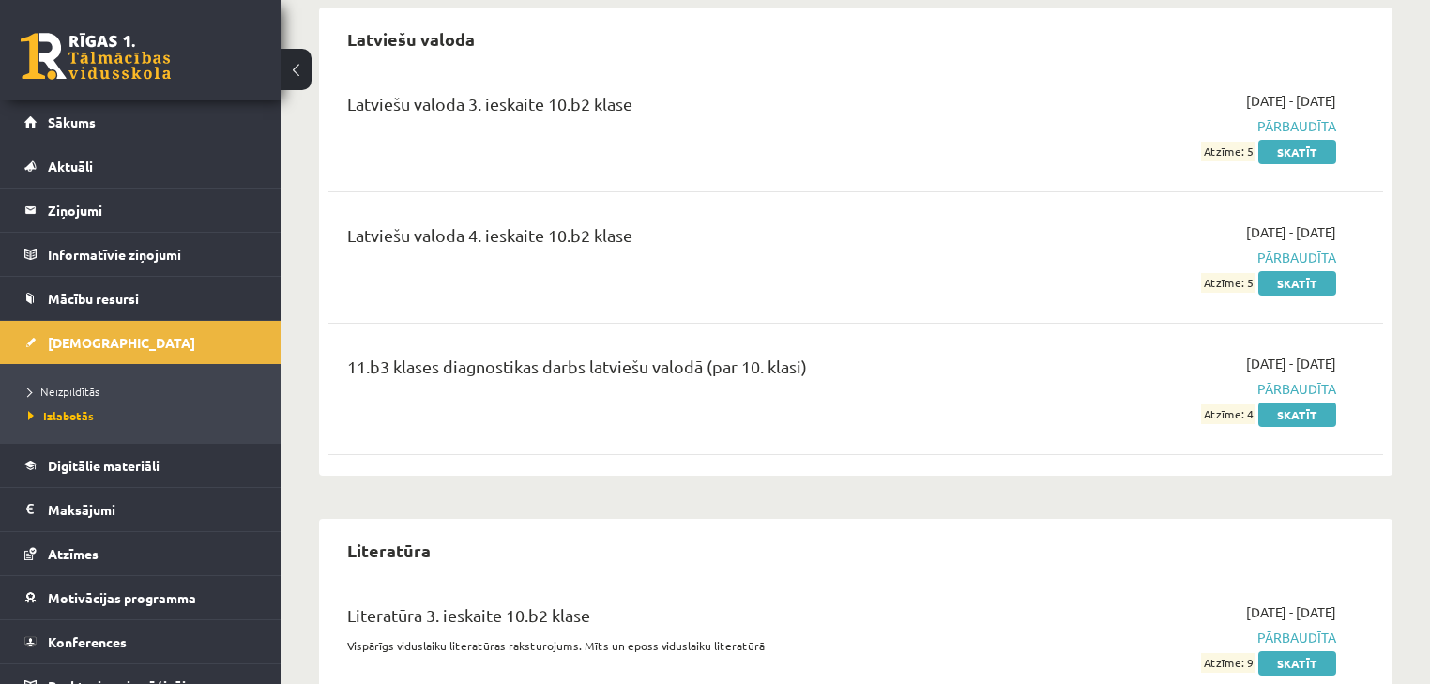
drag, startPoint x: 998, startPoint y: 495, endPoint x: 990, endPoint y: 324, distance: 171.0
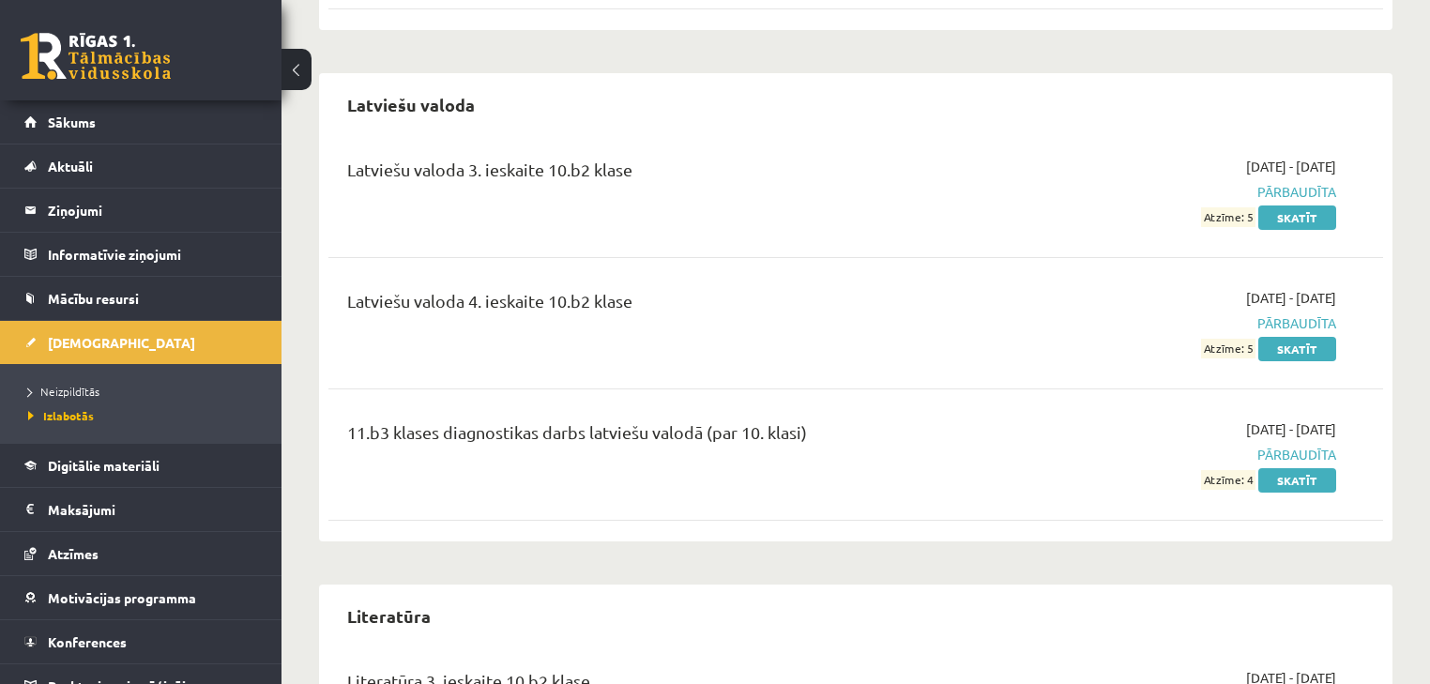
scroll to position [5540, 0]
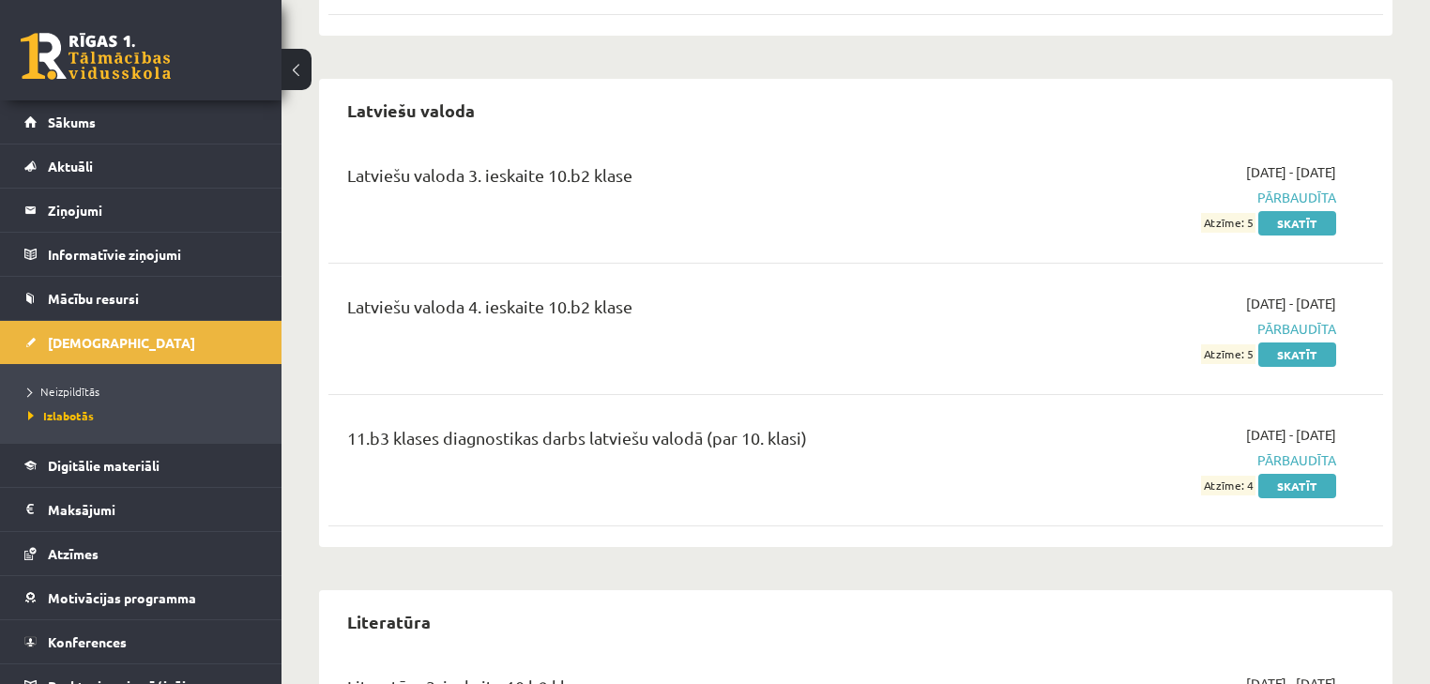
click at [1233, 476] on span "Atzīme: 4" at bounding box center [1228, 486] width 54 height 20
click at [83, 121] on span "Sākums" at bounding box center [72, 122] width 48 height 17
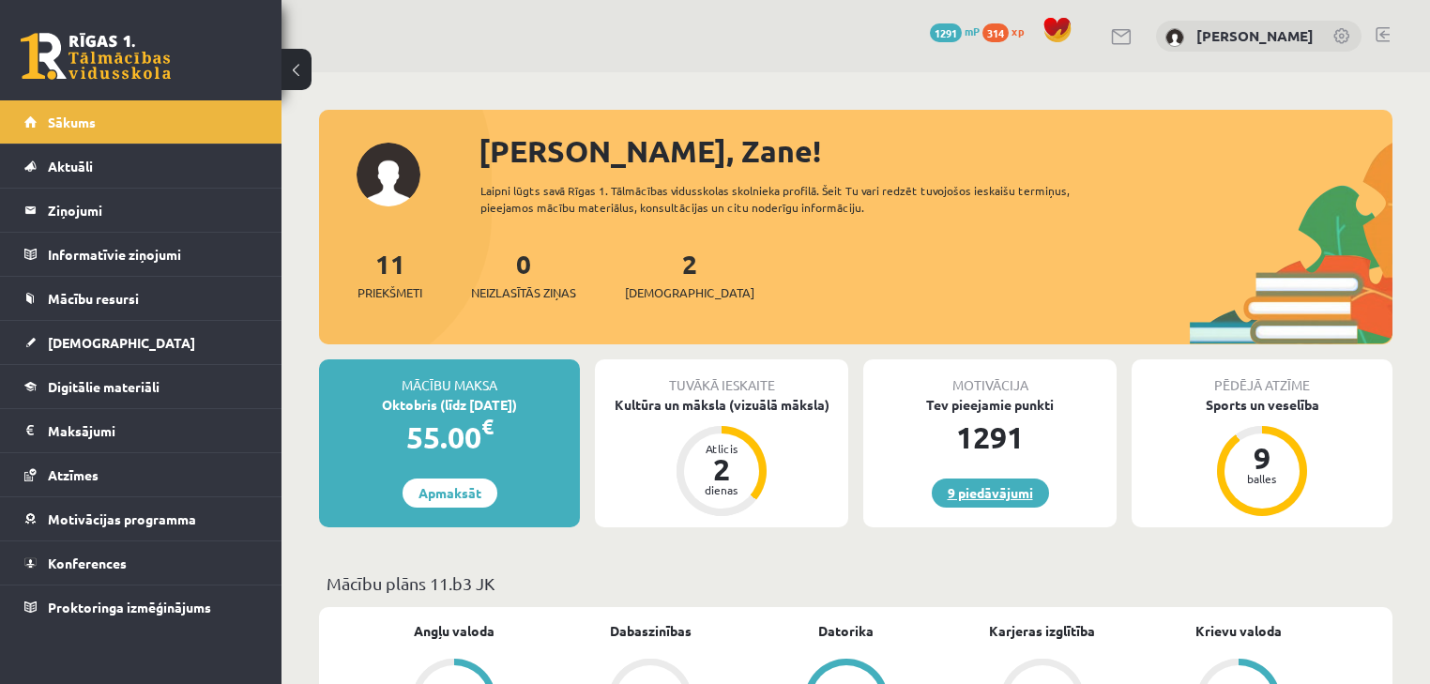
click at [1045, 499] on link "9 piedāvājumi" at bounding box center [990, 493] width 117 height 29
click at [1096, 324] on div "11 Priekšmeti 0 Neizlasītās ziņas 2 Ieskaites" at bounding box center [856, 294] width 1074 height 100
